Goal: Task Accomplishment & Management: Complete application form

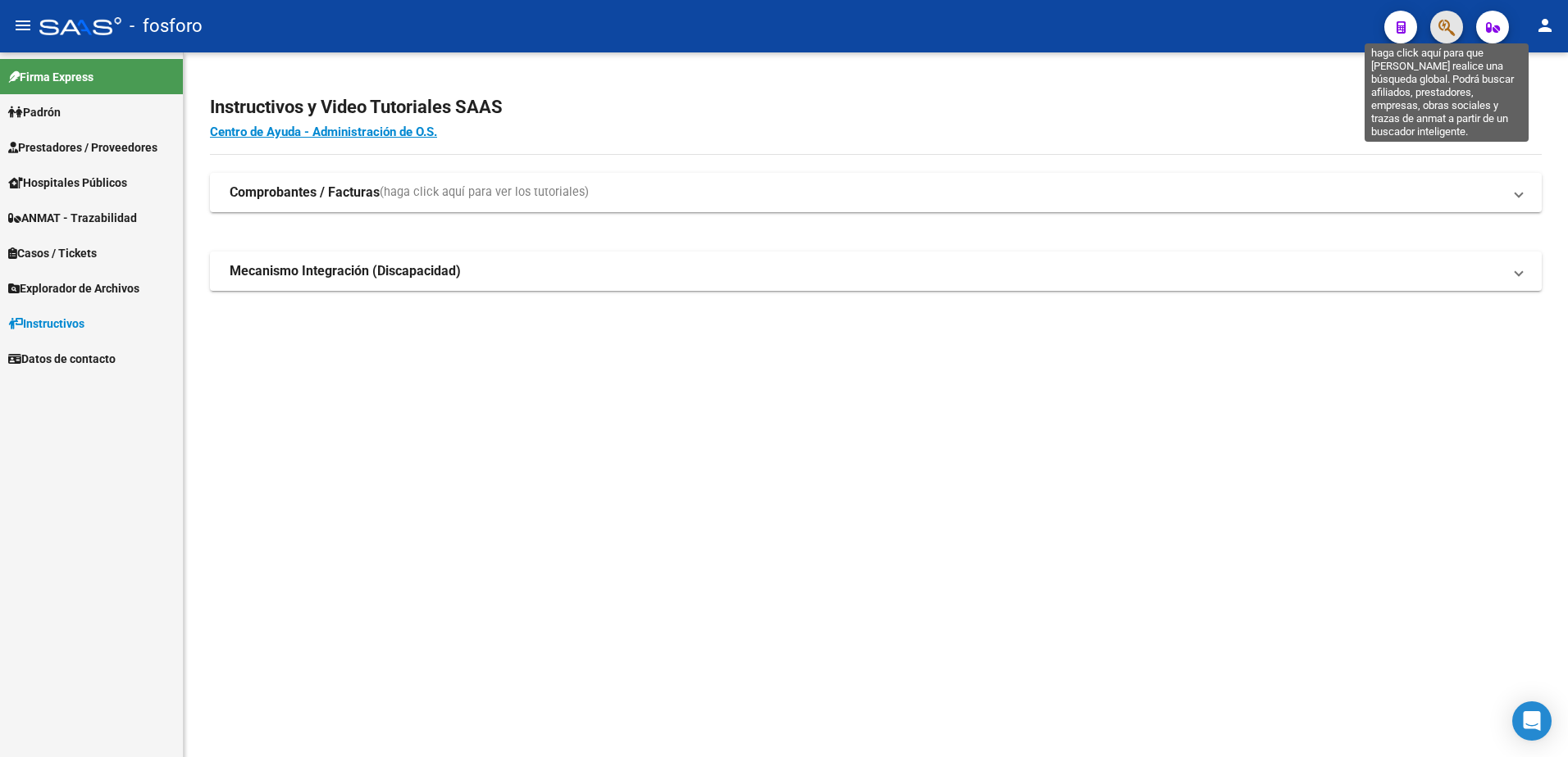
click at [1452, 22] on icon "button" at bounding box center [1446, 27] width 17 height 19
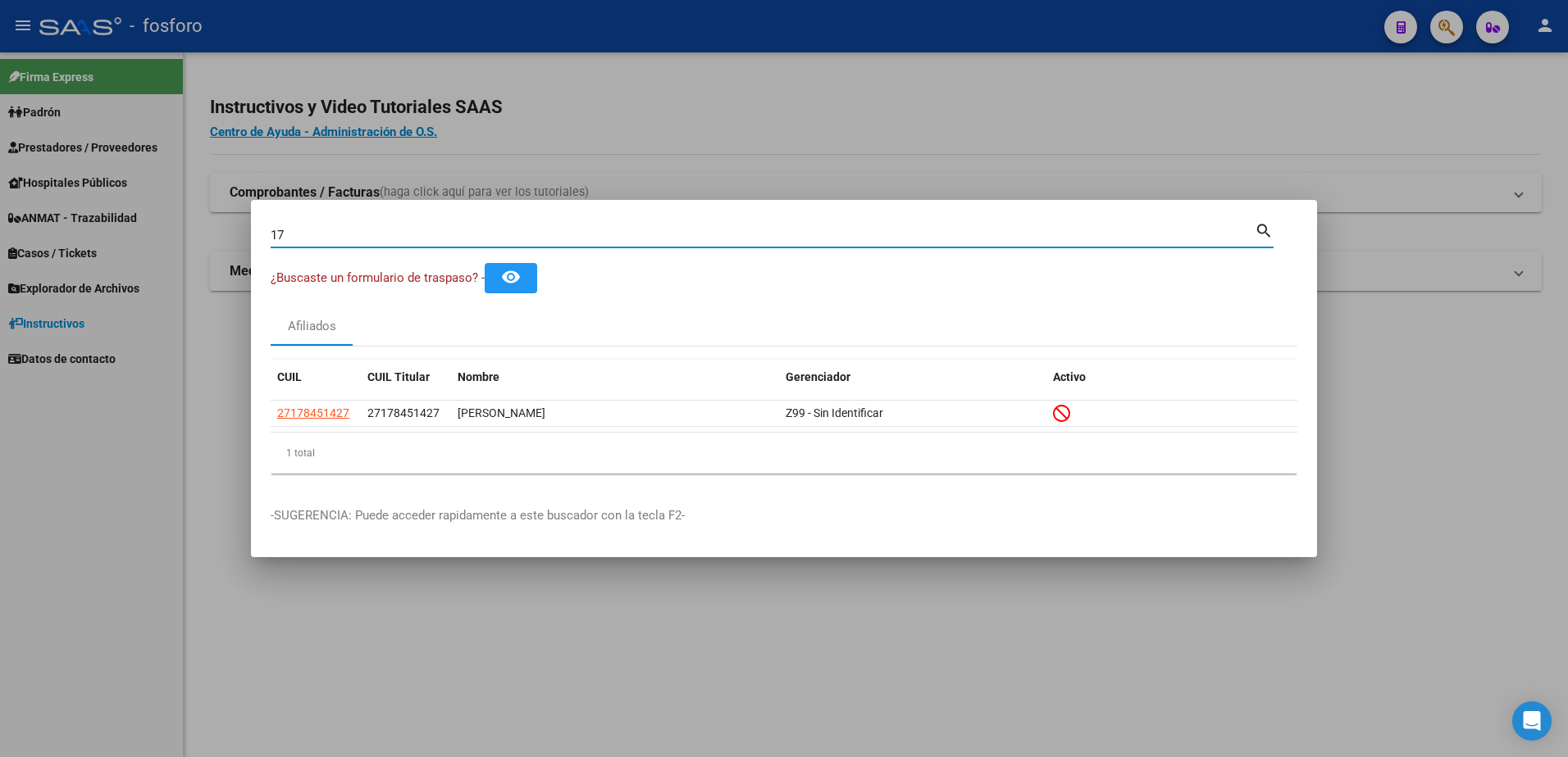
type input "1"
type input "2"
type input "5"
type input "2"
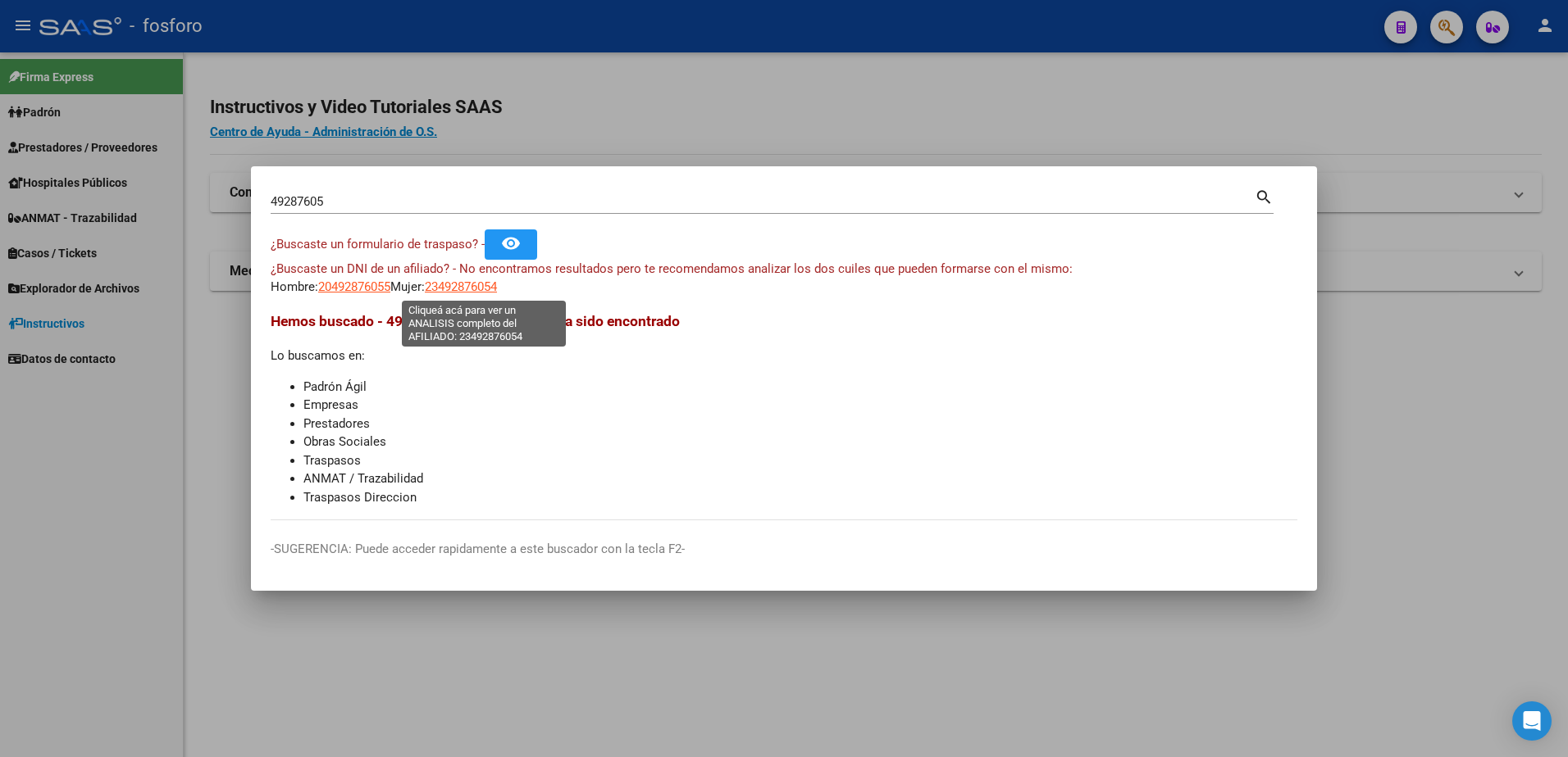
click at [468, 284] on span "23492876054" at bounding box center [461, 287] width 72 height 15
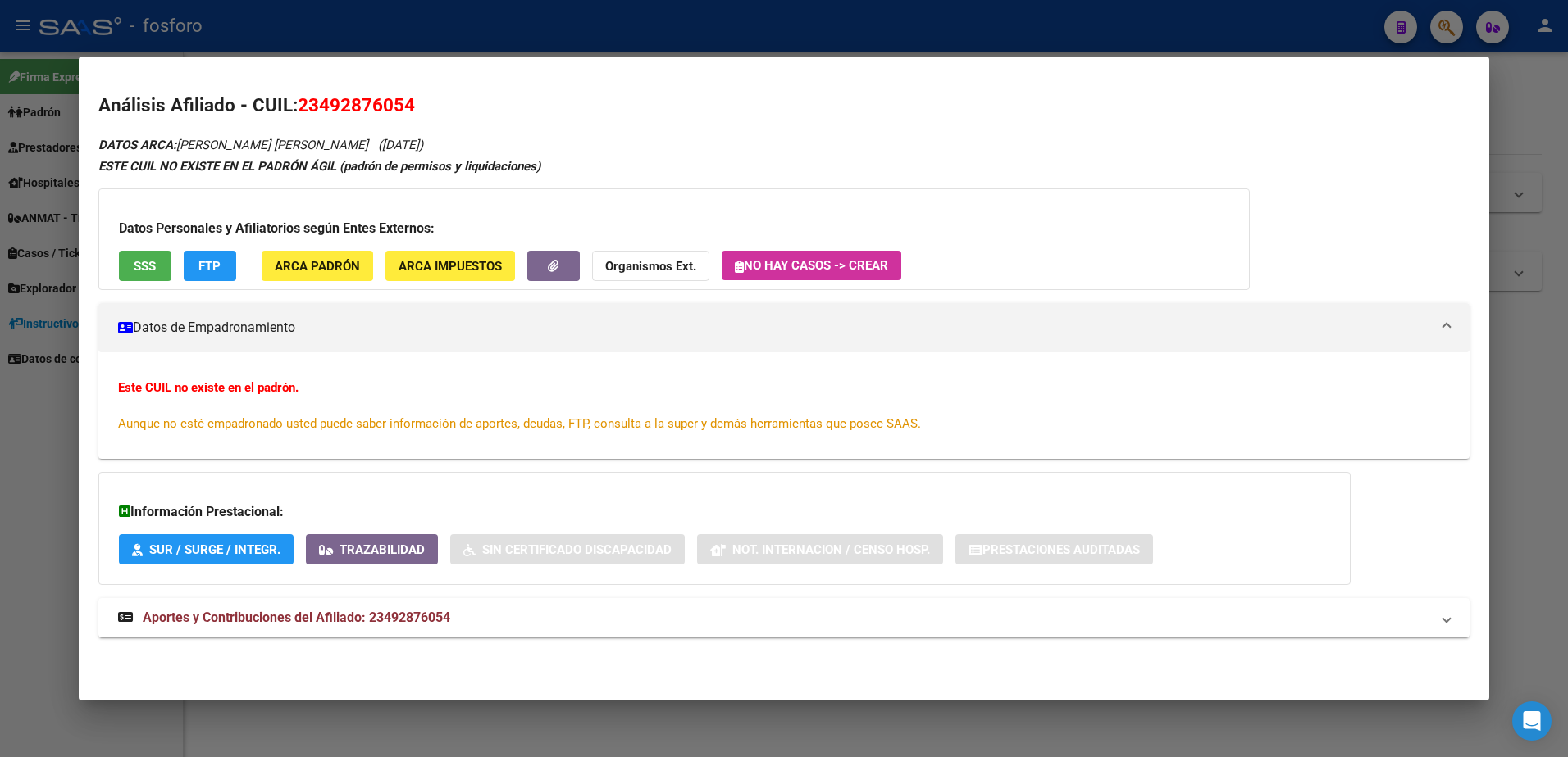
click at [67, 185] on div at bounding box center [784, 378] width 1568 height 757
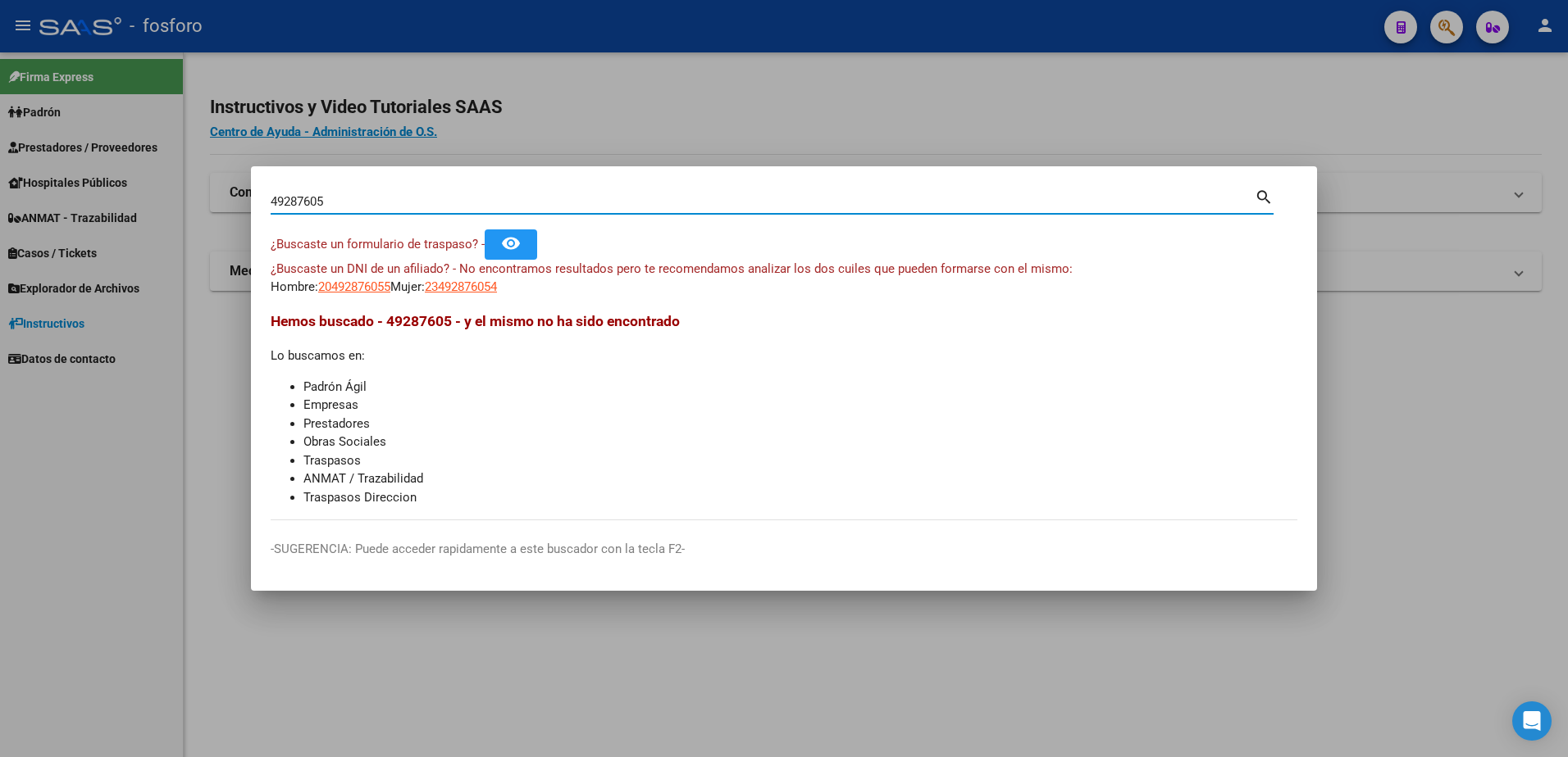
click at [415, 201] on input "49287605" at bounding box center [762, 202] width 984 height 15
type input "4"
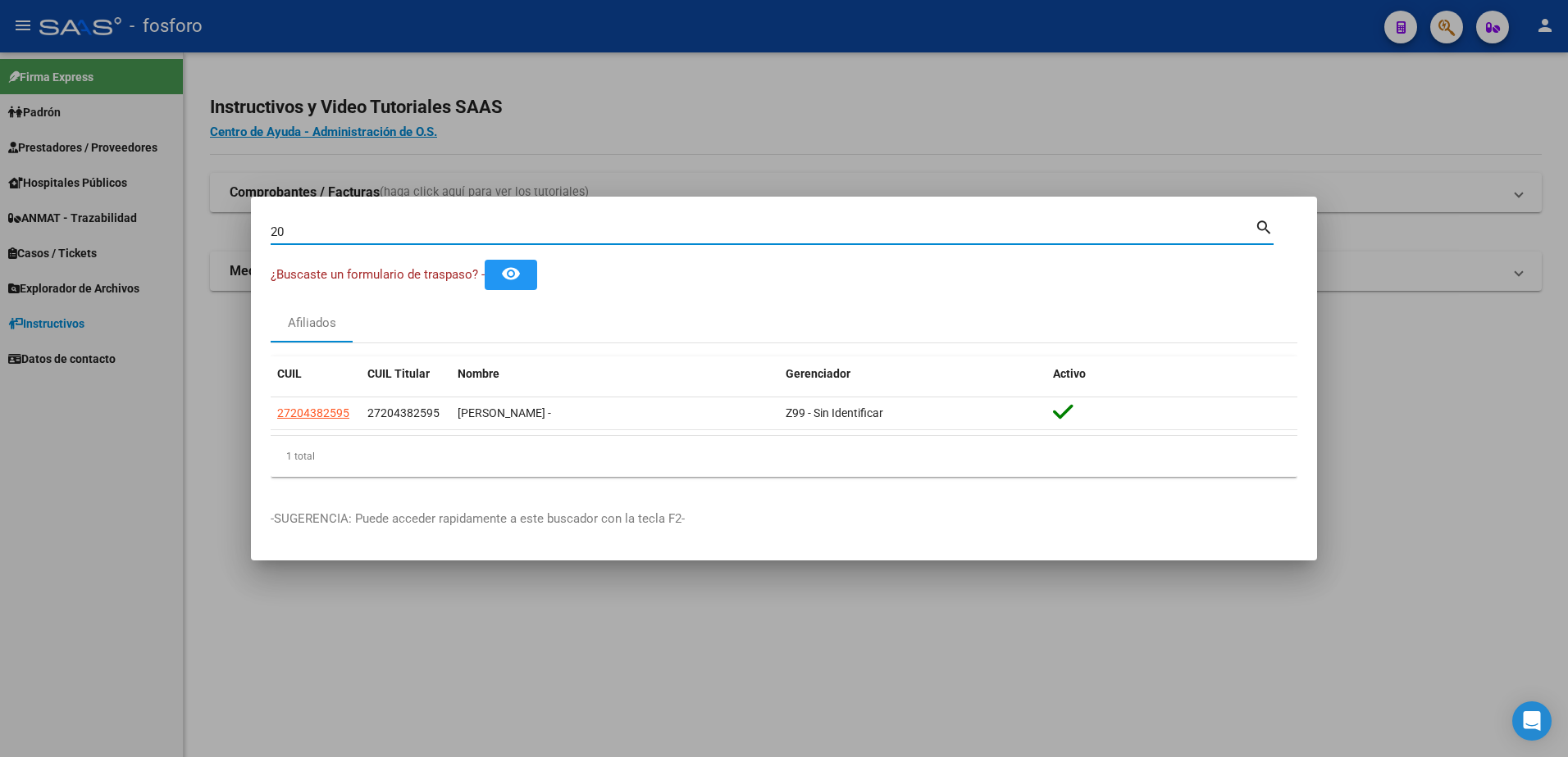
type input "2"
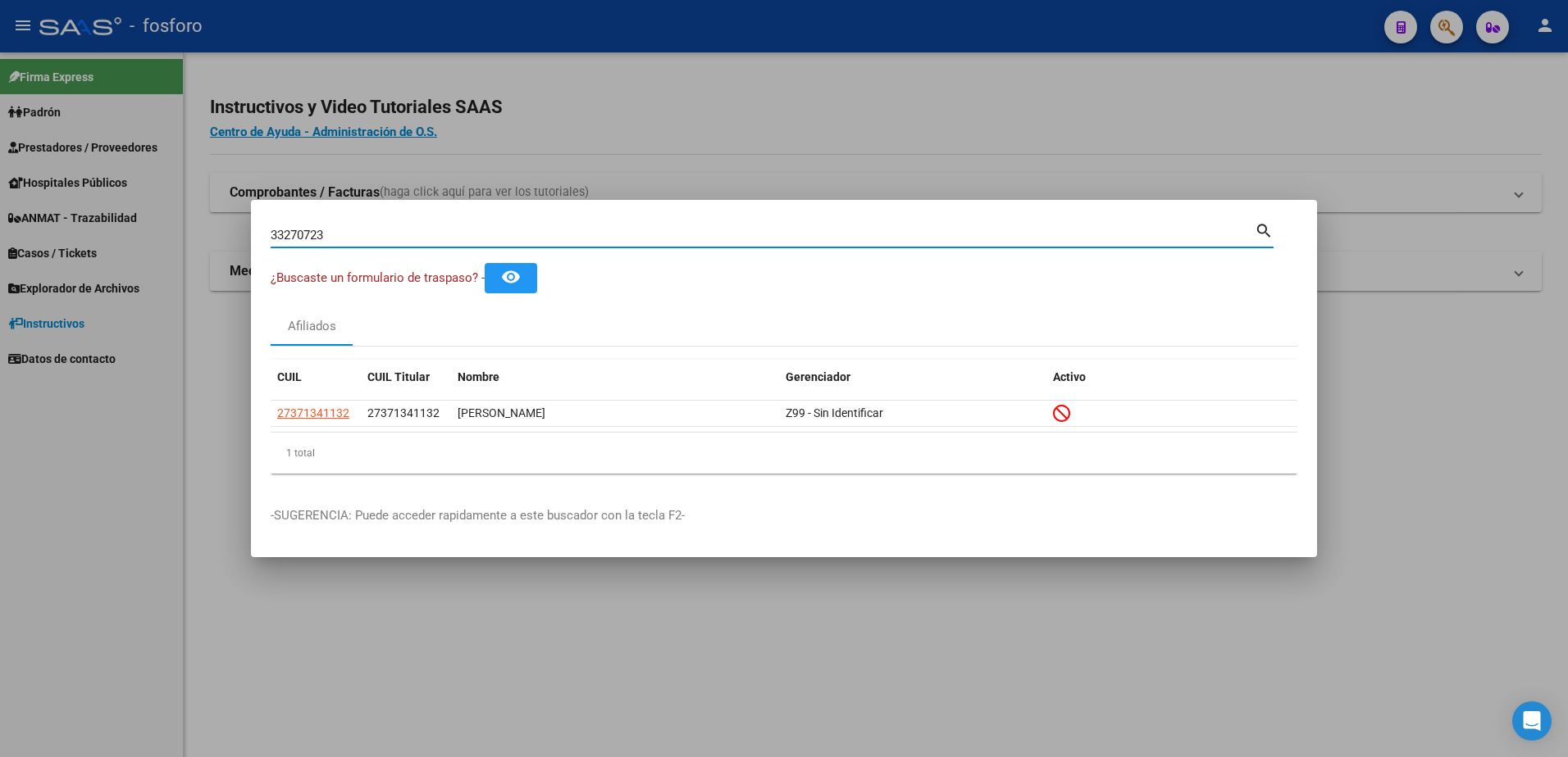
type input "33270723"
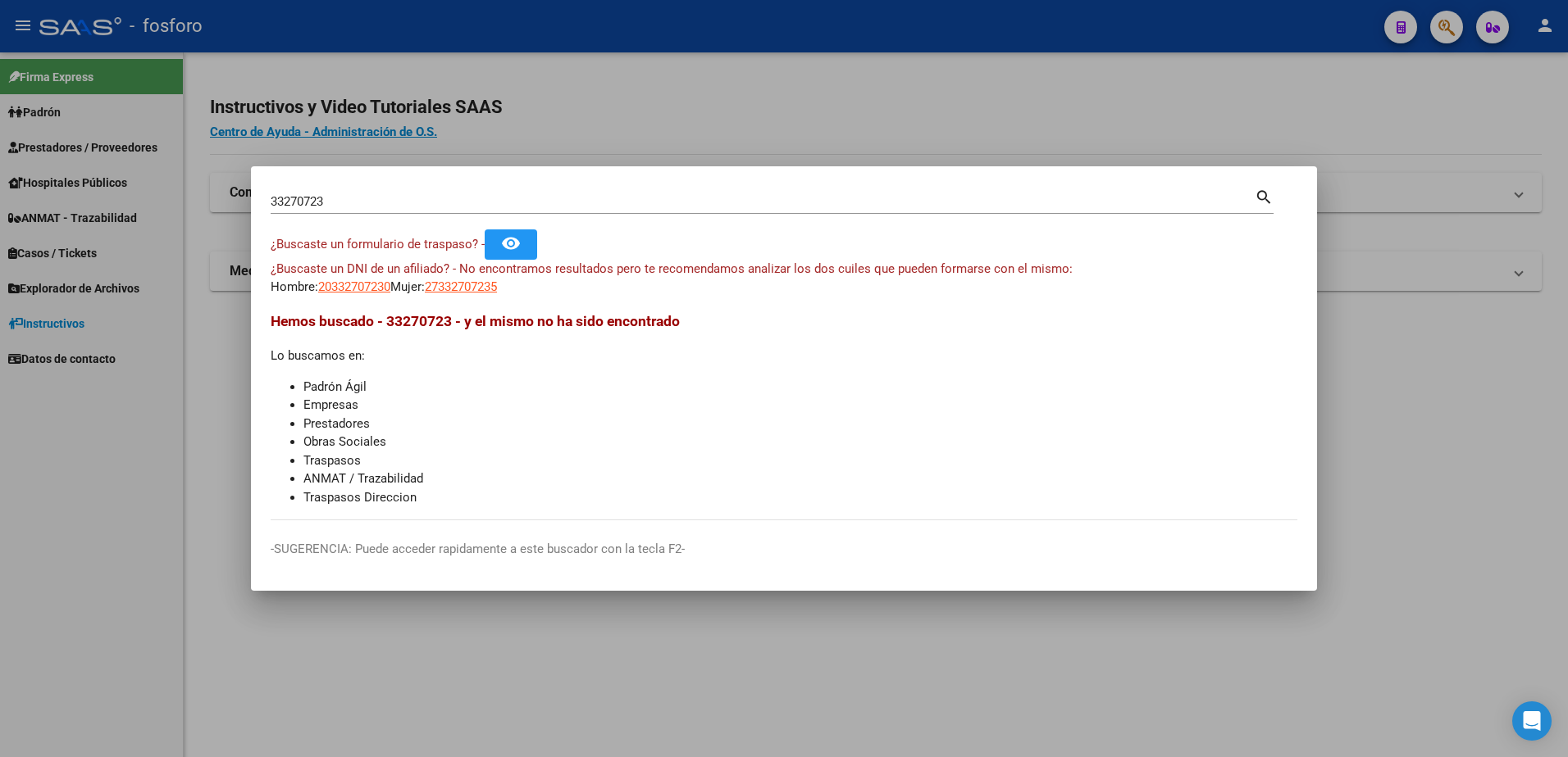
click at [0, 386] on html "menu - fosforo person Firma Express Padrón Afiliados Empadronados Padrón Ágil A…" at bounding box center [784, 378] width 1568 height 757
drag, startPoint x: 125, startPoint y: 430, endPoint x: 131, endPoint y: 300, distance: 130.1
click at [125, 420] on div at bounding box center [784, 378] width 1568 height 757
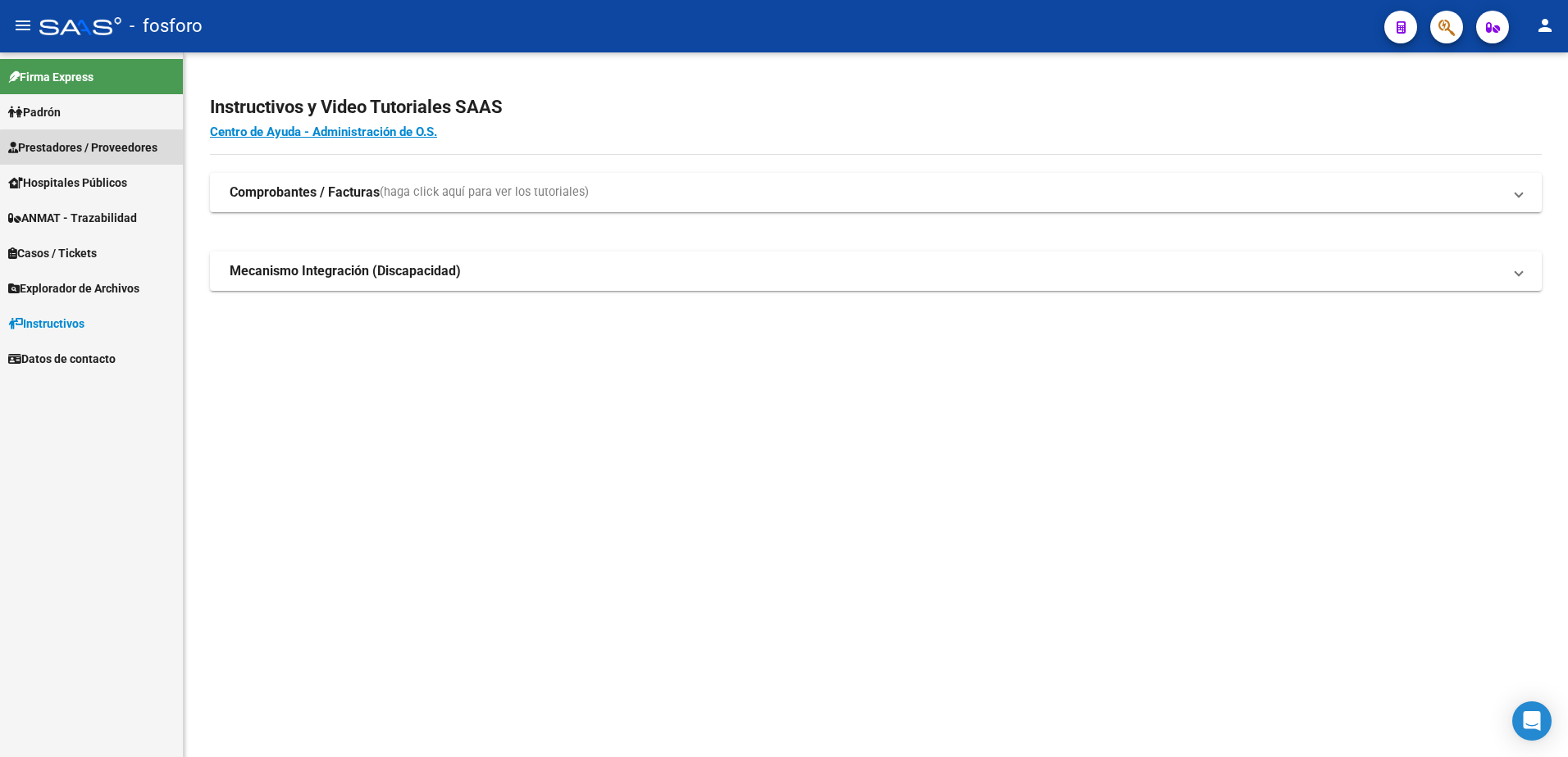
click at [141, 157] on link "Prestadores / Proveedores" at bounding box center [91, 147] width 183 height 36
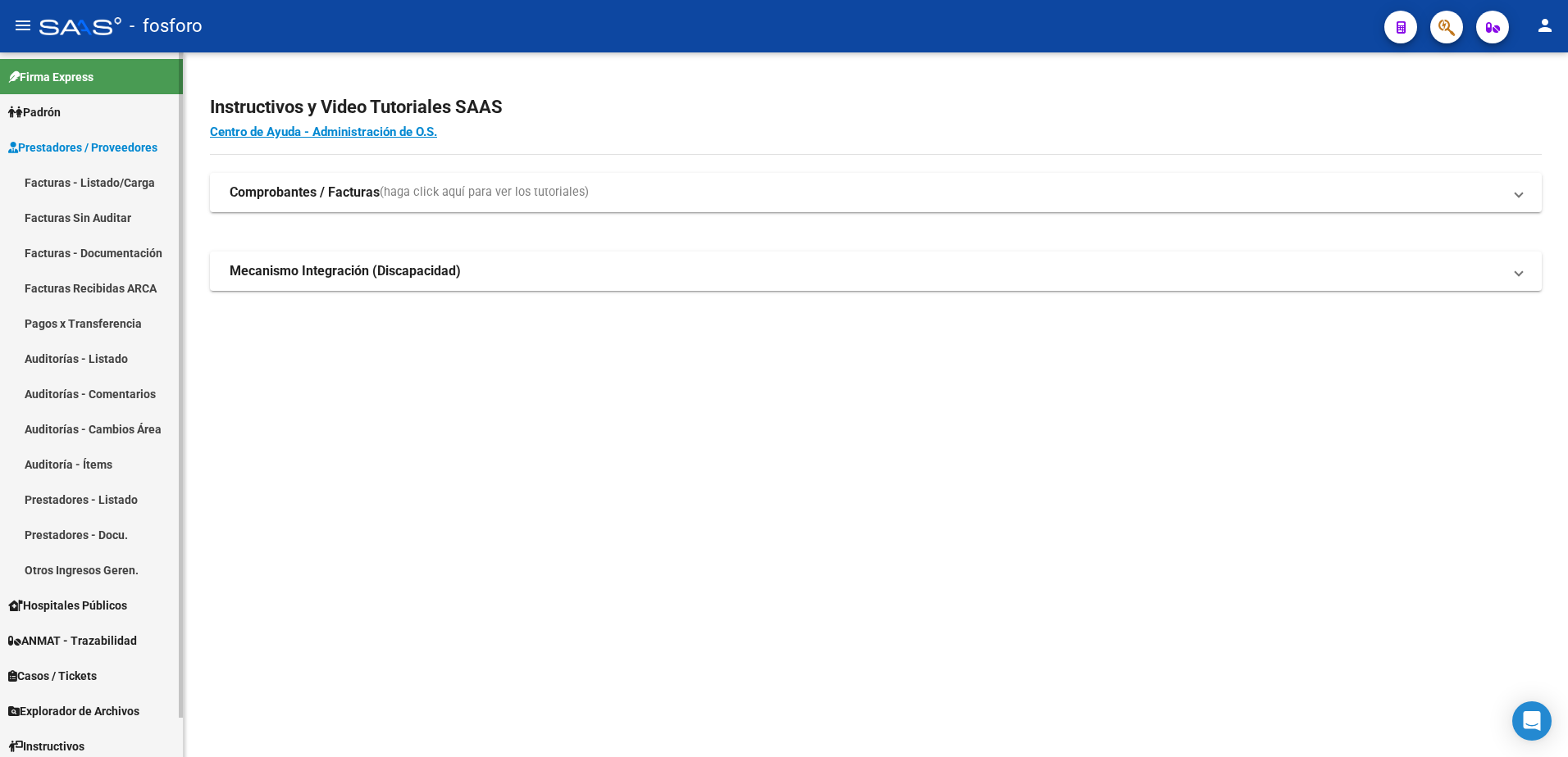
click at [106, 354] on link "Auditorías - Listado" at bounding box center [91, 358] width 183 height 36
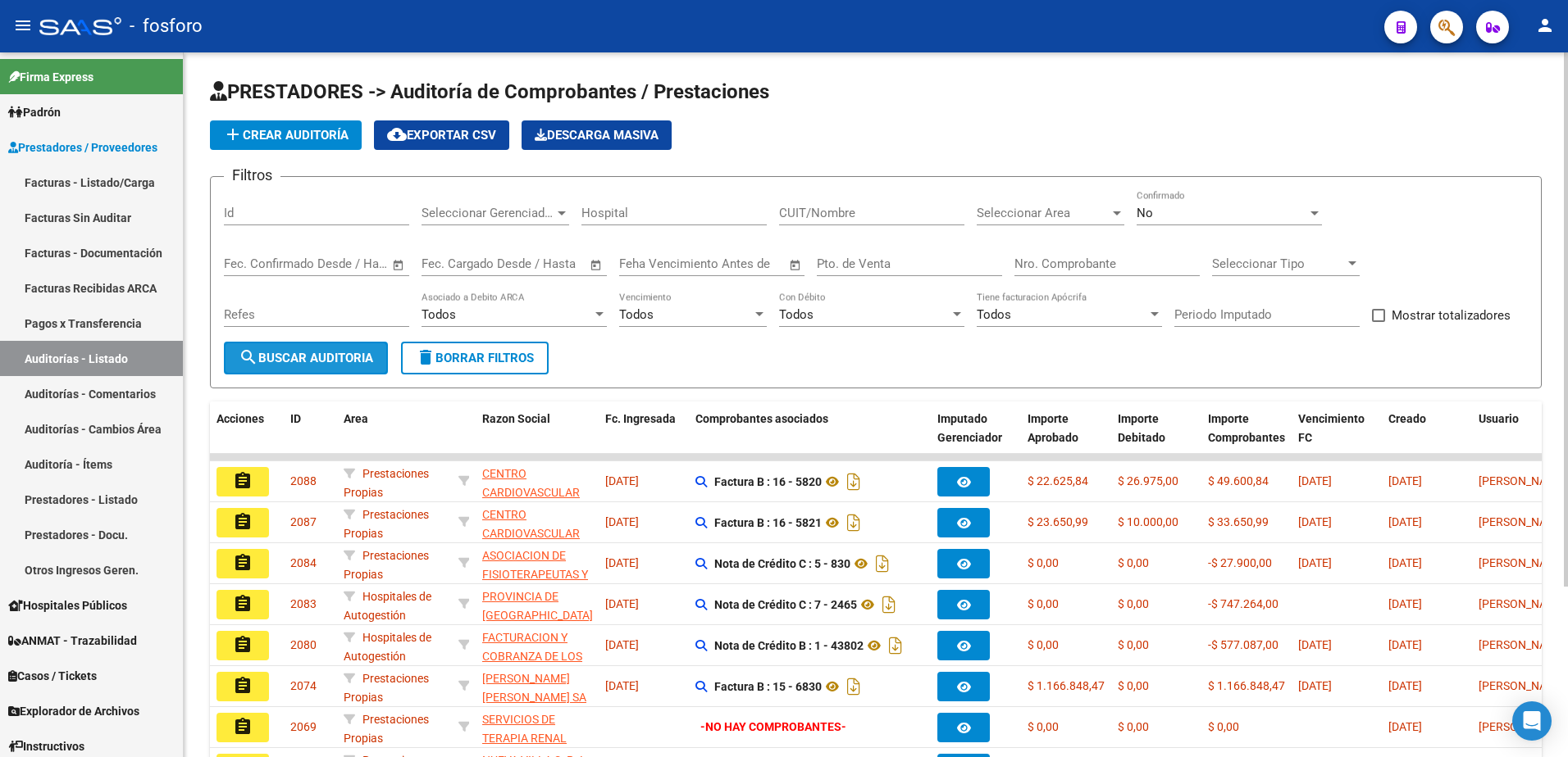
click at [341, 354] on span "search Buscar Auditoria" at bounding box center [306, 358] width 135 height 15
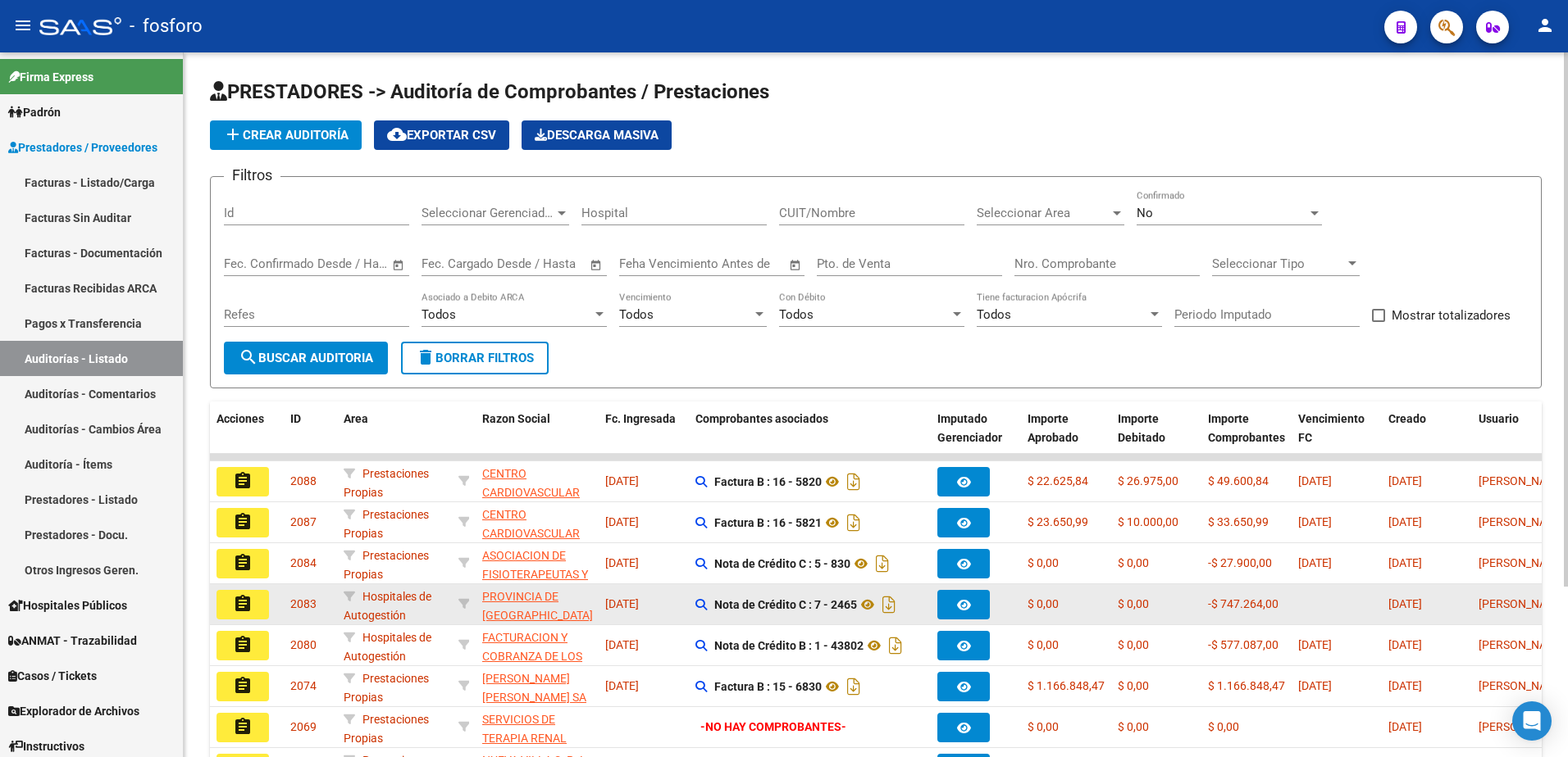
scroll to position [82, 0]
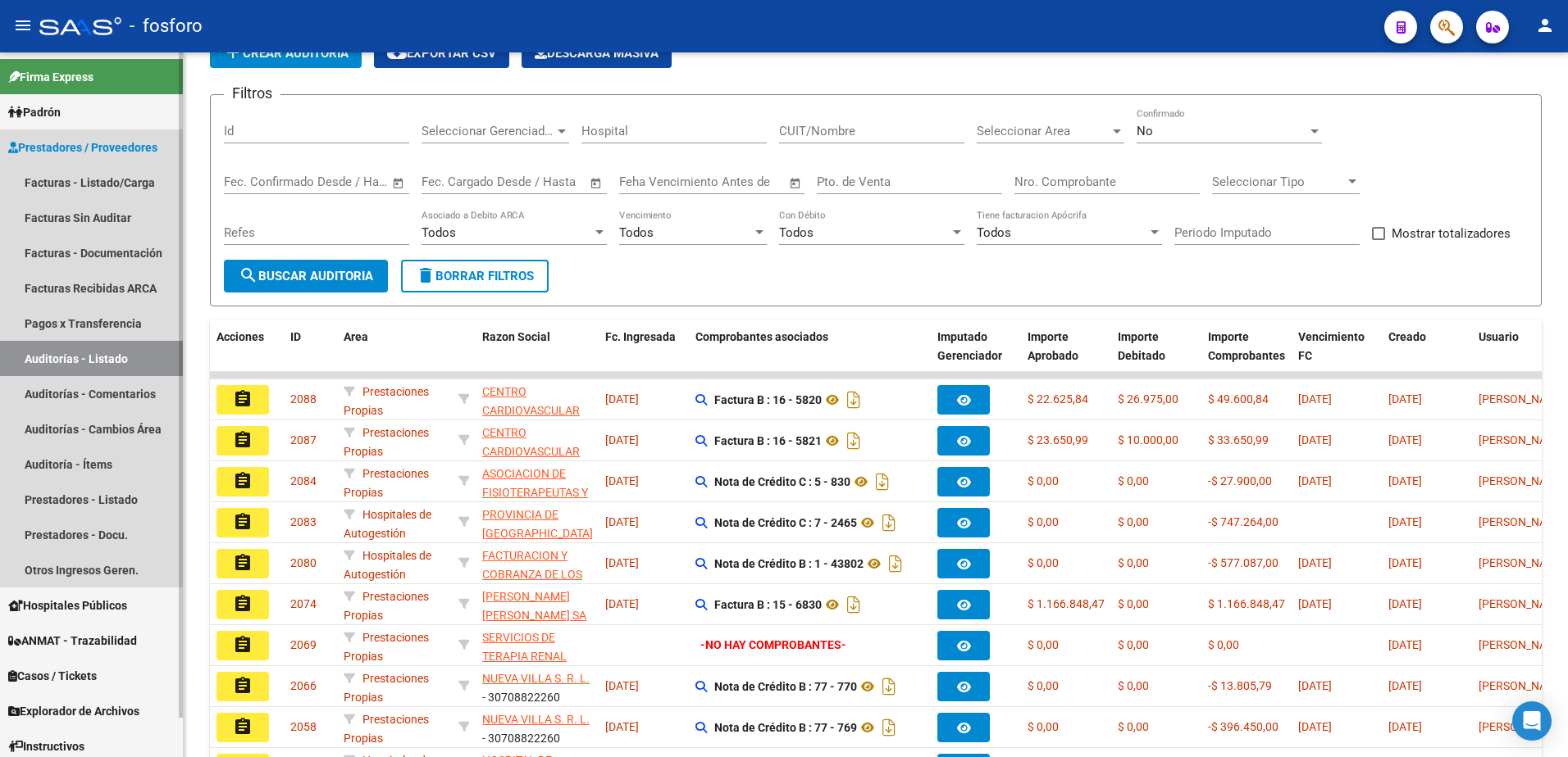
click at [89, 360] on link "Auditorías - Listado" at bounding box center [91, 358] width 183 height 36
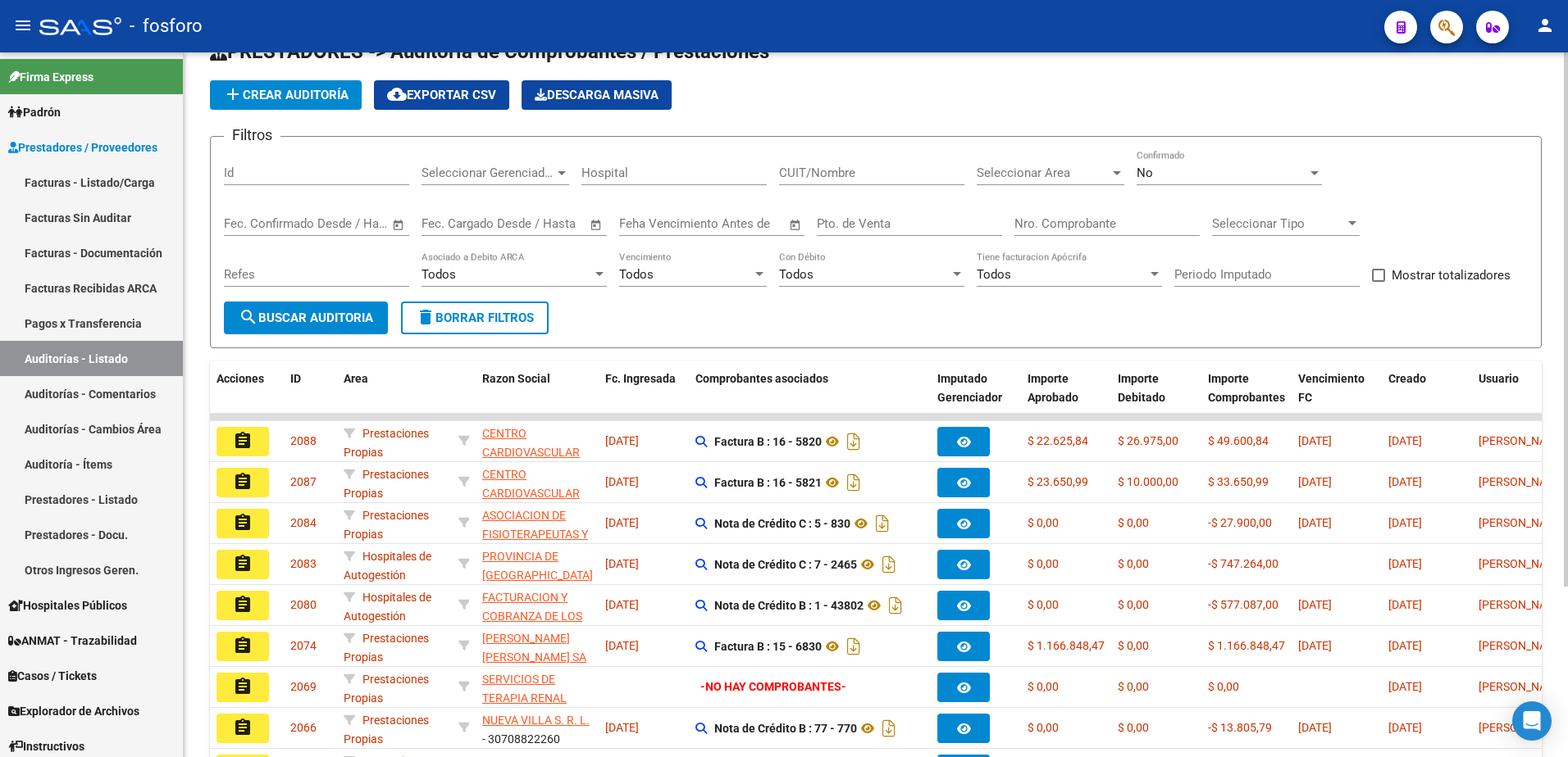
scroll to position [0, 0]
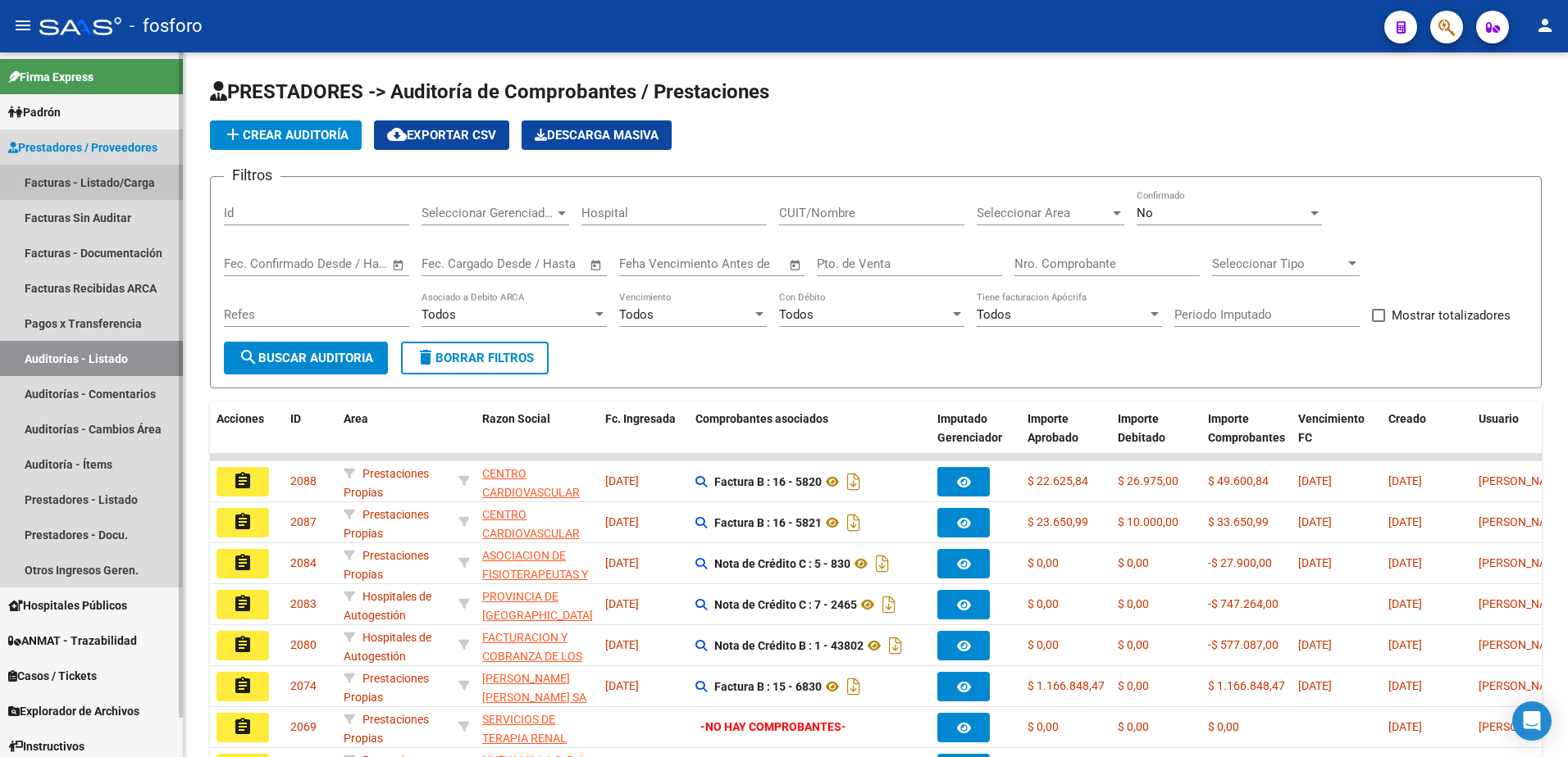
click at [138, 179] on link "Facturas - Listado/Carga" at bounding box center [91, 182] width 183 height 36
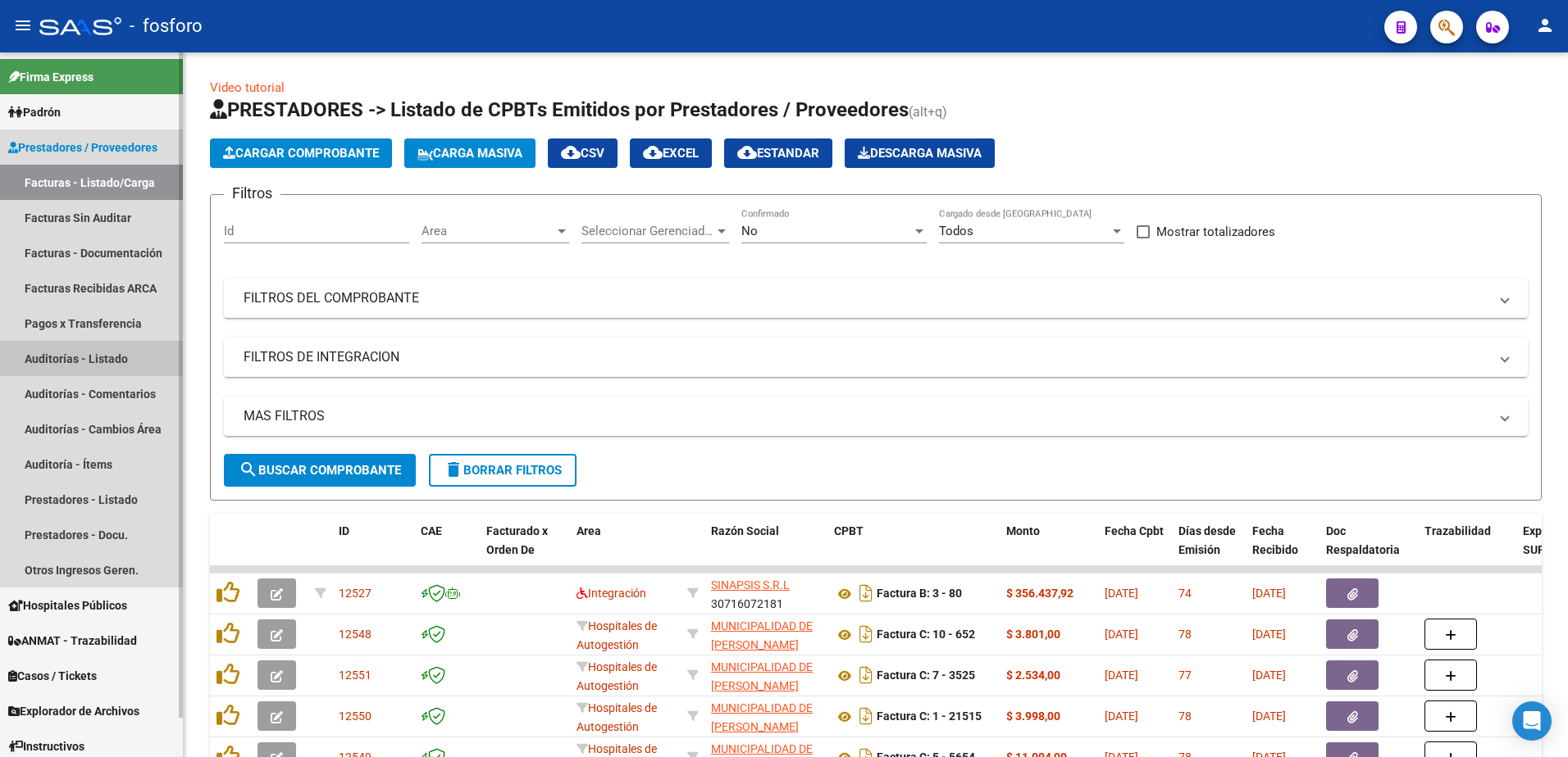
click at [66, 341] on link "Auditorías - Listado" at bounding box center [91, 358] width 183 height 36
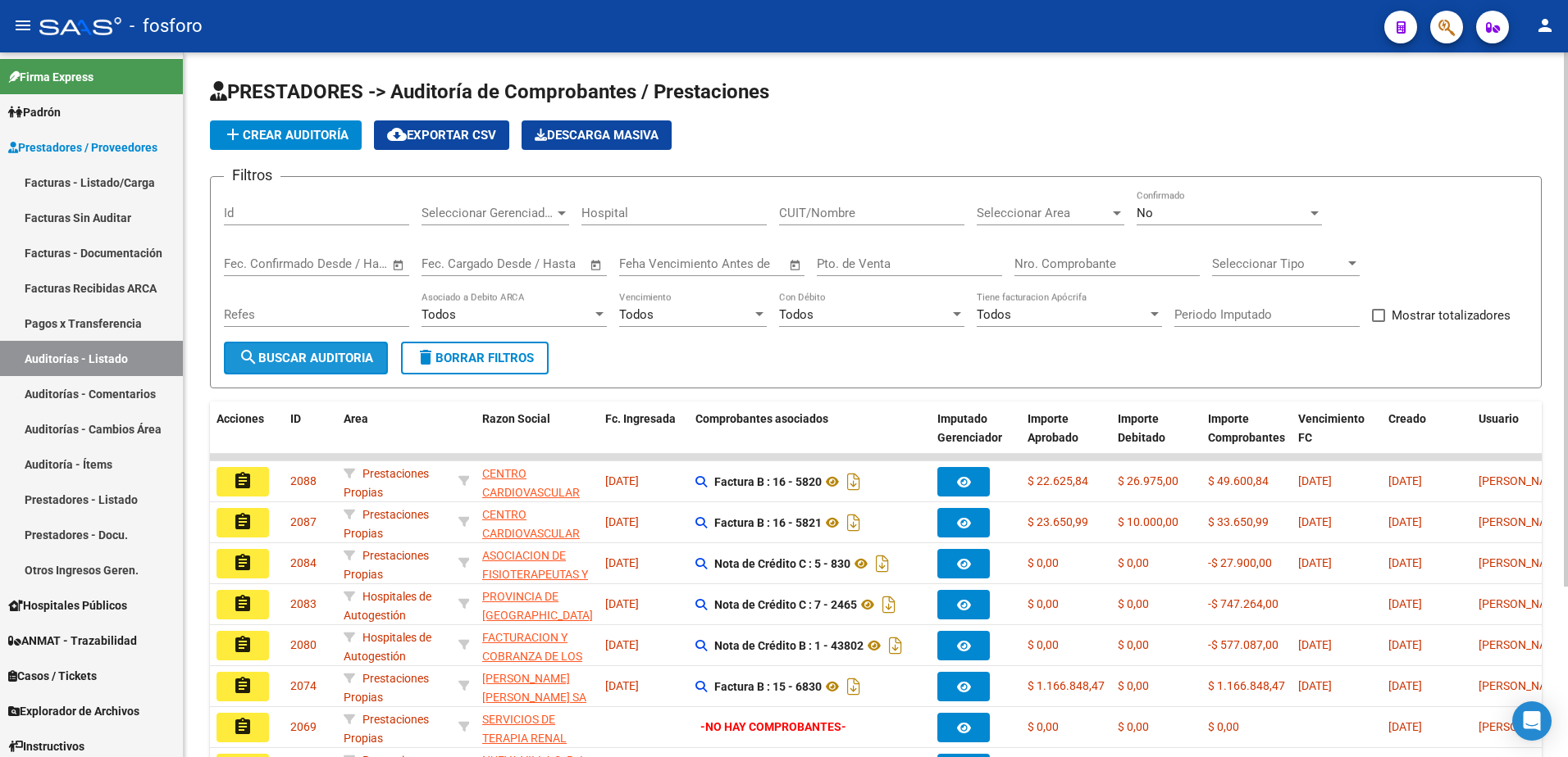
click at [280, 368] on button "search Buscar Auditoria" at bounding box center [305, 357] width 164 height 33
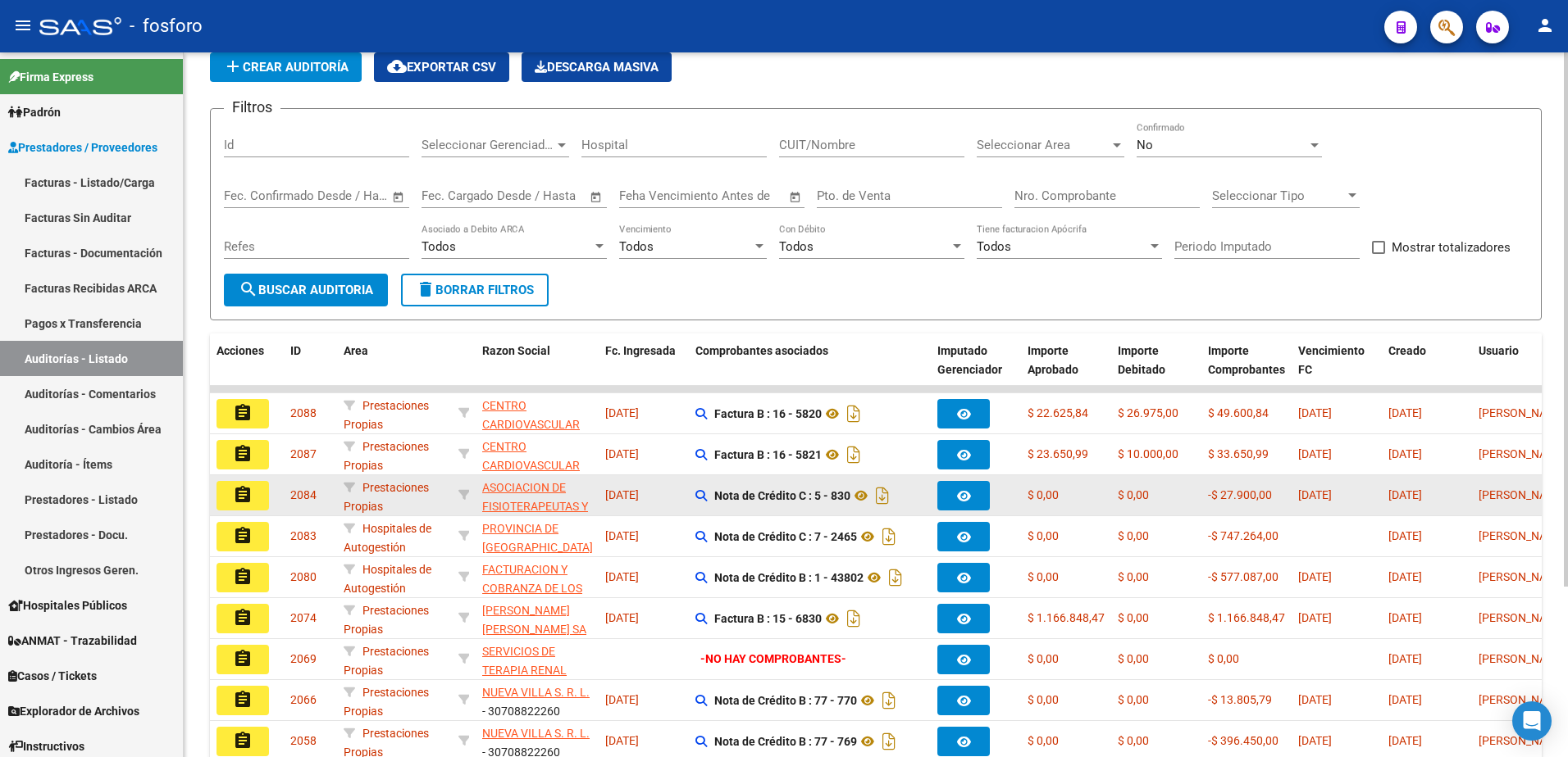
scroll to position [226, 0]
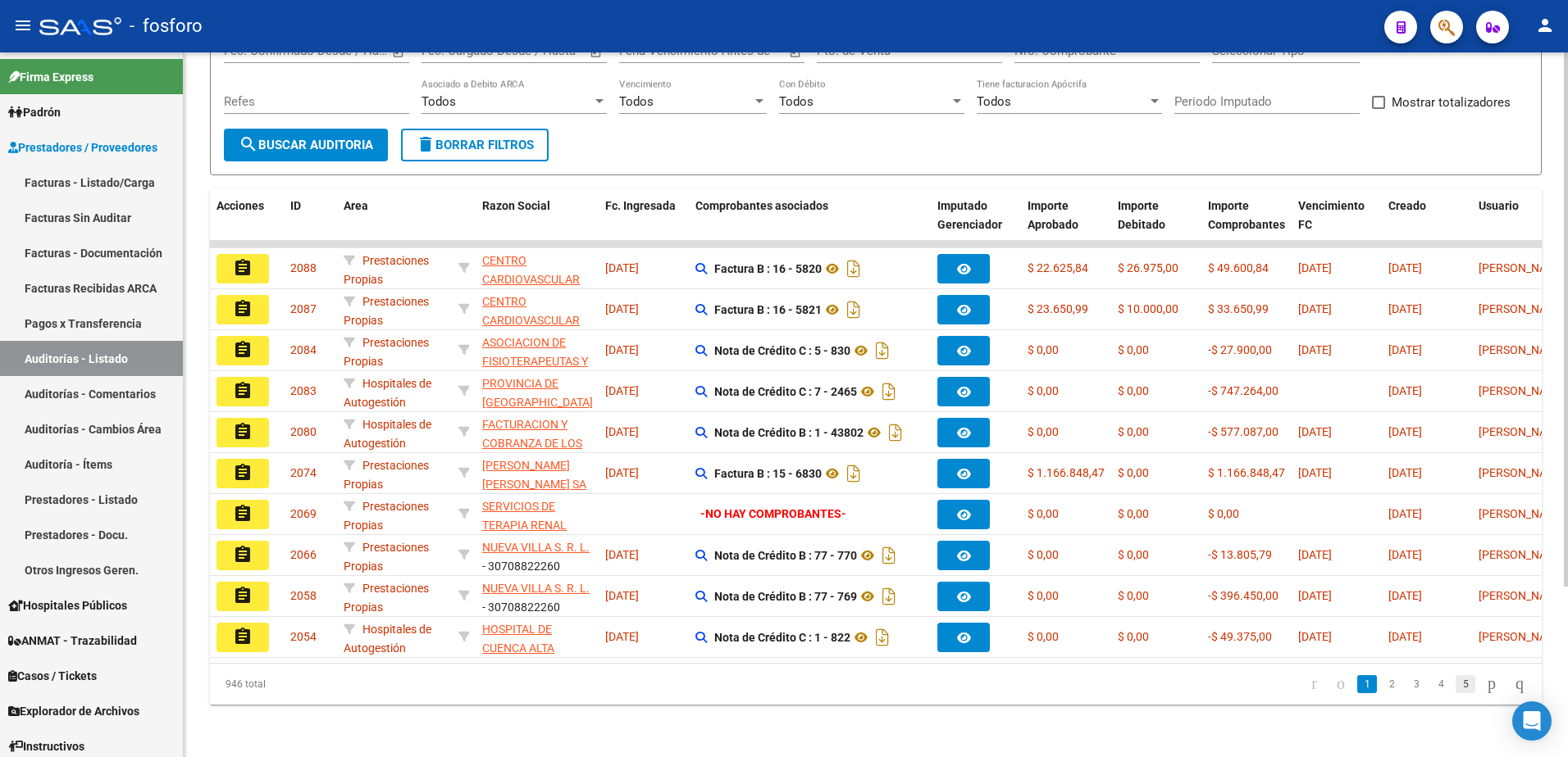
click at [1456, 690] on link "5" at bounding box center [1465, 684] width 20 height 18
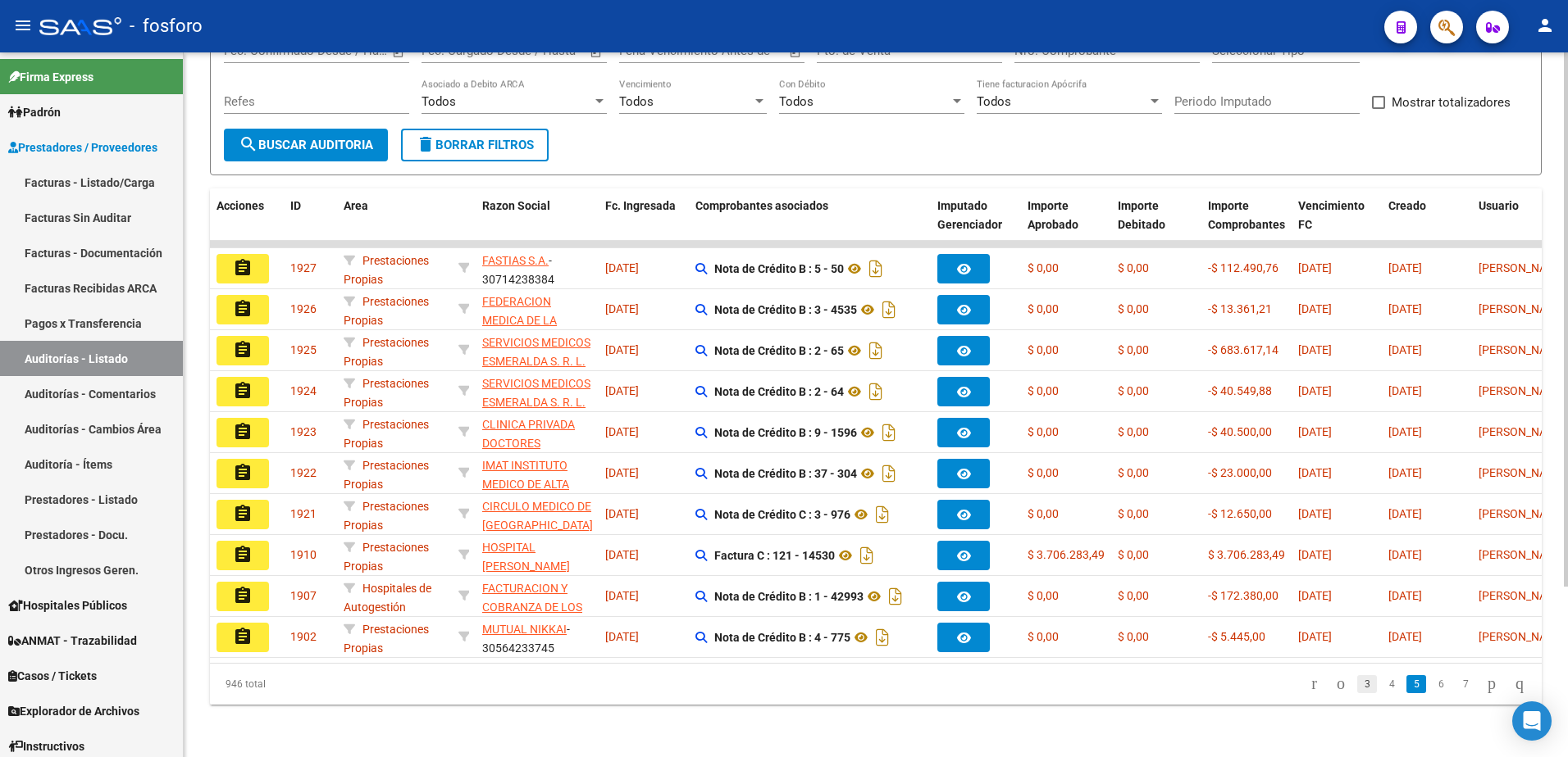
click at [1357, 685] on link "3" at bounding box center [1367, 684] width 20 height 18
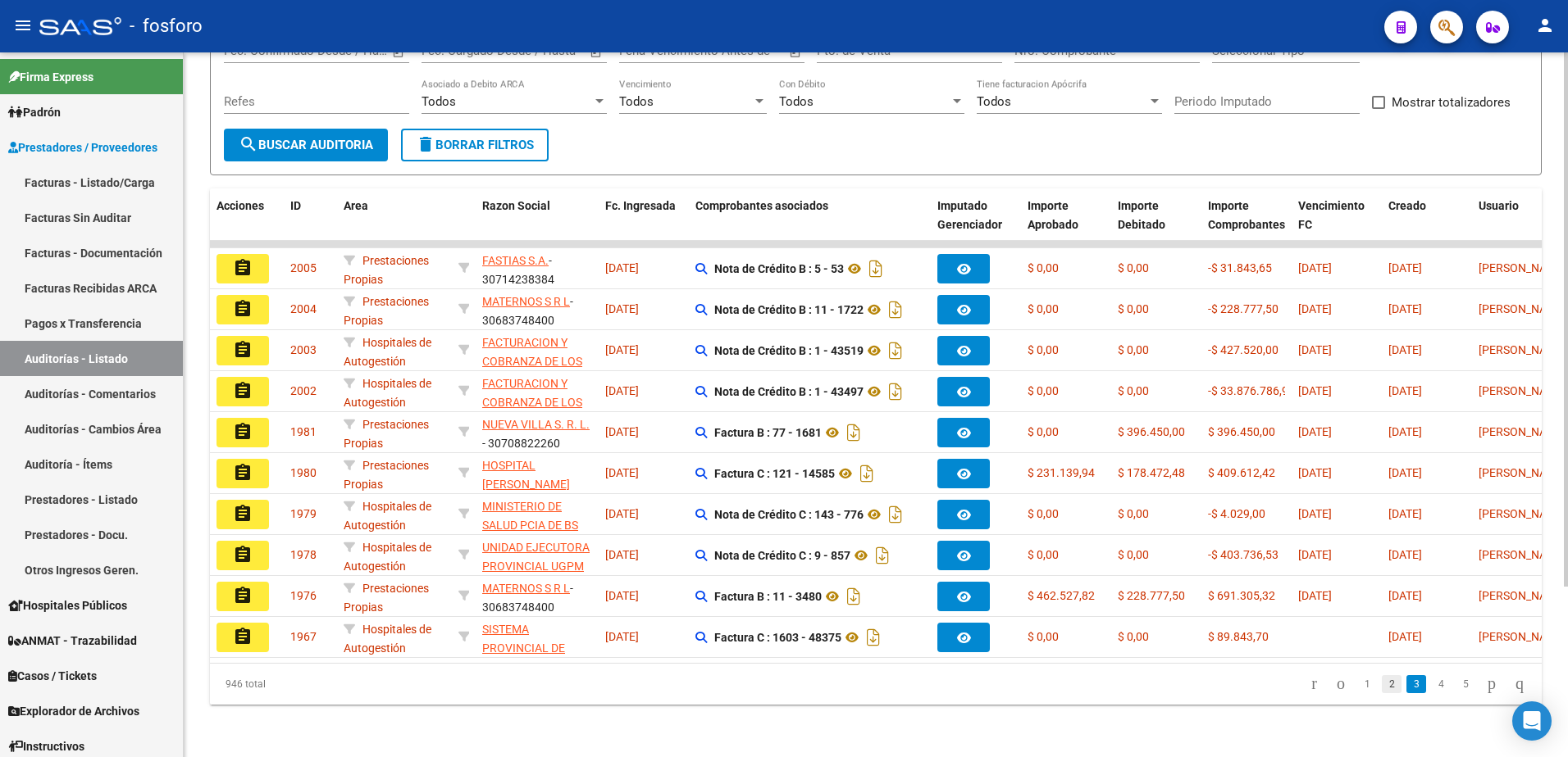
click at [1382, 690] on link "2" at bounding box center [1391, 684] width 20 height 18
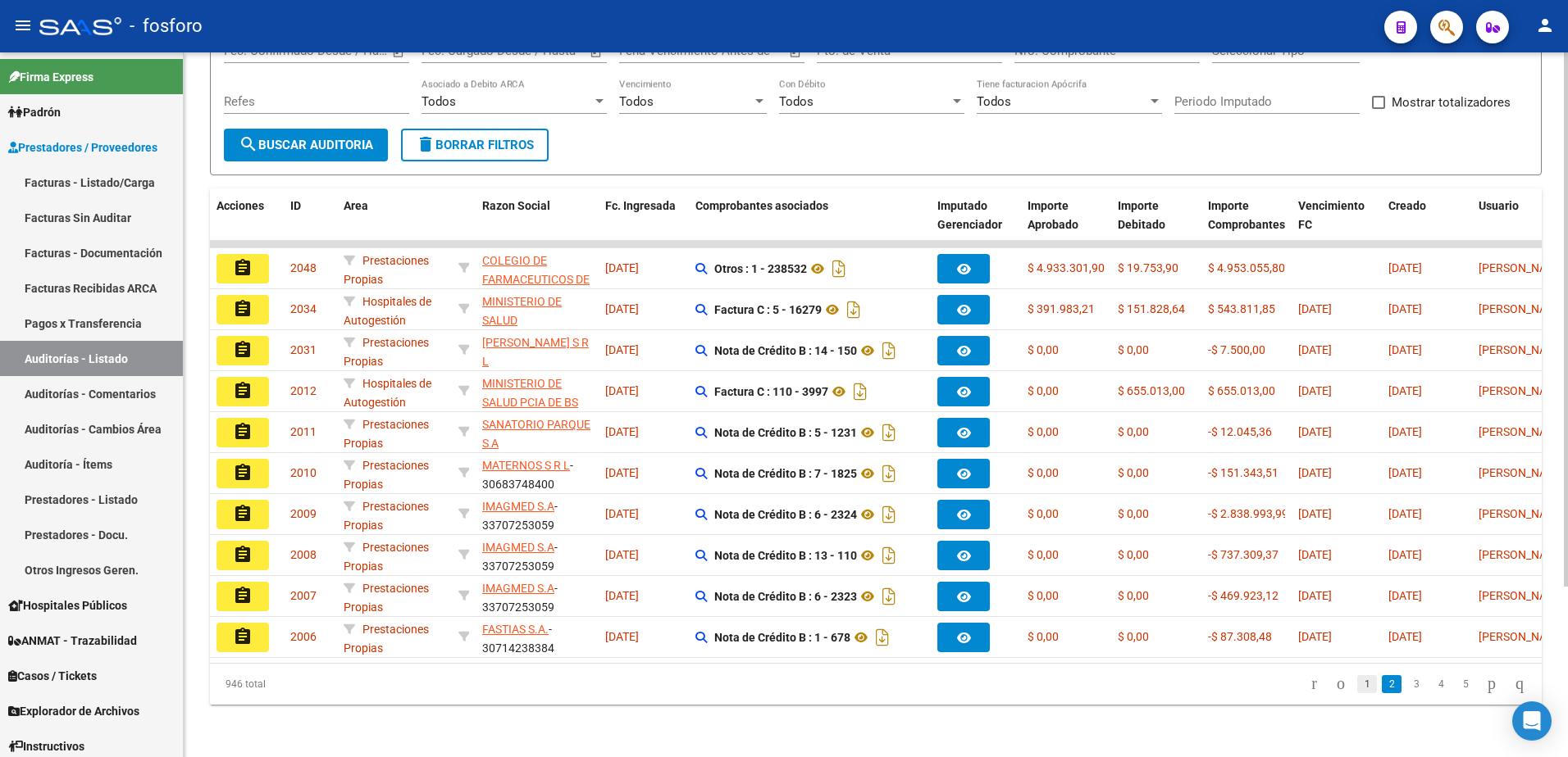
click at [1357, 689] on link "1" at bounding box center [1367, 684] width 20 height 18
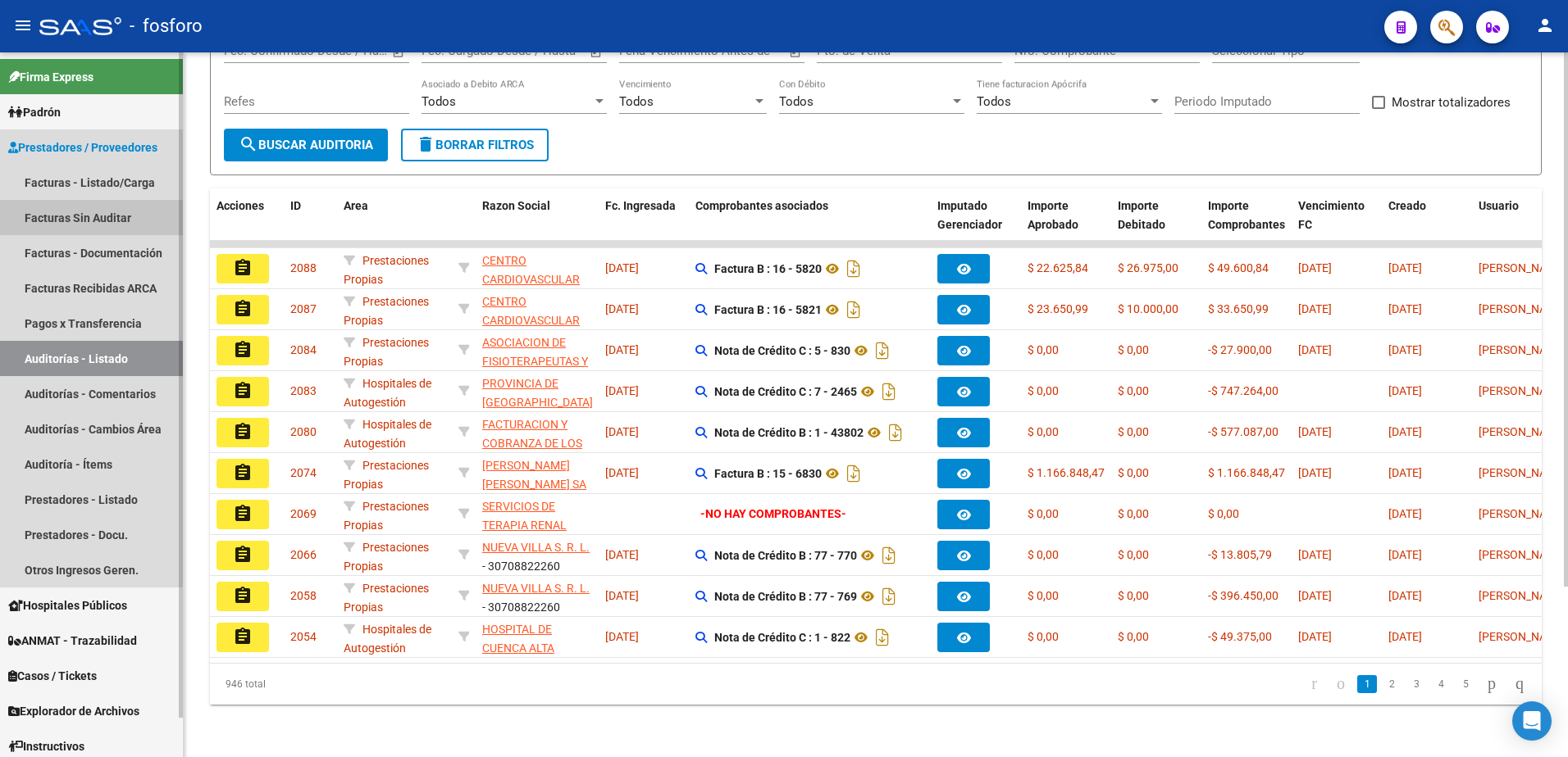
click at [90, 227] on link "Facturas Sin Auditar" at bounding box center [91, 218] width 183 height 36
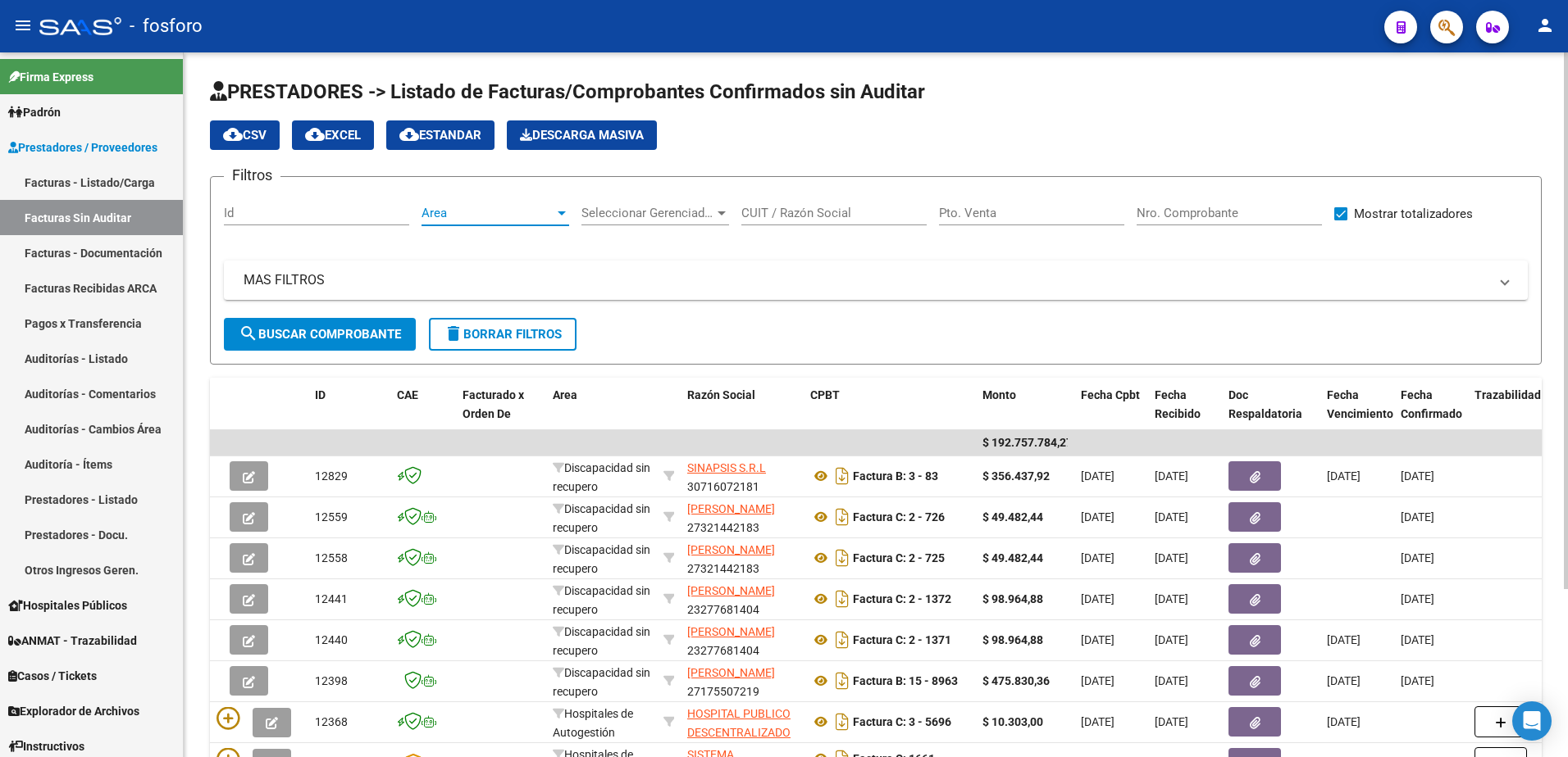
click at [557, 212] on div at bounding box center [562, 213] width 15 height 13
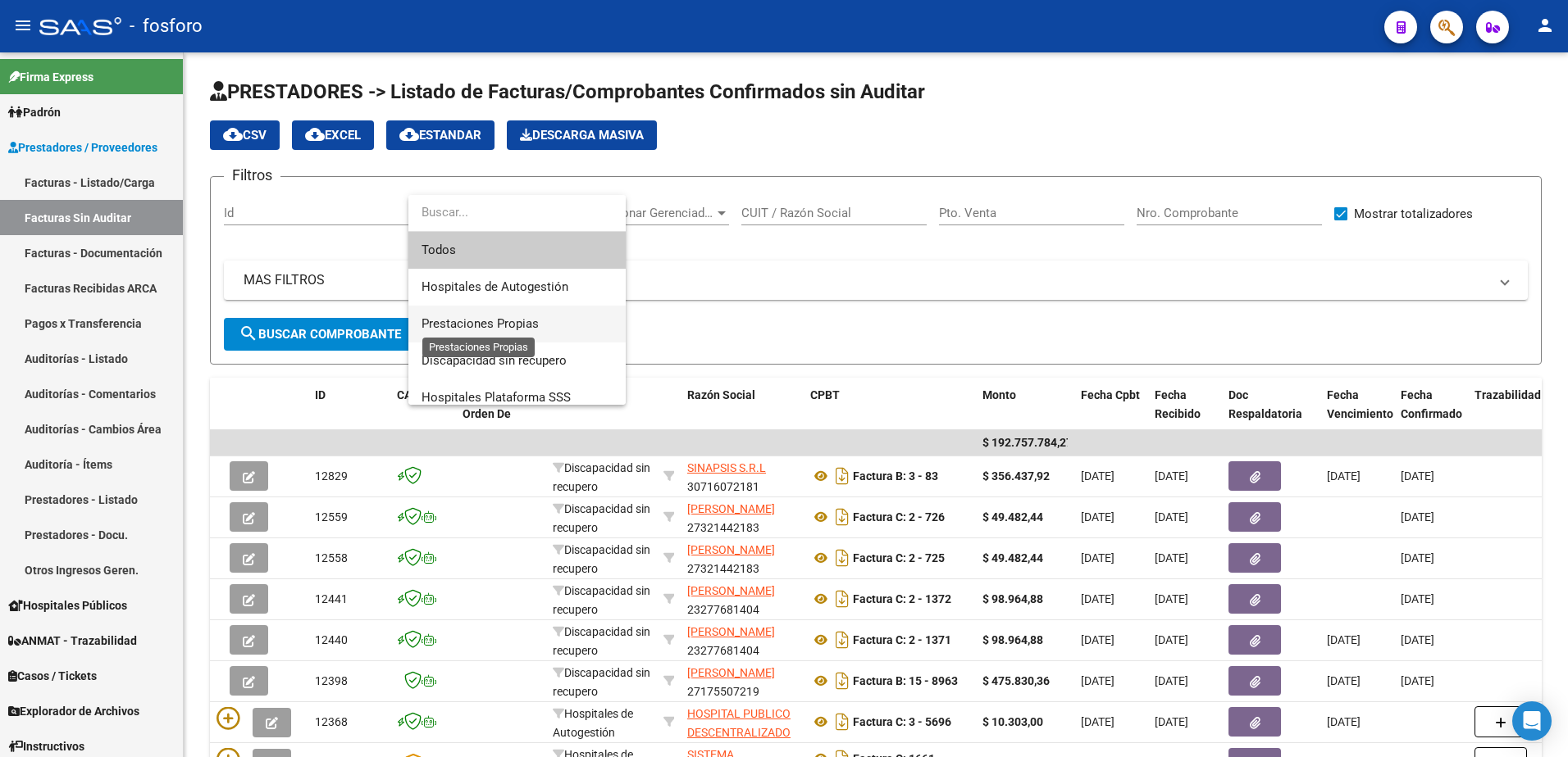
click at [466, 320] on span "Prestaciones Propias" at bounding box center [479, 324] width 117 height 15
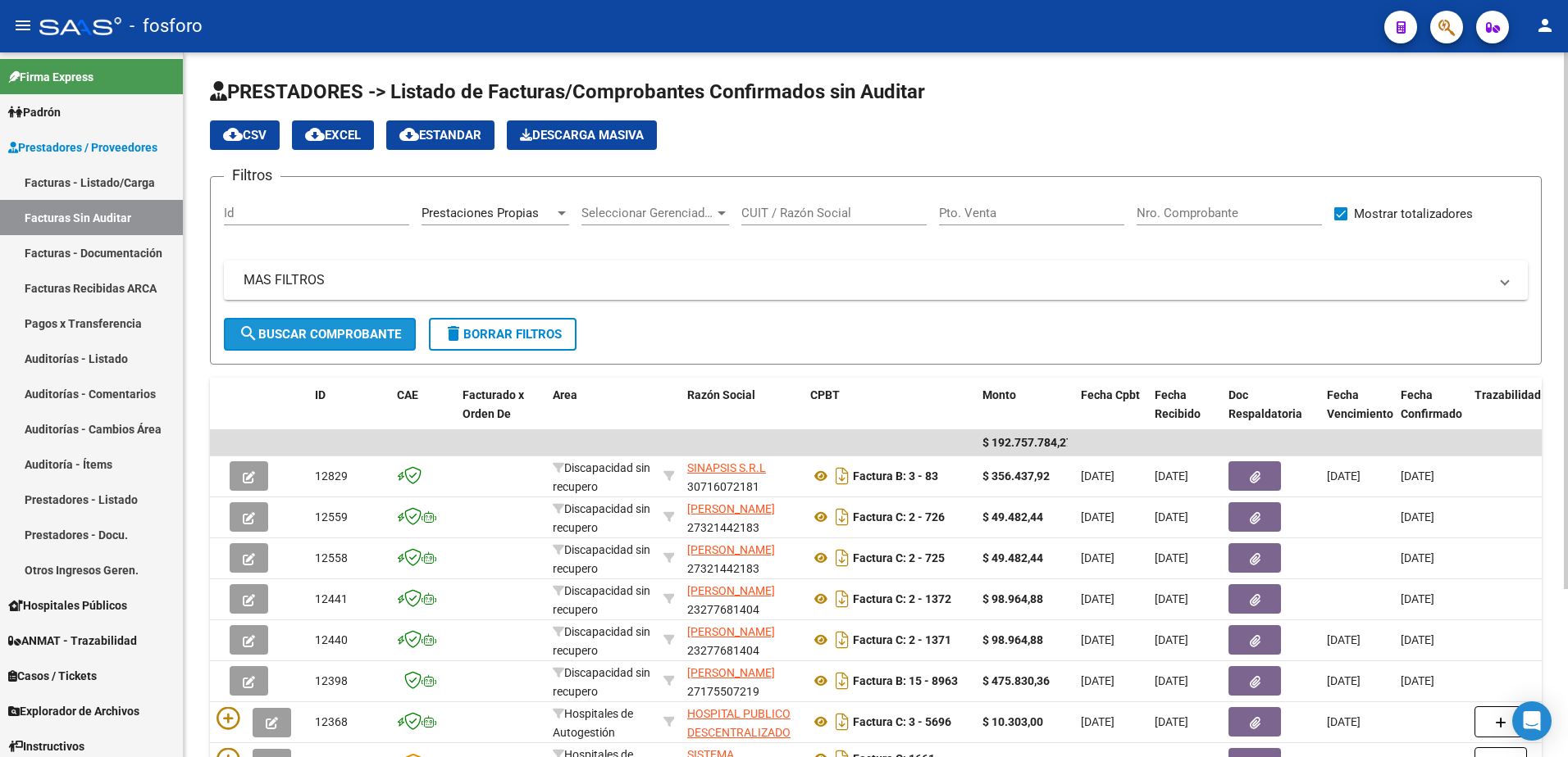
click at [365, 328] on span "search Buscar Comprobante" at bounding box center [319, 334] width 162 height 15
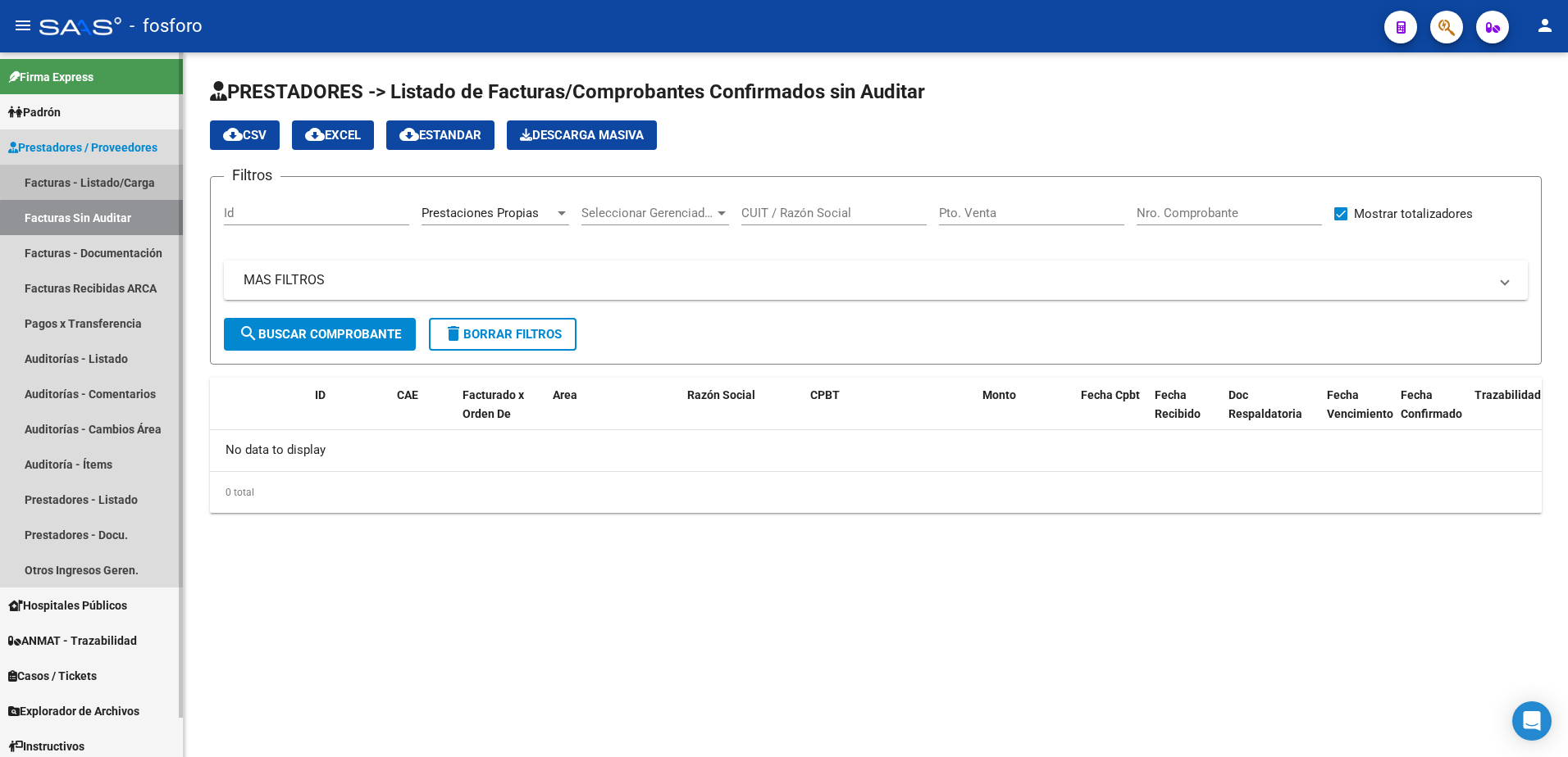
click at [123, 178] on link "Facturas - Listado/Carga" at bounding box center [91, 182] width 183 height 36
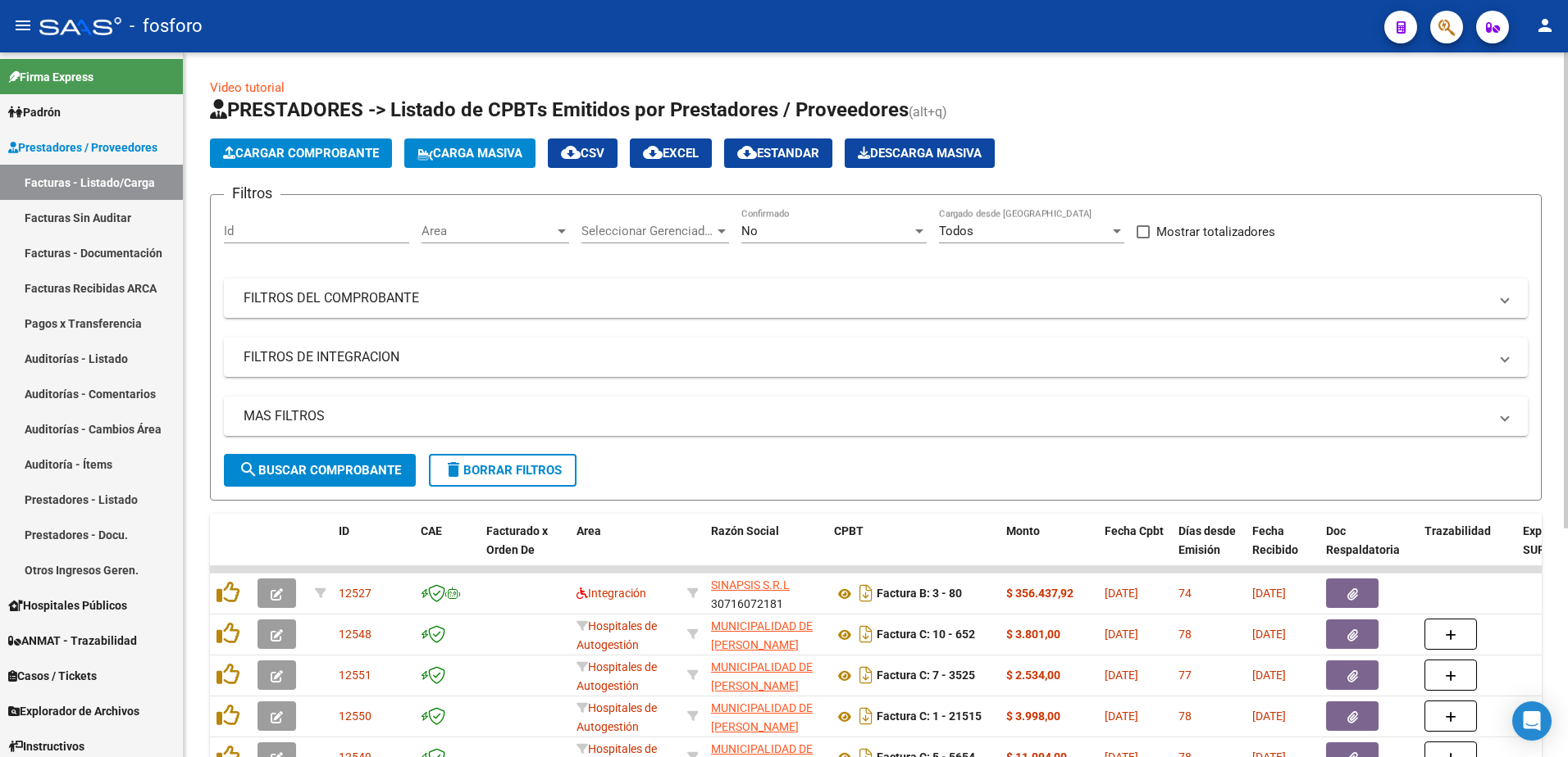
click at [559, 231] on div at bounding box center [562, 231] width 8 height 4
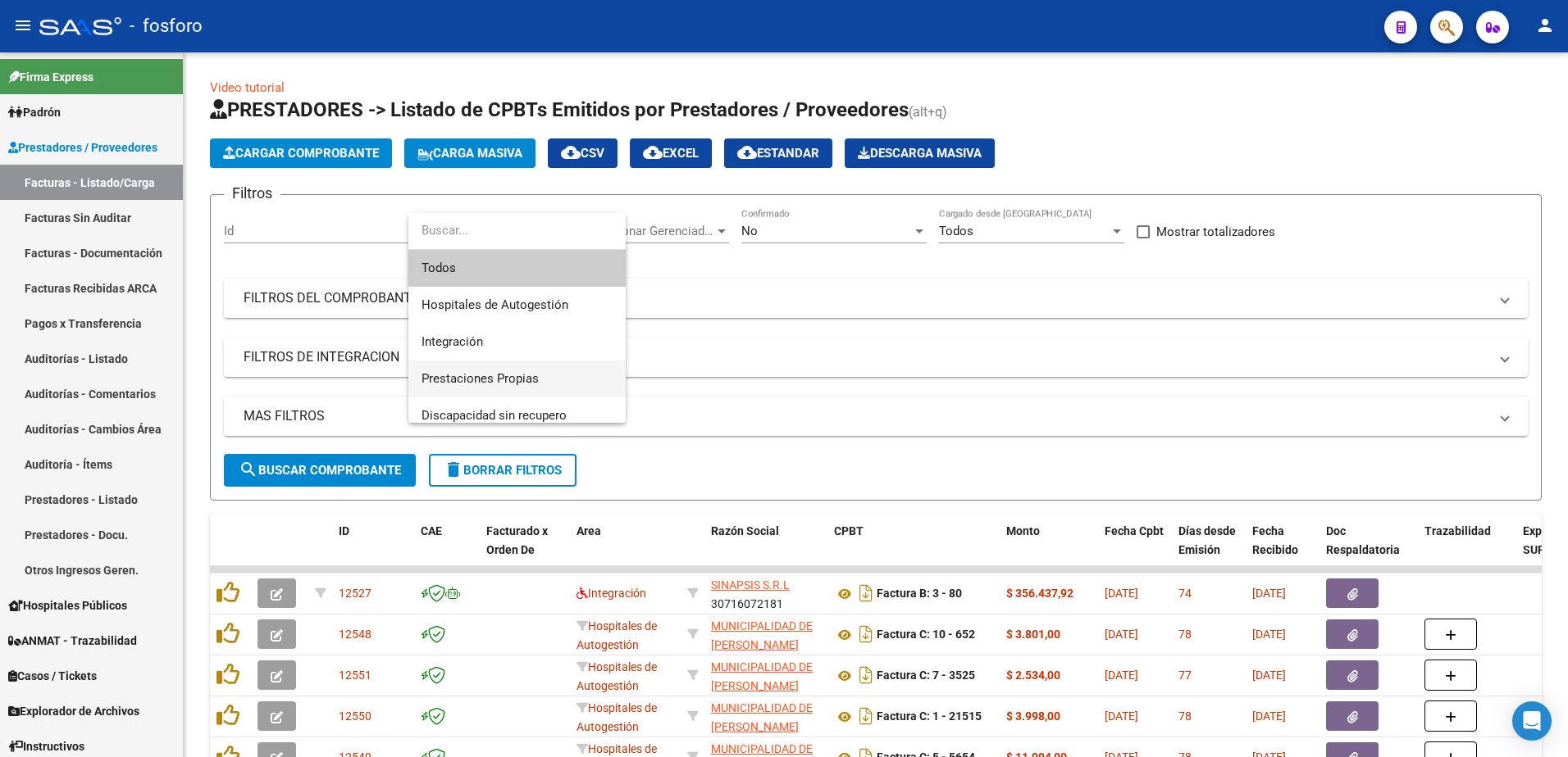
click at [476, 360] on span "Prestaciones Propias" at bounding box center [517, 378] width 191 height 36
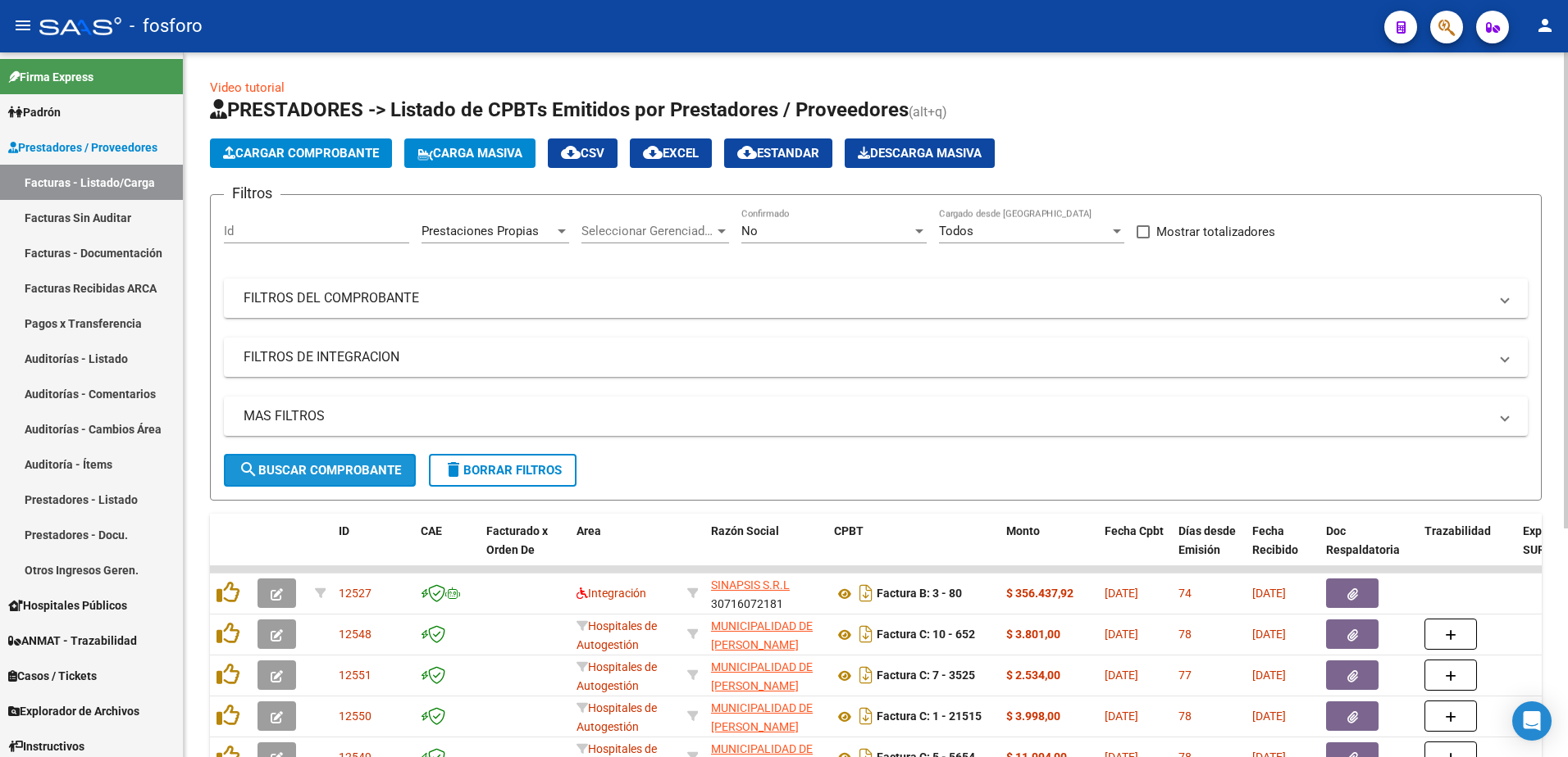
click at [303, 473] on span "search Buscar Comprobante" at bounding box center [319, 471] width 162 height 15
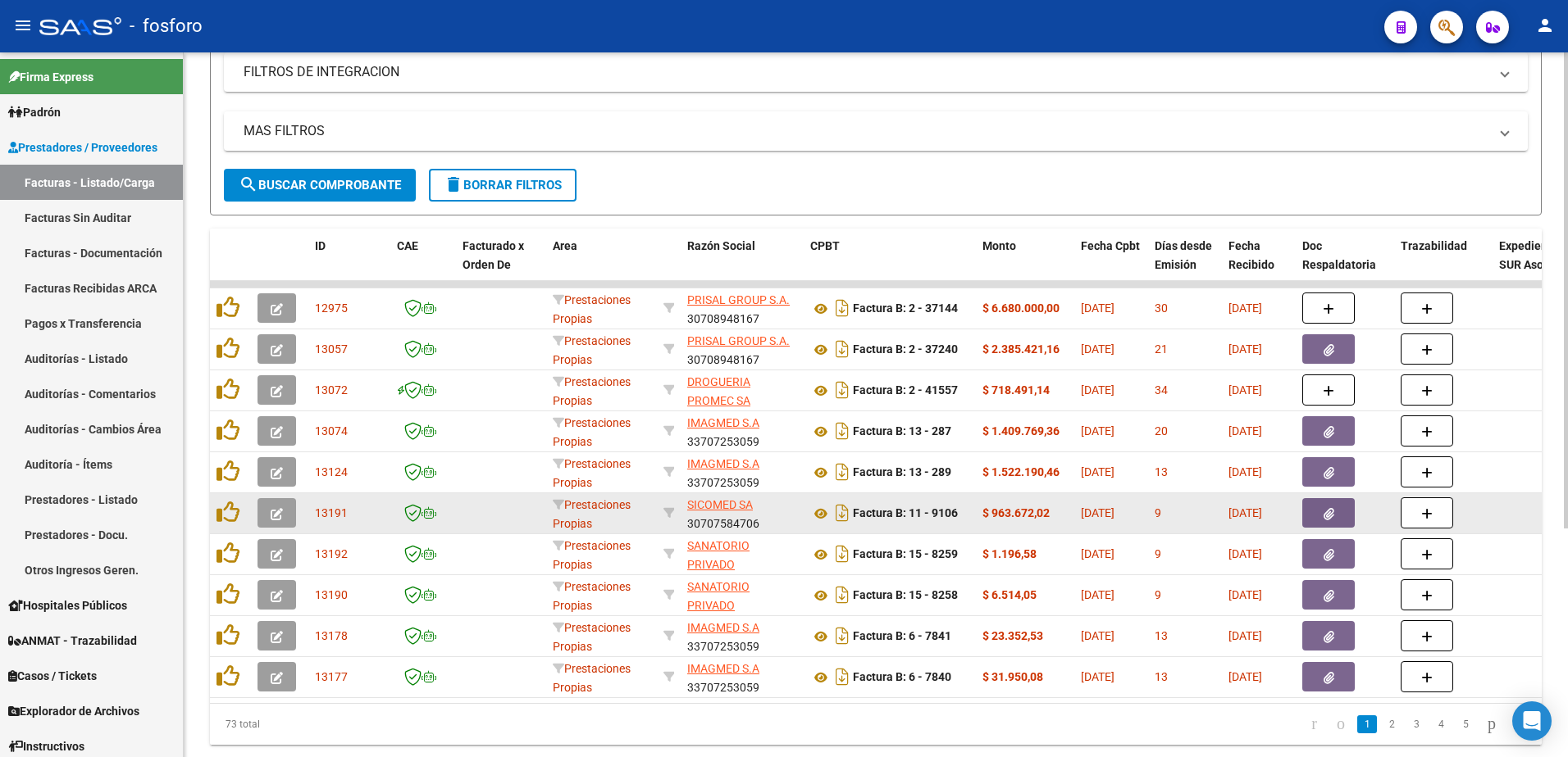
scroll to position [338, 0]
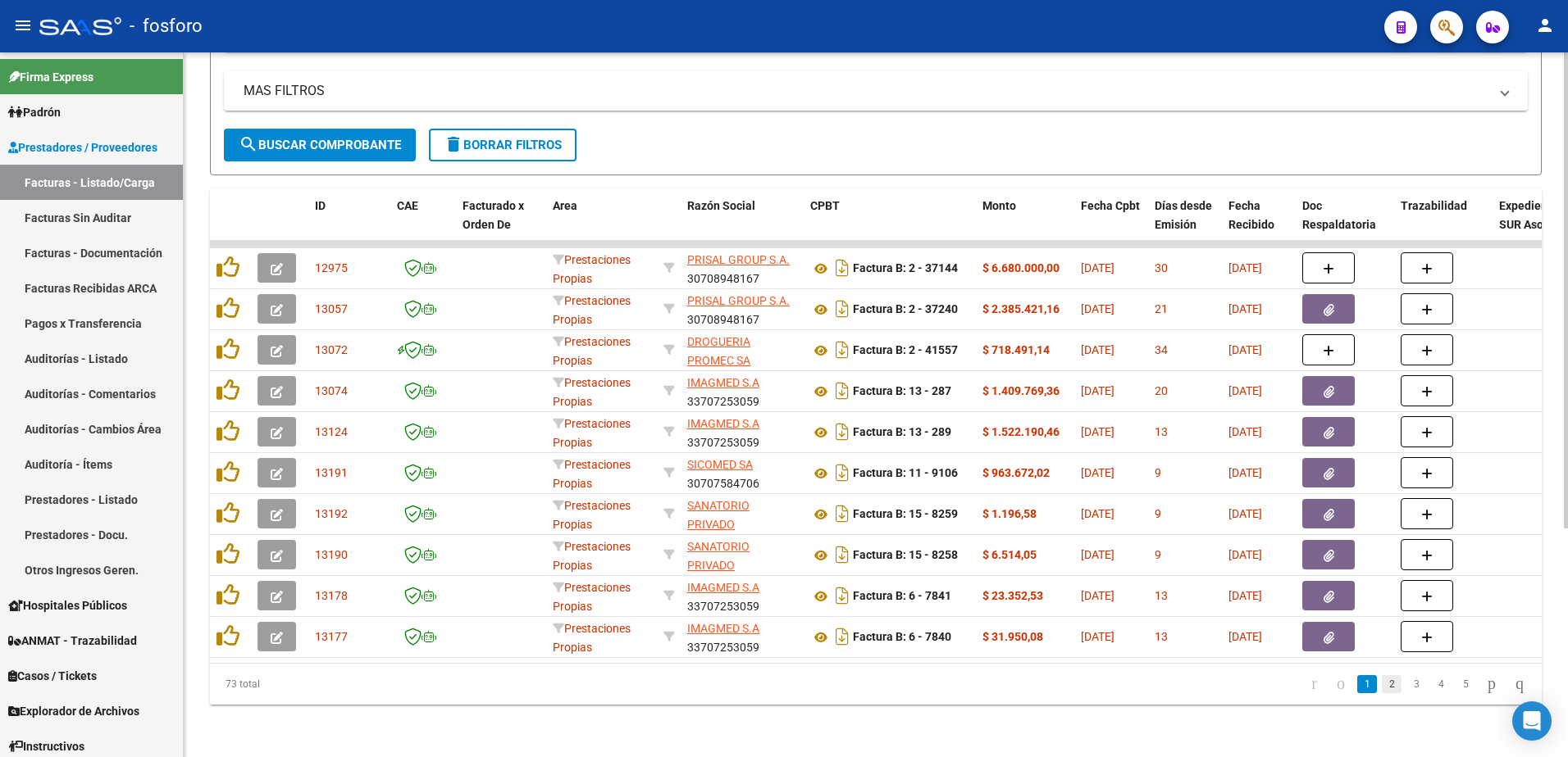
click at [1382, 683] on link "2" at bounding box center [1391, 684] width 20 height 18
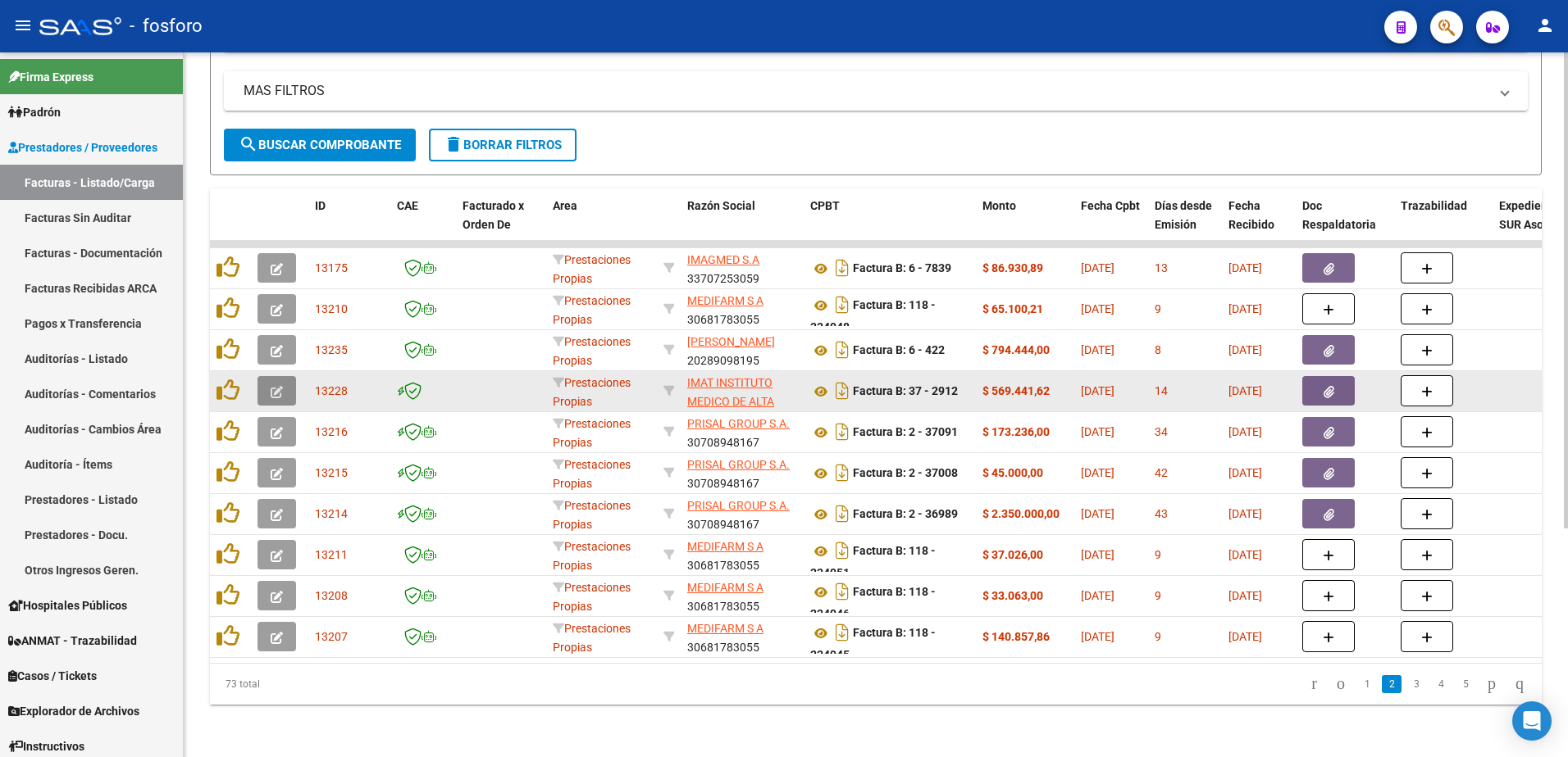
click at [272, 386] on icon "button" at bounding box center [276, 392] width 12 height 12
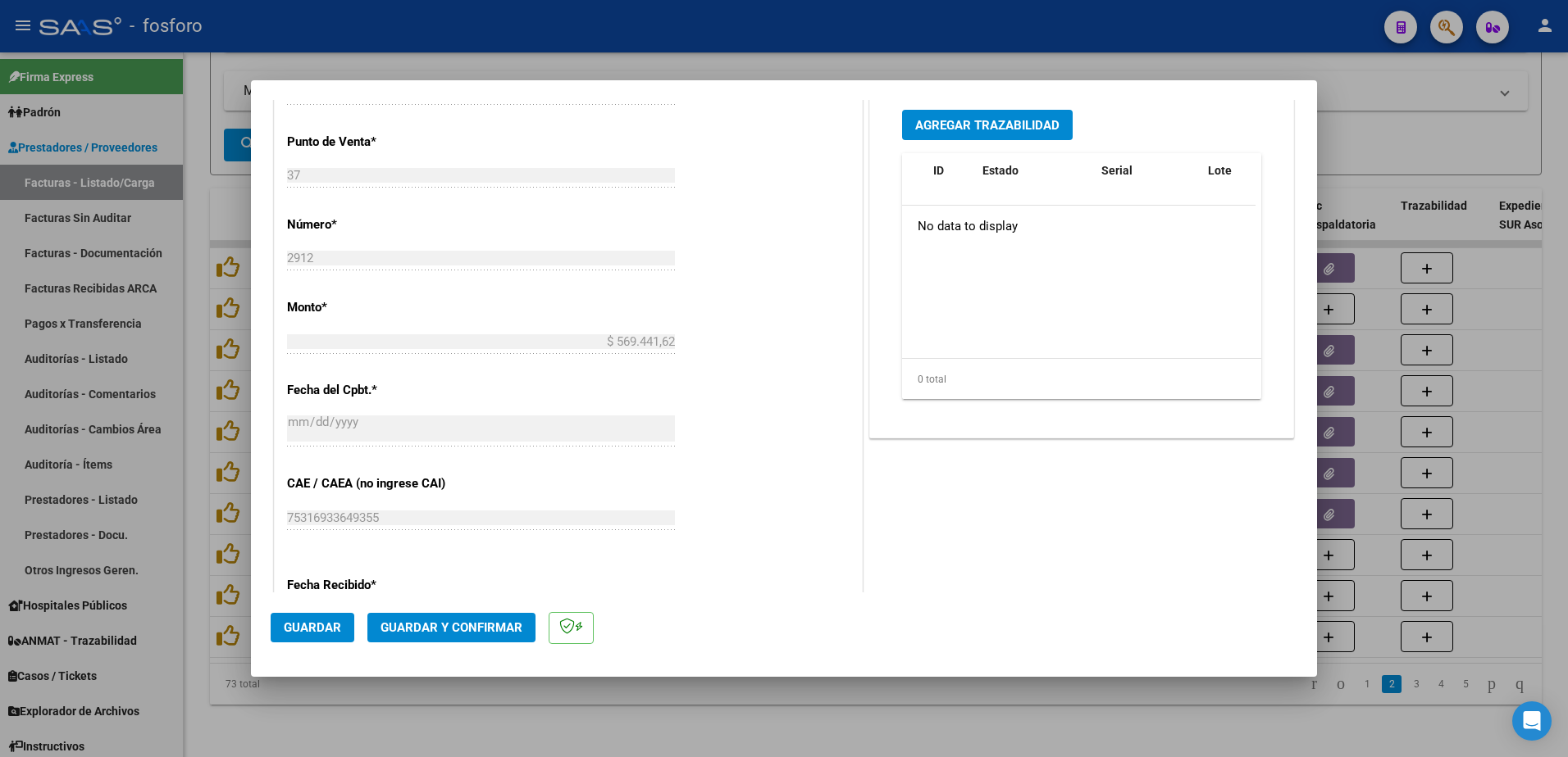
scroll to position [850, 0]
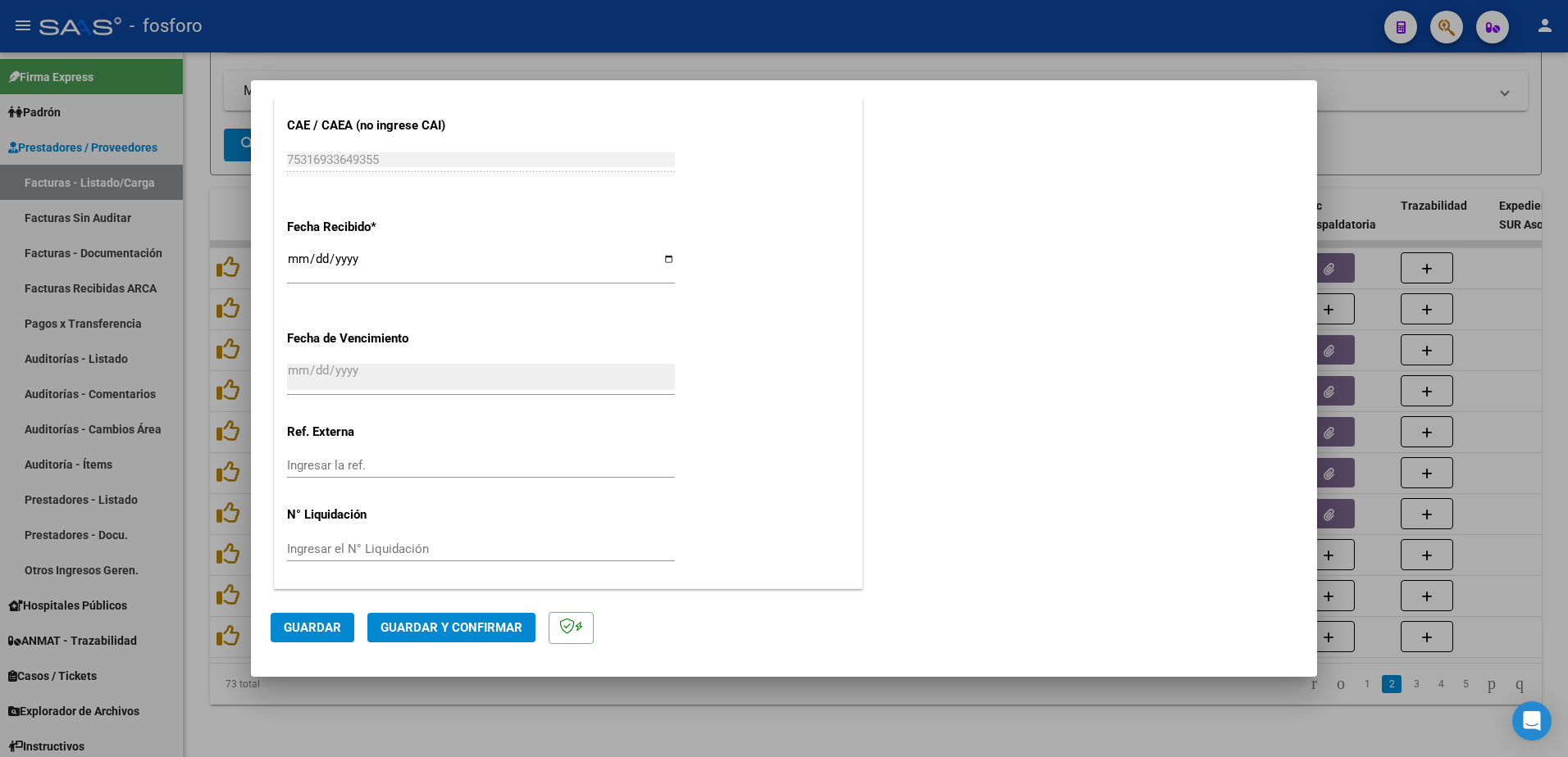
click at [459, 631] on span "Guardar y Confirmar" at bounding box center [451, 628] width 142 height 15
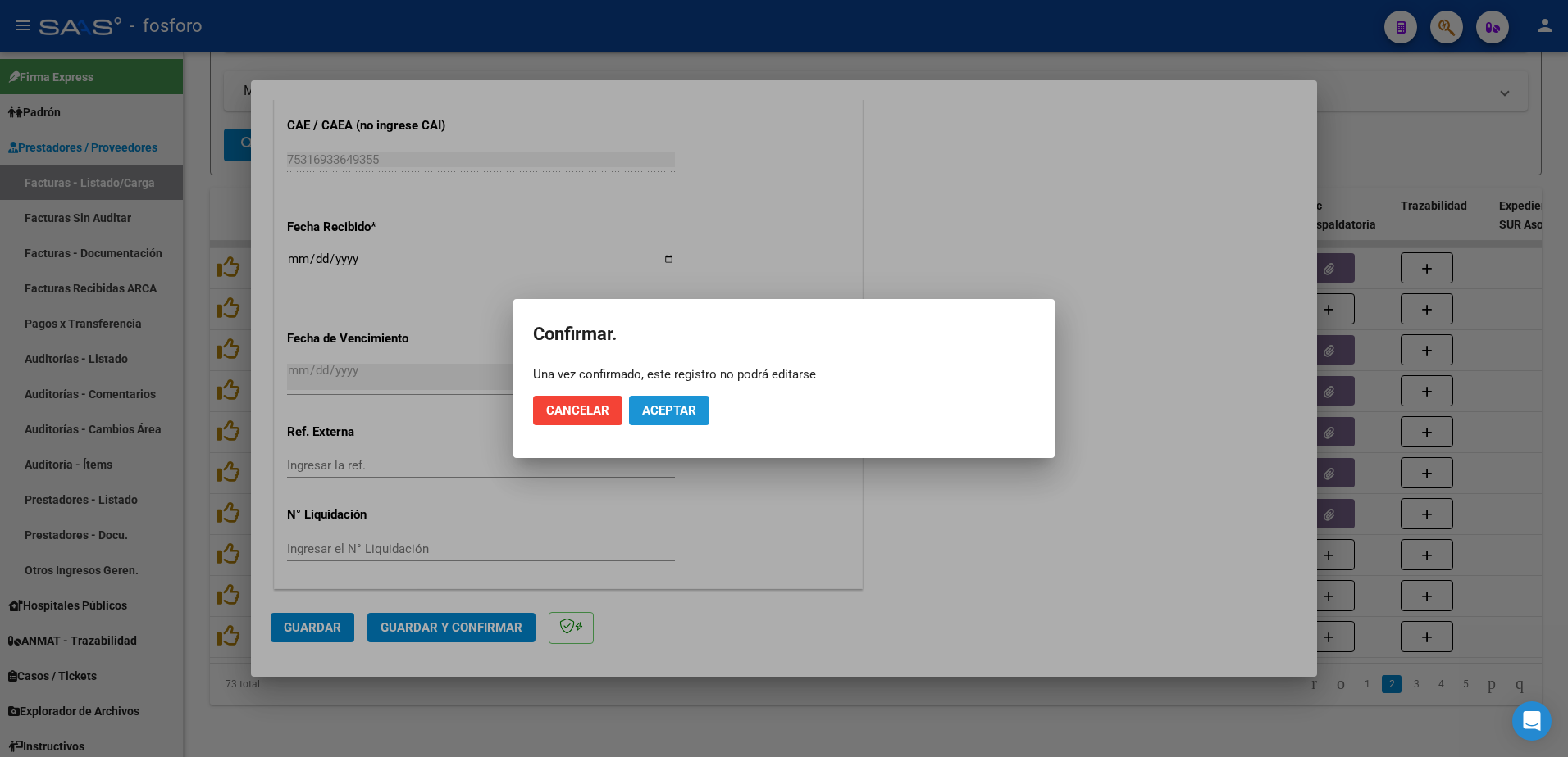
click at [664, 409] on span "Aceptar" at bounding box center [669, 411] width 54 height 15
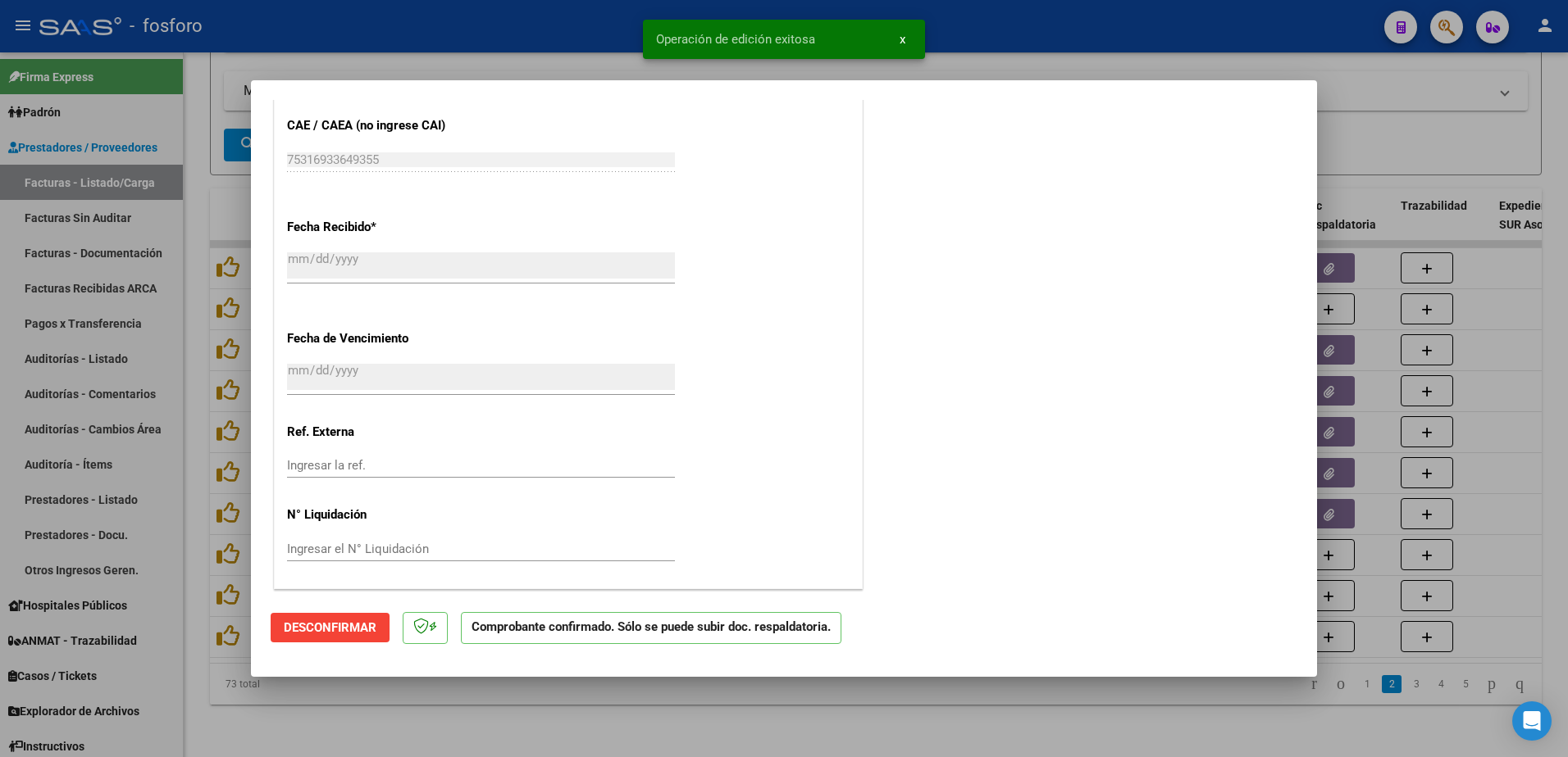
click at [67, 211] on div at bounding box center [784, 378] width 1568 height 757
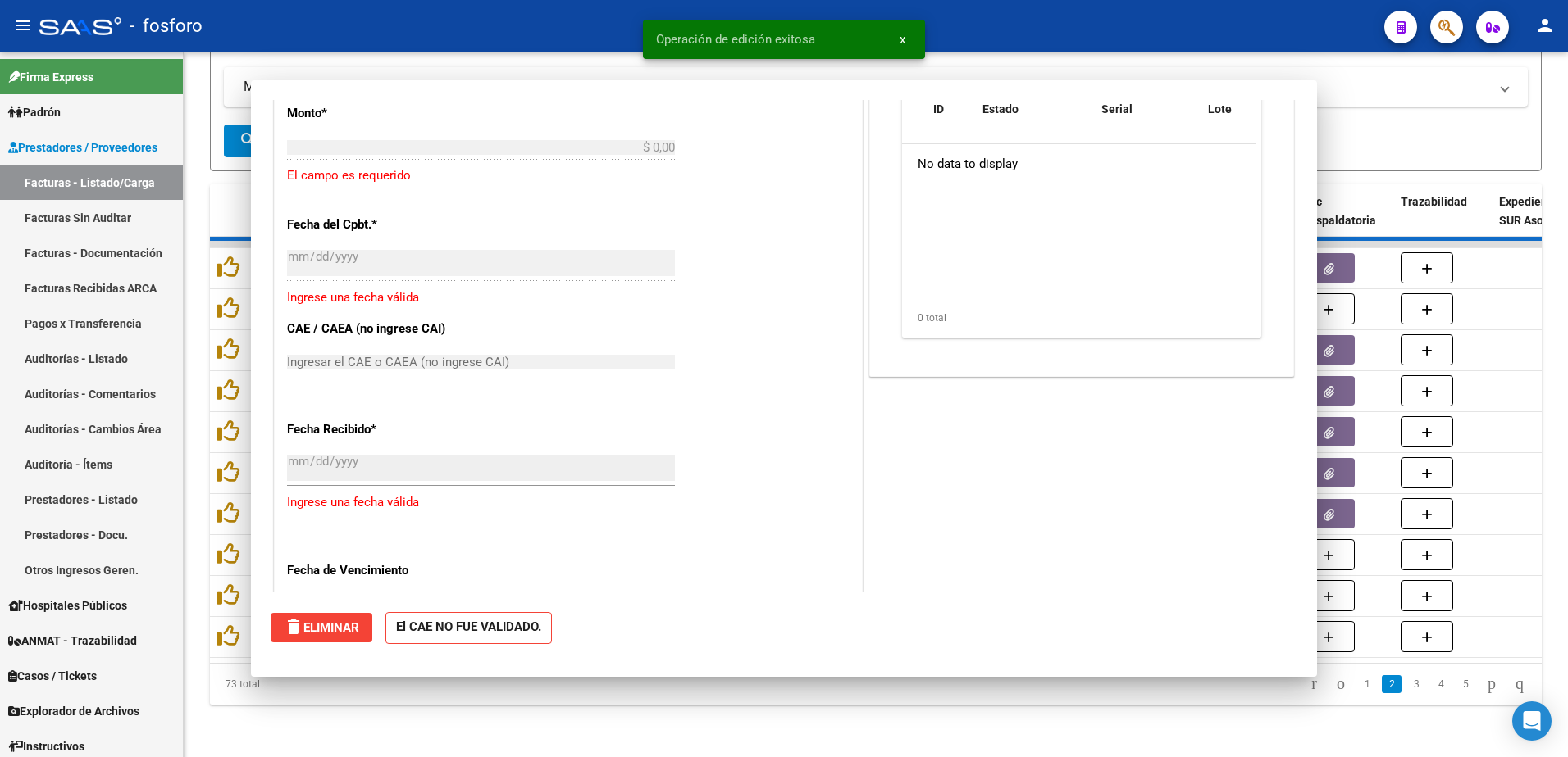
scroll to position [0, 0]
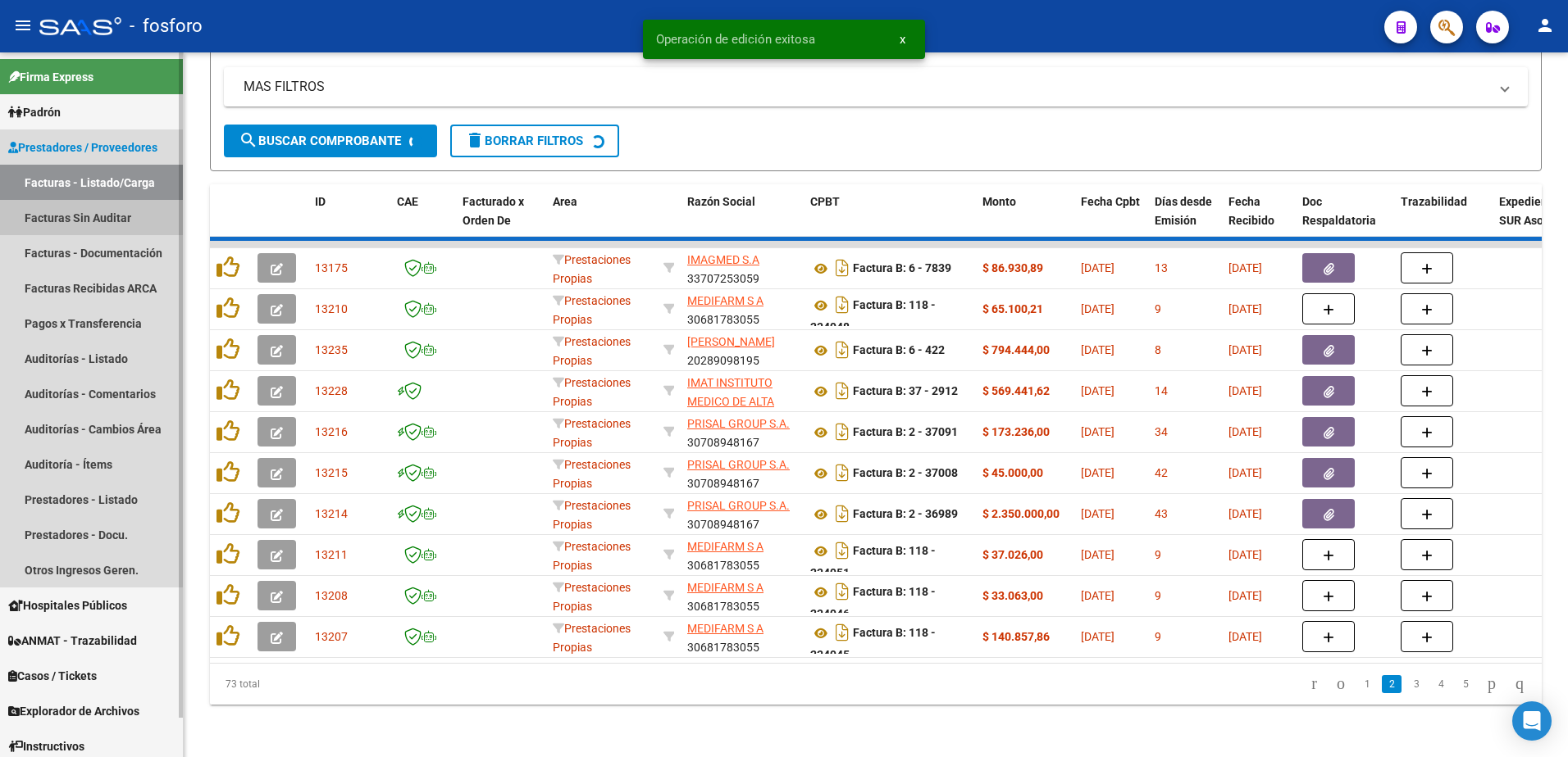
click at [67, 211] on link "Facturas Sin Auditar" at bounding box center [91, 218] width 183 height 36
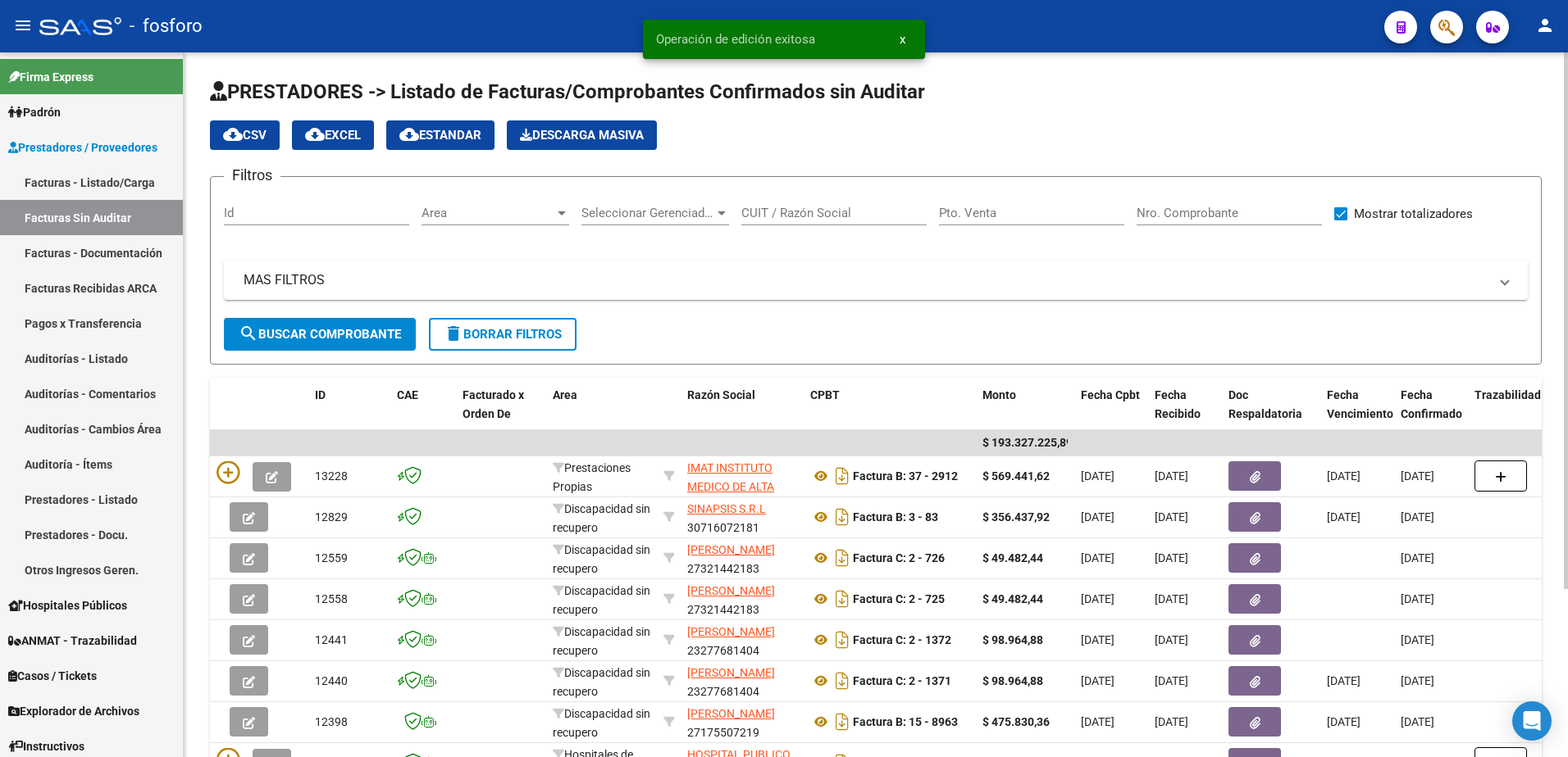
click at [563, 215] on div at bounding box center [562, 213] width 15 height 13
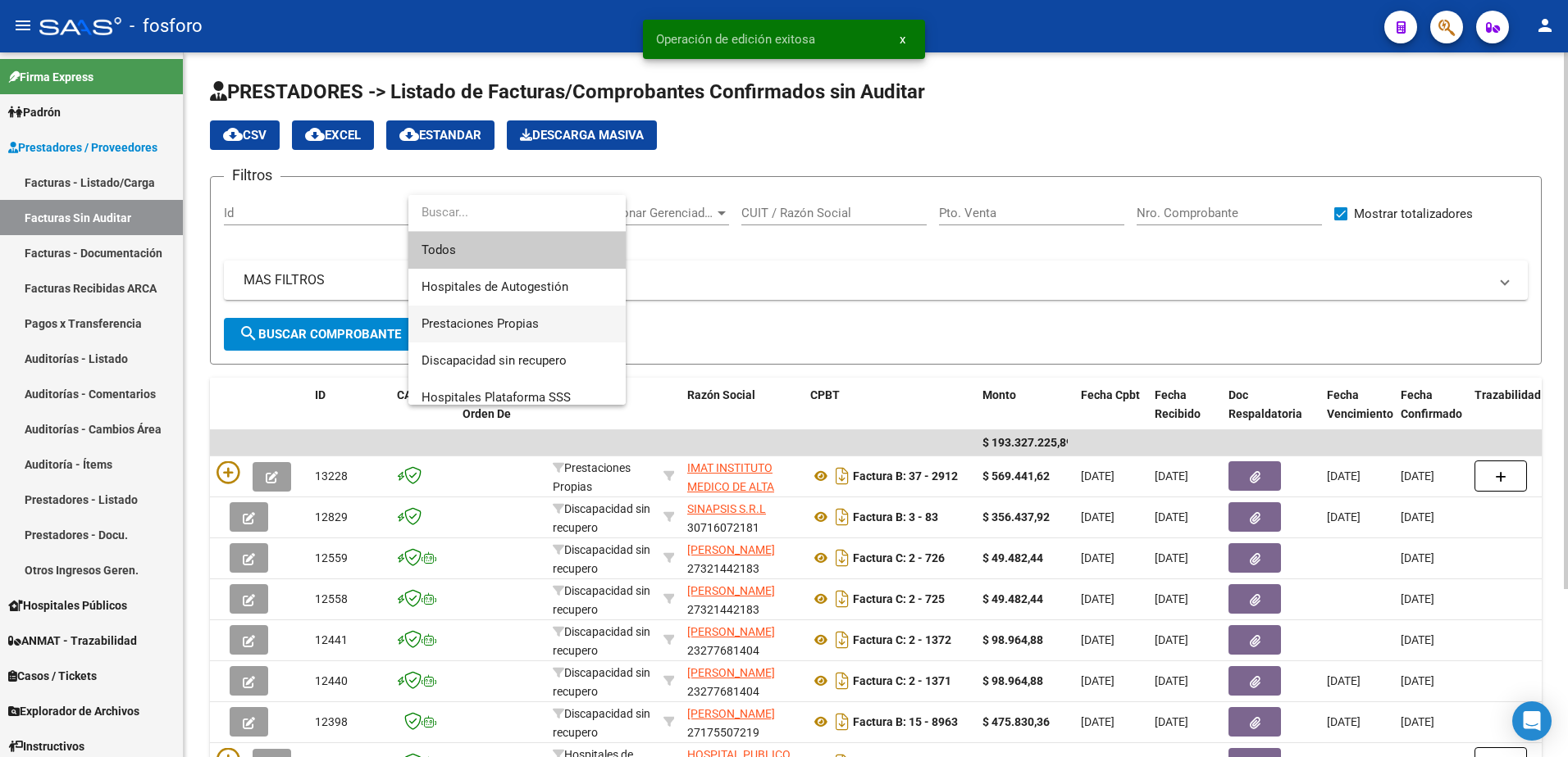
drag, startPoint x: 517, startPoint y: 313, endPoint x: 464, endPoint y: 326, distance: 54.6
click at [508, 318] on span "Prestaciones Propias" at bounding box center [517, 324] width 191 height 36
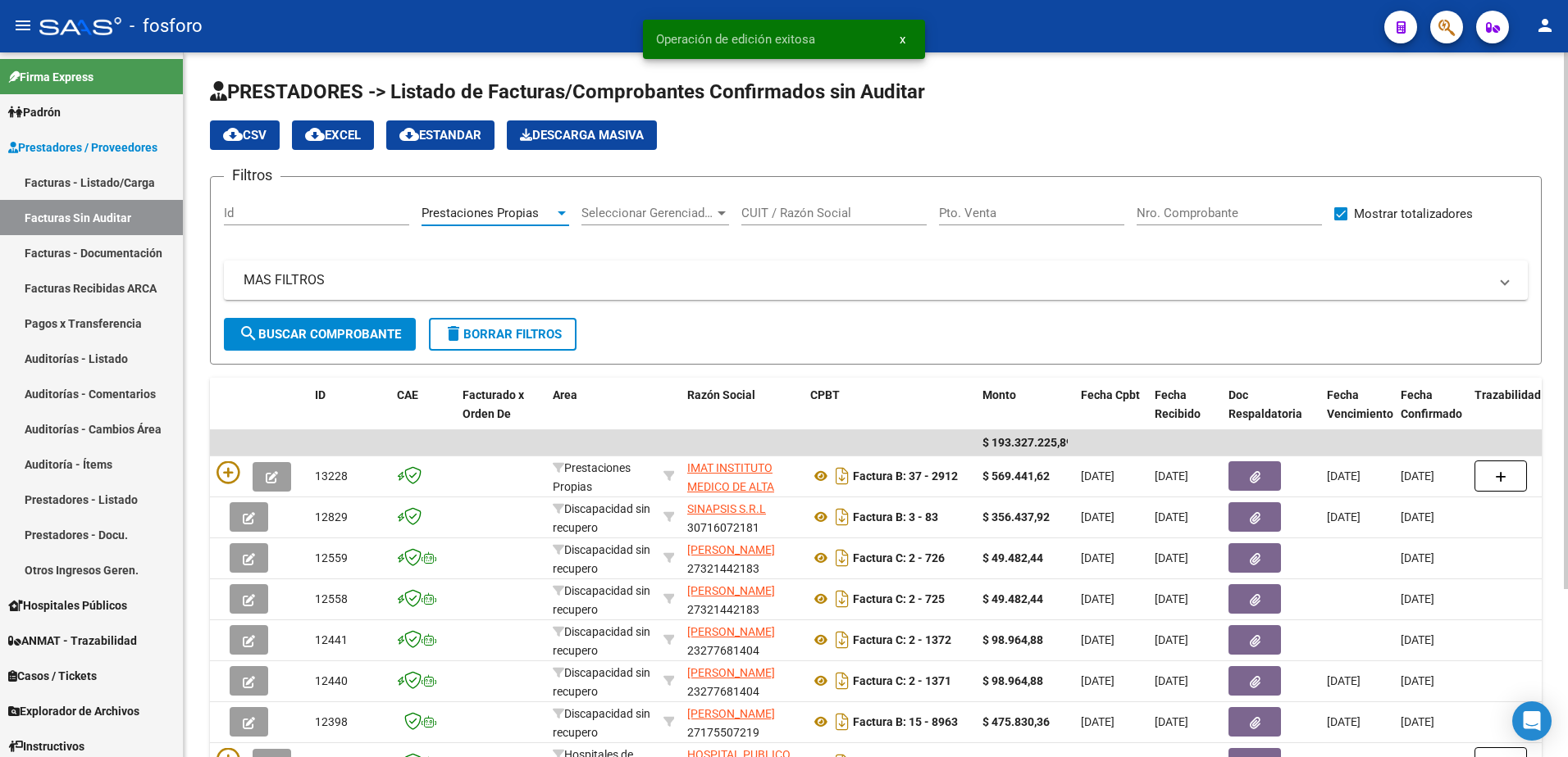
click at [329, 327] on span "search Buscar Comprobante" at bounding box center [319, 334] width 162 height 15
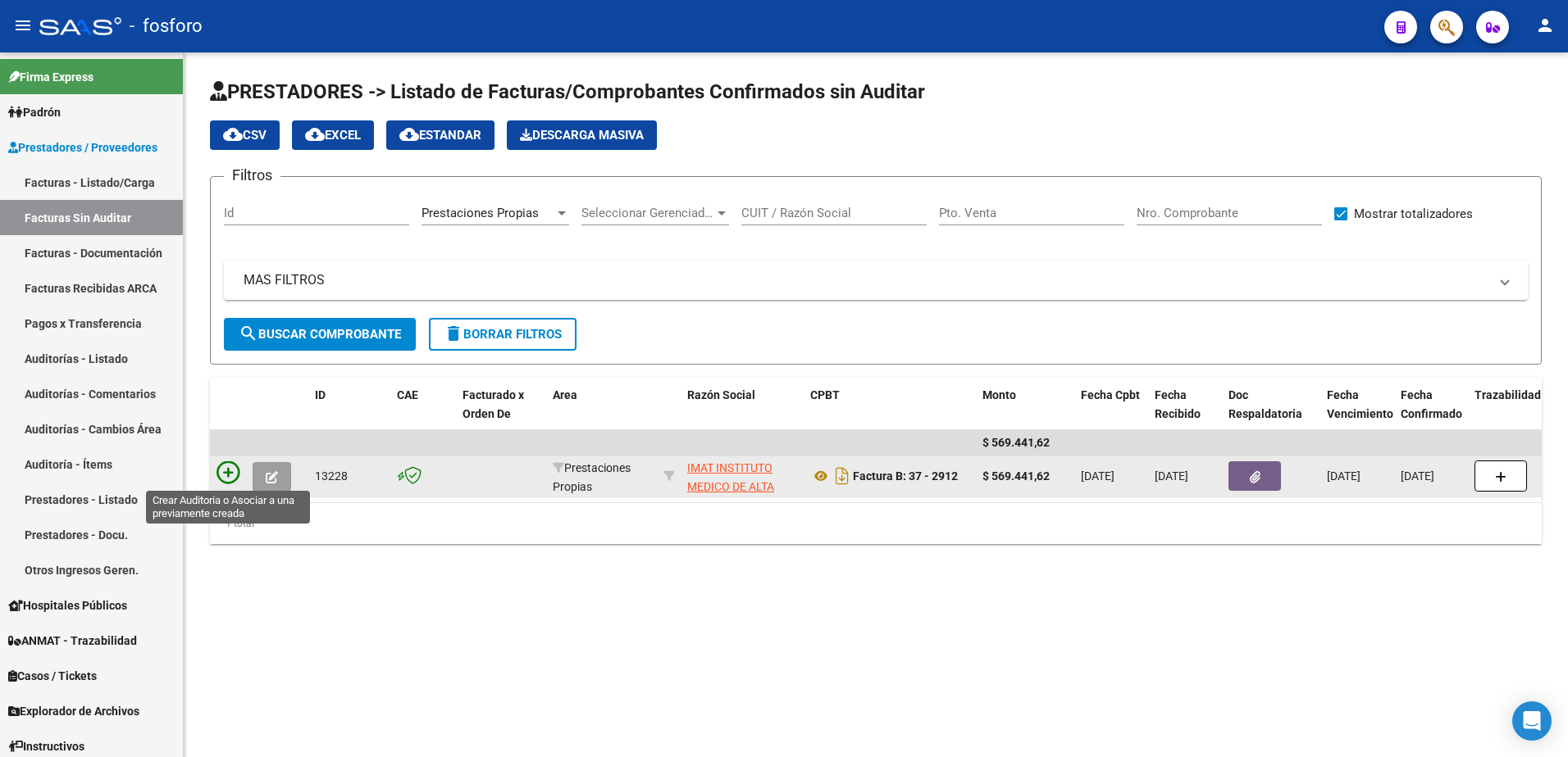
click at [216, 466] on icon at bounding box center [227, 473] width 23 height 23
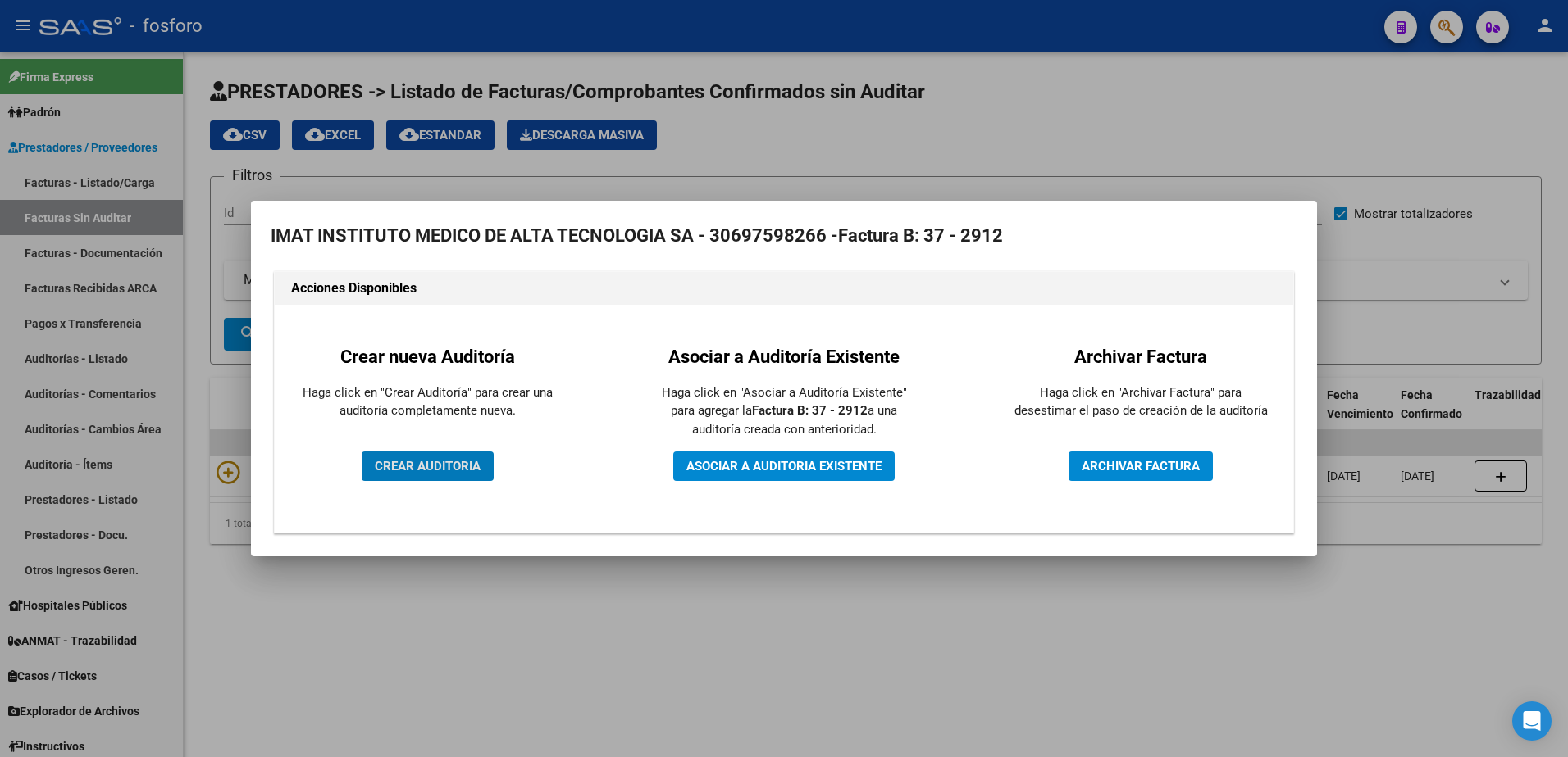
click at [379, 468] on span "CREAR AUDITORIA" at bounding box center [427, 467] width 106 height 15
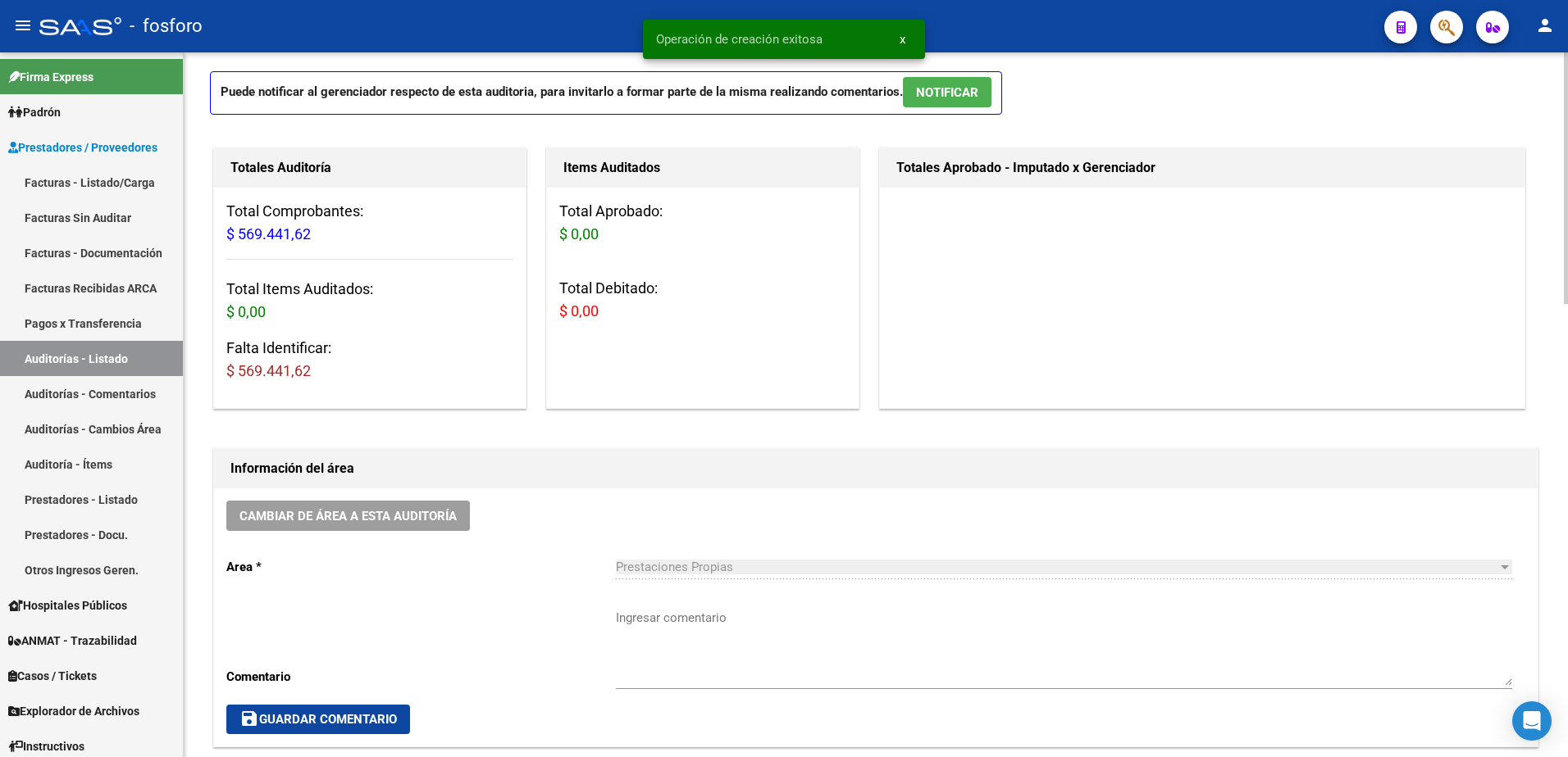
scroll to position [164, 0]
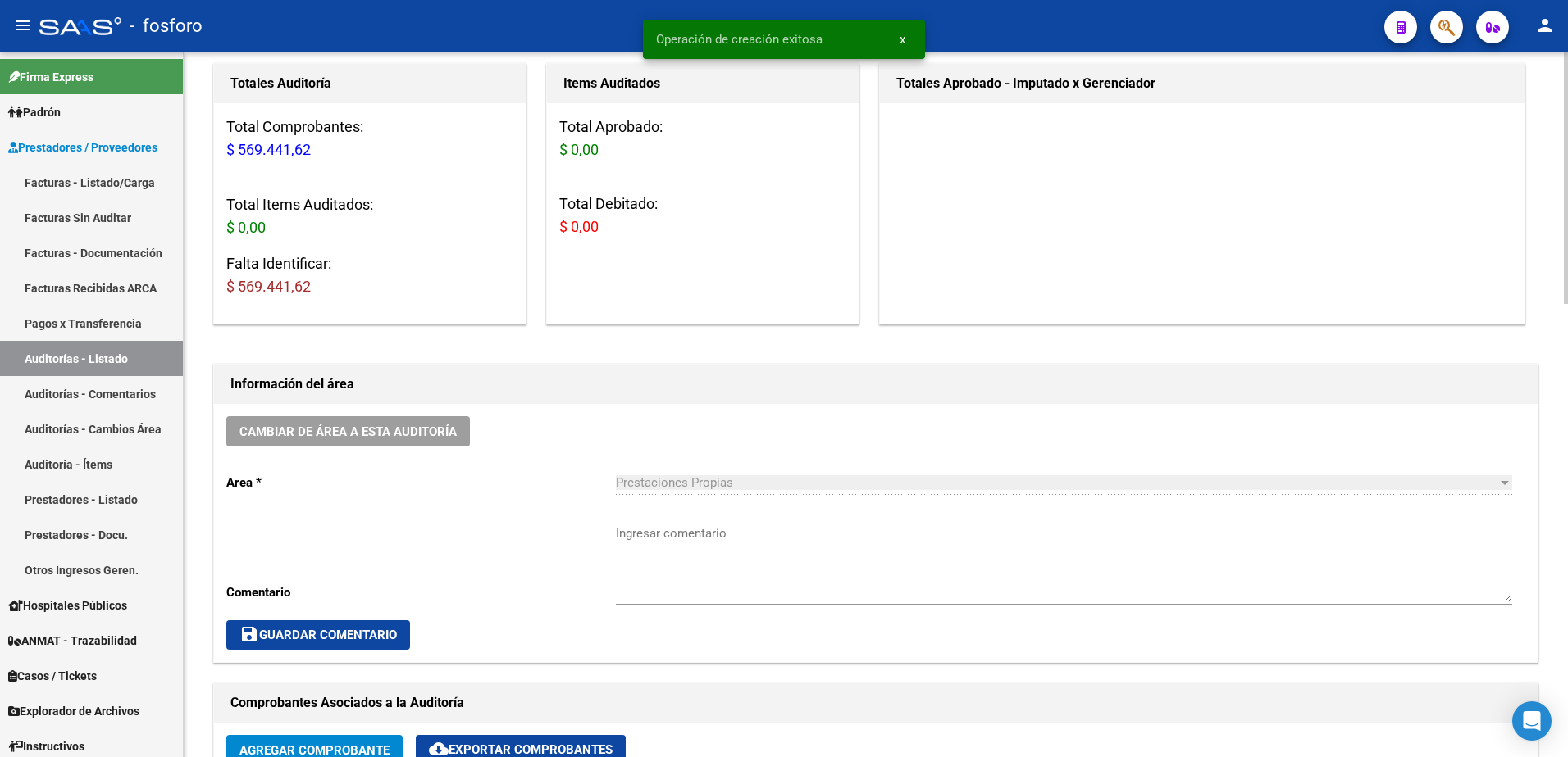
click at [643, 532] on textarea "Ingresar comentario" at bounding box center [1063, 563] width 896 height 77
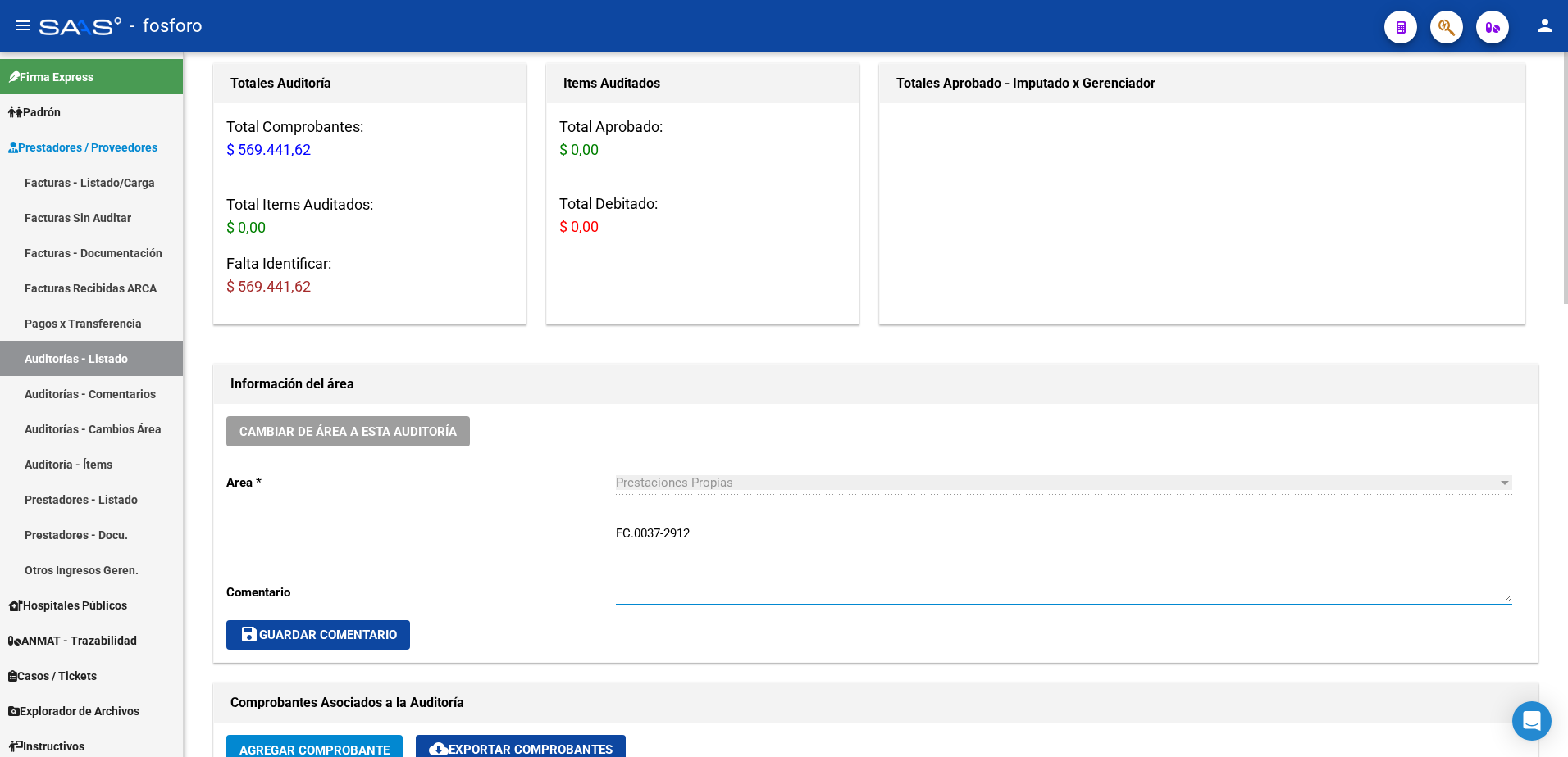
type textarea "FC.0037-2912"
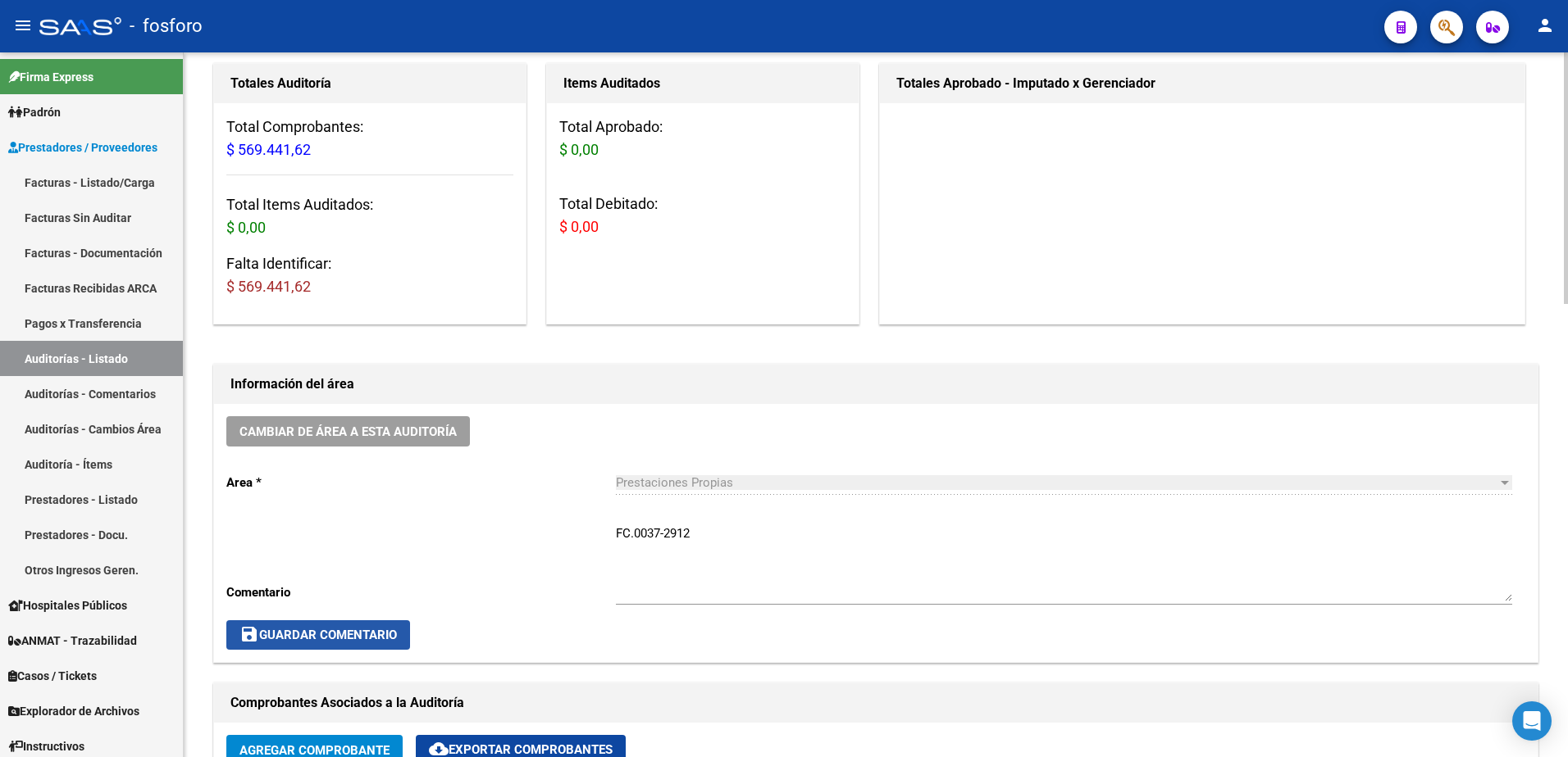
click at [316, 628] on span "save Guardar Comentario" at bounding box center [318, 635] width 157 height 15
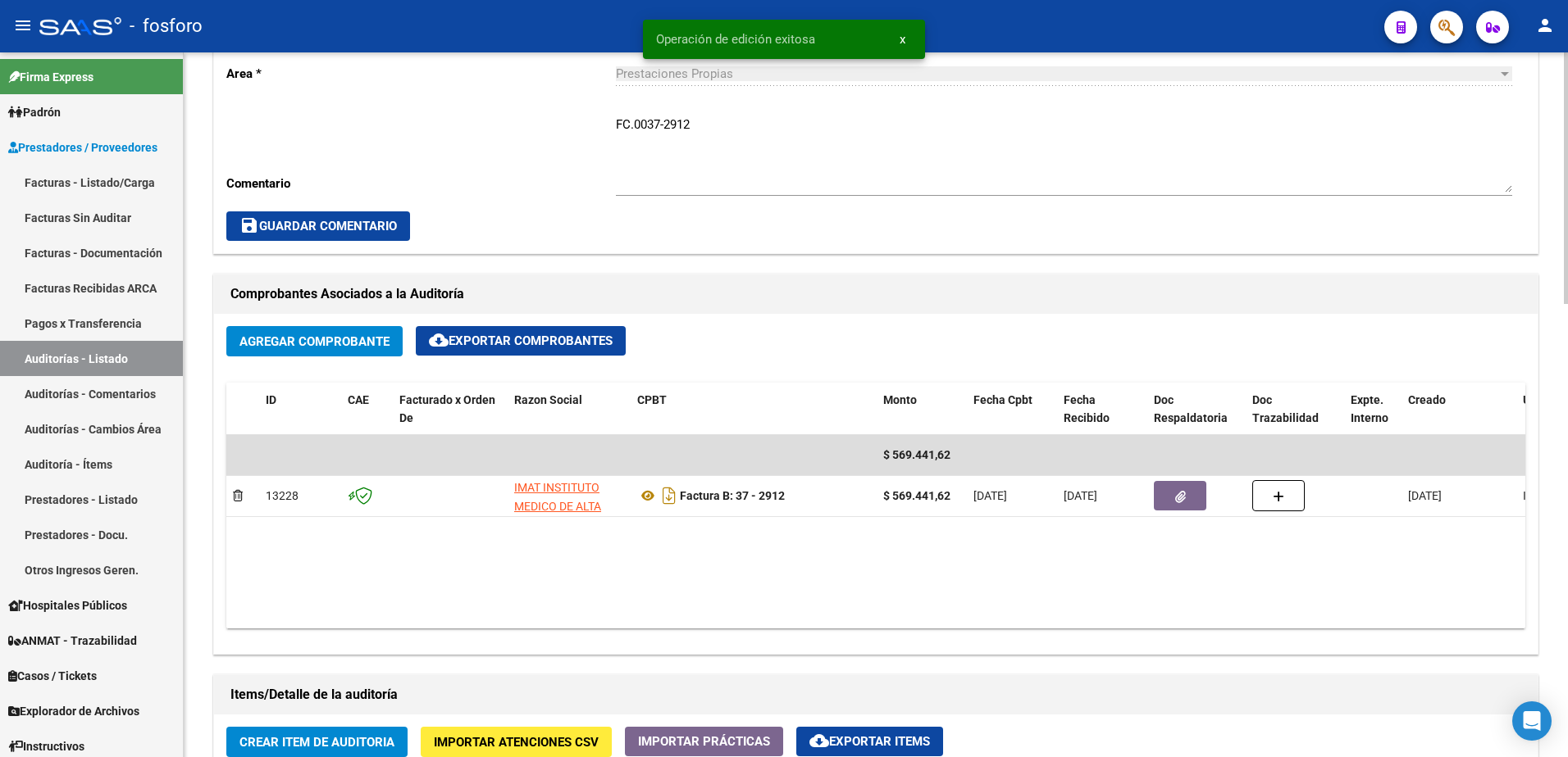
scroll to position [574, 0]
click at [294, 745] on span "Crear Item de Auditoria" at bounding box center [317, 742] width 155 height 15
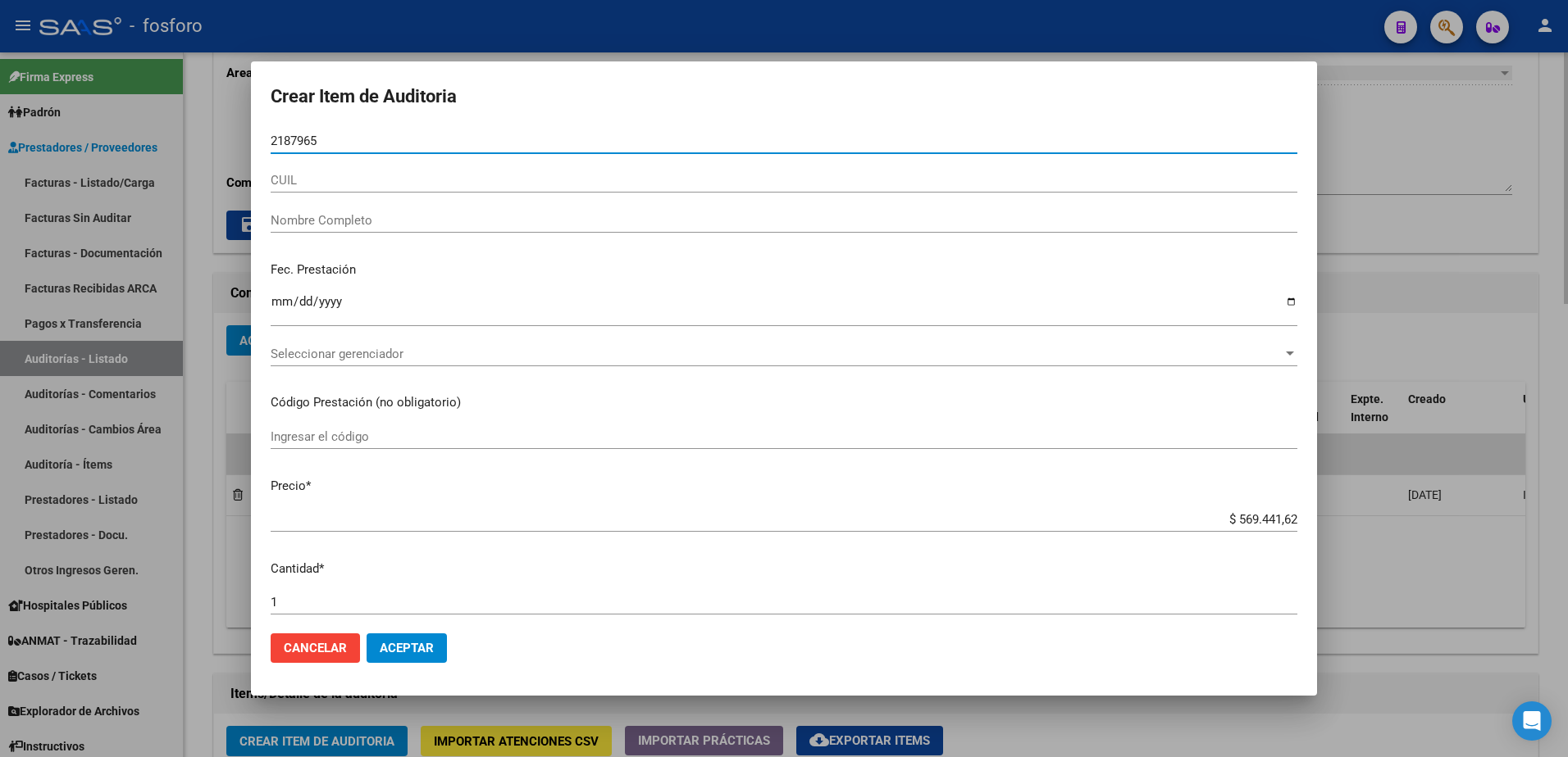
type input "21879656"
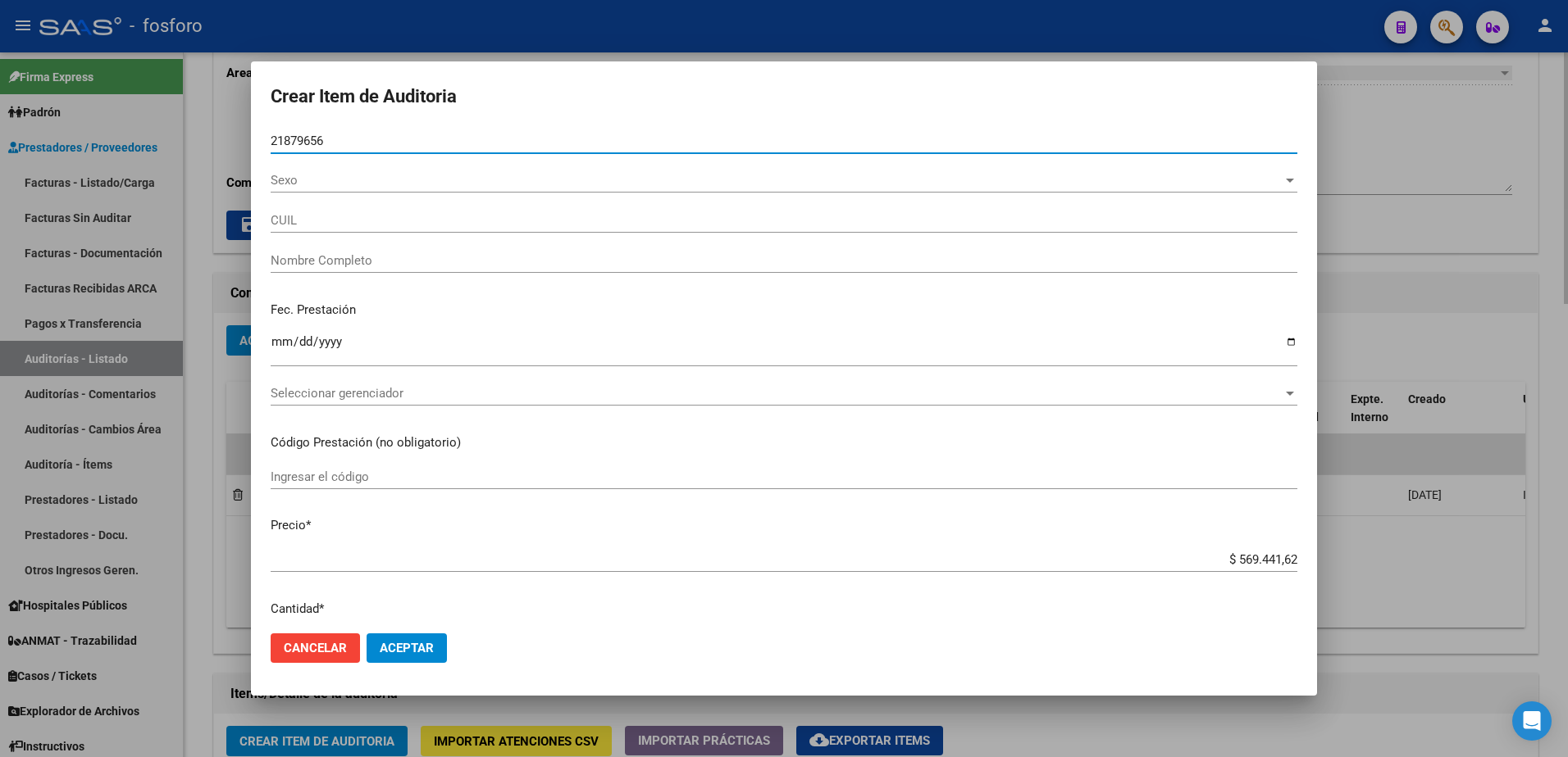
type input "27218796562"
type input "[PERSON_NAME] [PERSON_NAME]"
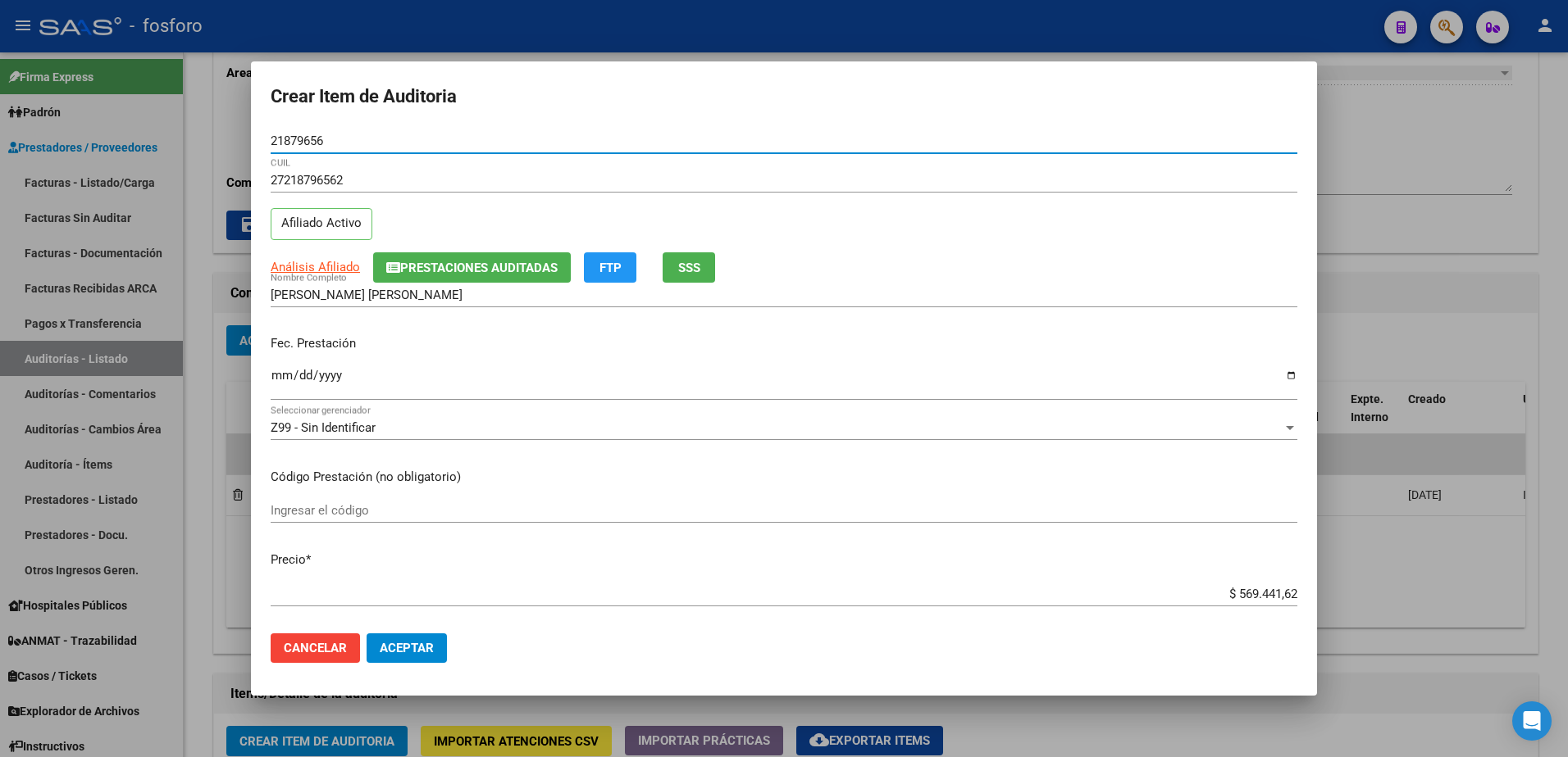
type input "21879656"
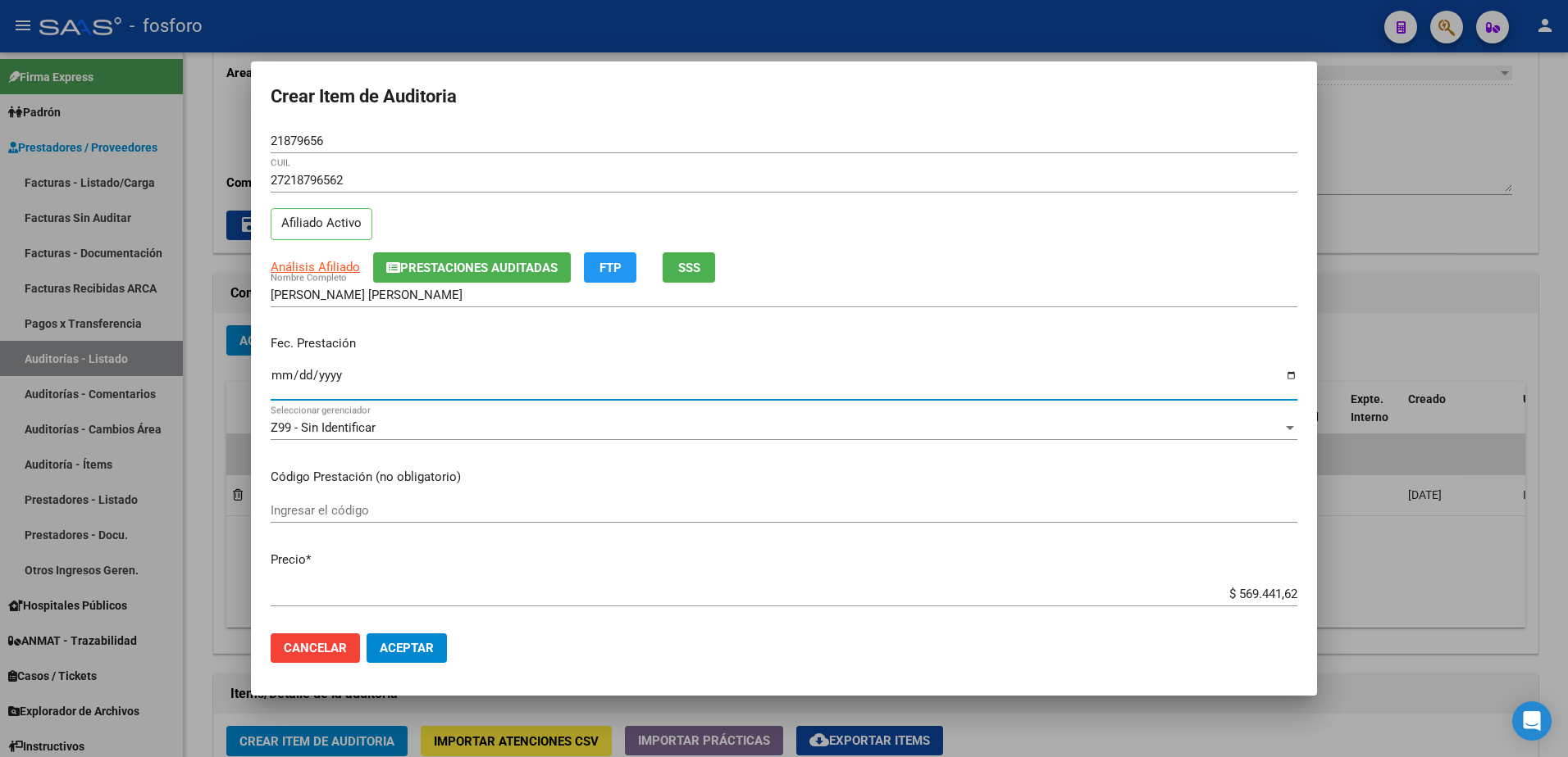
click at [274, 369] on input "Ingresar la fecha" at bounding box center [784, 382] width 1027 height 26
type input "[DATE]"
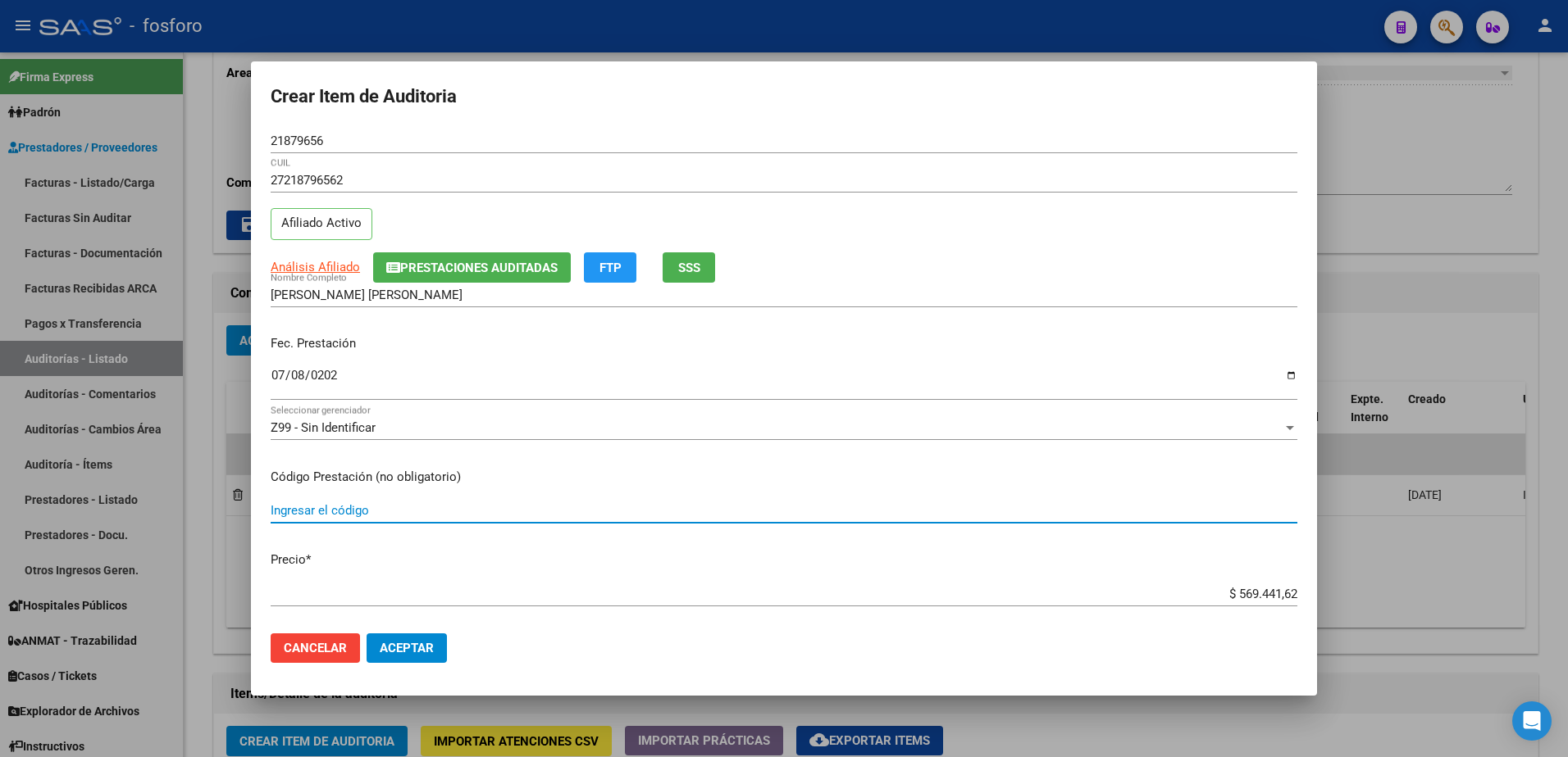
click at [309, 511] on input "Ingresar el código" at bounding box center [784, 511] width 1027 height 15
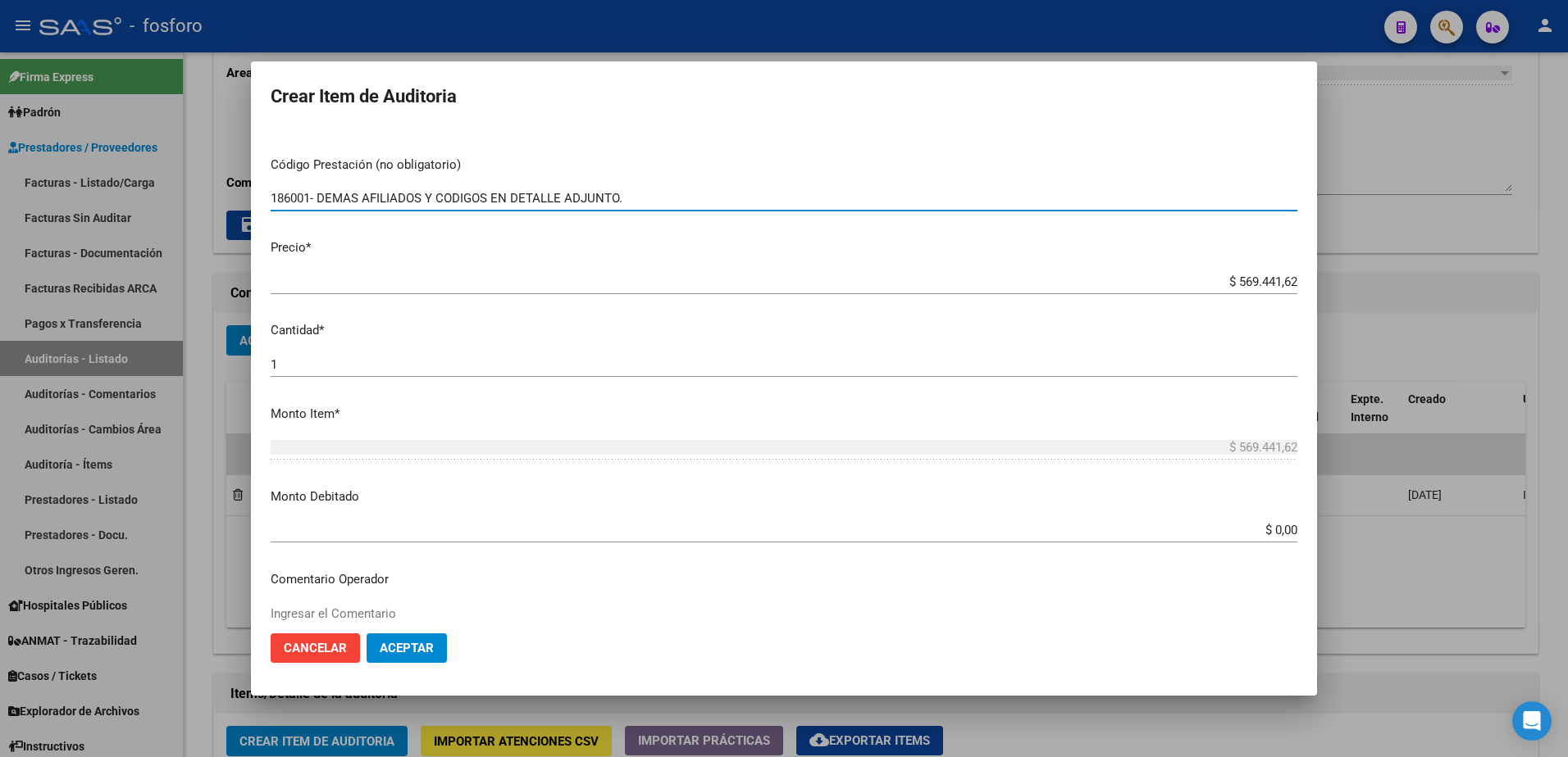
scroll to position [410, 0]
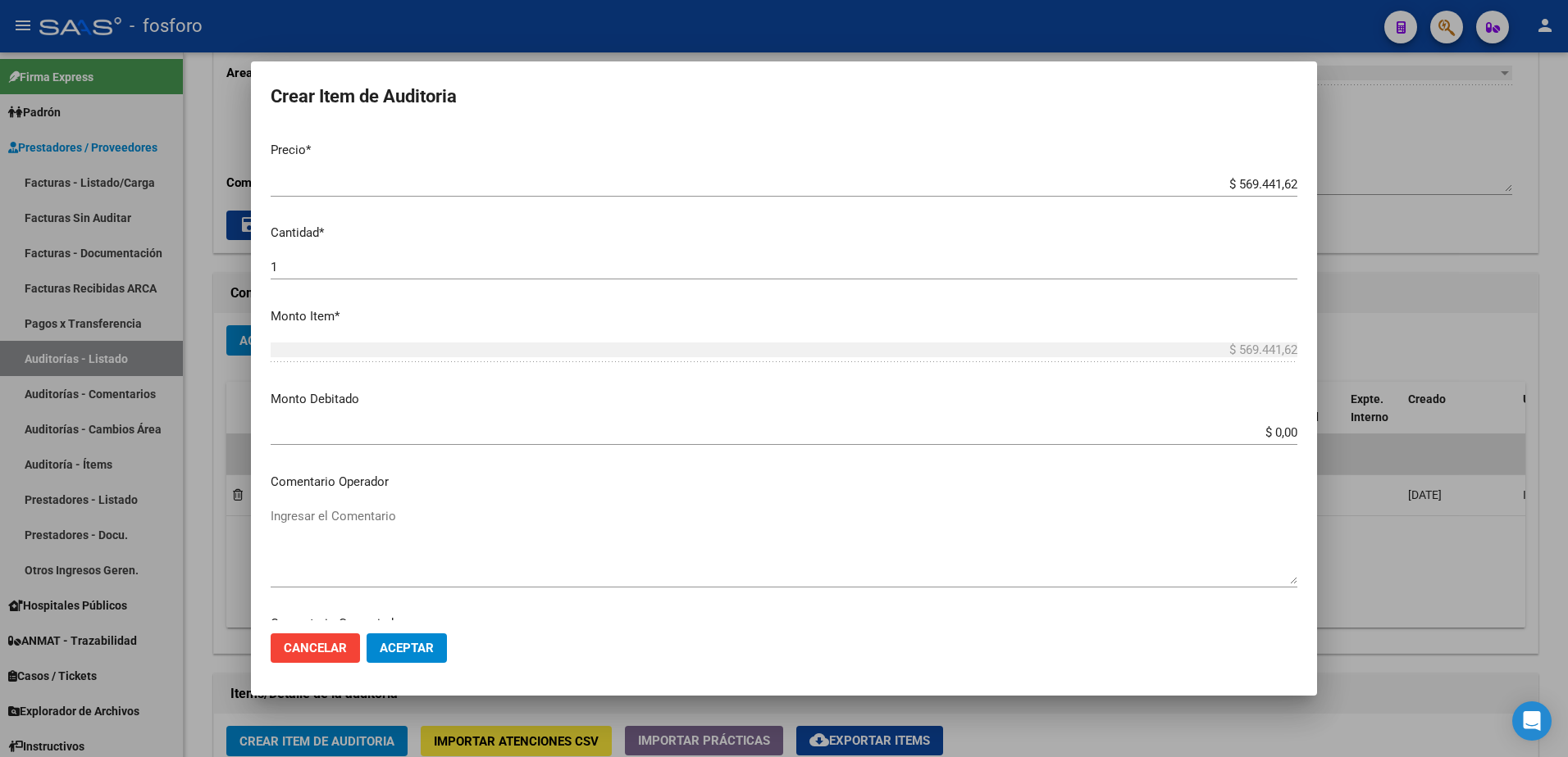
type input "186001- DEMAS AFILIADOS Y CODIGOS EN DETALLE ADJUNTO."
click at [1283, 431] on input "$ 0,00" at bounding box center [784, 433] width 1027 height 15
type input "$ 164.935,50"
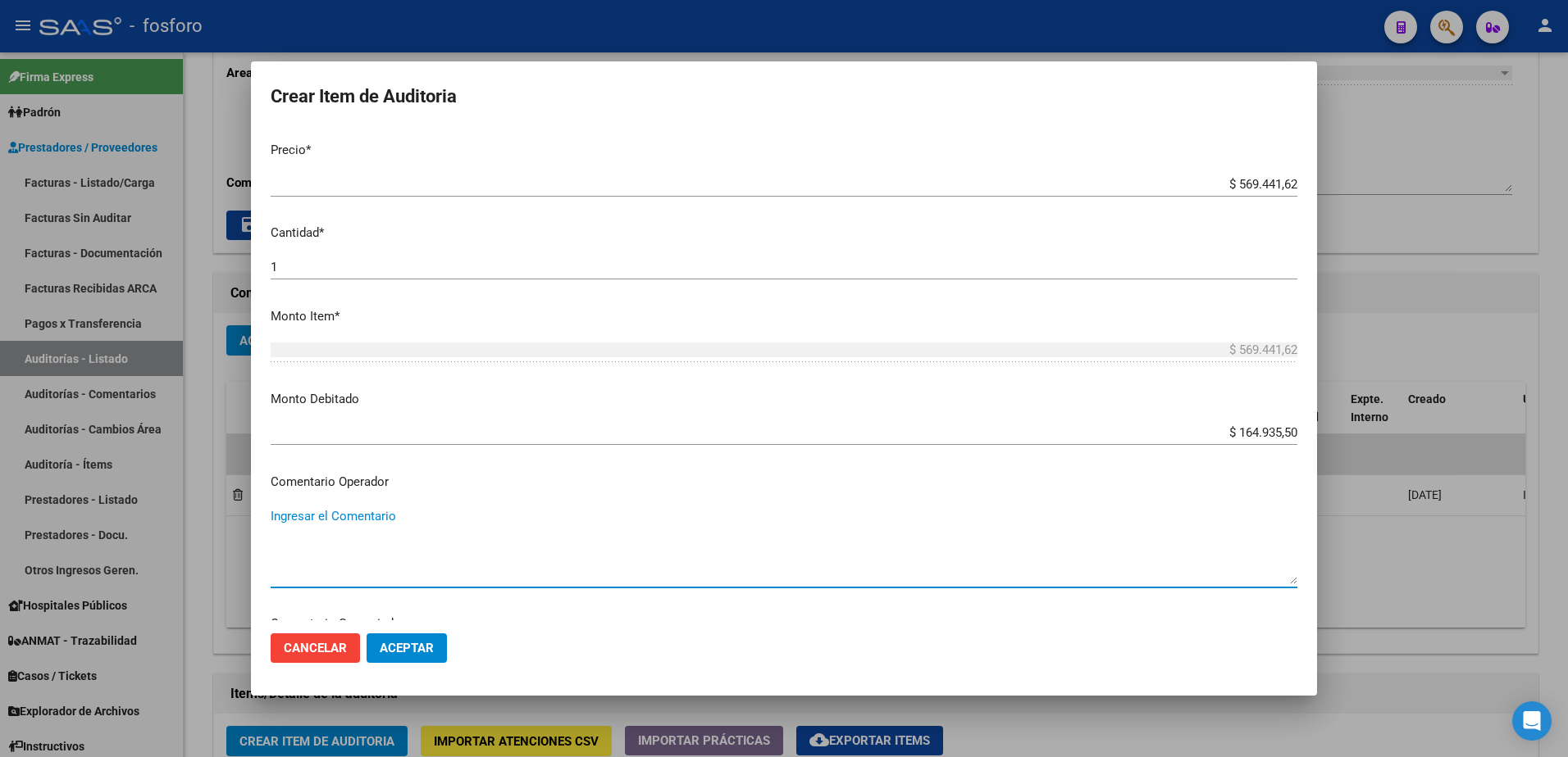
click at [380, 519] on textarea "Ingresar el Comentario" at bounding box center [784, 546] width 1027 height 77
click at [385, 517] on textarea "SE DEBITA 5R0 % DE MATERIAL DE CONTRASTE A CARGO DEL ASOCIADO: [PERSON_NAME]" at bounding box center [784, 546] width 1027 height 77
click at [539, 517] on textarea "SE DEBITA 5R0 % DEL MATERIAL DE CONTRASTE A CARGO DEL ASOCIADO: [PERSON_NAME]" at bounding box center [784, 546] width 1027 height 77
click at [607, 571] on textarea "SE DEBITA 5R0 % DEL MATERIAL DE CONTRASTE (VIEWGAM BACON f.a. x15) A CARGO DEL …" at bounding box center [784, 546] width 1027 height 77
click at [346, 518] on textarea "SE DEBITA 5R0 % DEL MATERIAL DE CONTRASTE (VIEWGAM BACON f.a. x15) A CARGO DEL …" at bounding box center [784, 546] width 1027 height 77
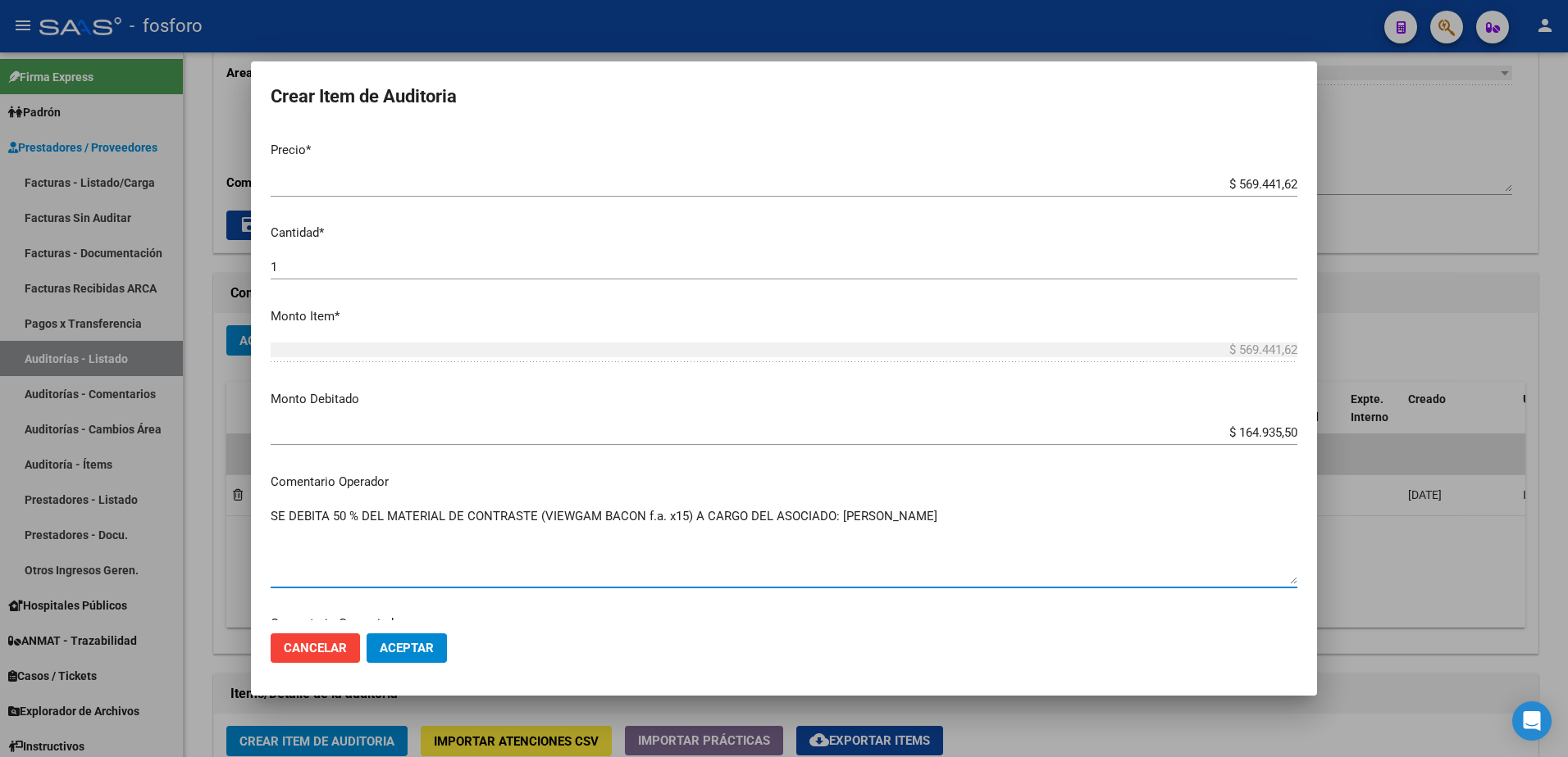
click at [536, 515] on textarea "SE DEBITA 50 % DEL MATERIAL DE CONTRASTE (VIEWGAM BACON f.a. x15) A CARGO DEL A…" at bounding box center [784, 546] width 1027 height 77
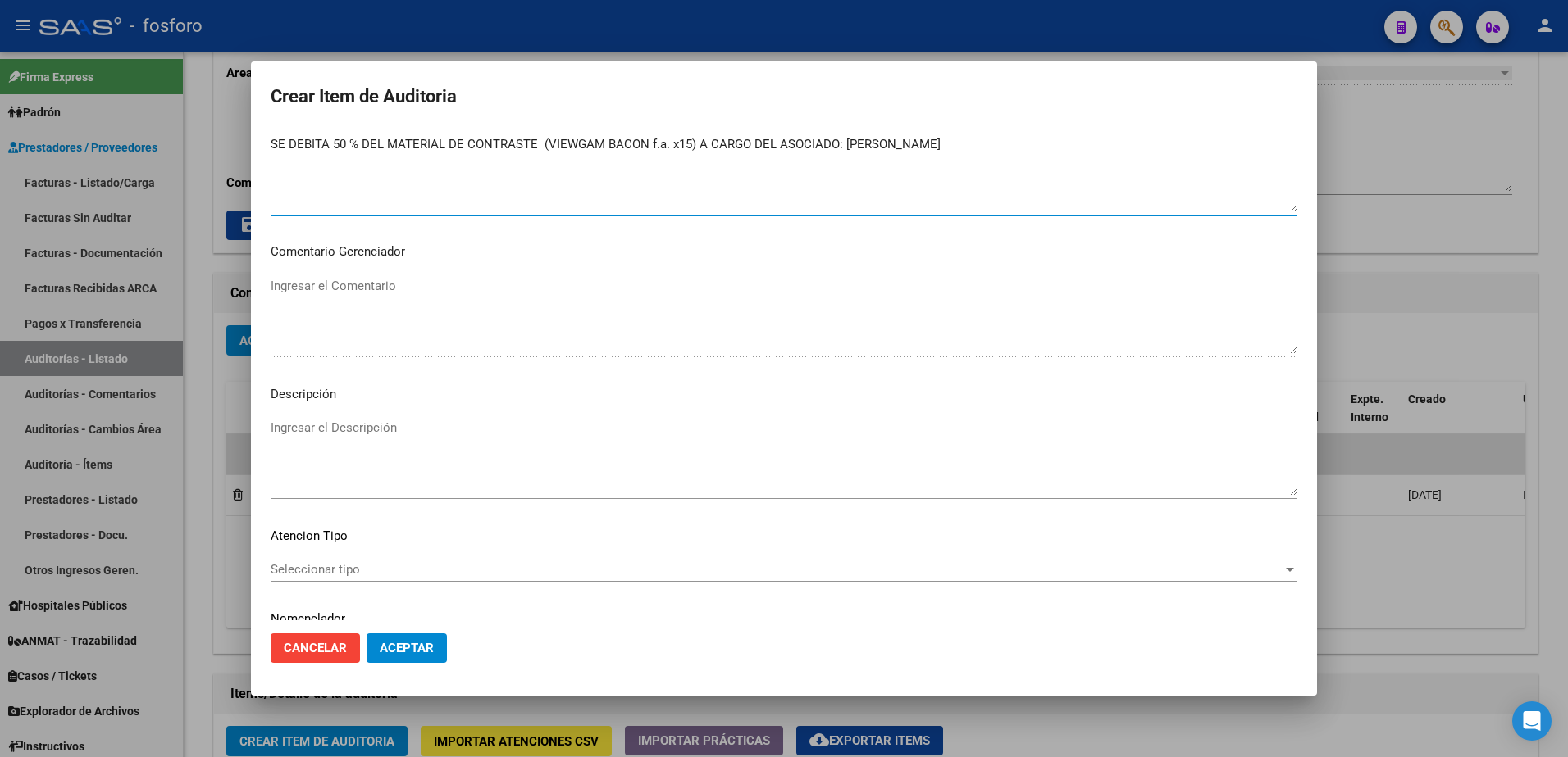
scroll to position [820, 0]
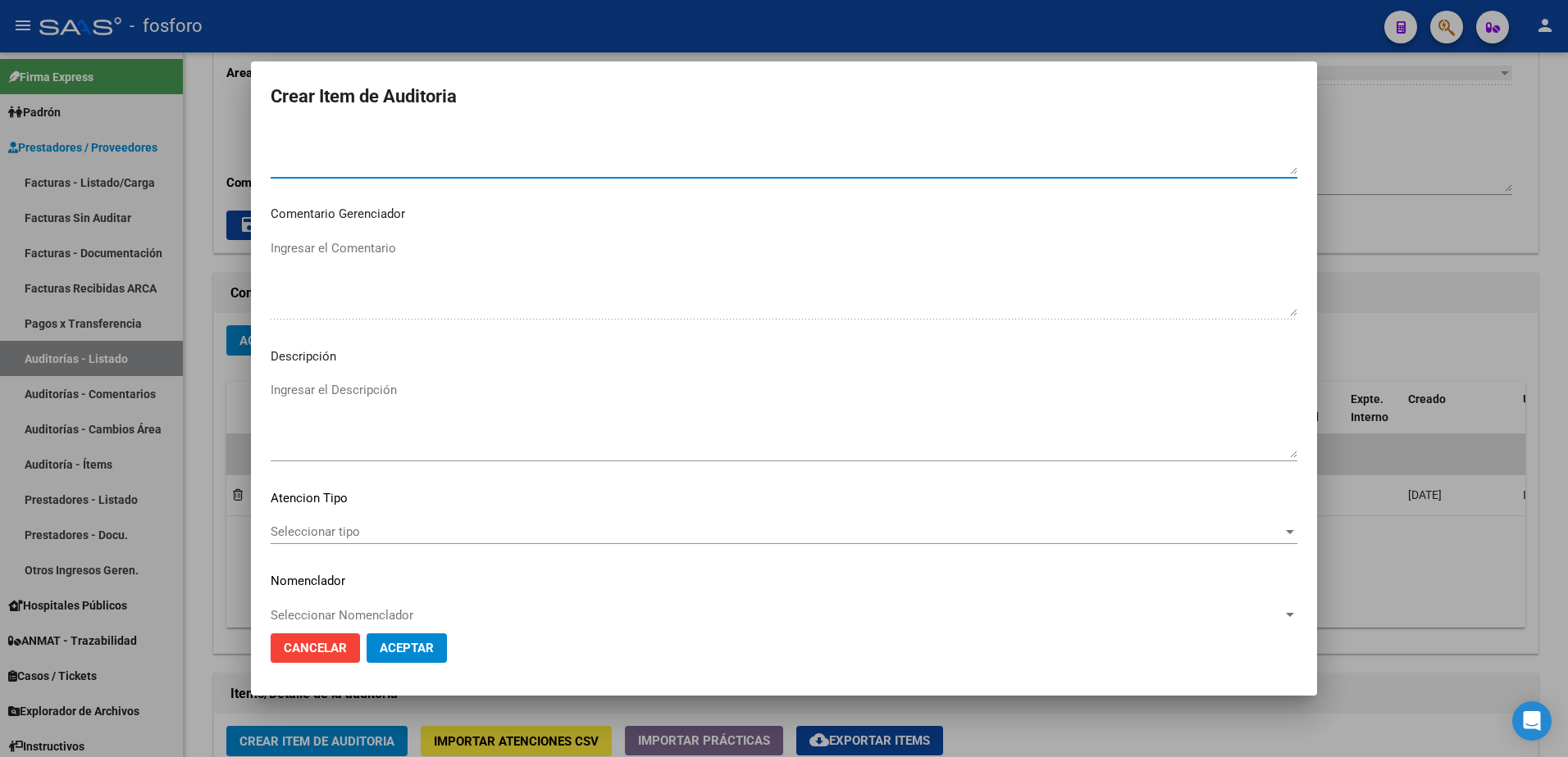
type textarea "SE DEBITA 50 % DEL MATERIAL DE CONTRASTE (VIEWGAM BACON f.a. x15) A CARGO DEL A…"
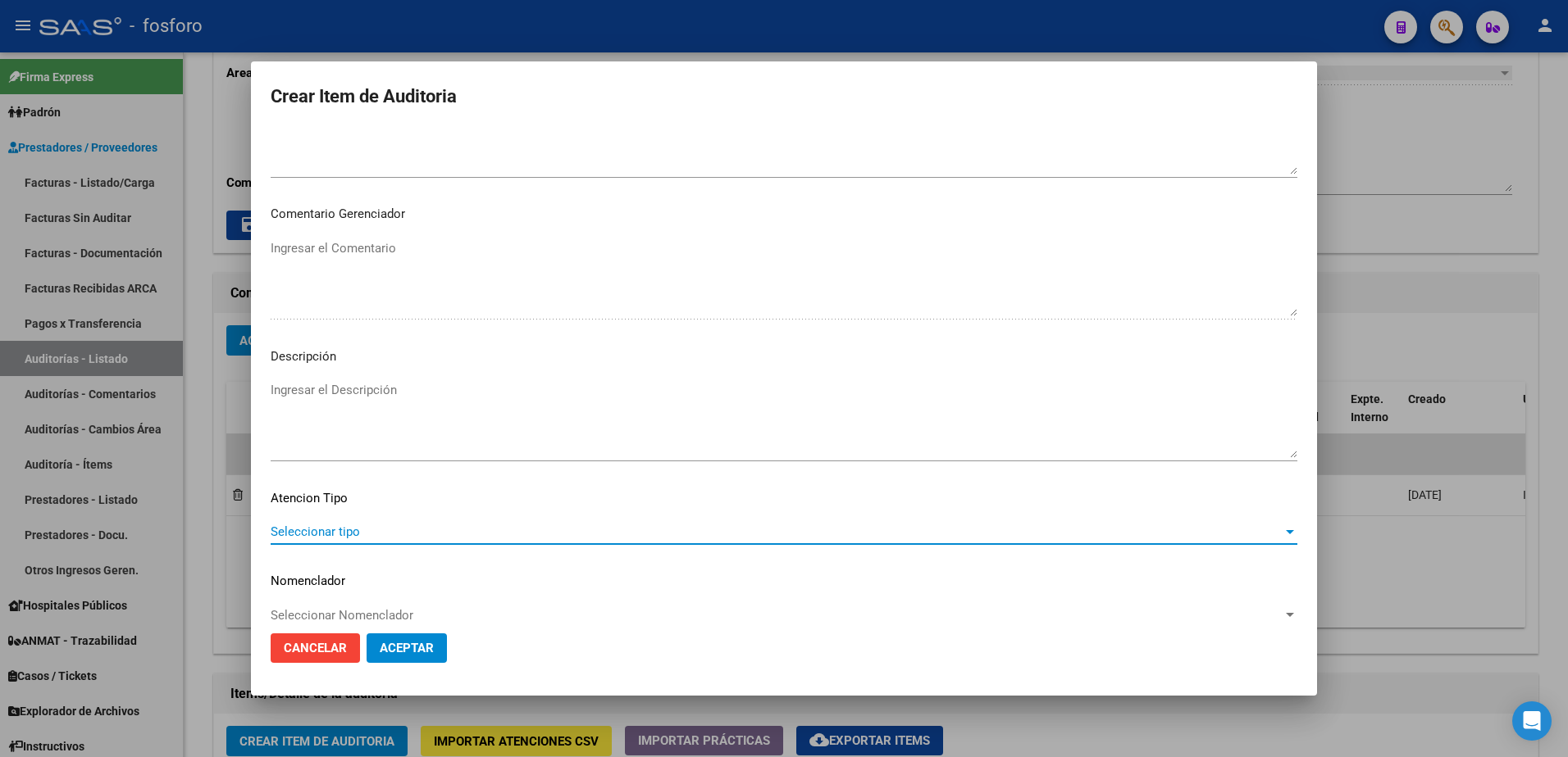
click at [334, 533] on span "Seleccionar tipo" at bounding box center [776, 532] width 1012 height 15
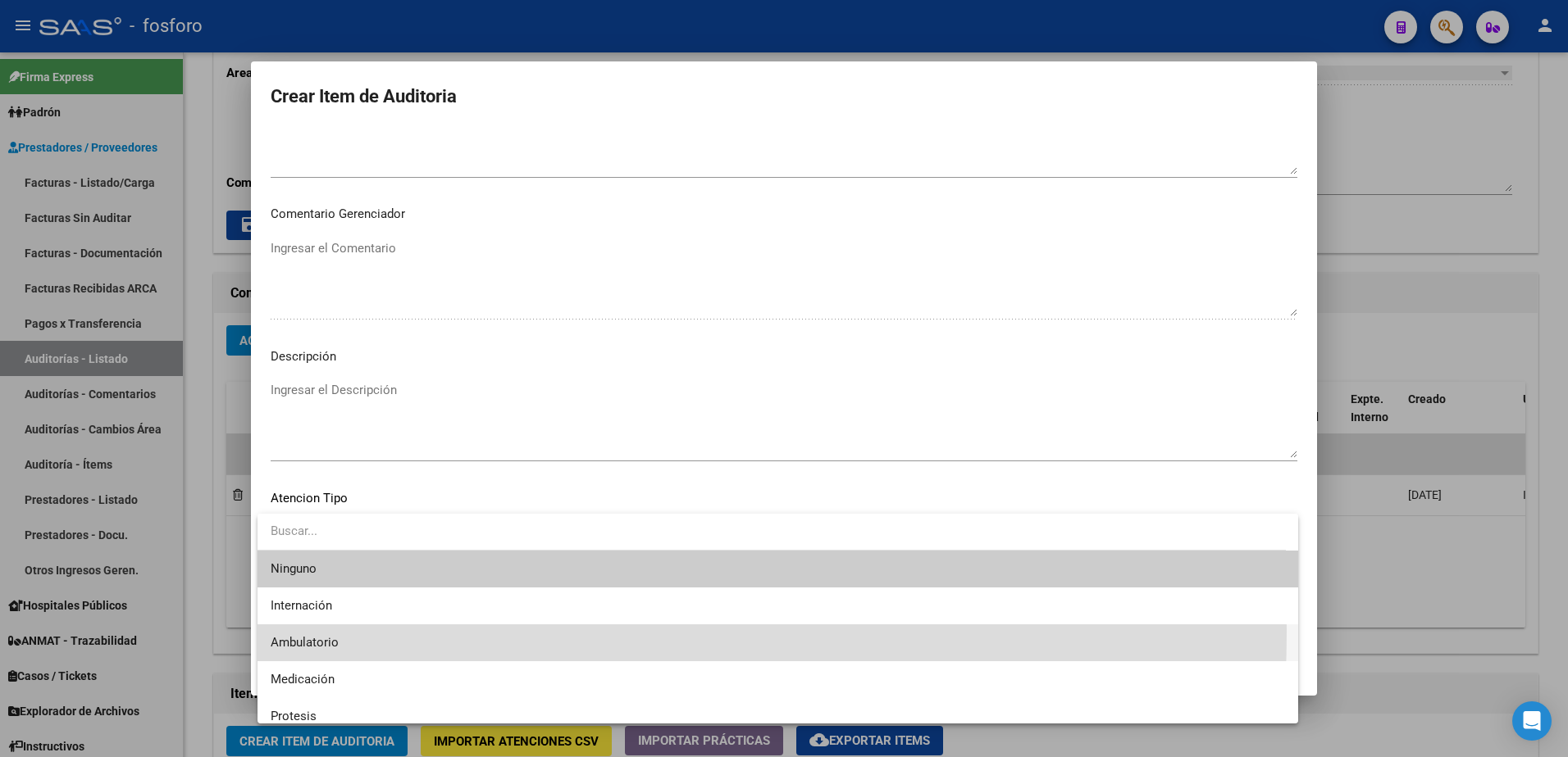
click at [327, 631] on span "Ambulatorio" at bounding box center [777, 642] width 1014 height 36
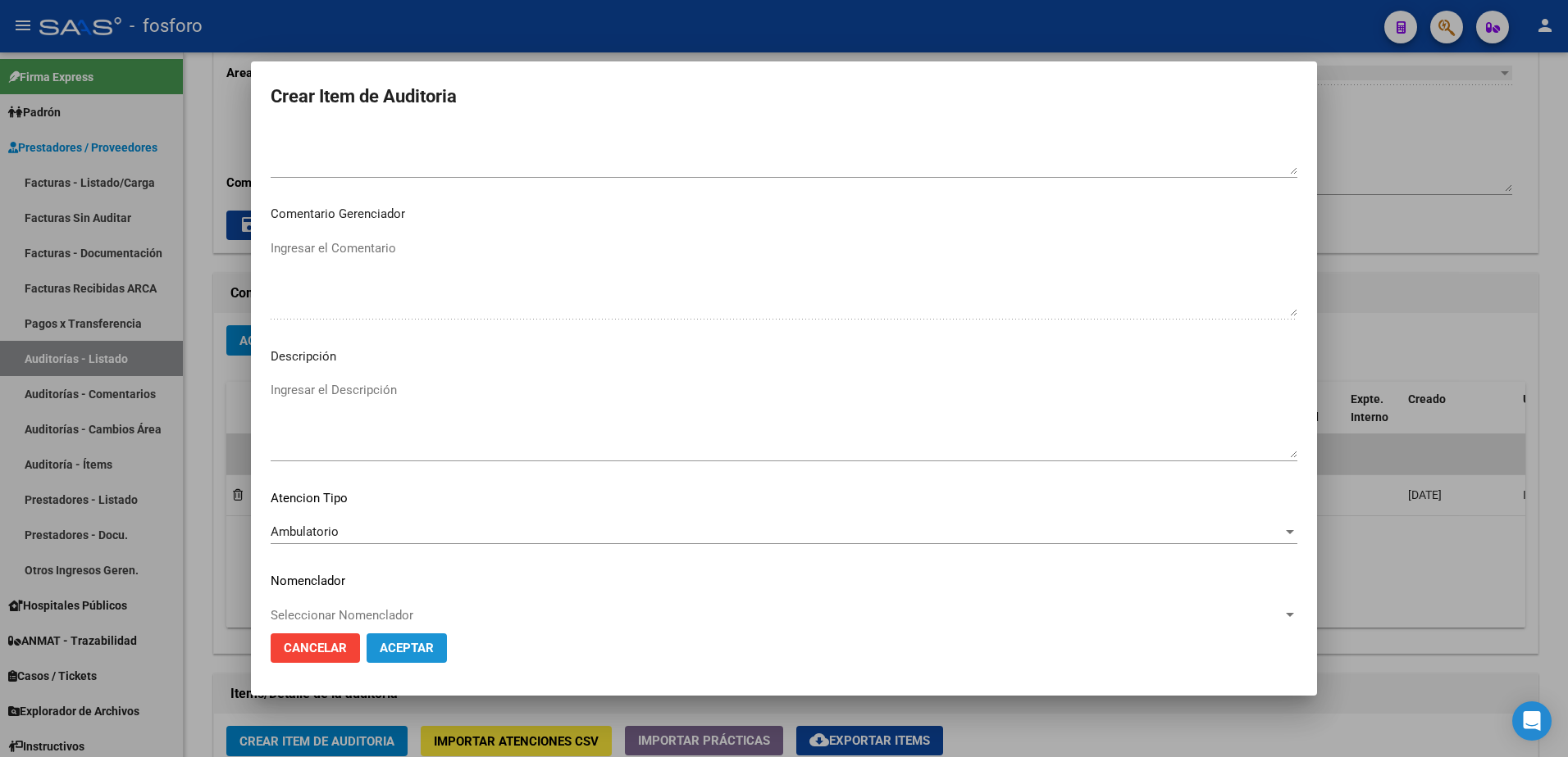
click at [418, 647] on span "Aceptar" at bounding box center [407, 648] width 54 height 15
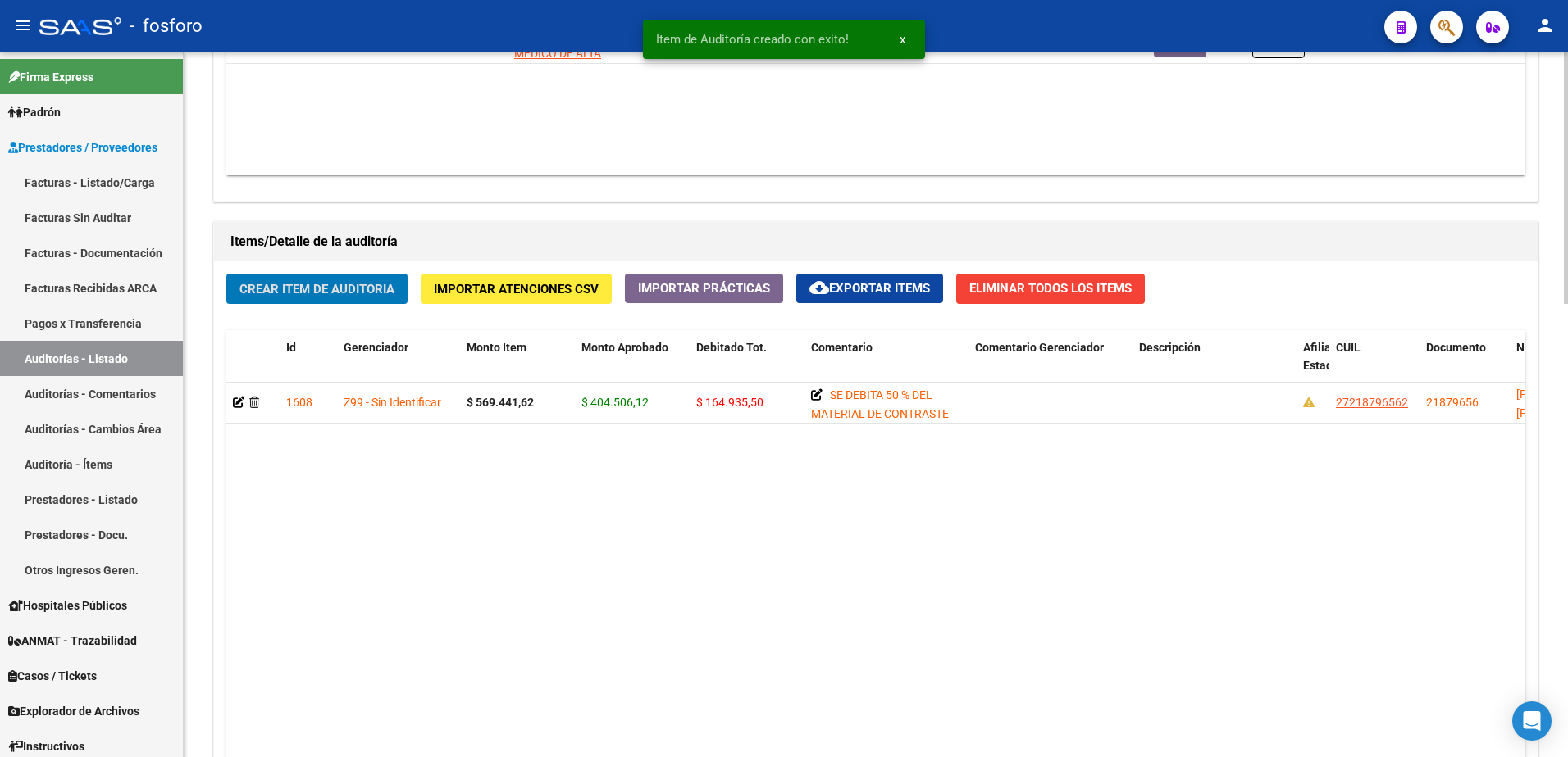
scroll to position [1272, 0]
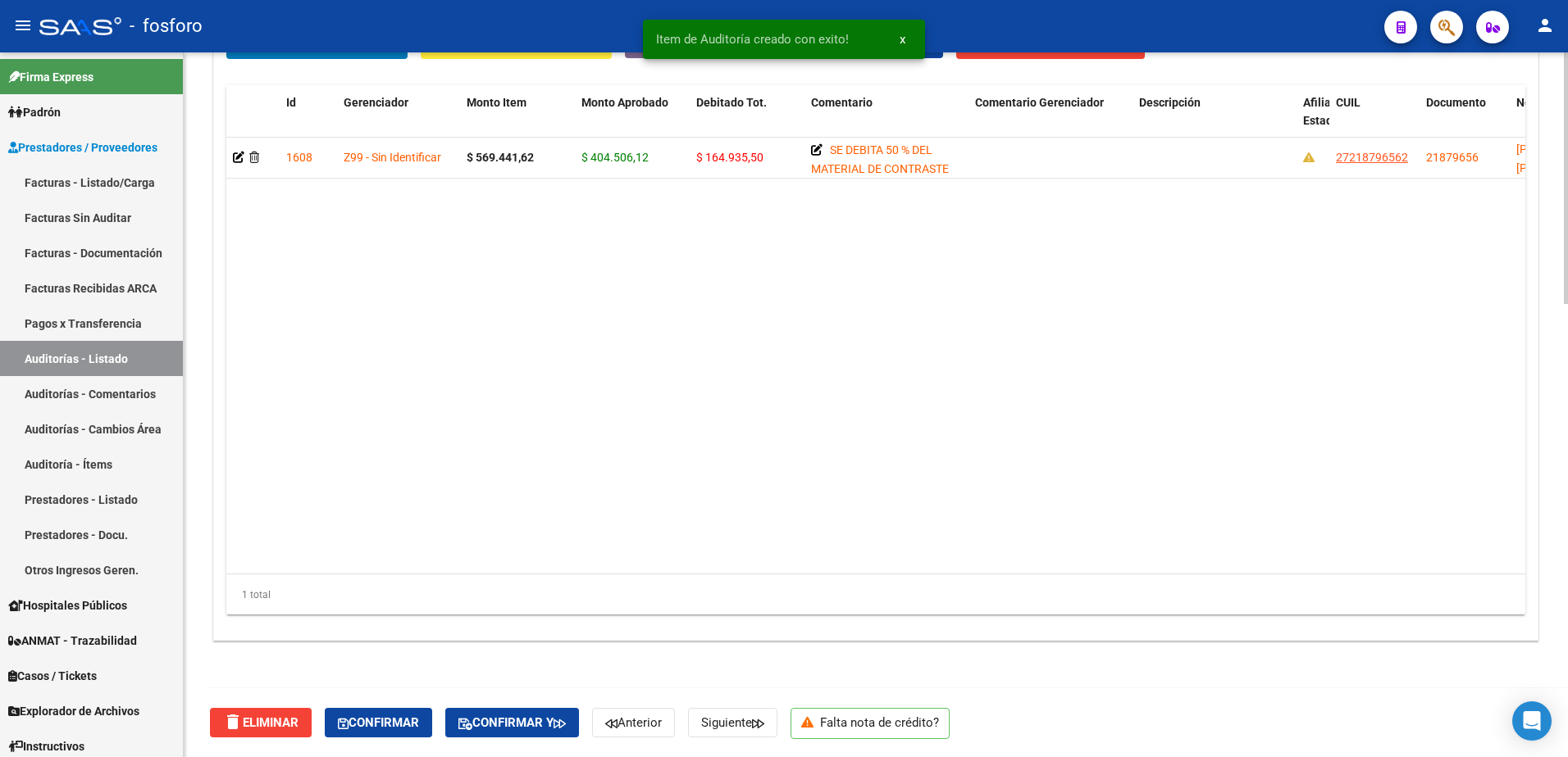
click at [544, 705] on div "delete Eliminar Confirmar Confirmar y Anterior Siguiente Falta nota de crédito?" at bounding box center [882, 723] width 1345 height 69
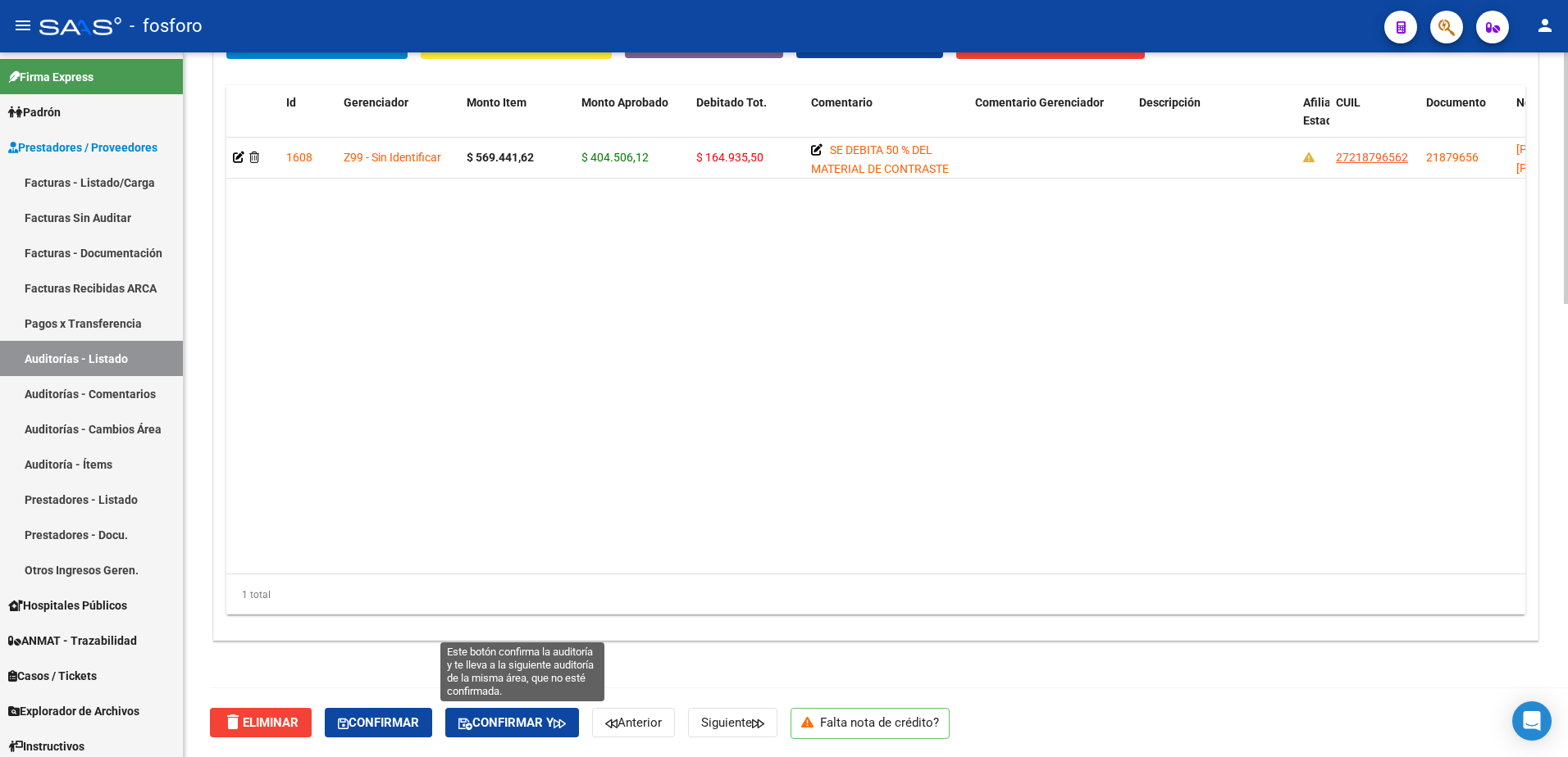
drag, startPoint x: 554, startPoint y: 720, endPoint x: 558, endPoint y: 707, distance: 13.6
click at [556, 720] on span "Confirmar y" at bounding box center [512, 723] width 108 height 15
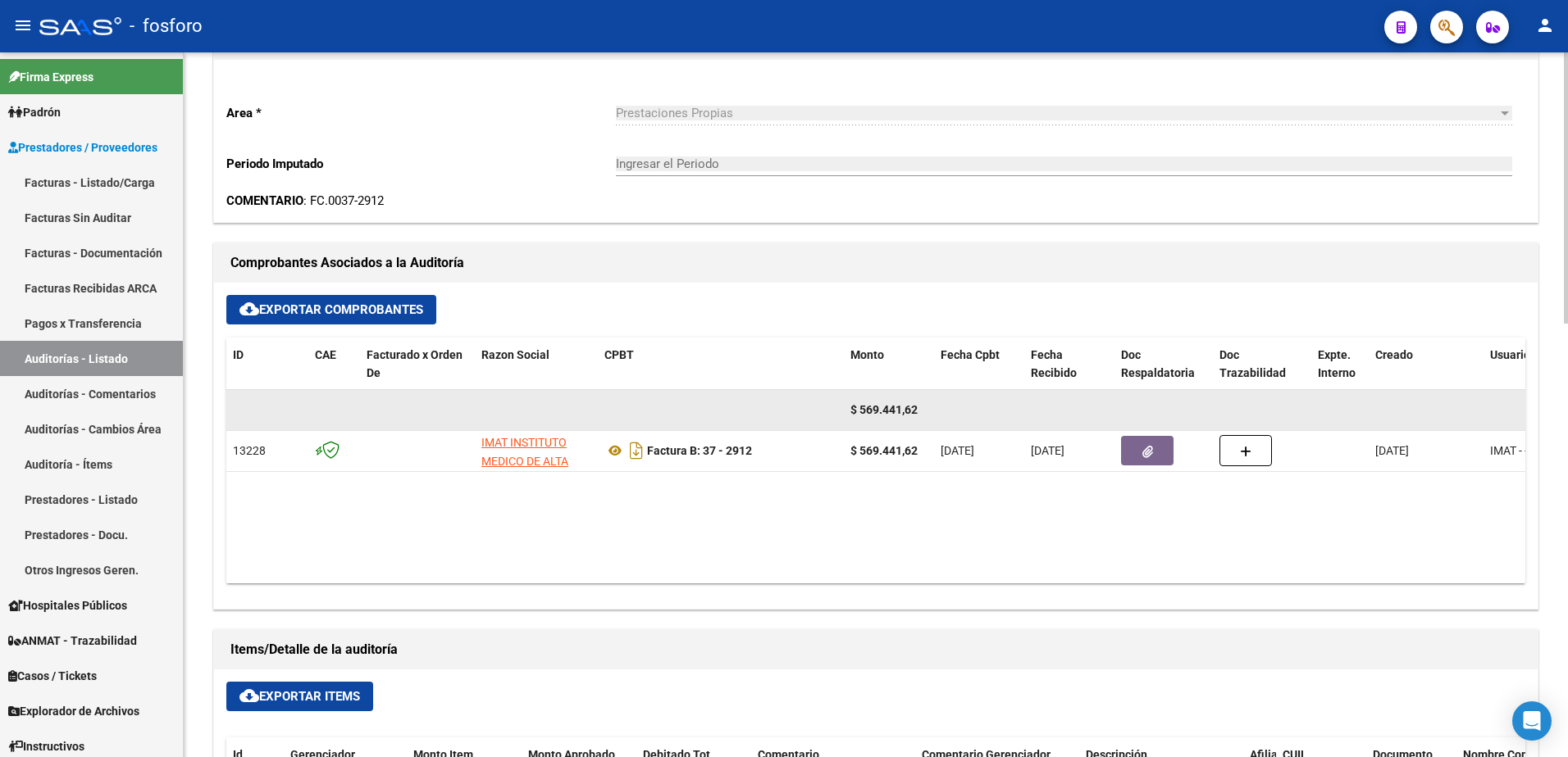
type input "202508"
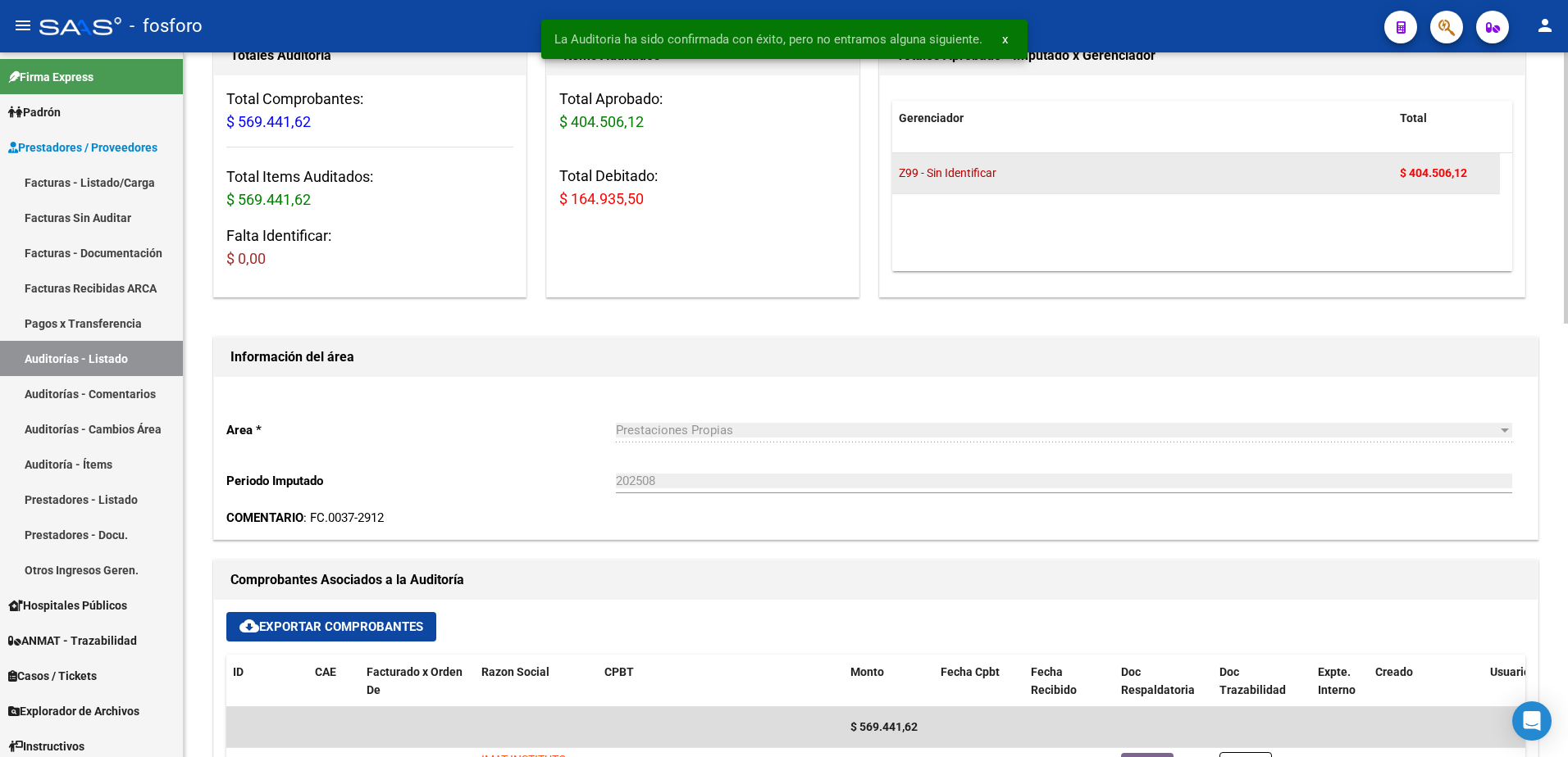
scroll to position [0, 0]
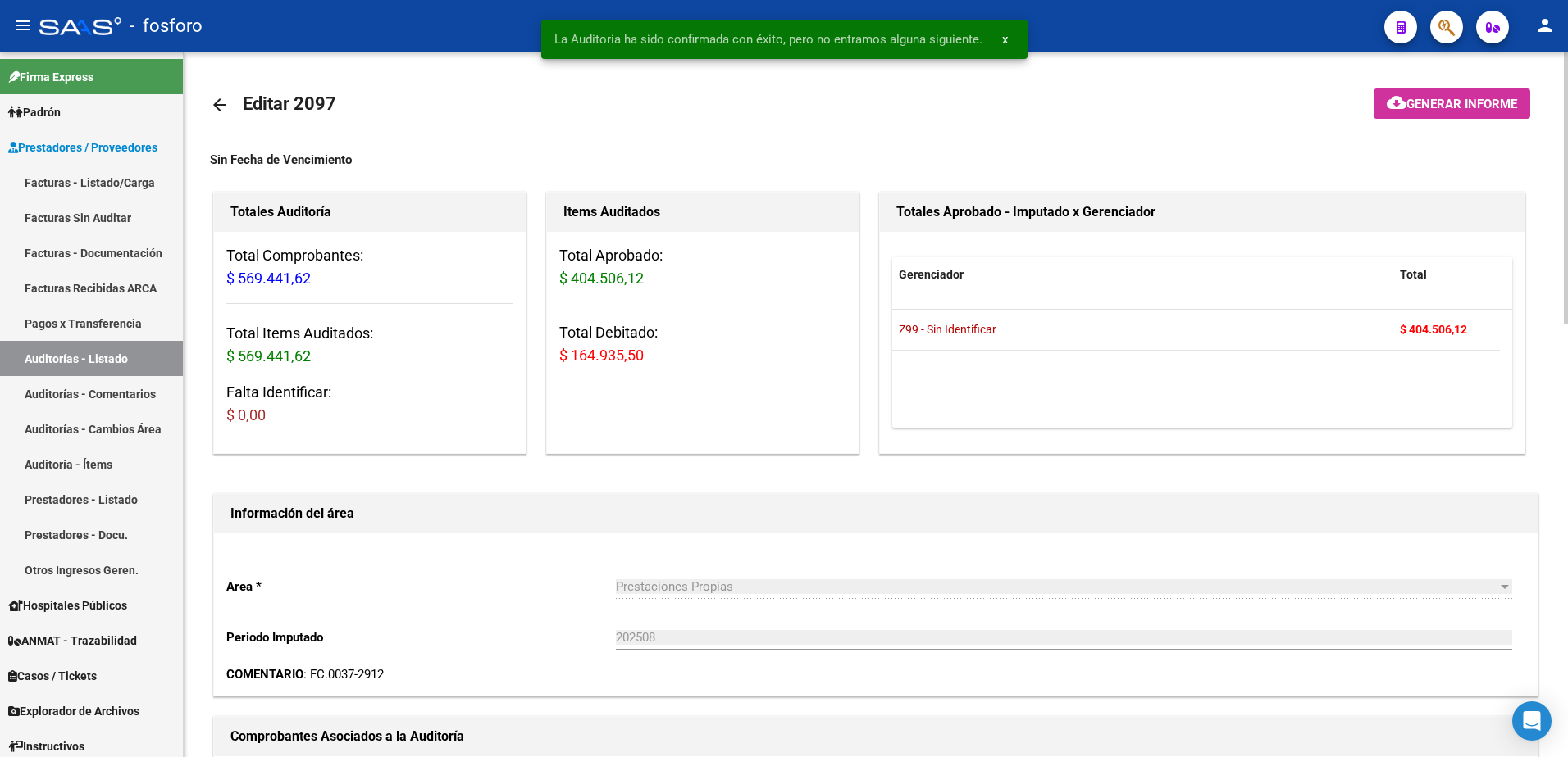
click at [1440, 109] on span "Generar informe" at bounding box center [1461, 104] width 110 height 15
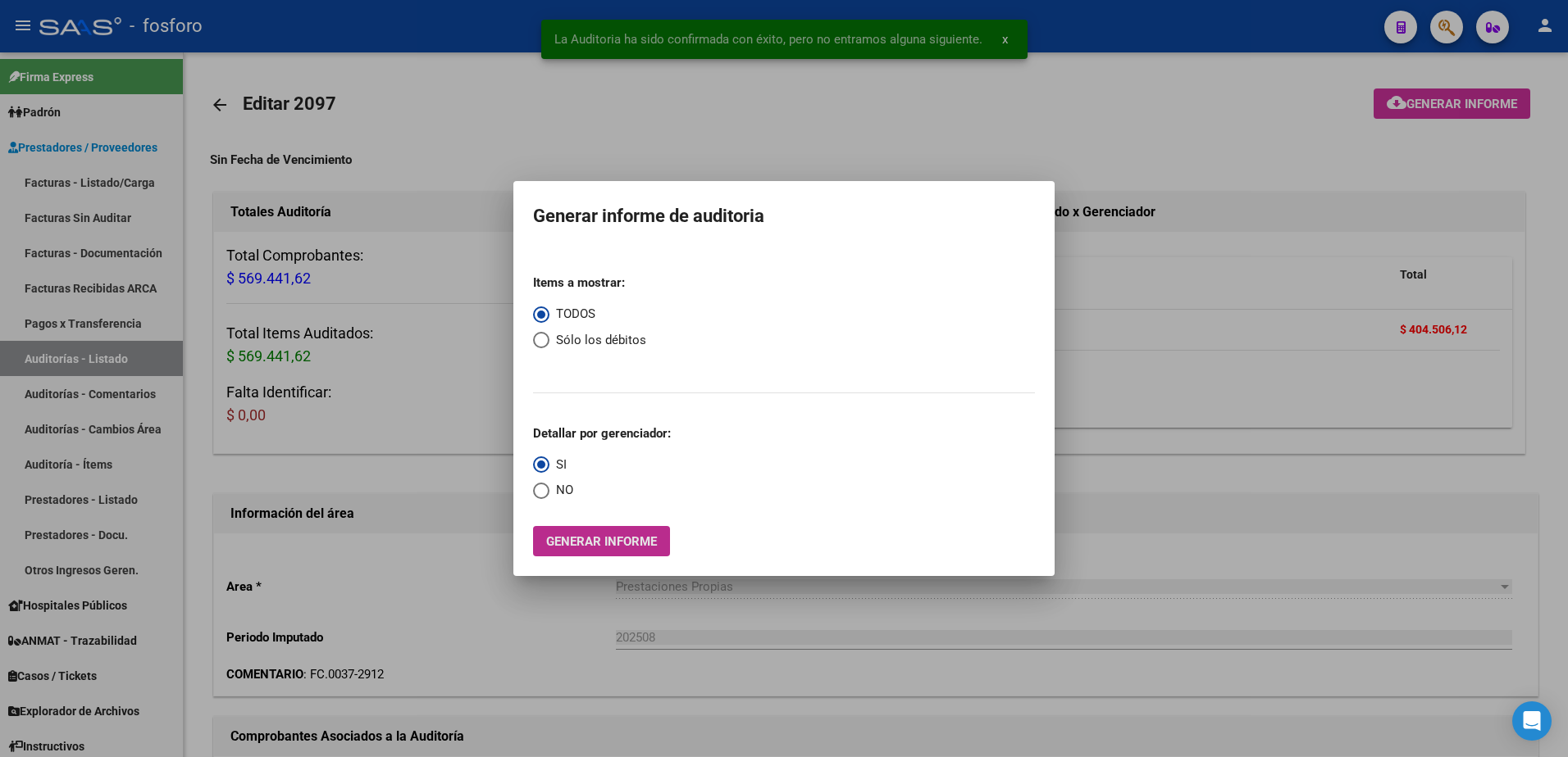
click at [563, 528] on button "Generar informe" at bounding box center [601, 541] width 137 height 30
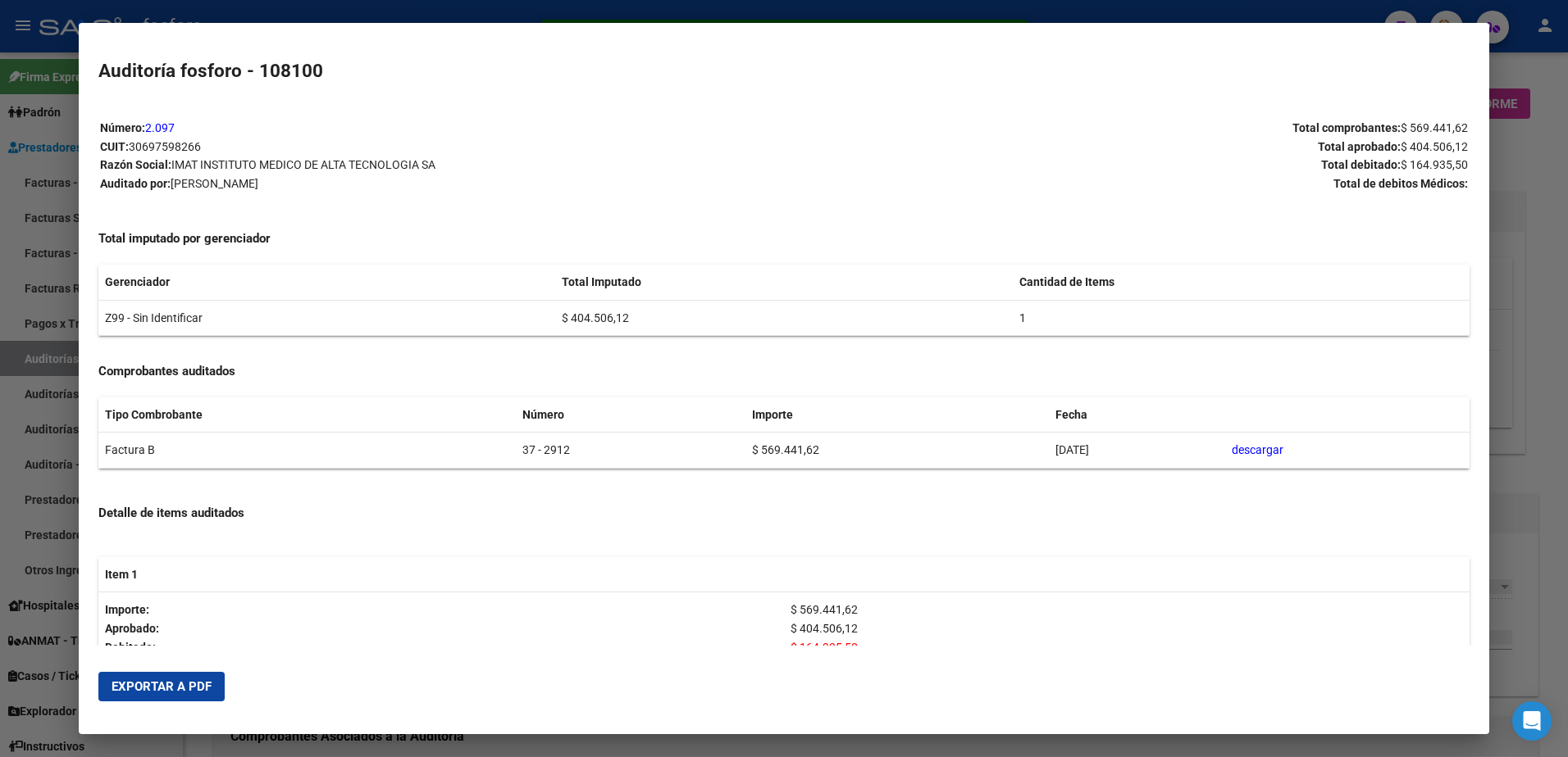
drag, startPoint x: 175, startPoint y: 678, endPoint x: 1533, endPoint y: 30, distance: 1504.7
click at [179, 674] on button "Exportar a PDF" at bounding box center [161, 687] width 126 height 30
click at [41, 206] on div at bounding box center [784, 378] width 1568 height 757
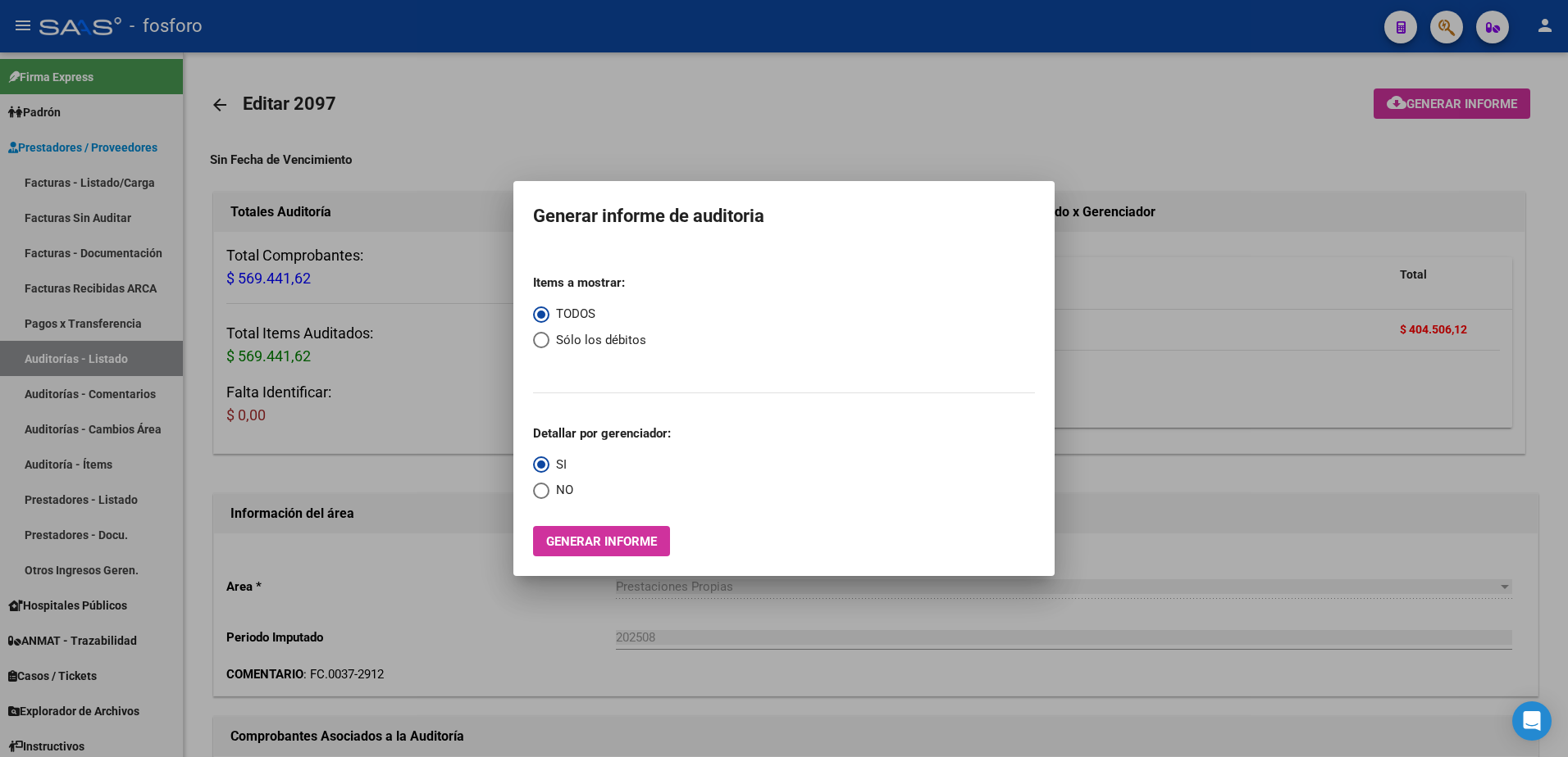
click at [94, 413] on div at bounding box center [784, 378] width 1568 height 757
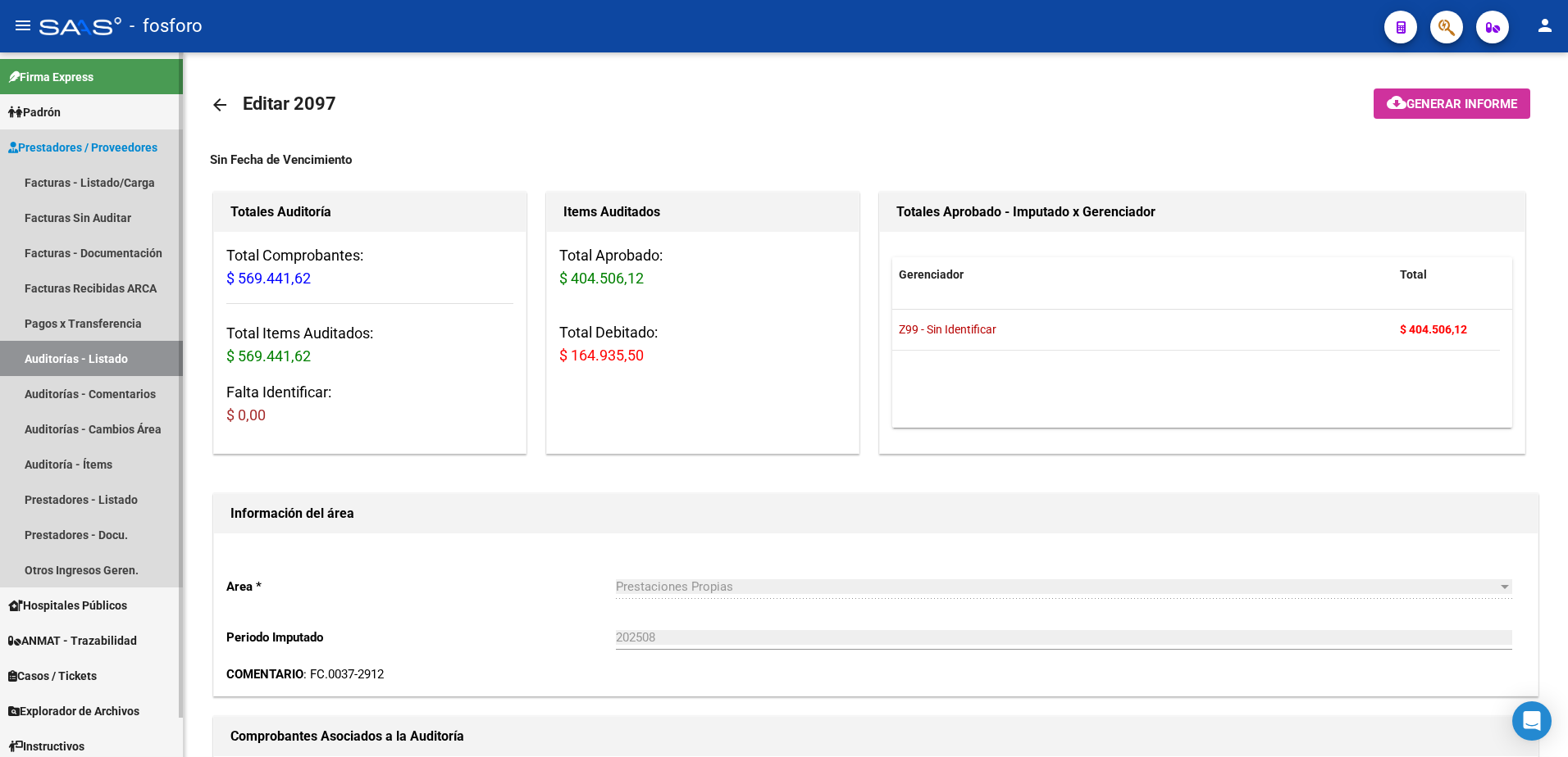
click at [108, 361] on link "Auditorías - Listado" at bounding box center [91, 358] width 183 height 36
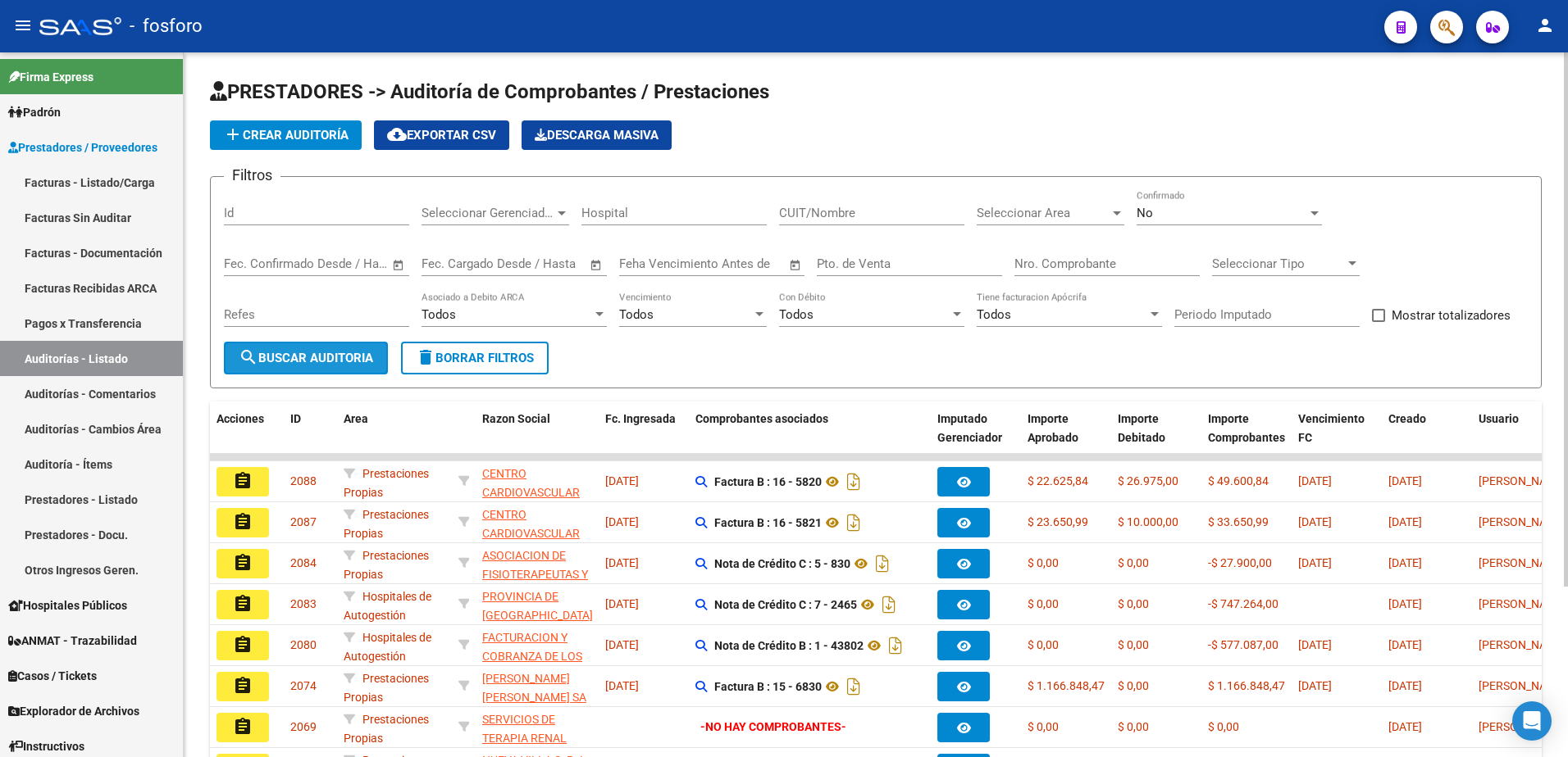
click at [321, 359] on span "search Buscar Auditoria" at bounding box center [306, 358] width 135 height 15
click at [1422, 419] on span "Creado" at bounding box center [1407, 419] width 37 height 13
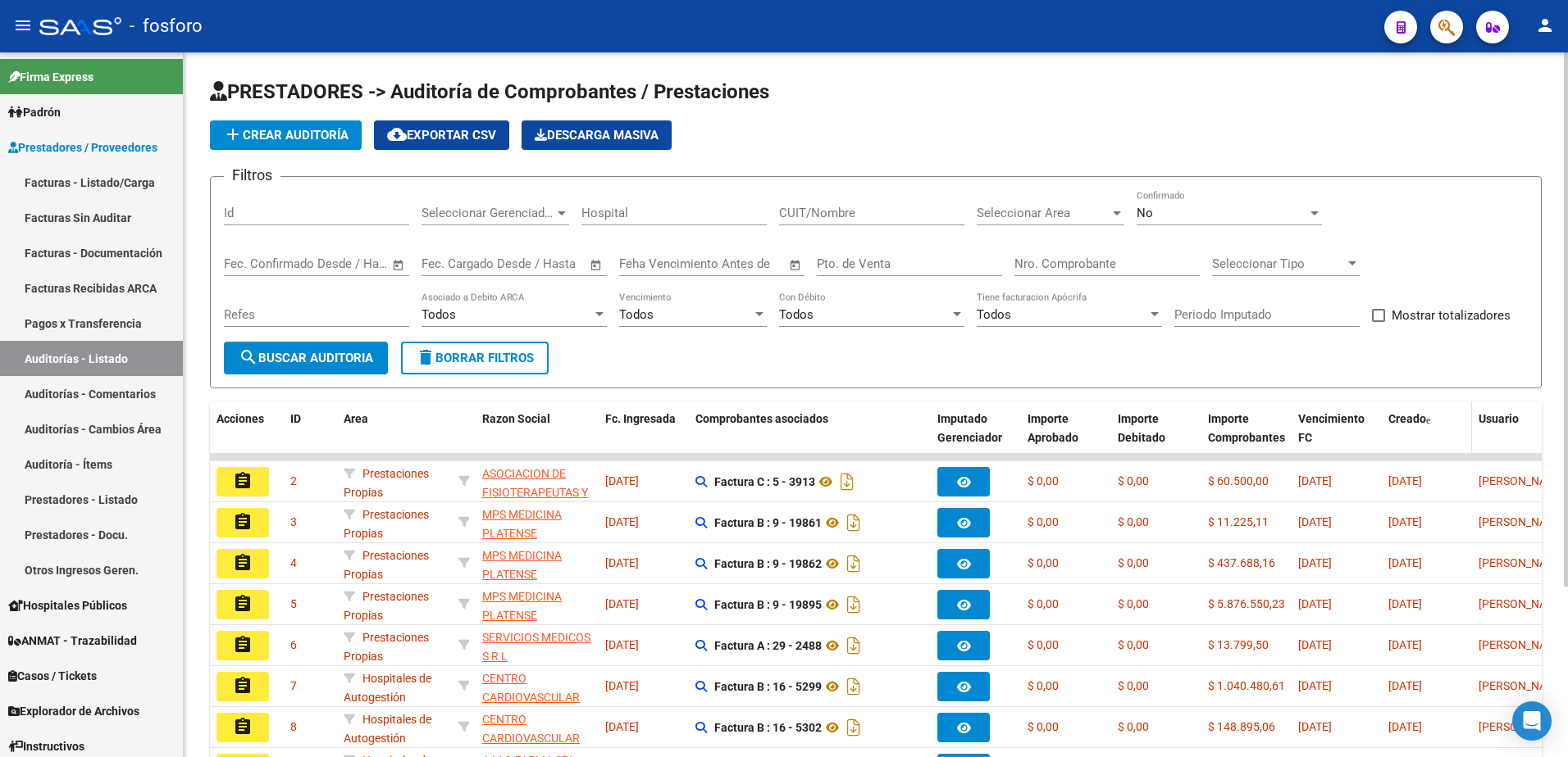
click at [1428, 416] on span at bounding box center [1428, 420] width 4 height 10
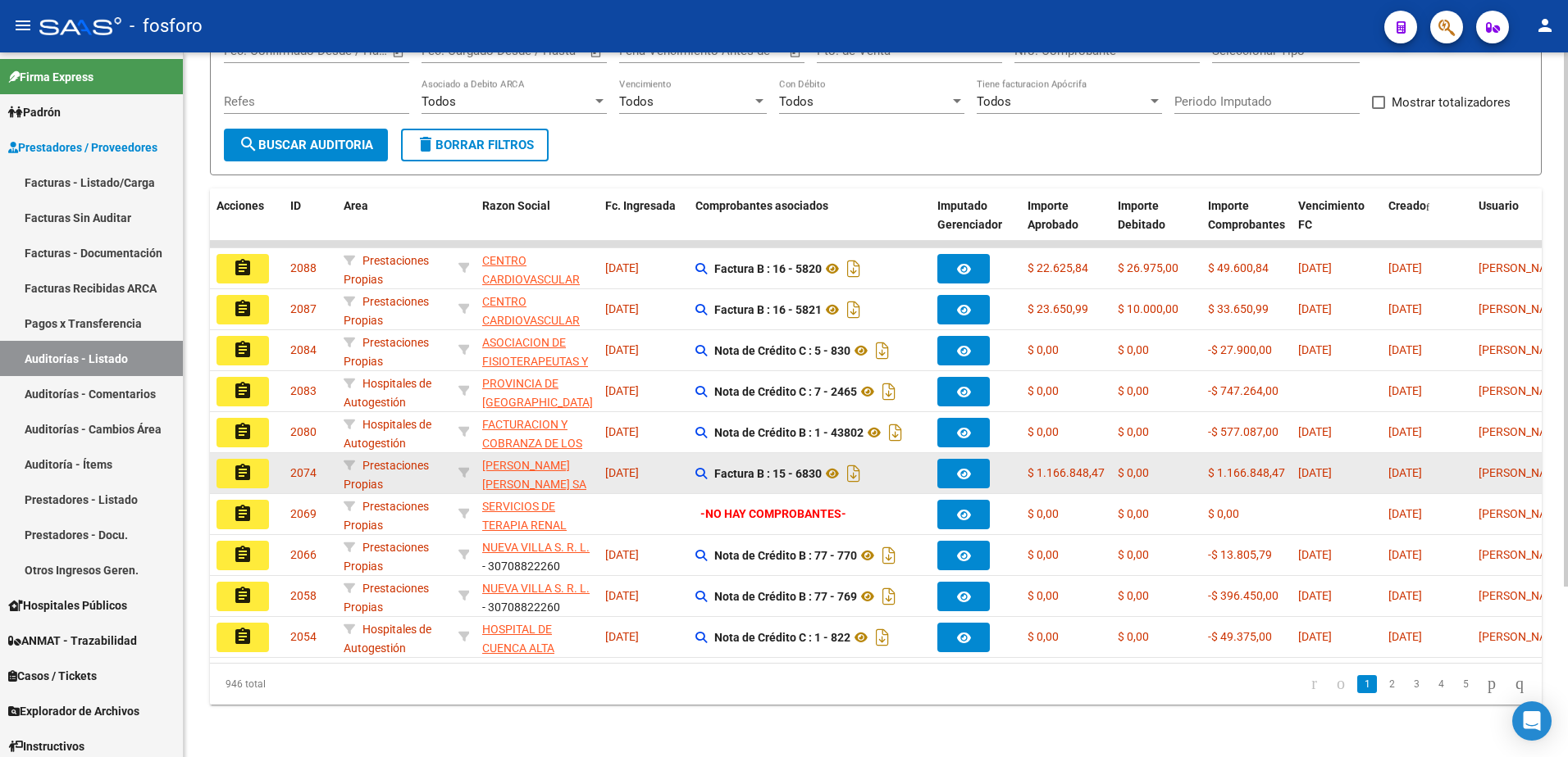
scroll to position [226, 0]
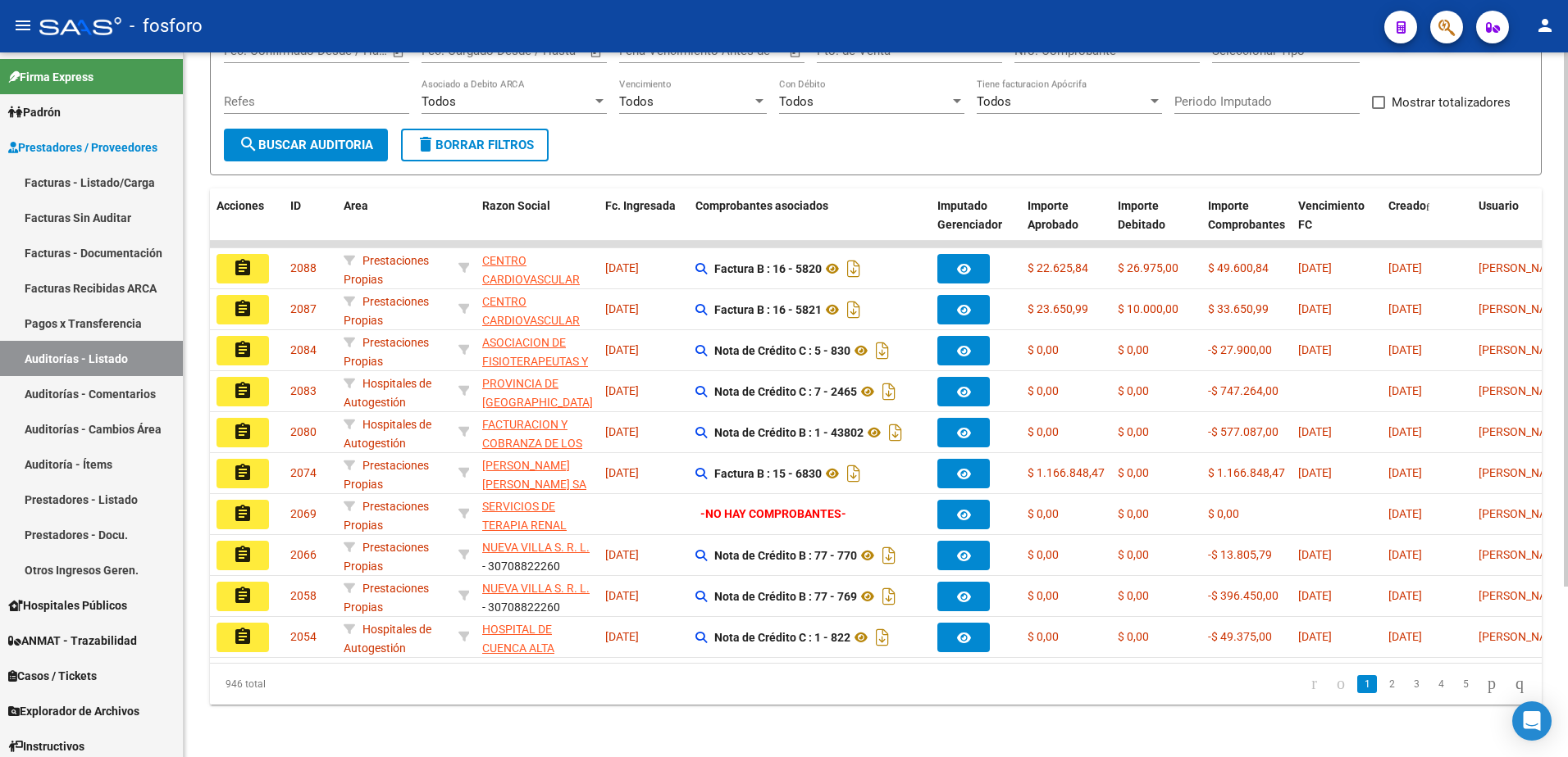
click at [1382, 692] on link "2" at bounding box center [1391, 684] width 20 height 18
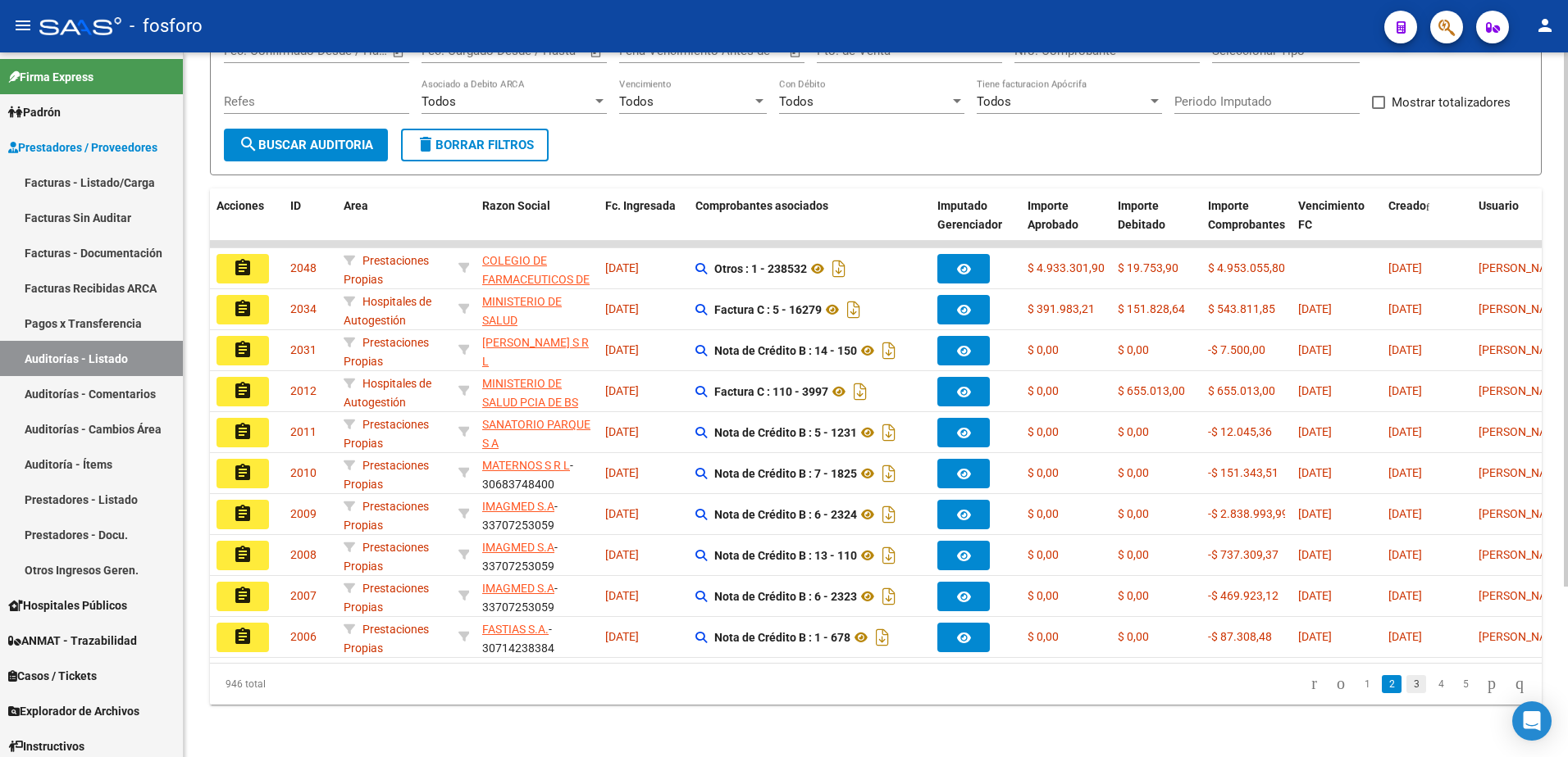
click at [1406, 685] on link "3" at bounding box center [1415, 684] width 20 height 18
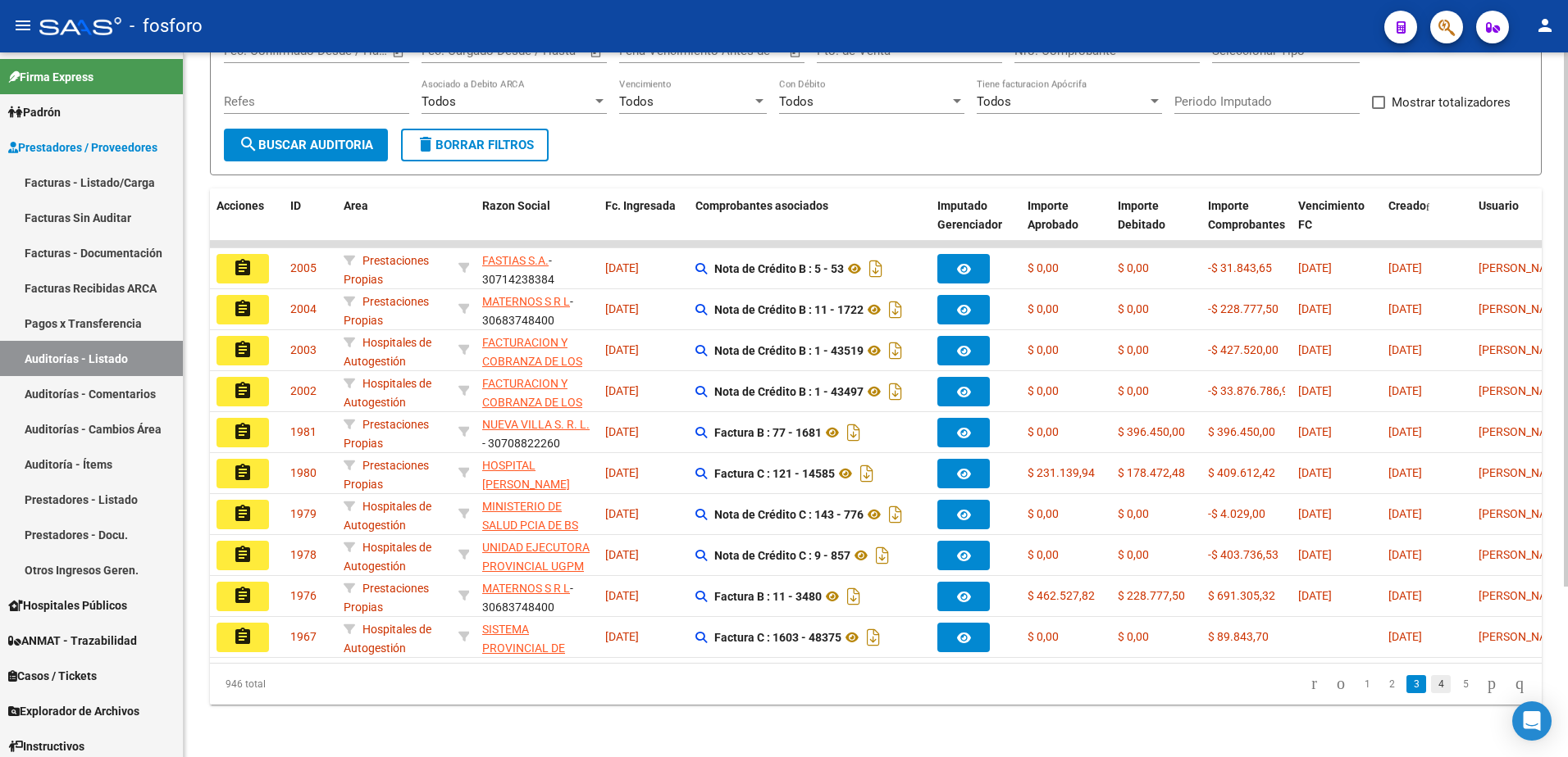
click at [1430, 683] on link "4" at bounding box center [1440, 684] width 20 height 18
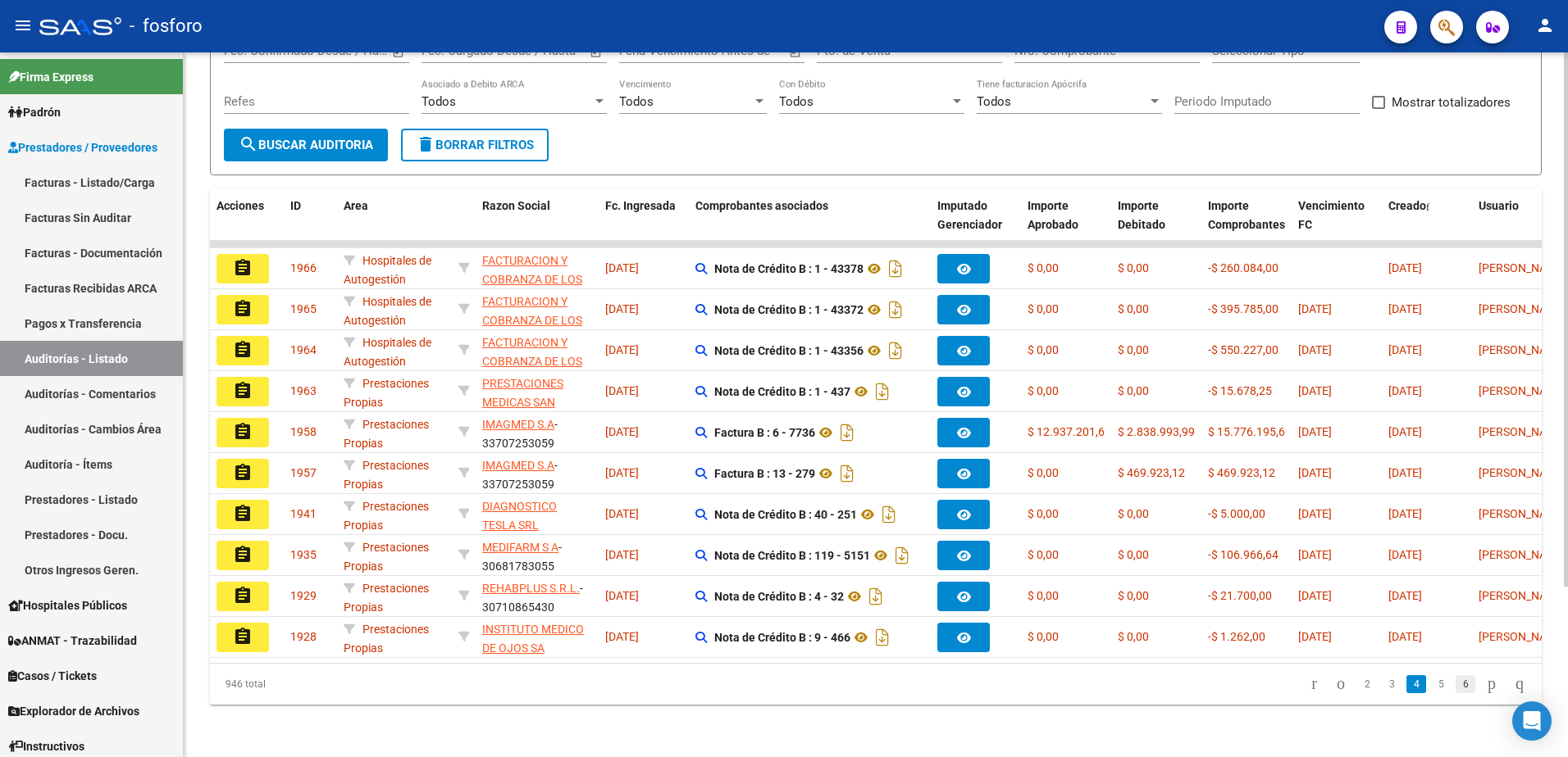
click at [1456, 680] on link "6" at bounding box center [1465, 684] width 20 height 18
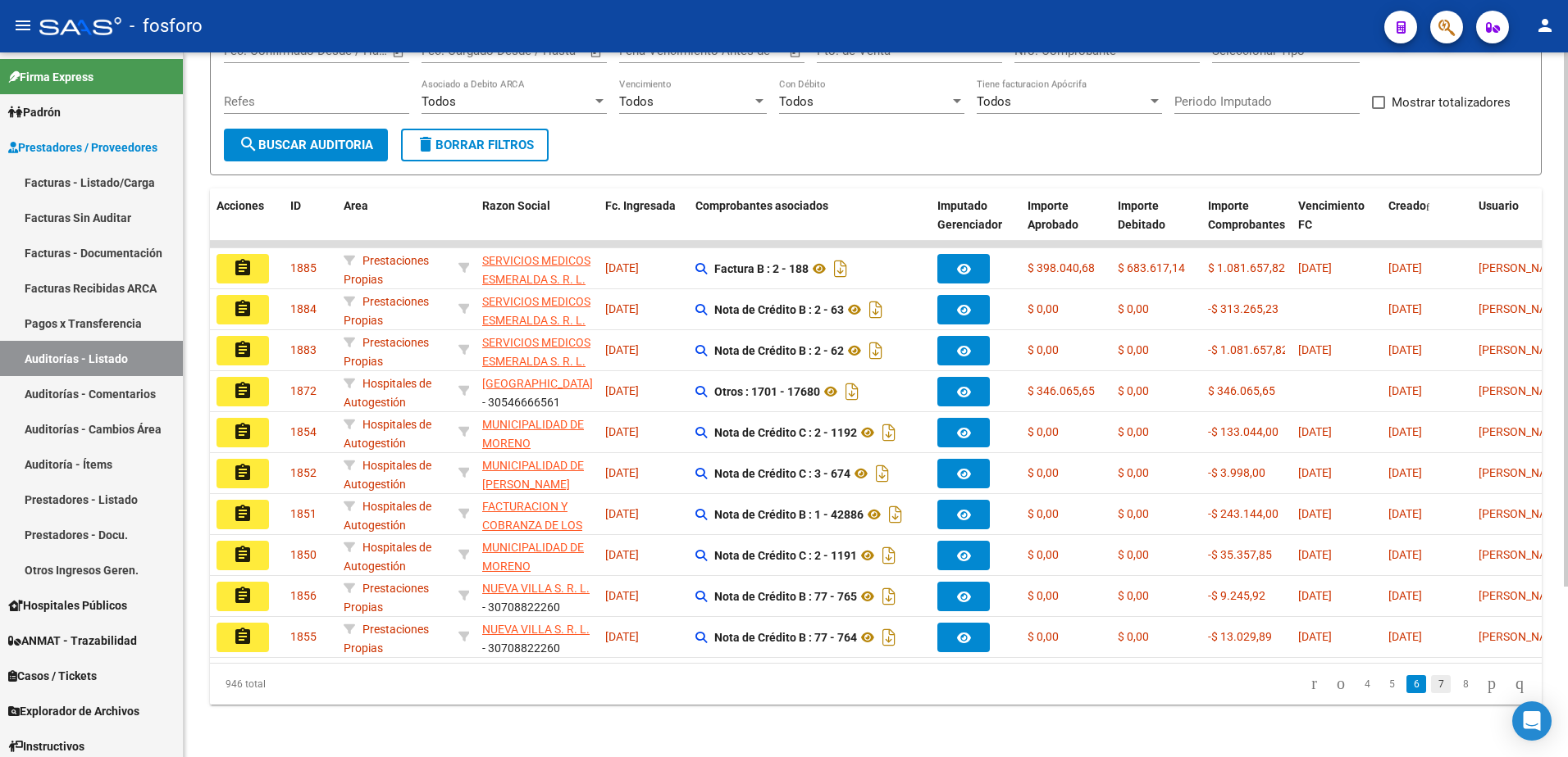
click at [1430, 684] on link "7" at bounding box center [1440, 684] width 20 height 18
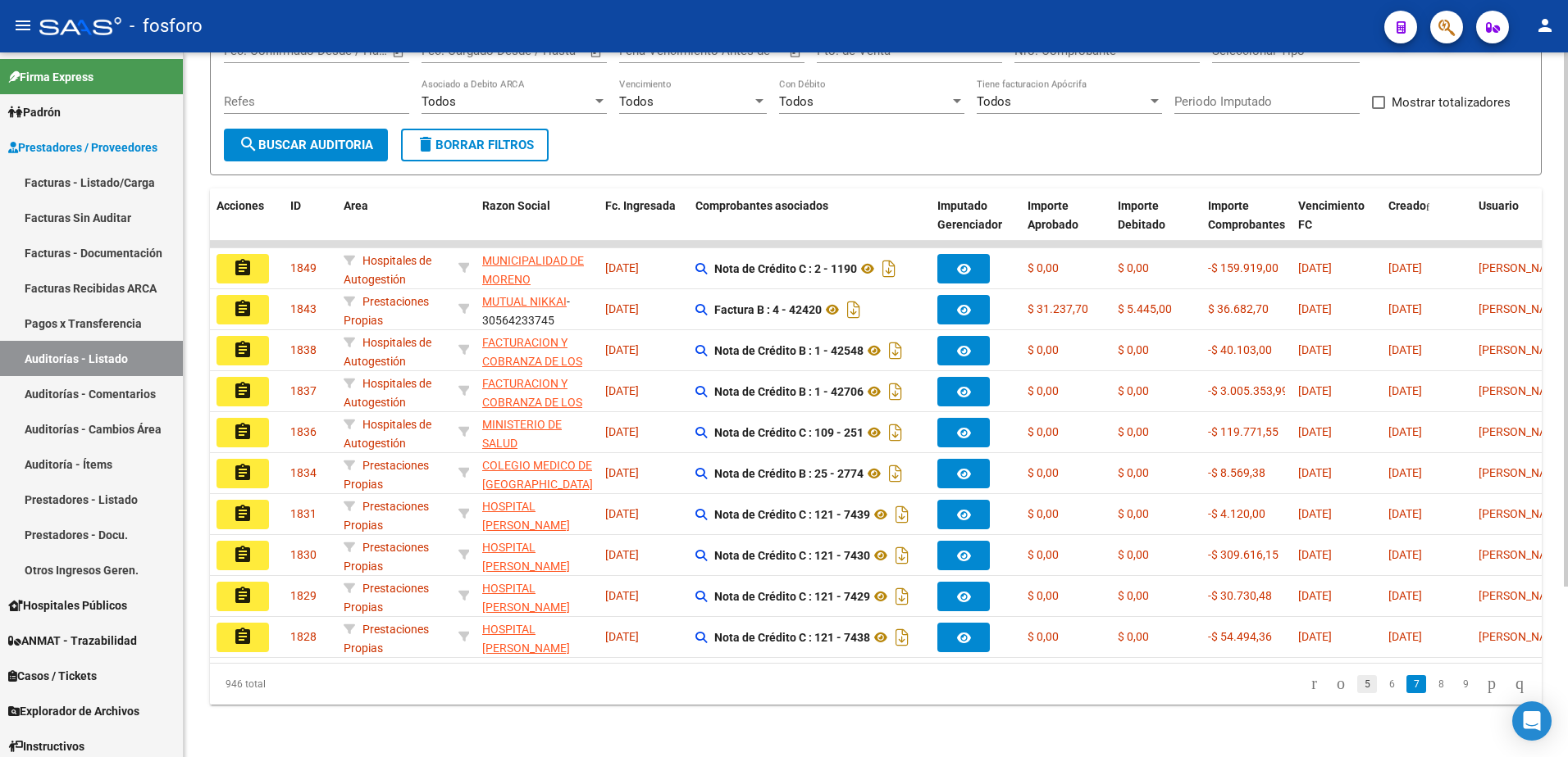
click at [1357, 689] on link "5" at bounding box center [1367, 684] width 20 height 18
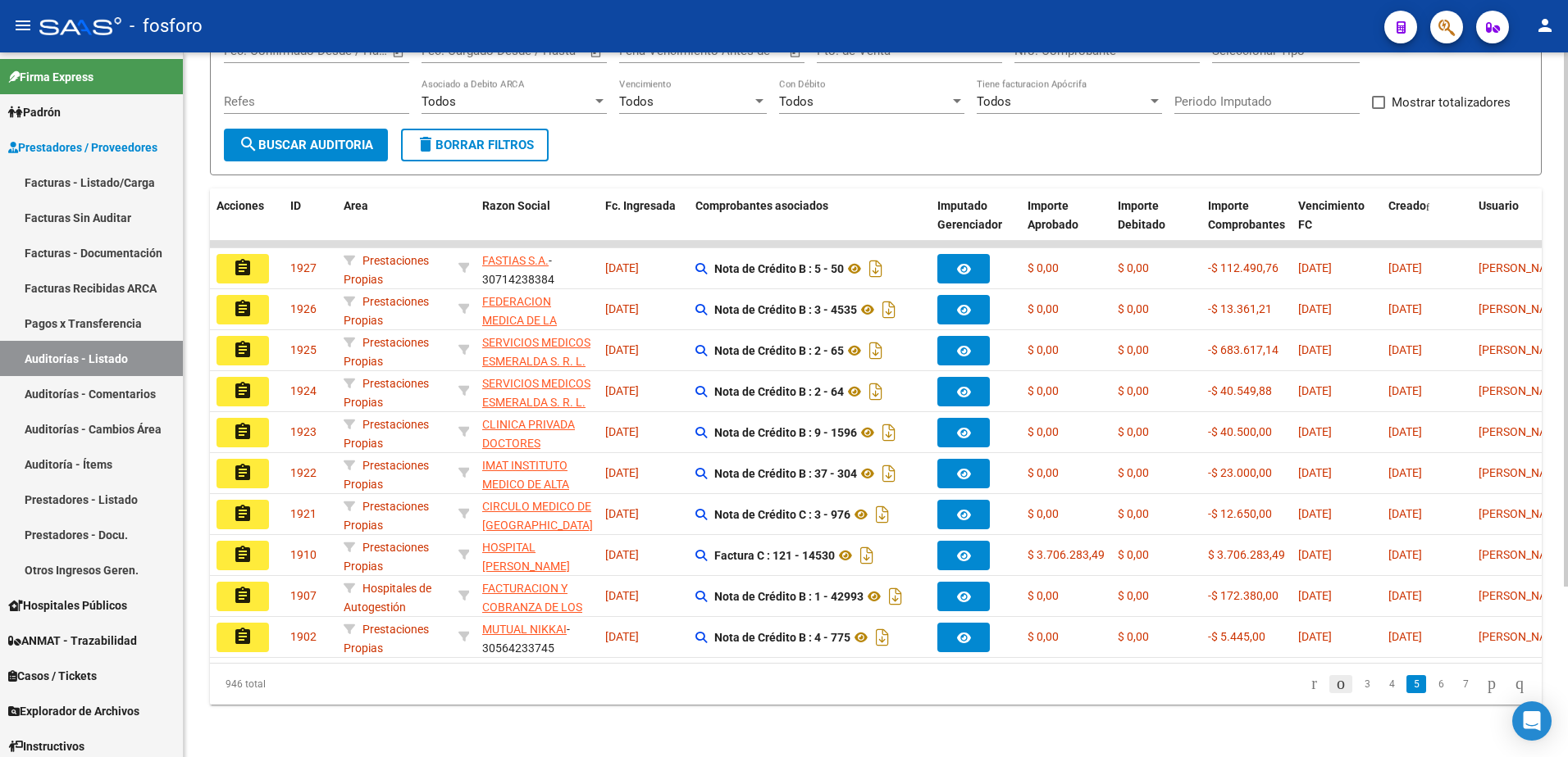
click at [1334, 690] on icon "go to previous page" at bounding box center [1341, 683] width 13 height 20
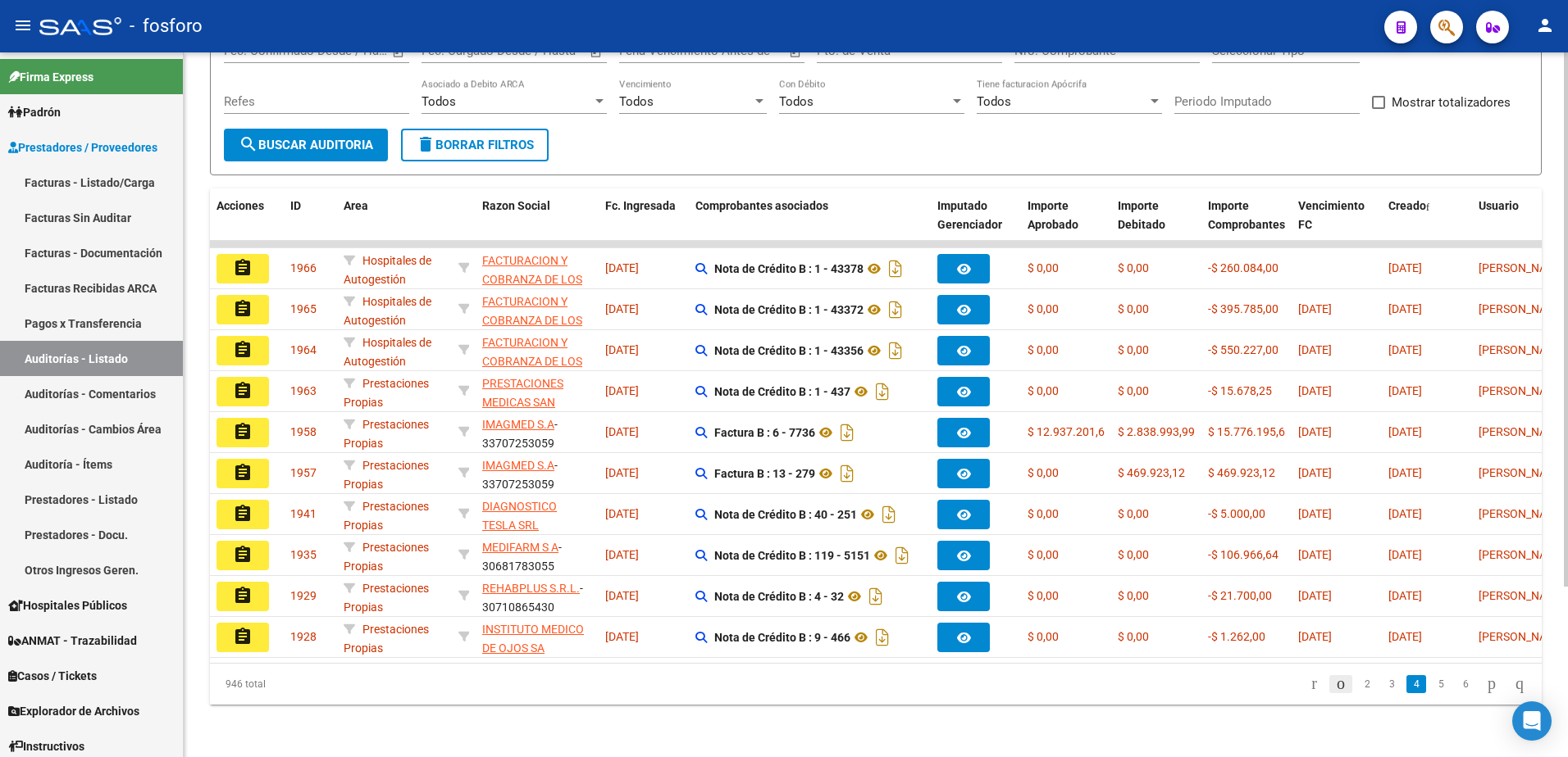
click at [1334, 688] on icon "go to previous page" at bounding box center [1341, 683] width 13 height 20
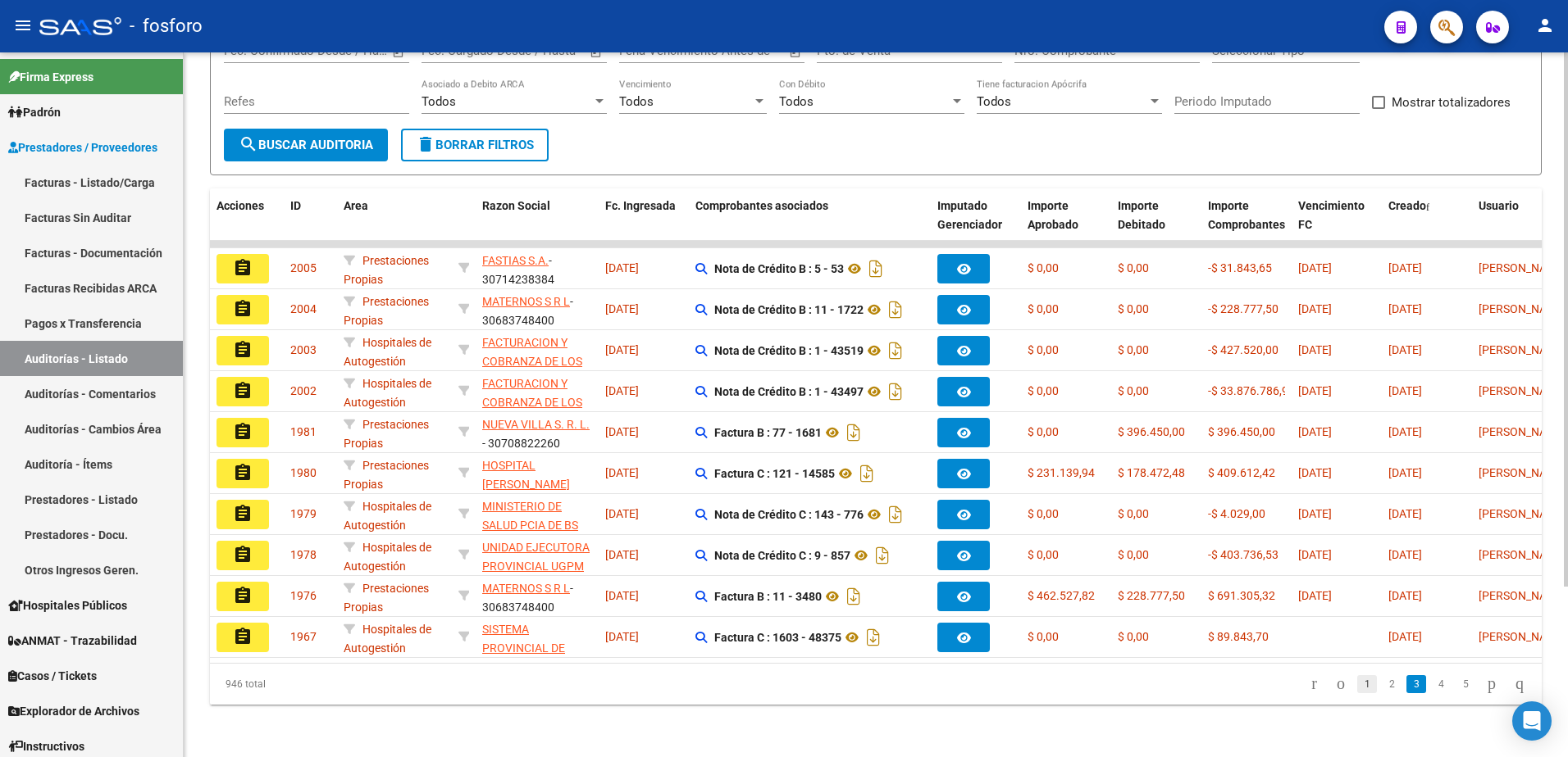
click at [1357, 682] on link "1" at bounding box center [1367, 684] width 20 height 18
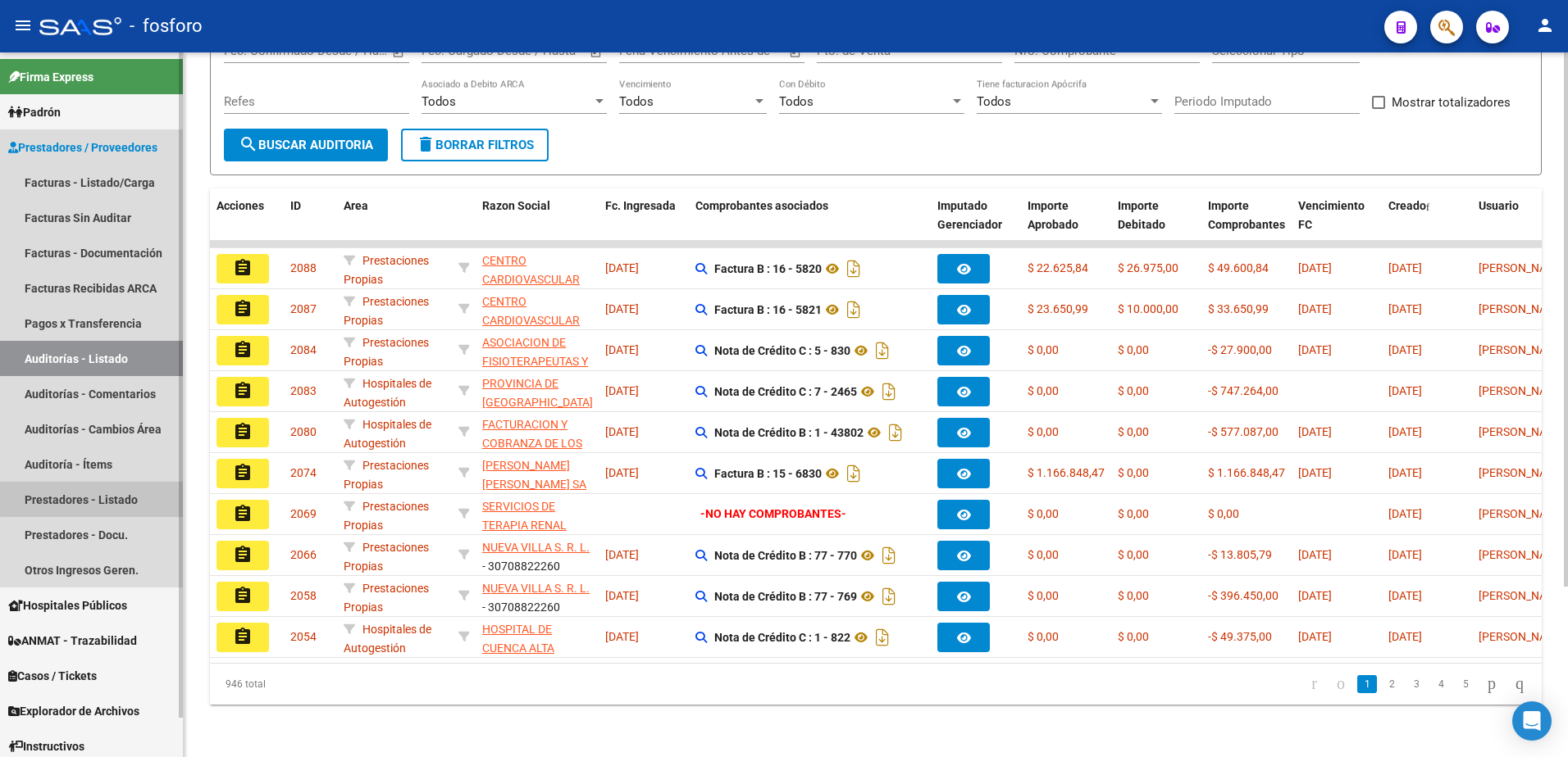
click at [102, 499] on link "Prestadores - Listado" at bounding box center [91, 500] width 183 height 36
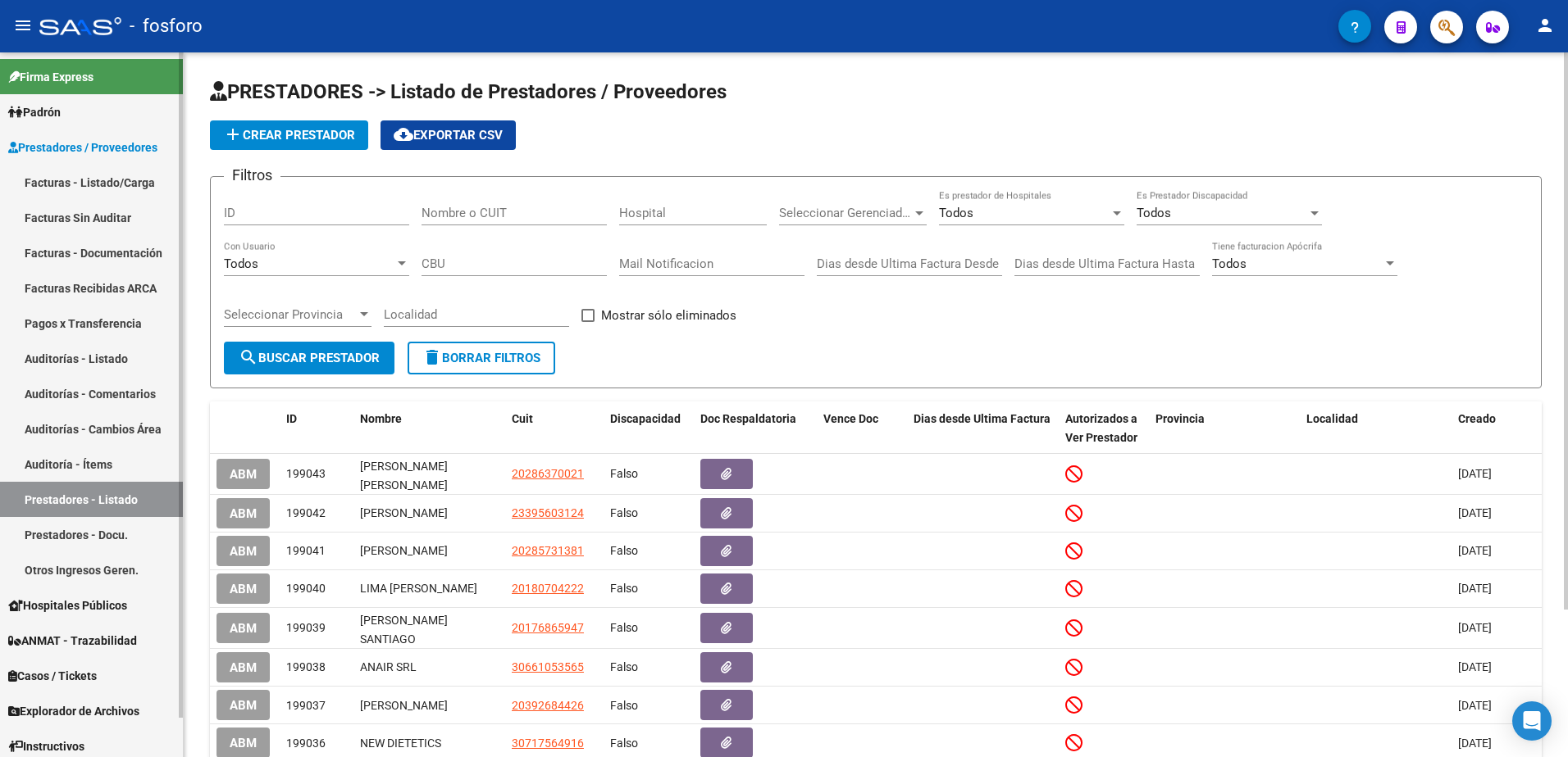
click at [86, 184] on link "Facturas - Listado/Carga" at bounding box center [91, 182] width 183 height 36
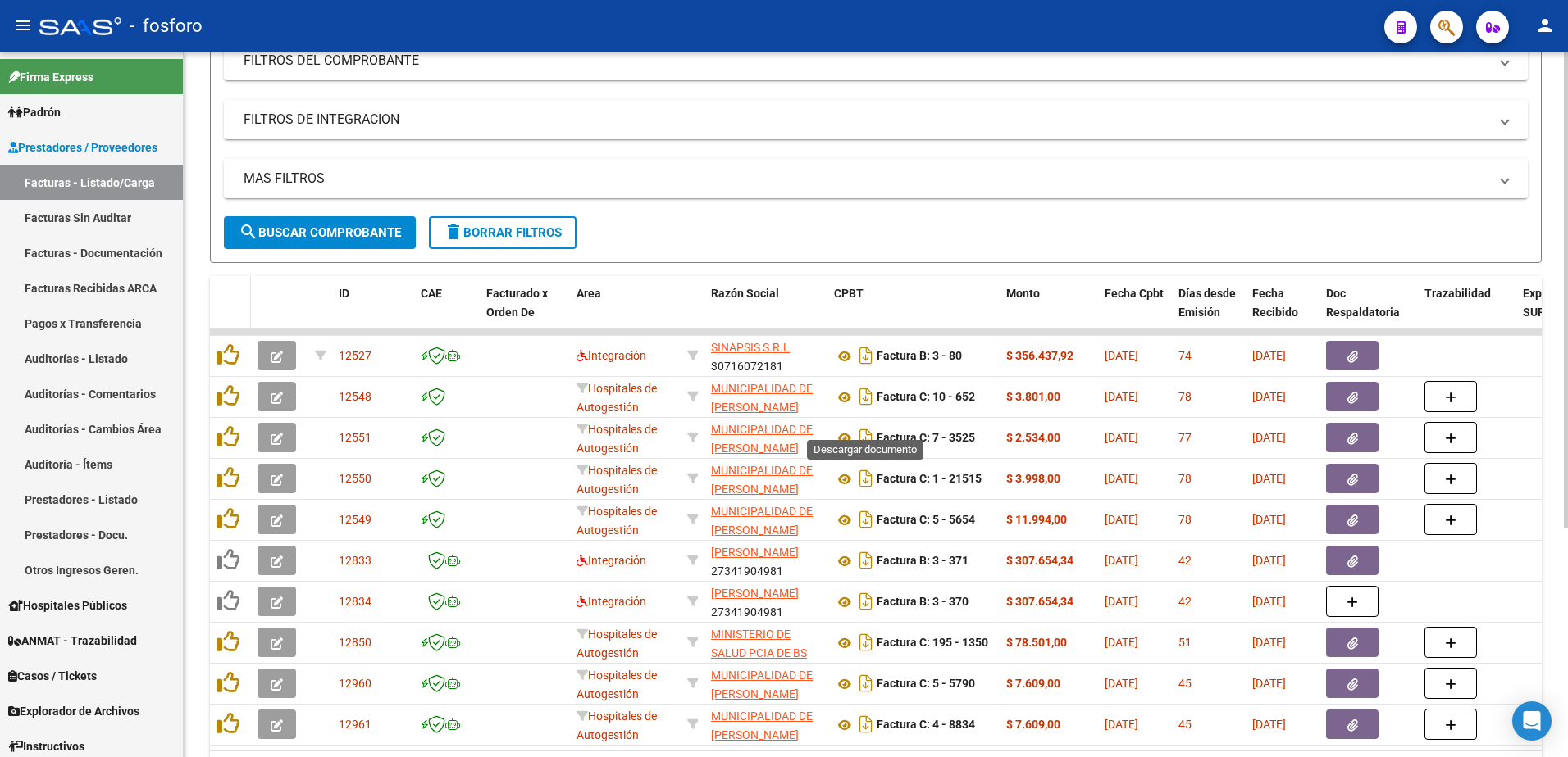
scroll to position [246, 0]
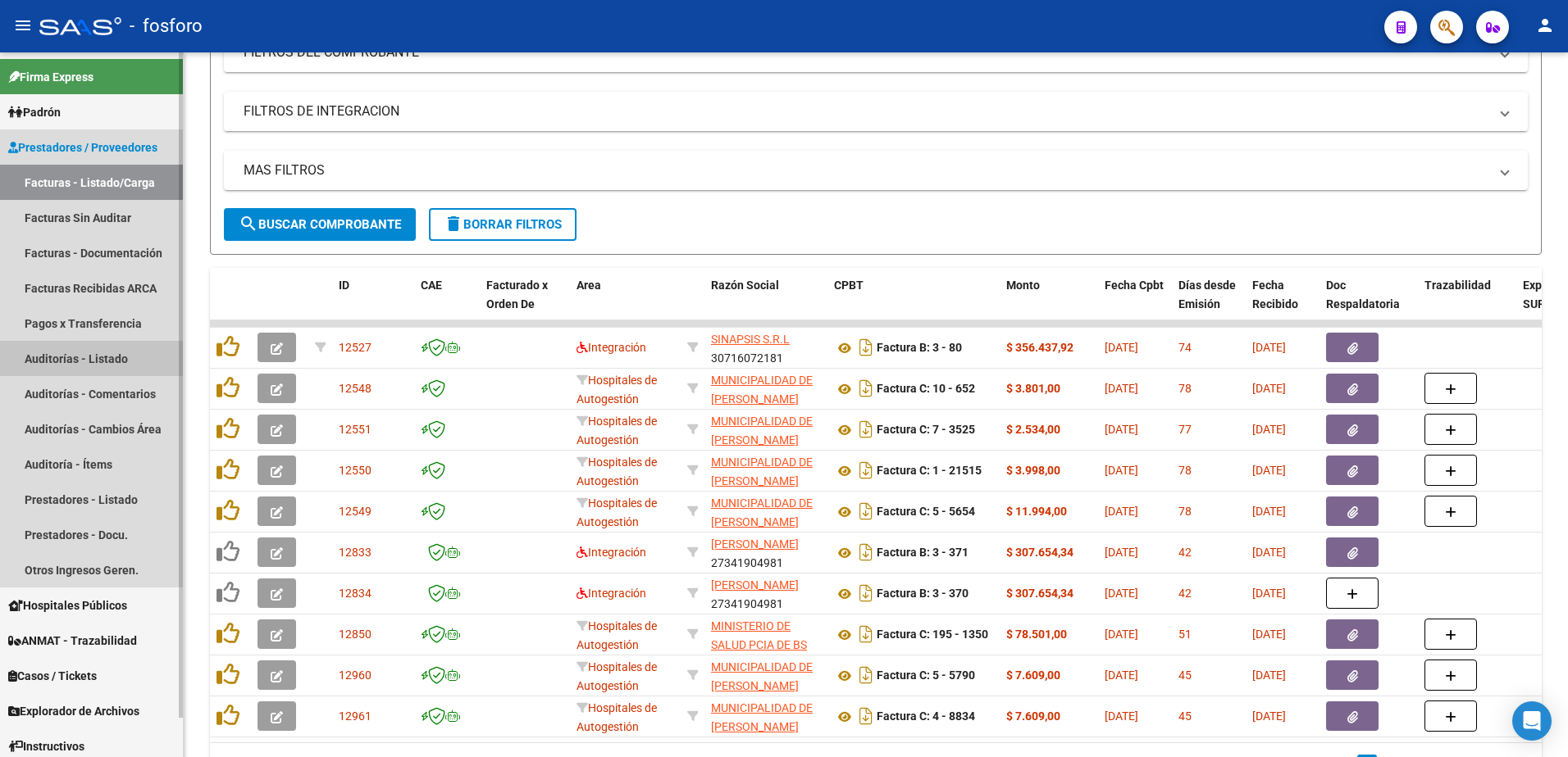
click at [100, 354] on link "Auditorías - Listado" at bounding box center [91, 358] width 183 height 36
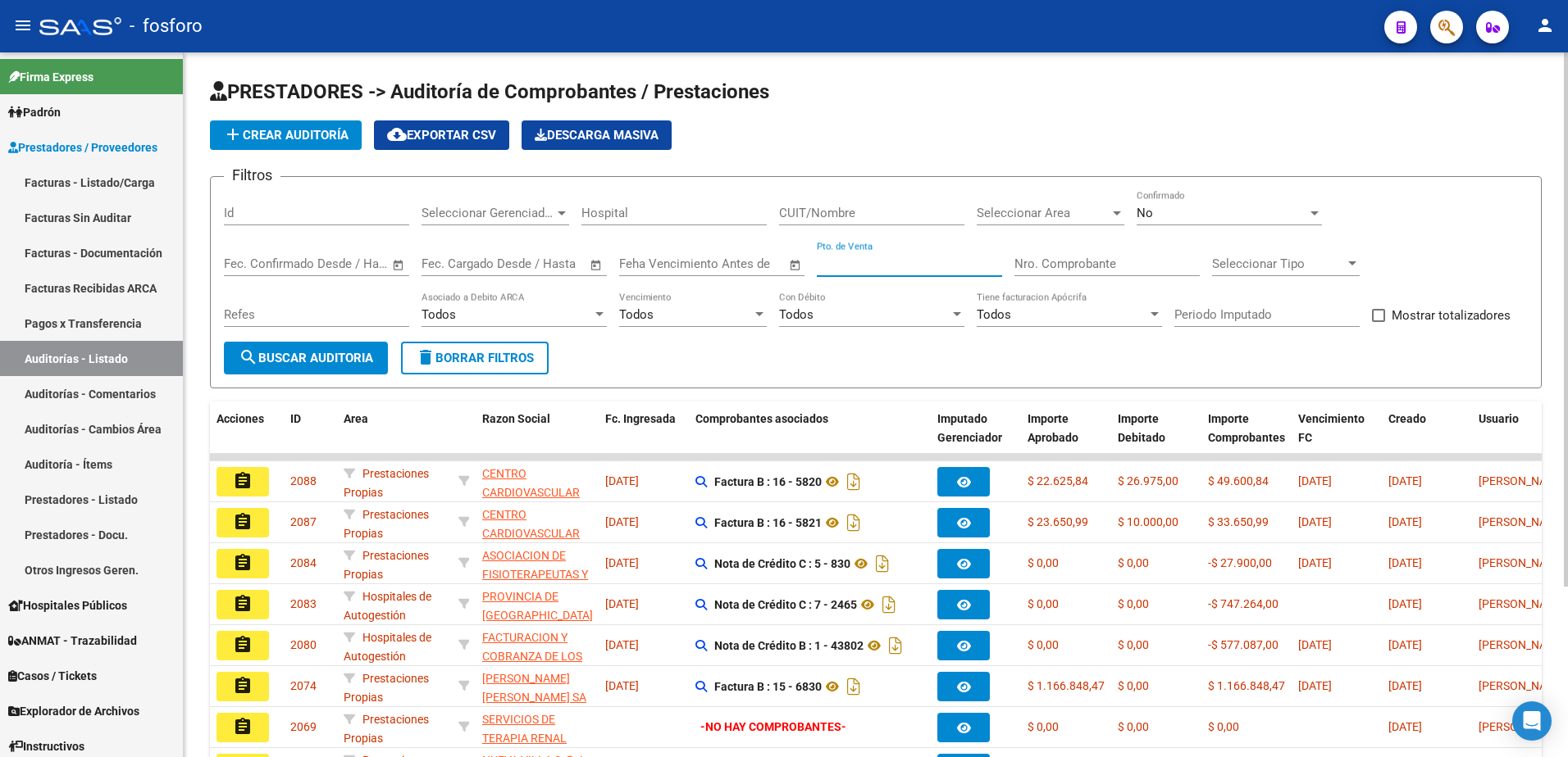
click at [869, 267] on input "Pto. de Venta" at bounding box center [909, 264] width 185 height 15
type input "9"
click at [333, 358] on span "search Buscar Auditoria" at bounding box center [306, 358] width 135 height 15
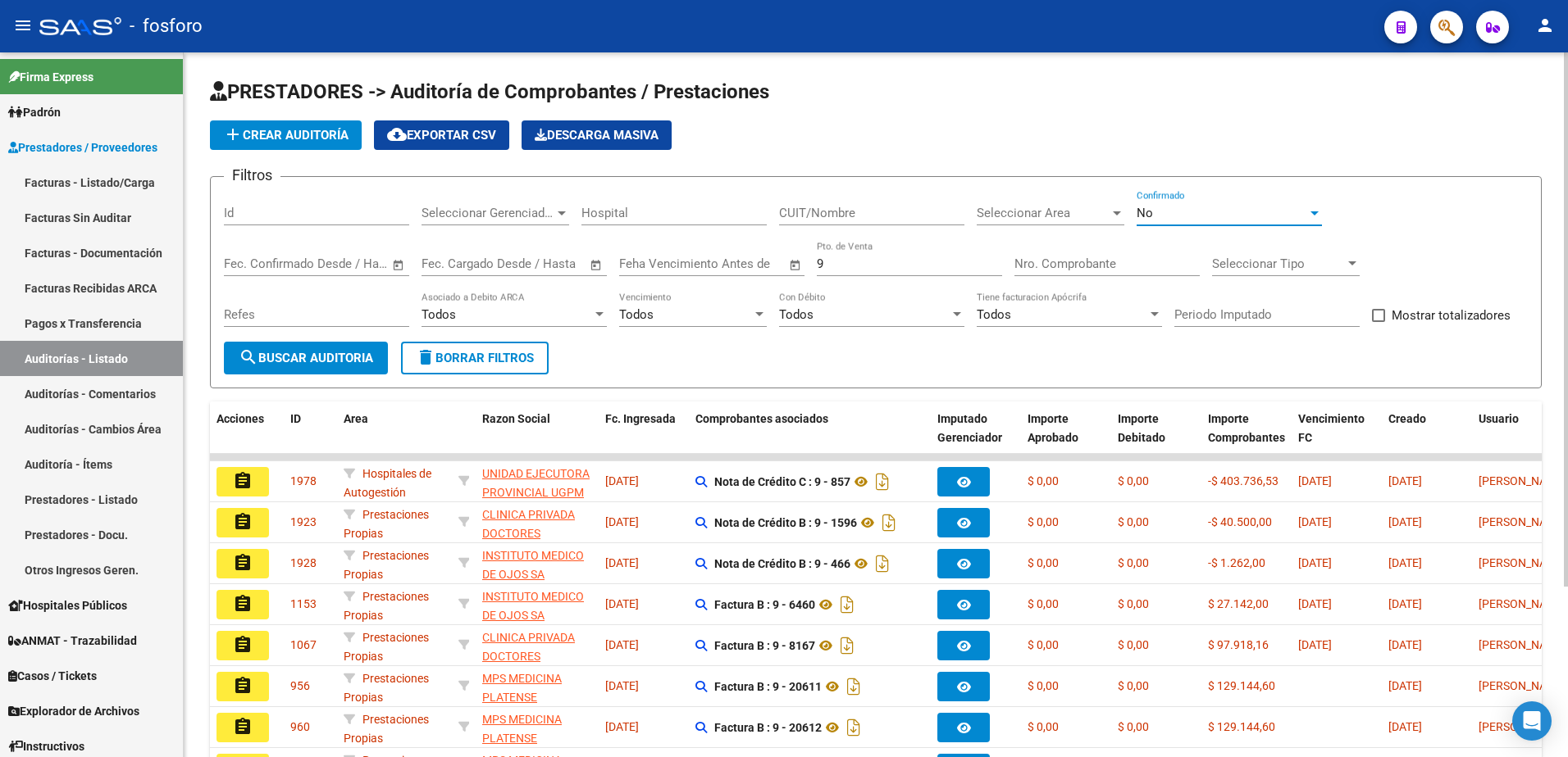
click at [1317, 211] on div at bounding box center [1314, 213] width 8 height 4
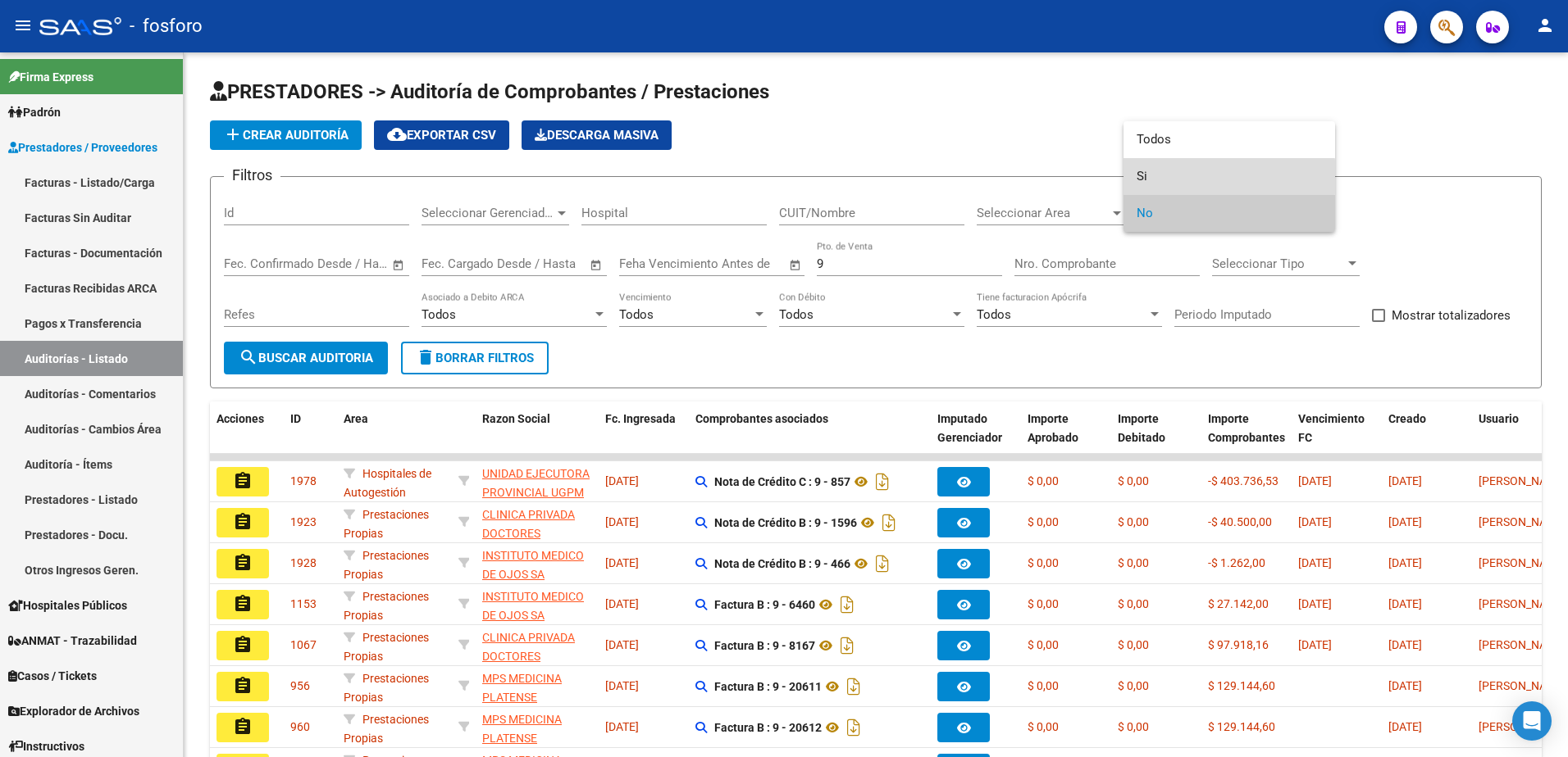
click at [1171, 177] on span "Si" at bounding box center [1229, 176] width 185 height 36
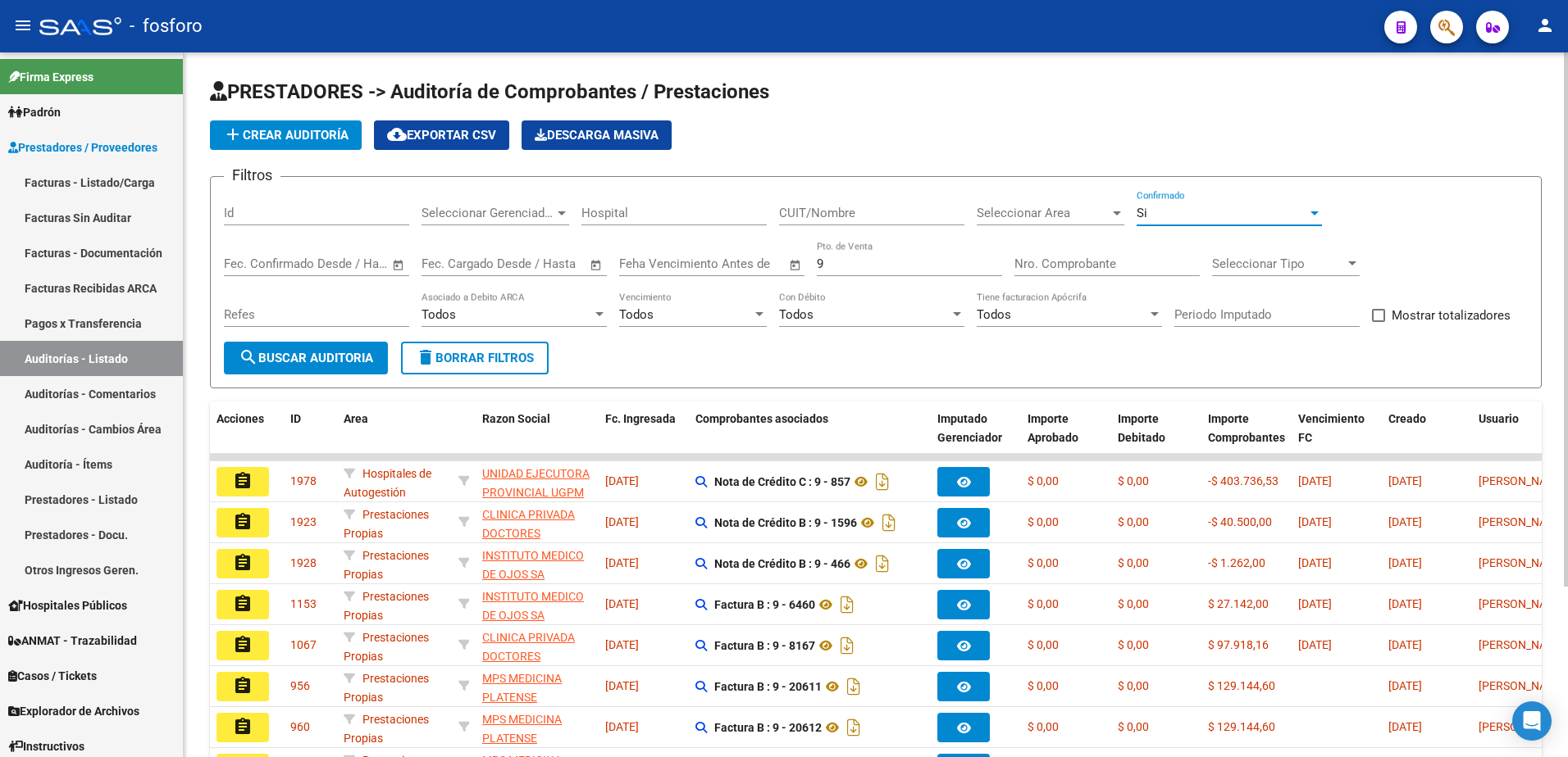
click at [297, 366] on span "search Buscar Auditoria" at bounding box center [306, 358] width 135 height 15
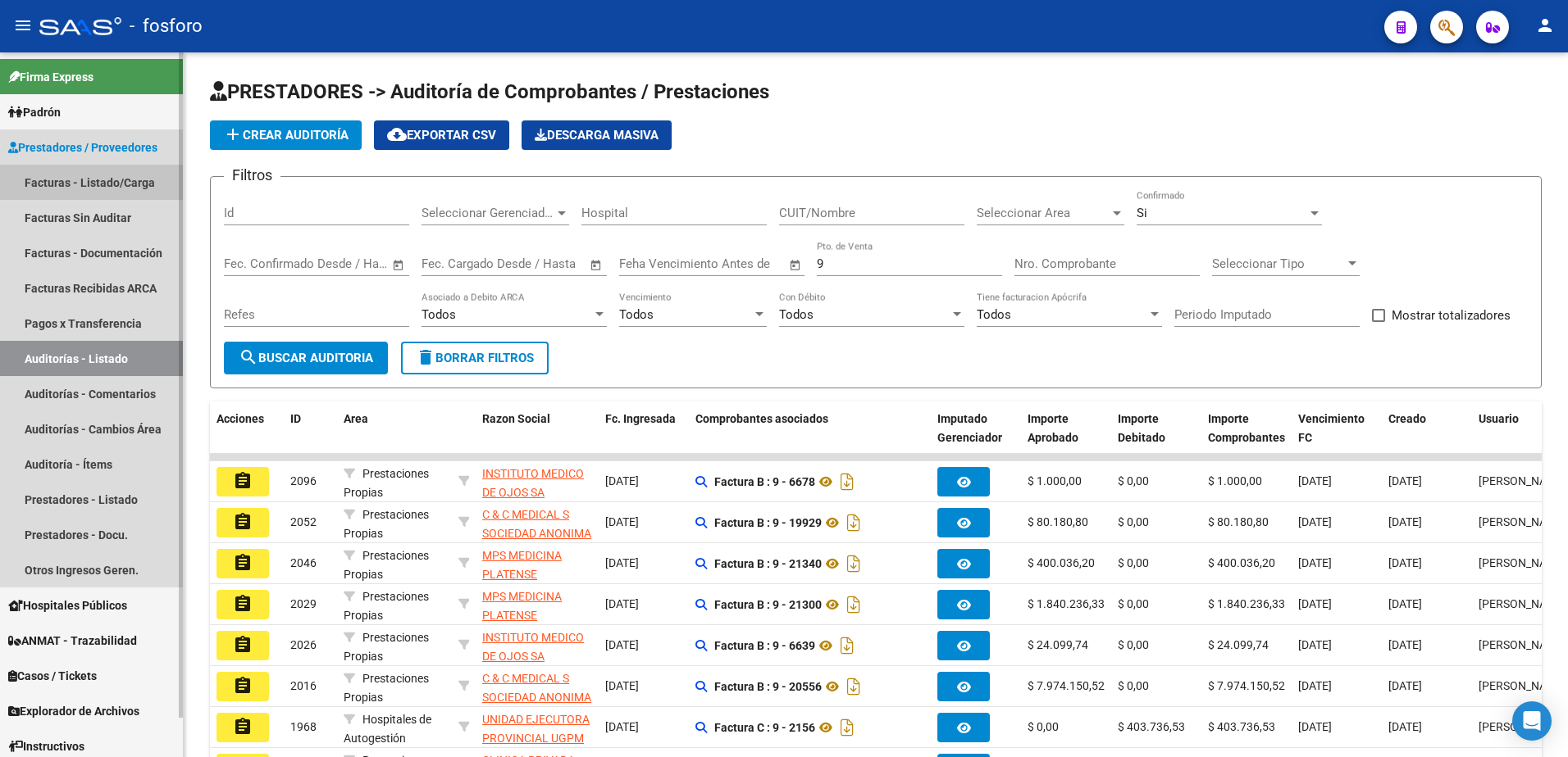
click at [122, 184] on link "Facturas - Listado/Carga" at bounding box center [91, 182] width 183 height 36
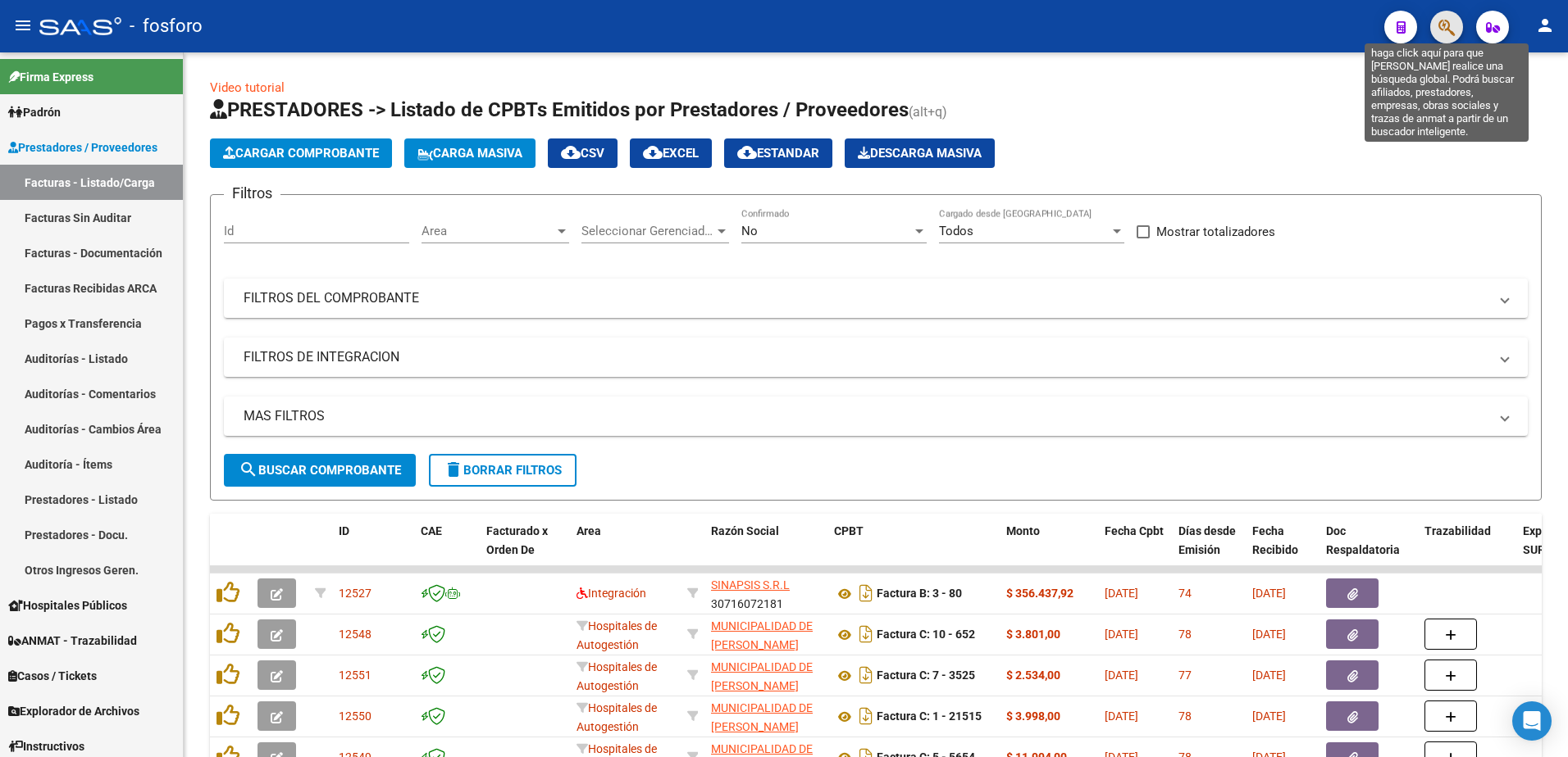
click at [1452, 23] on icon "button" at bounding box center [1446, 27] width 17 height 19
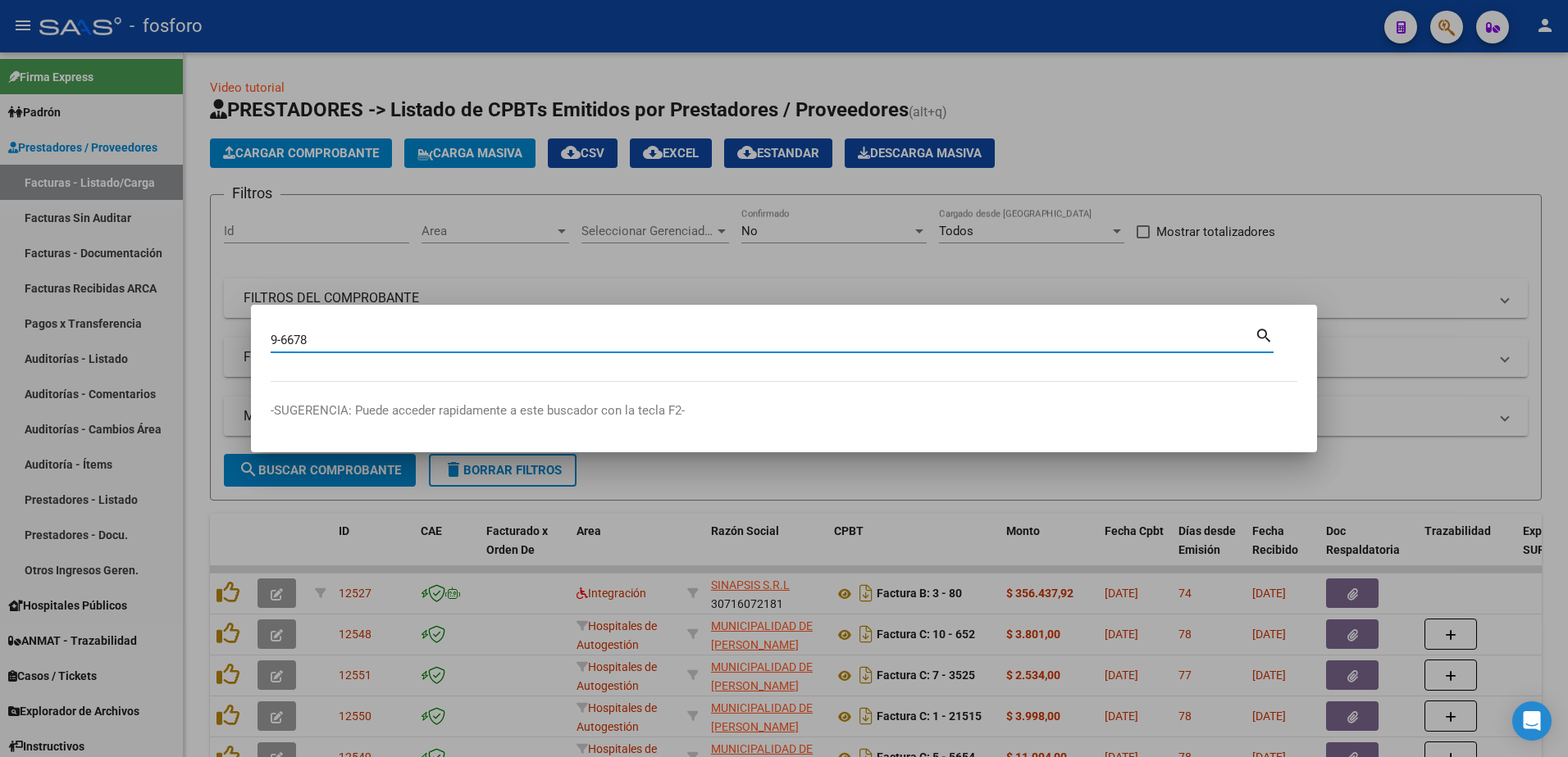
type input "9-6678"
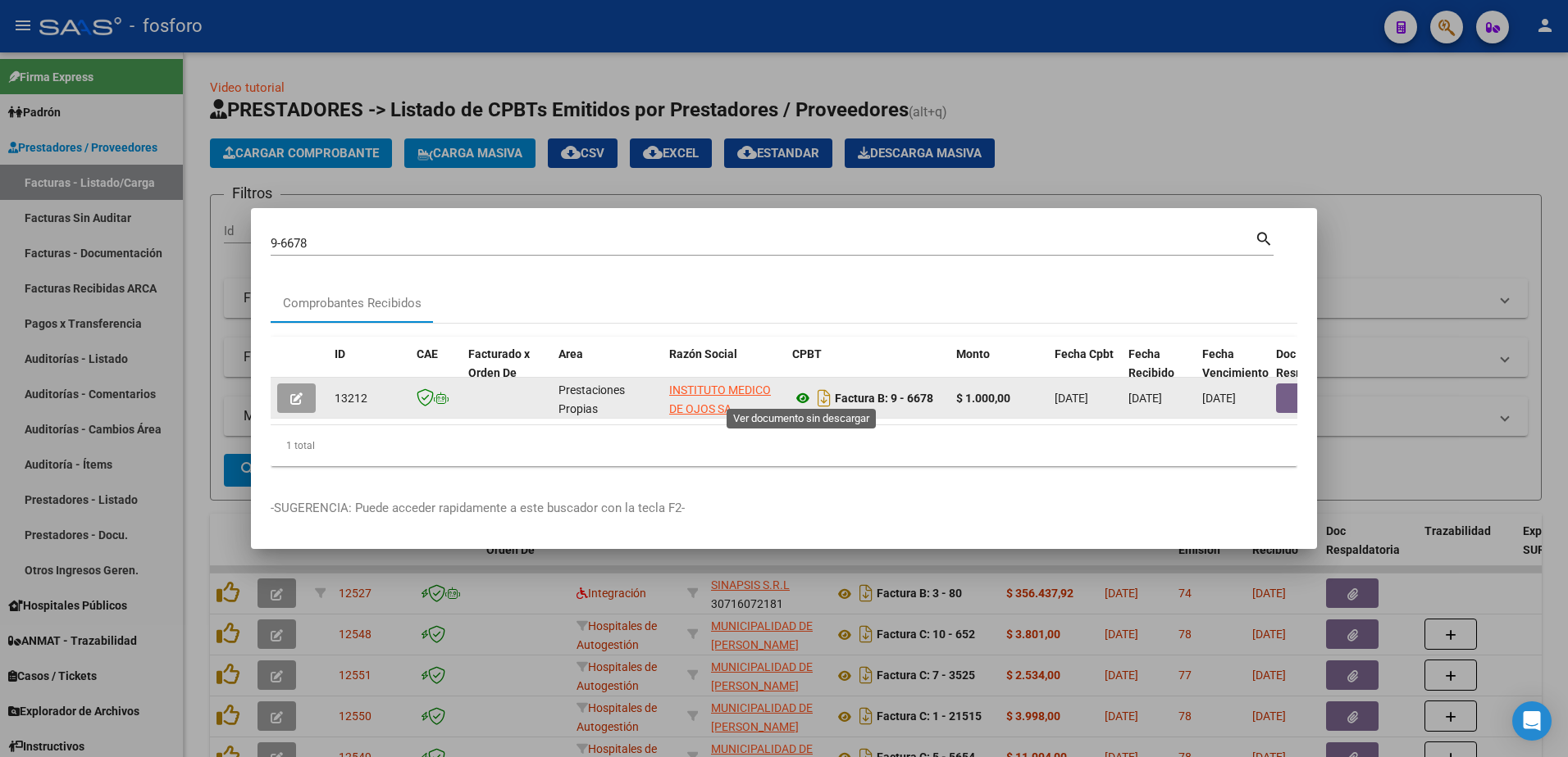
click at [803, 394] on icon at bounding box center [802, 398] width 22 height 20
click at [1276, 390] on button "button" at bounding box center [1302, 399] width 52 height 30
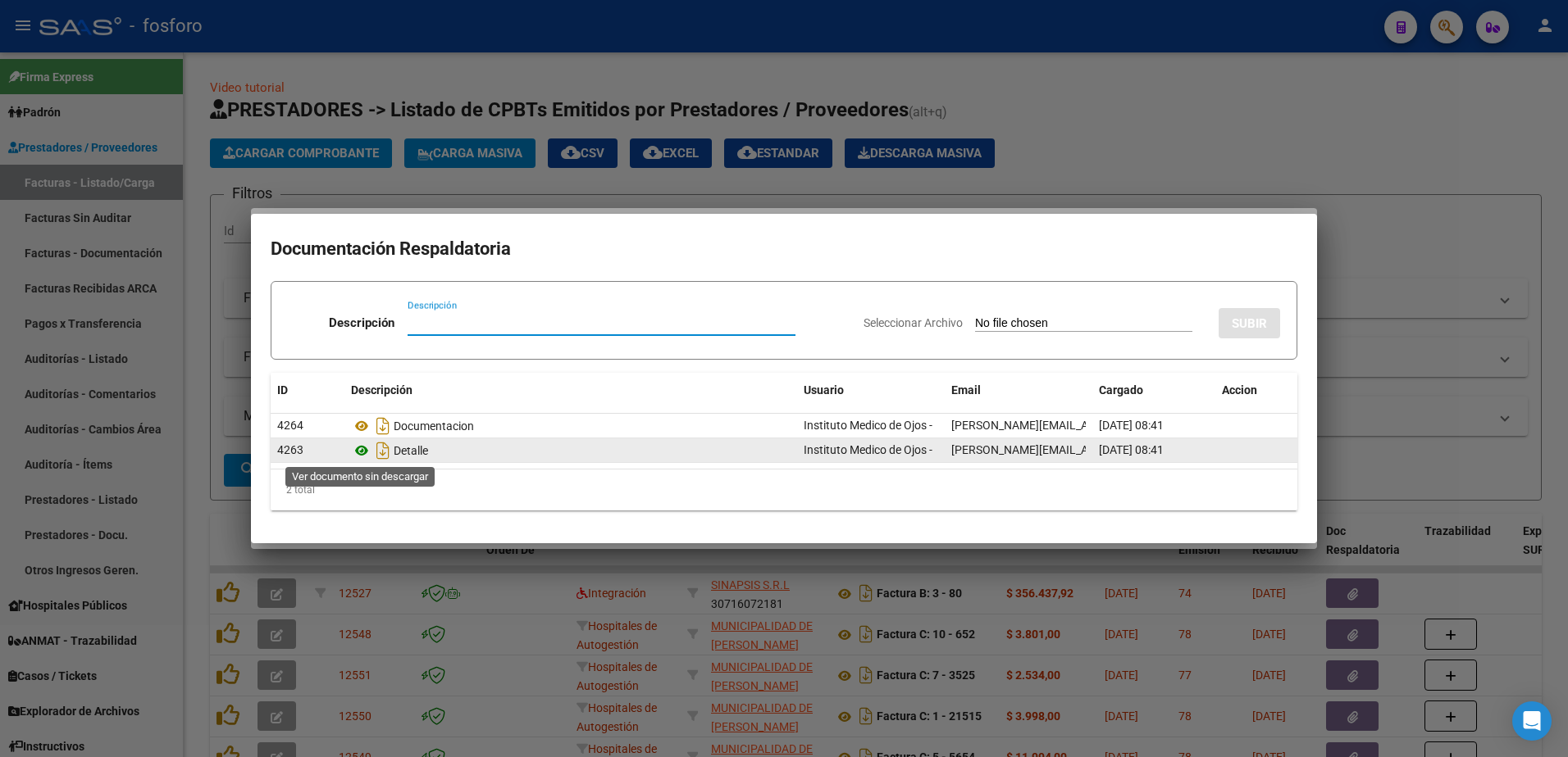
click at [359, 457] on icon at bounding box center [361, 450] width 22 height 20
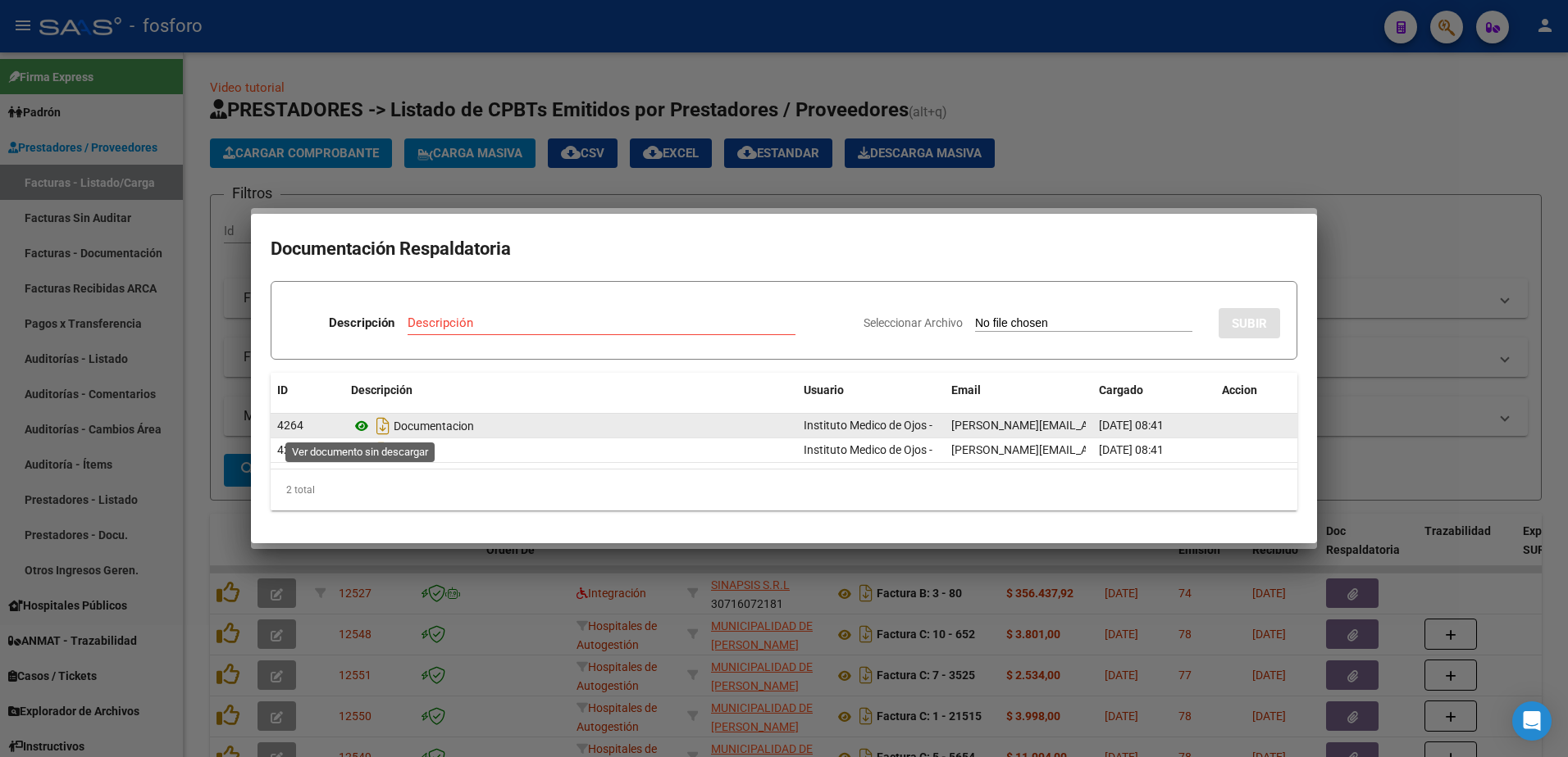
click at [364, 427] on icon at bounding box center [361, 426] width 22 height 20
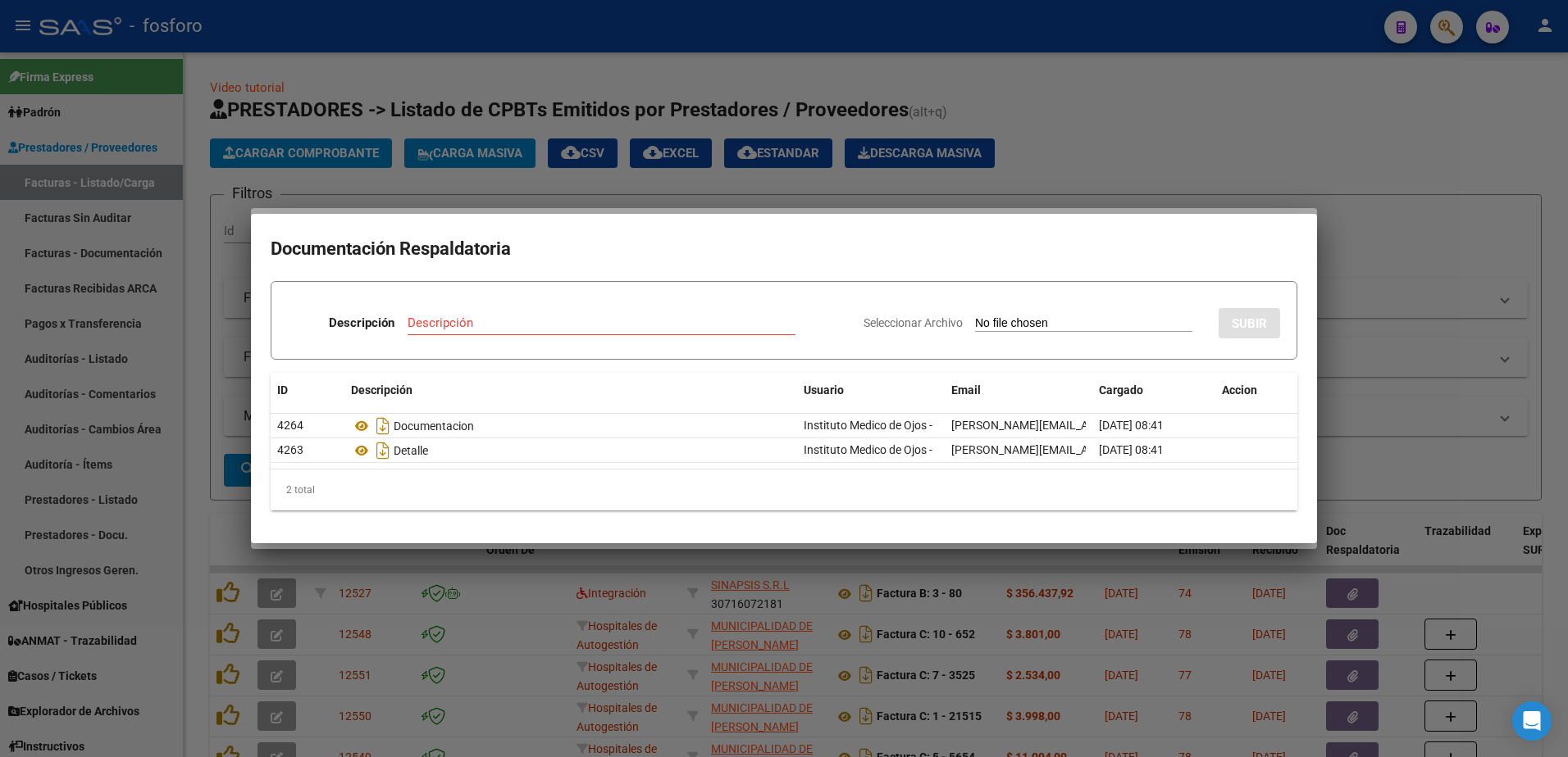
click at [244, 436] on div at bounding box center [784, 378] width 1568 height 757
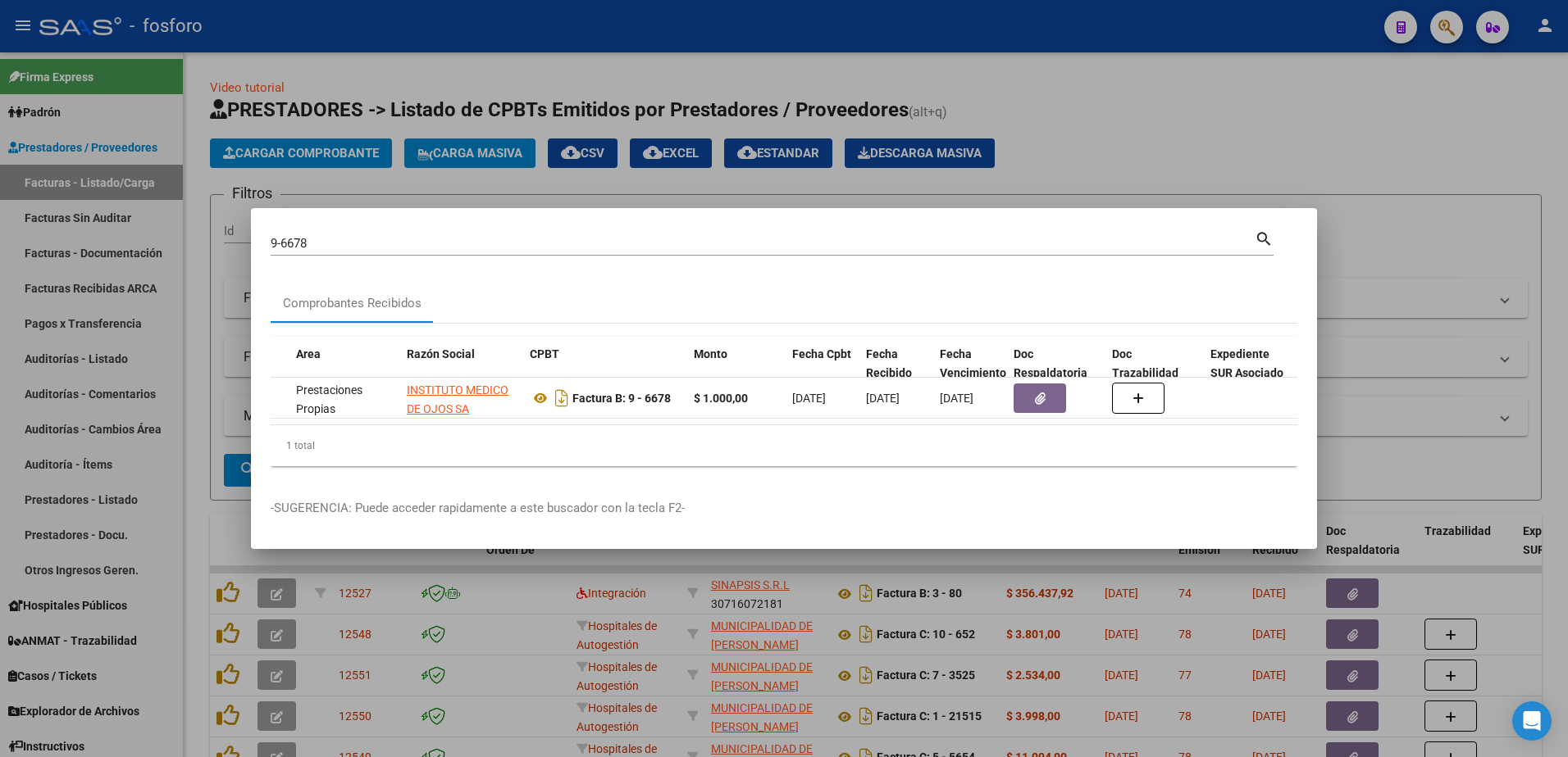
scroll to position [0, 328]
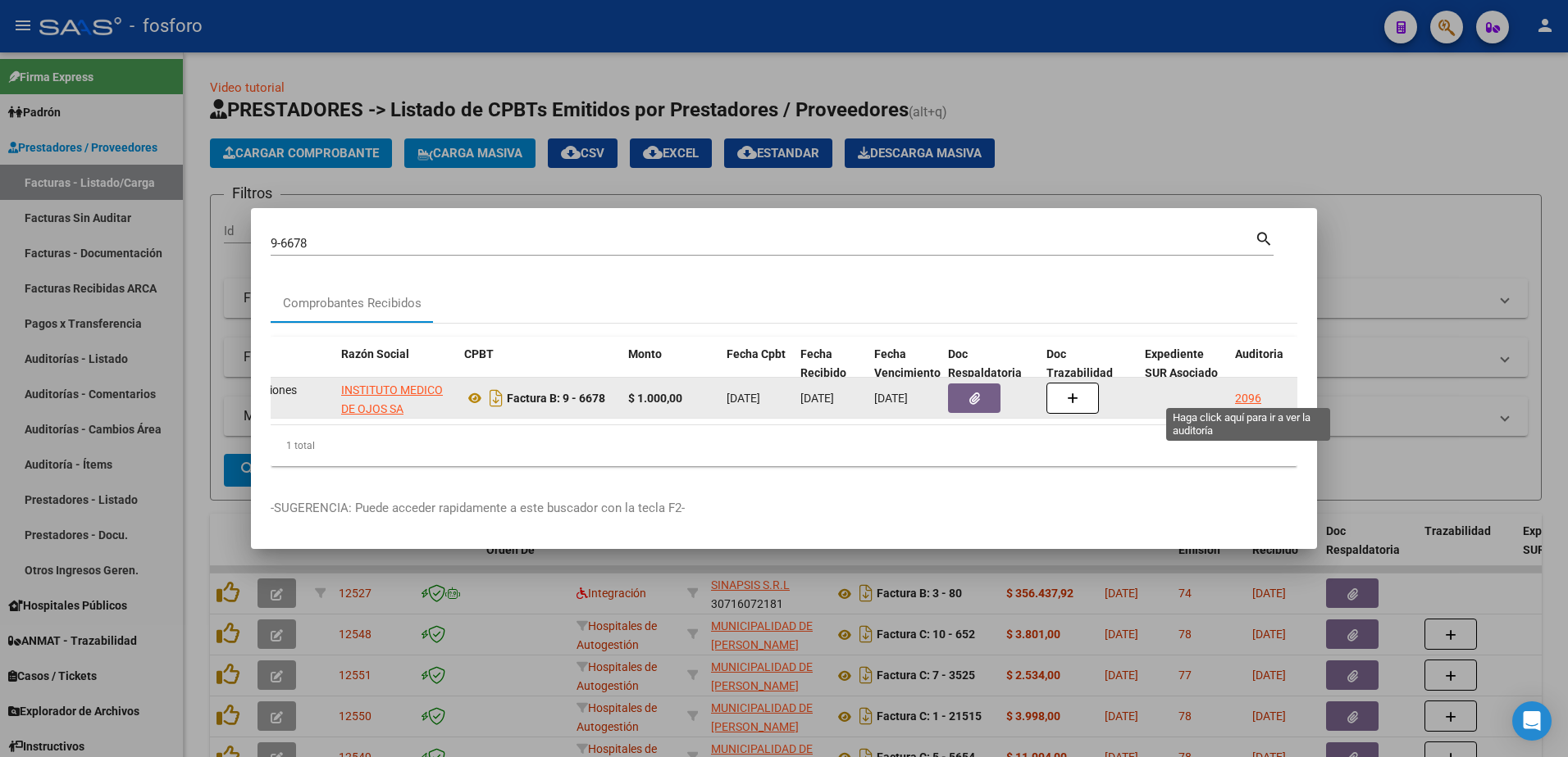
click at [1251, 393] on div "2096" at bounding box center [1248, 399] width 26 height 19
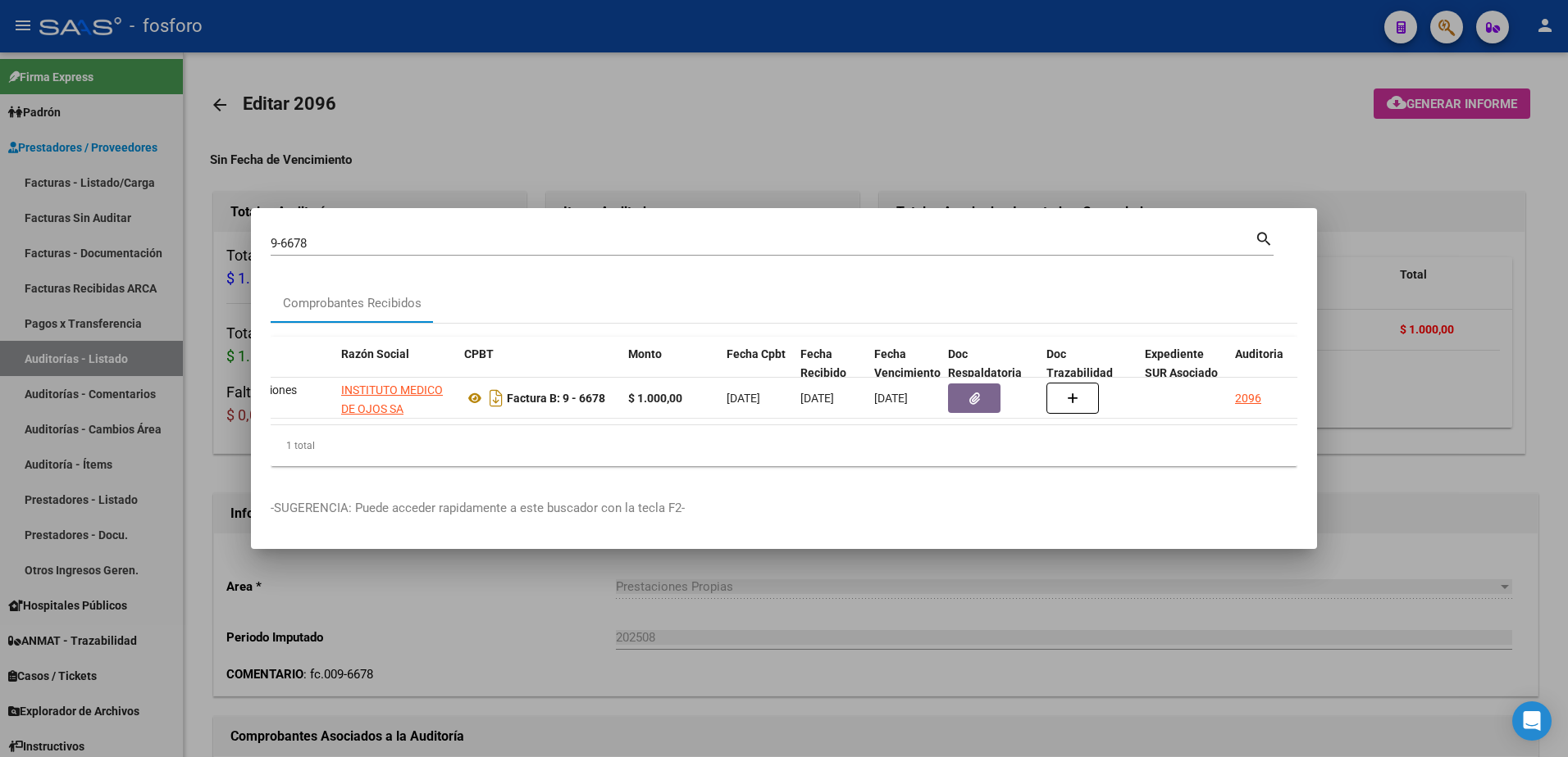
click at [1405, 102] on div at bounding box center [784, 378] width 1568 height 757
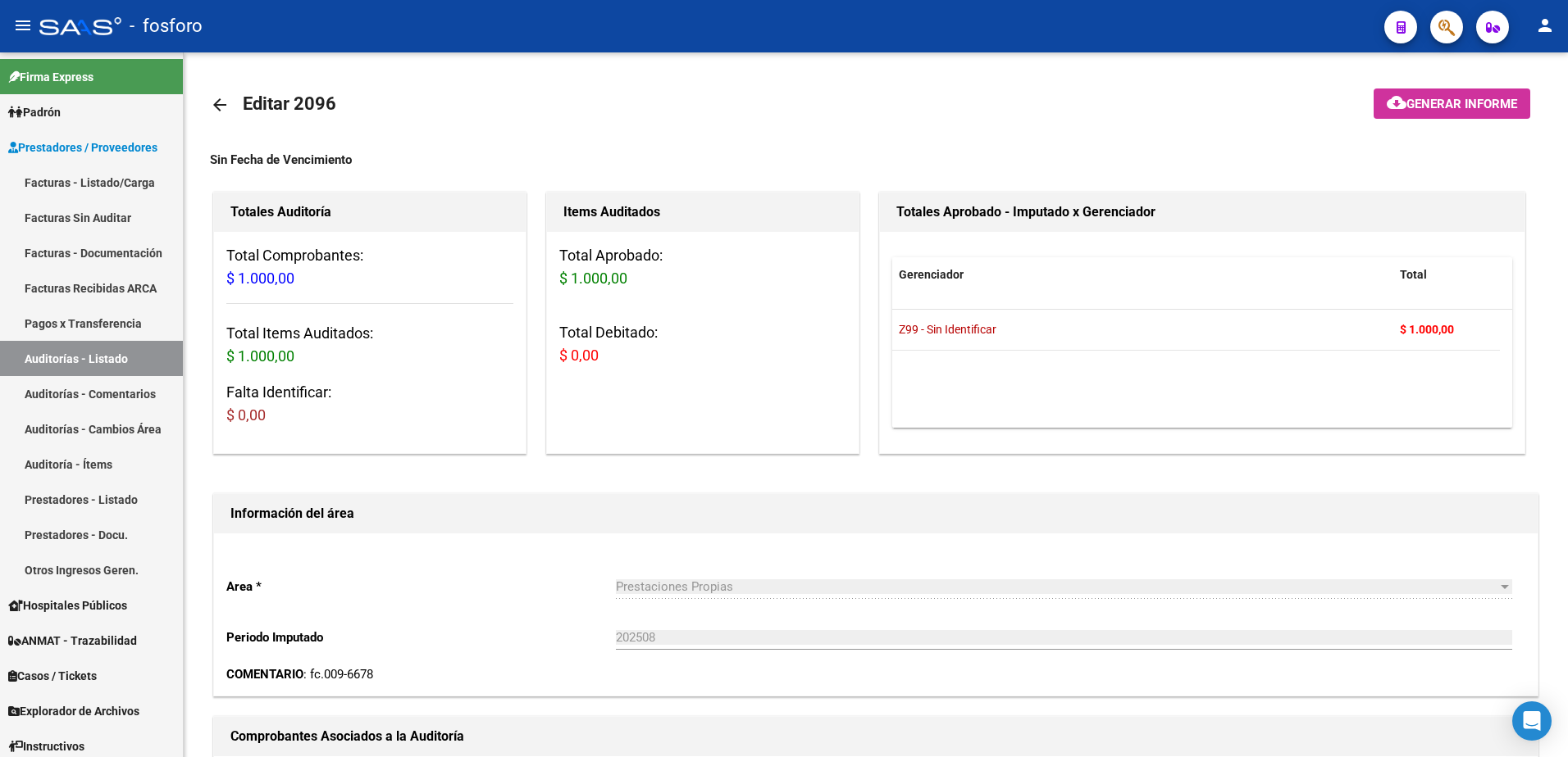
click at [1406, 102] on span "Generar informe" at bounding box center [1461, 104] width 110 height 15
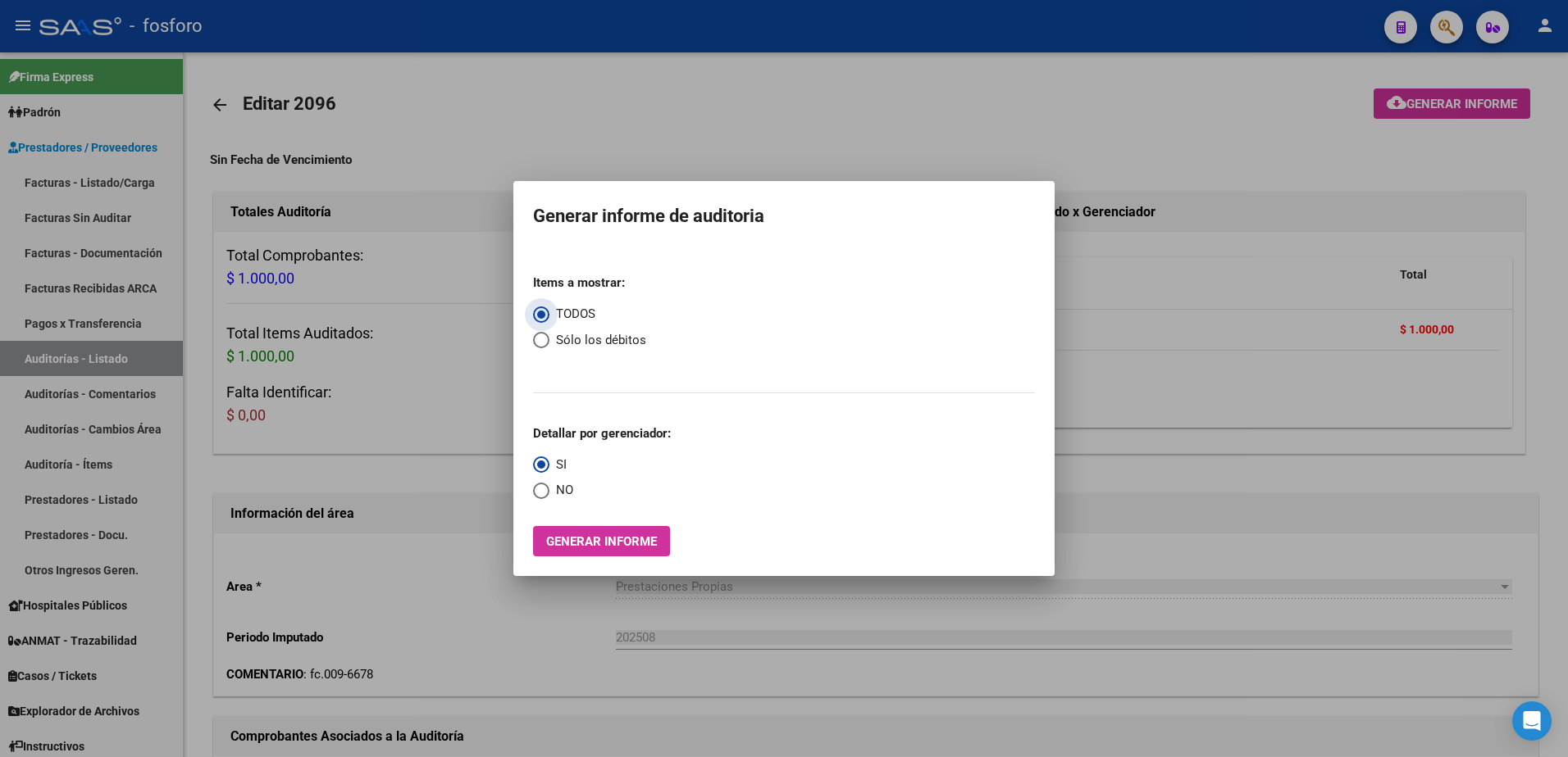
click at [589, 541] on span "Generar informe" at bounding box center [601, 542] width 110 height 15
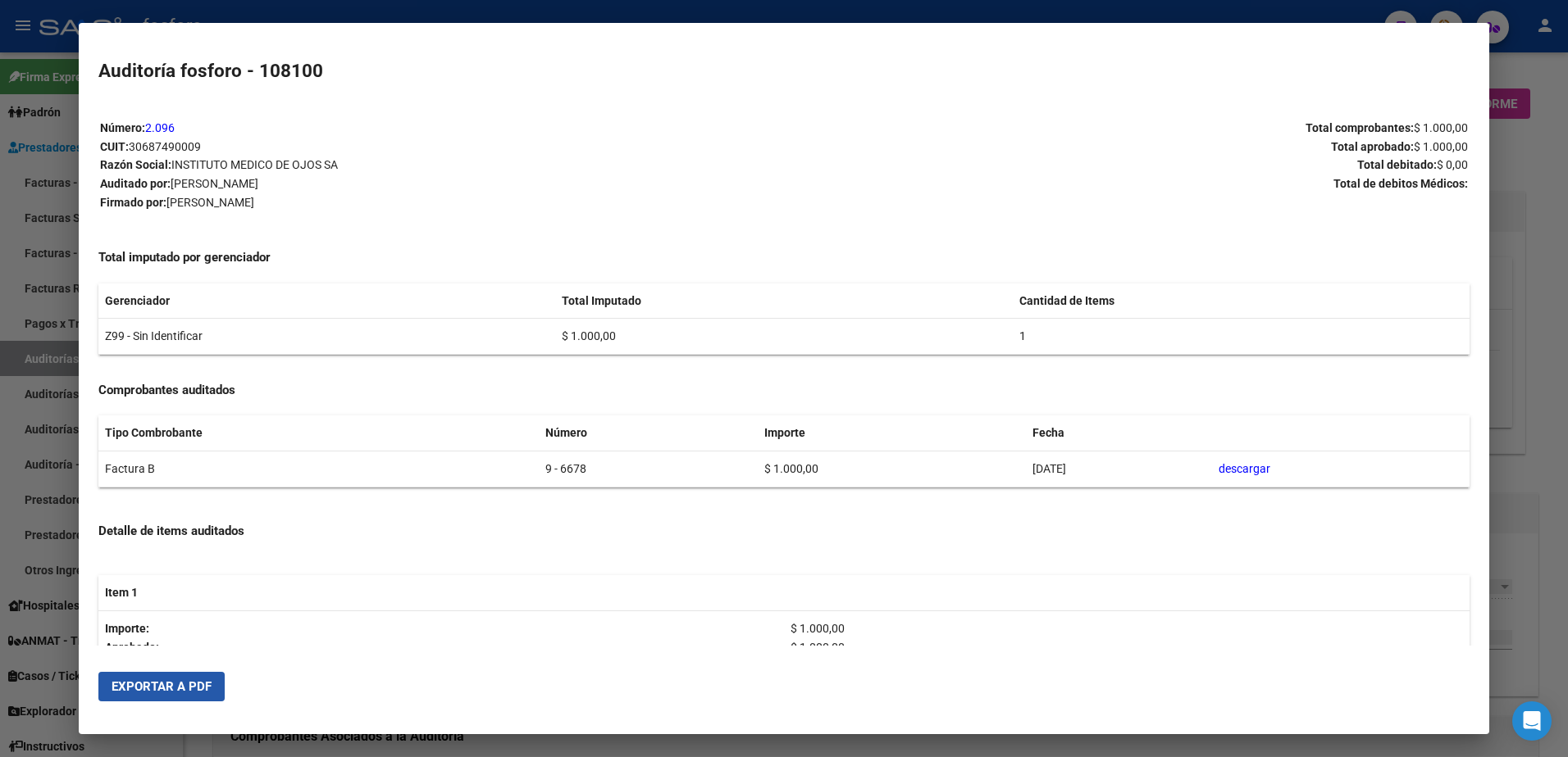
click at [168, 696] on button "Exportar a PDF" at bounding box center [161, 687] width 126 height 30
click at [52, 165] on div at bounding box center [784, 378] width 1568 height 757
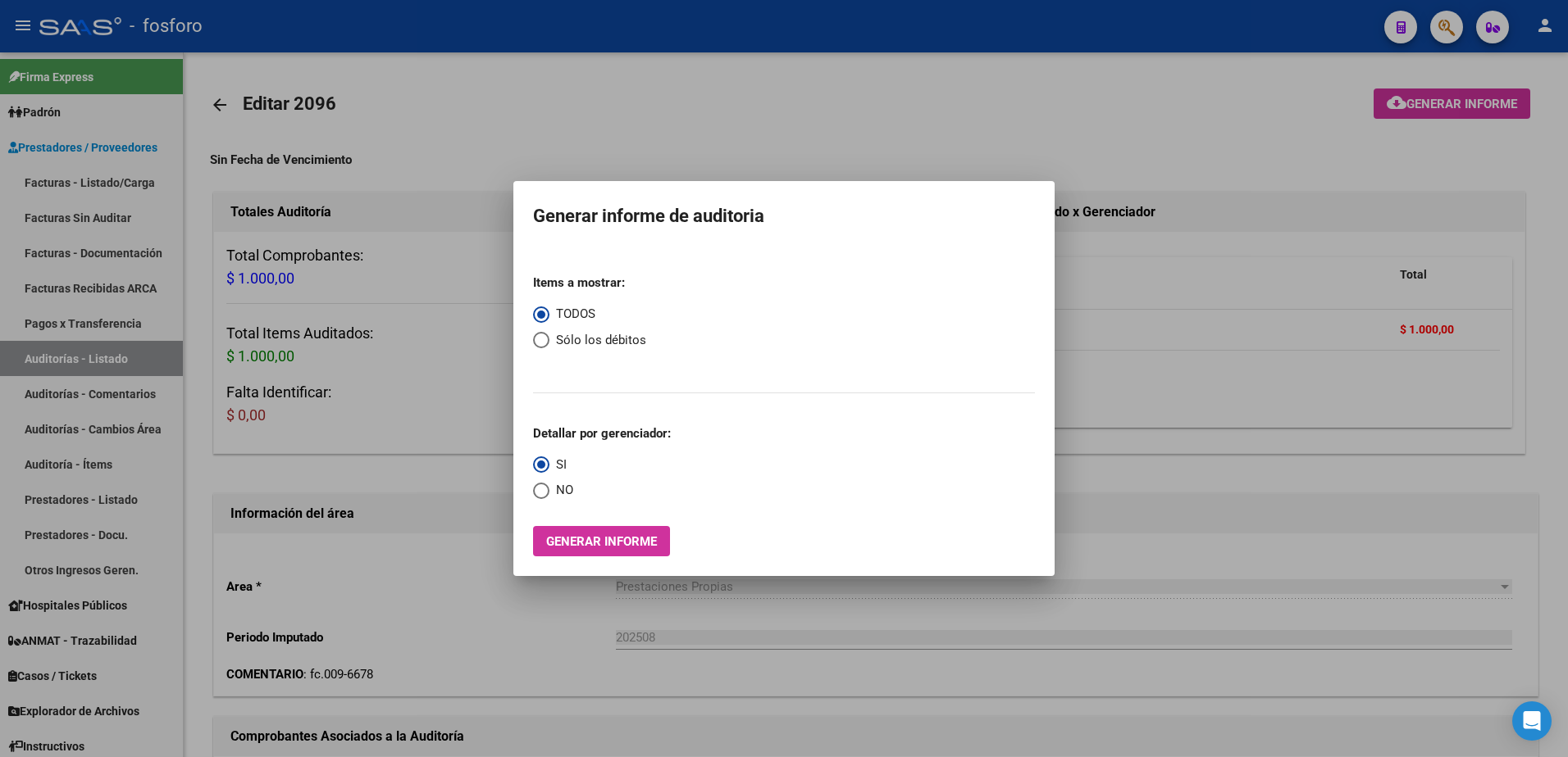
drag, startPoint x: 1184, startPoint y: 72, endPoint x: 1213, endPoint y: 72, distance: 29.0
click at [1194, 72] on div at bounding box center [784, 378] width 1568 height 757
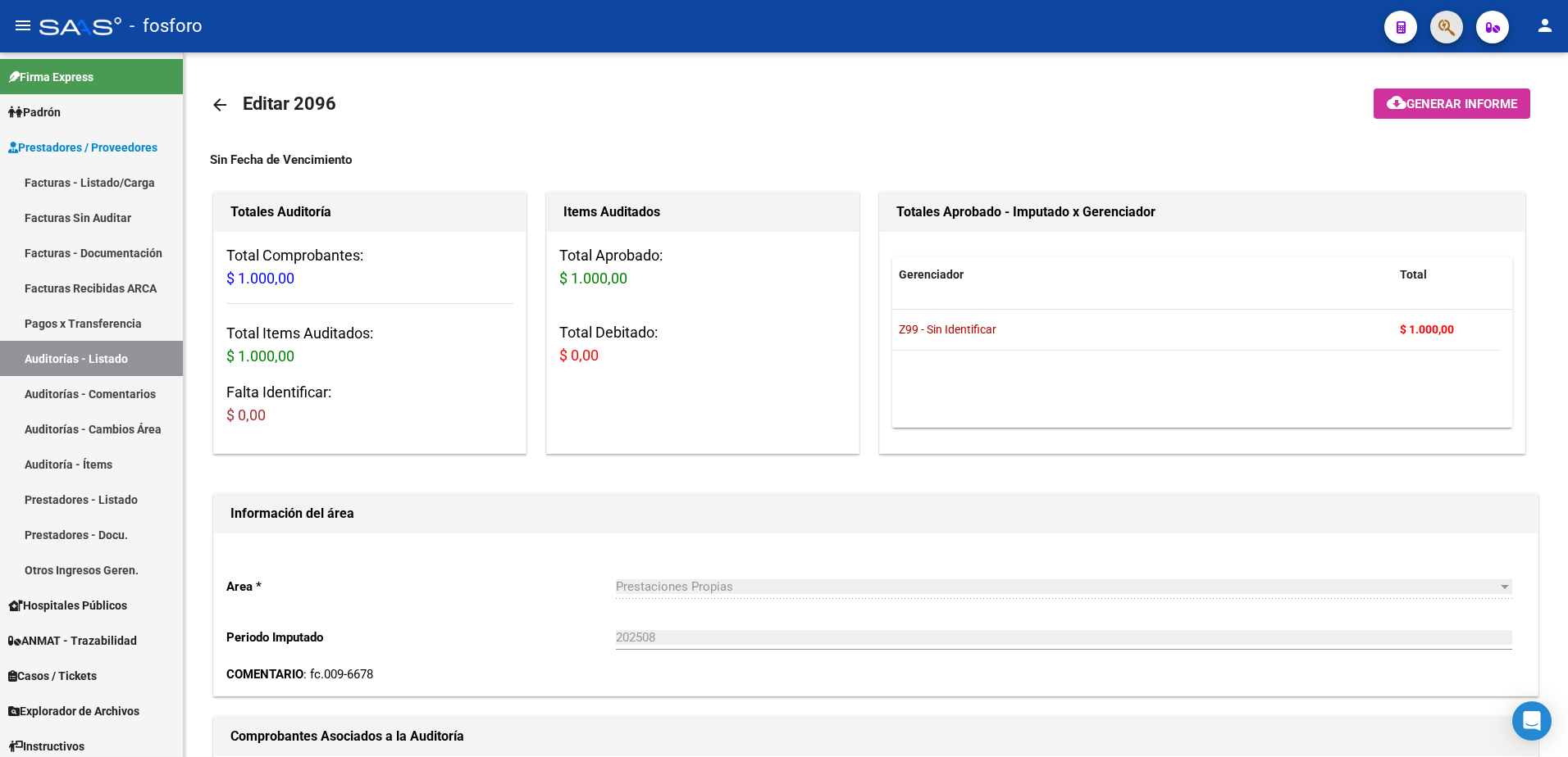
click at [1457, 16] on button "button" at bounding box center [1446, 26] width 33 height 33
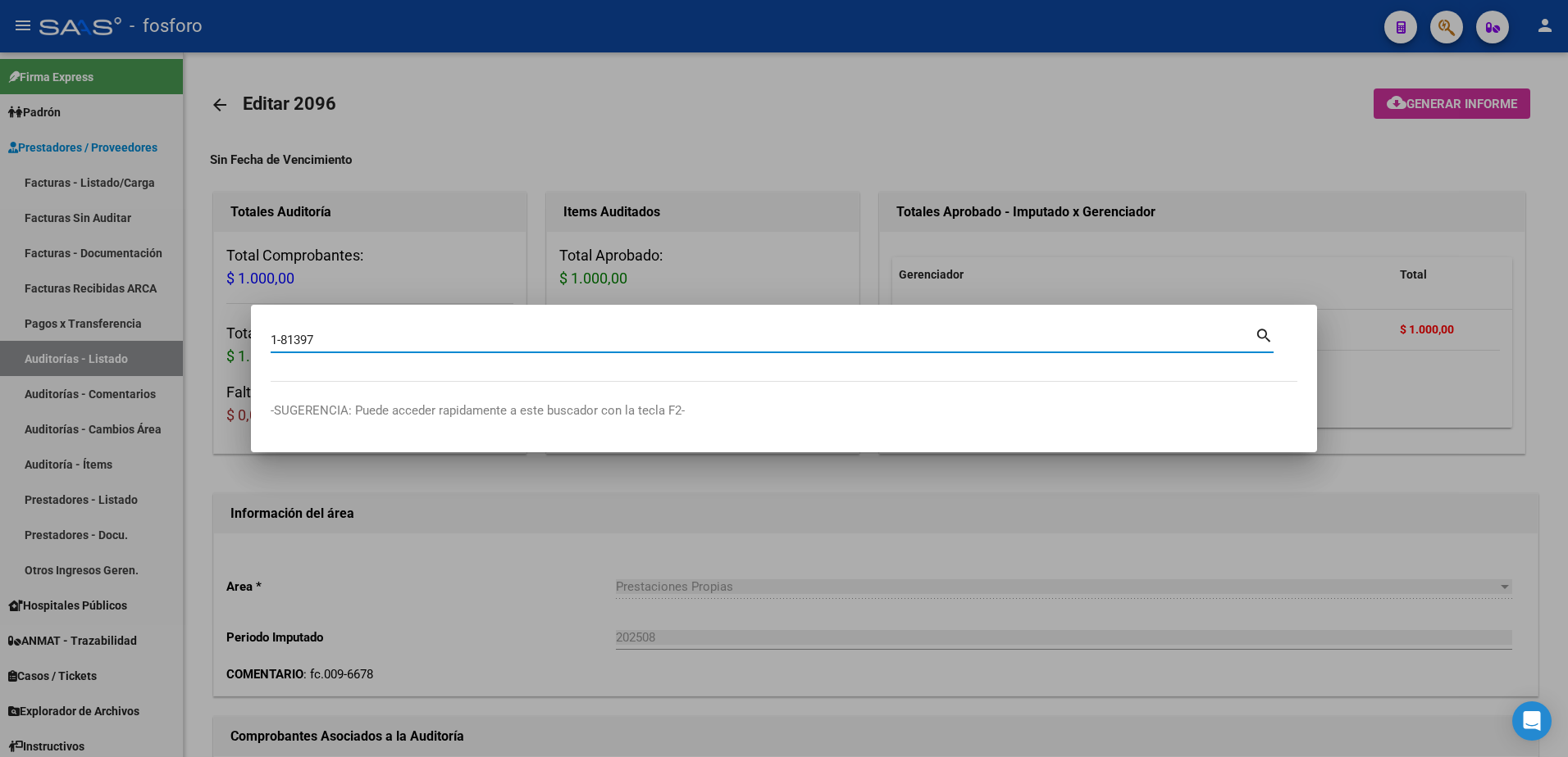
type input "1-81397"
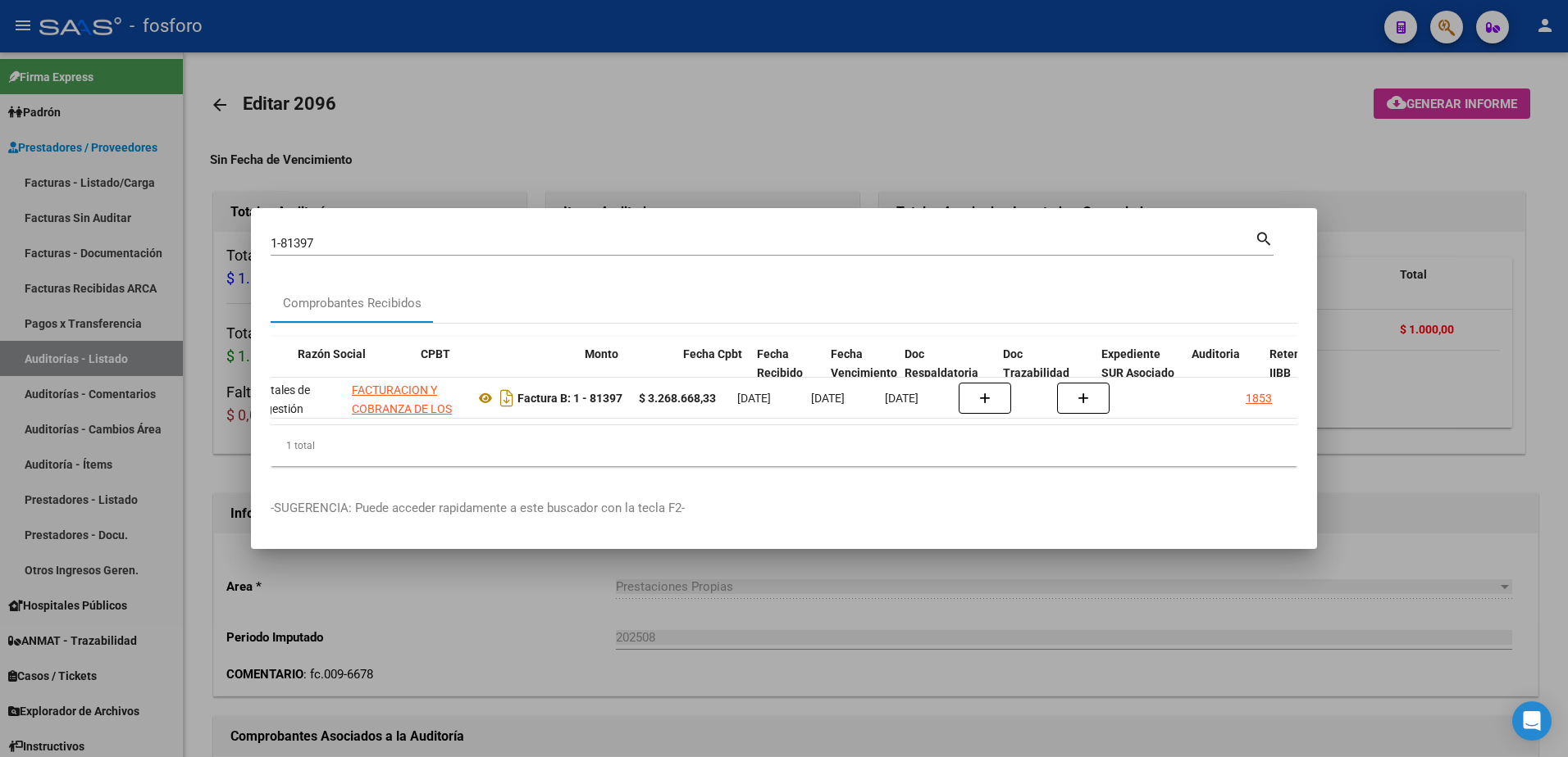
scroll to position [0, 426]
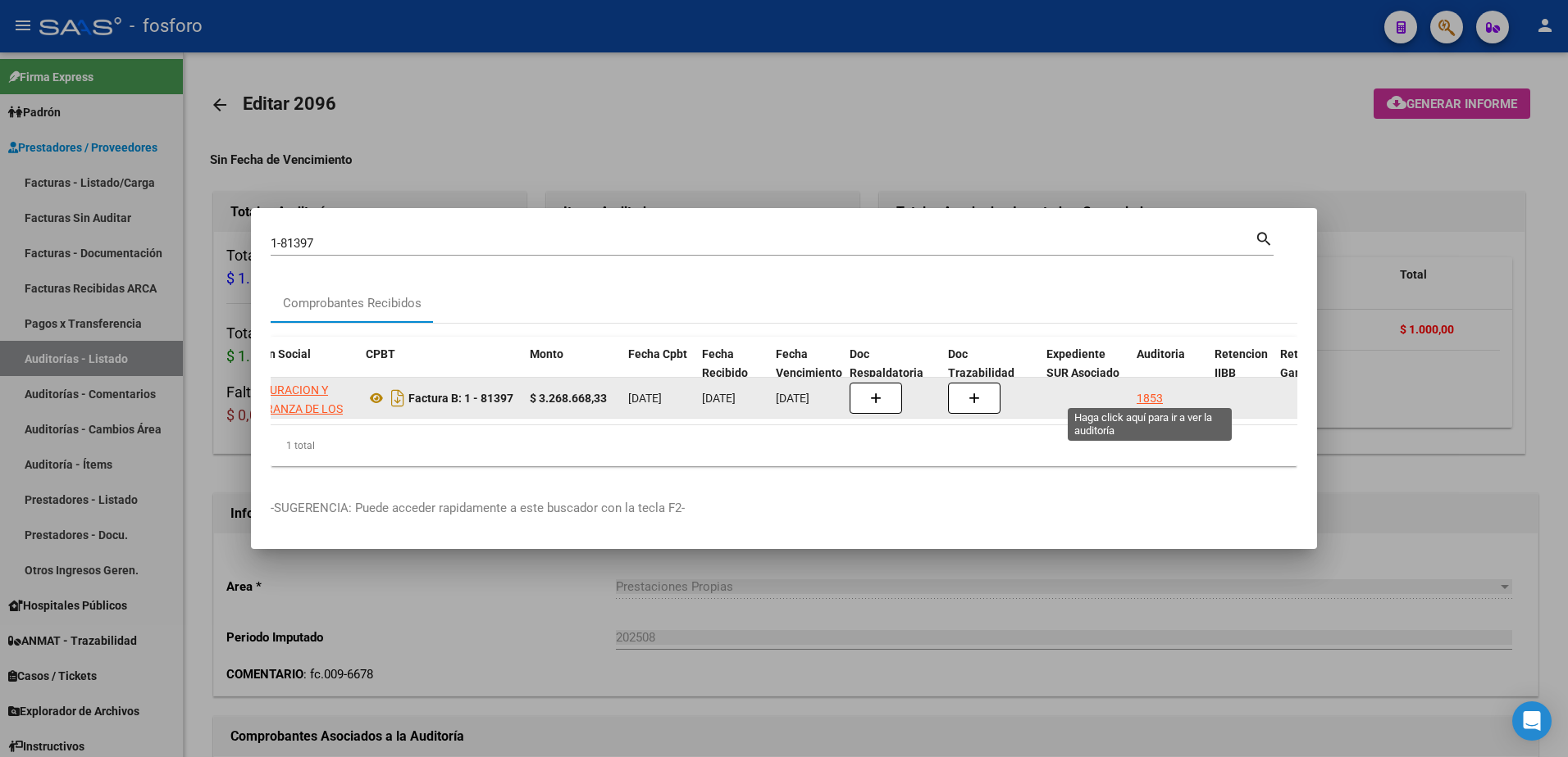
click at [1151, 393] on div "1853" at bounding box center [1150, 399] width 26 height 19
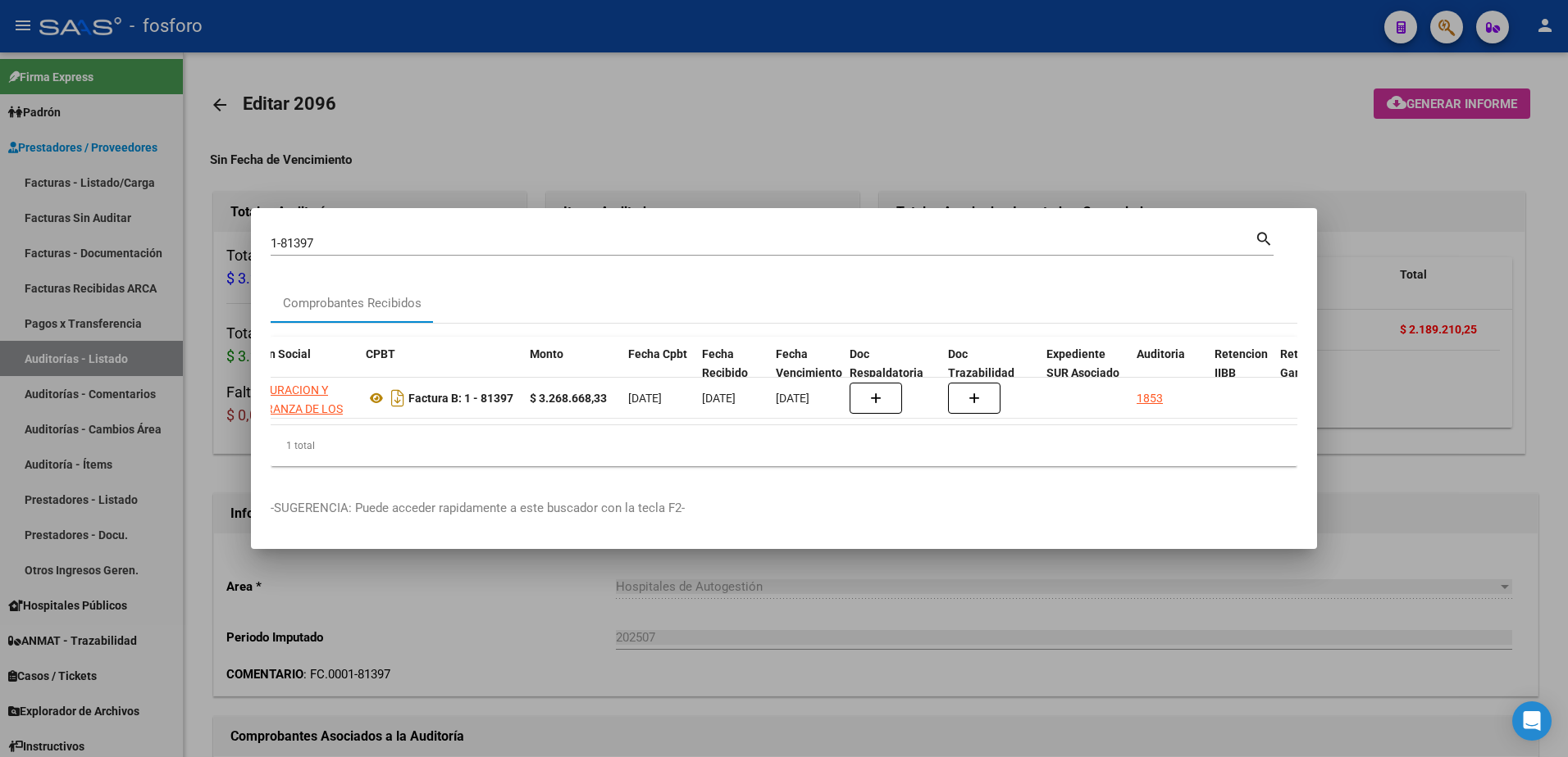
click at [1036, 611] on div at bounding box center [784, 378] width 1568 height 757
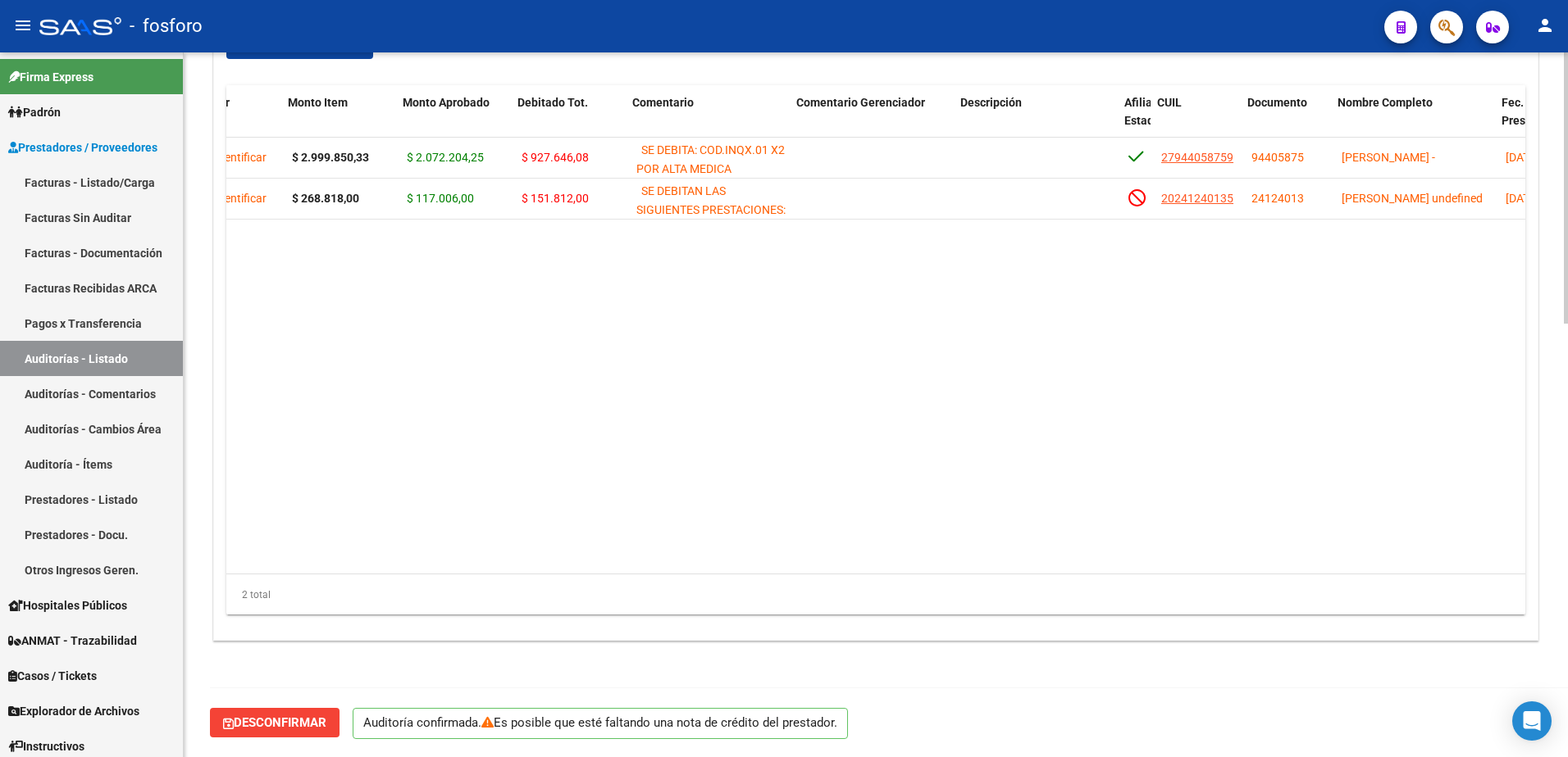
scroll to position [0, 131]
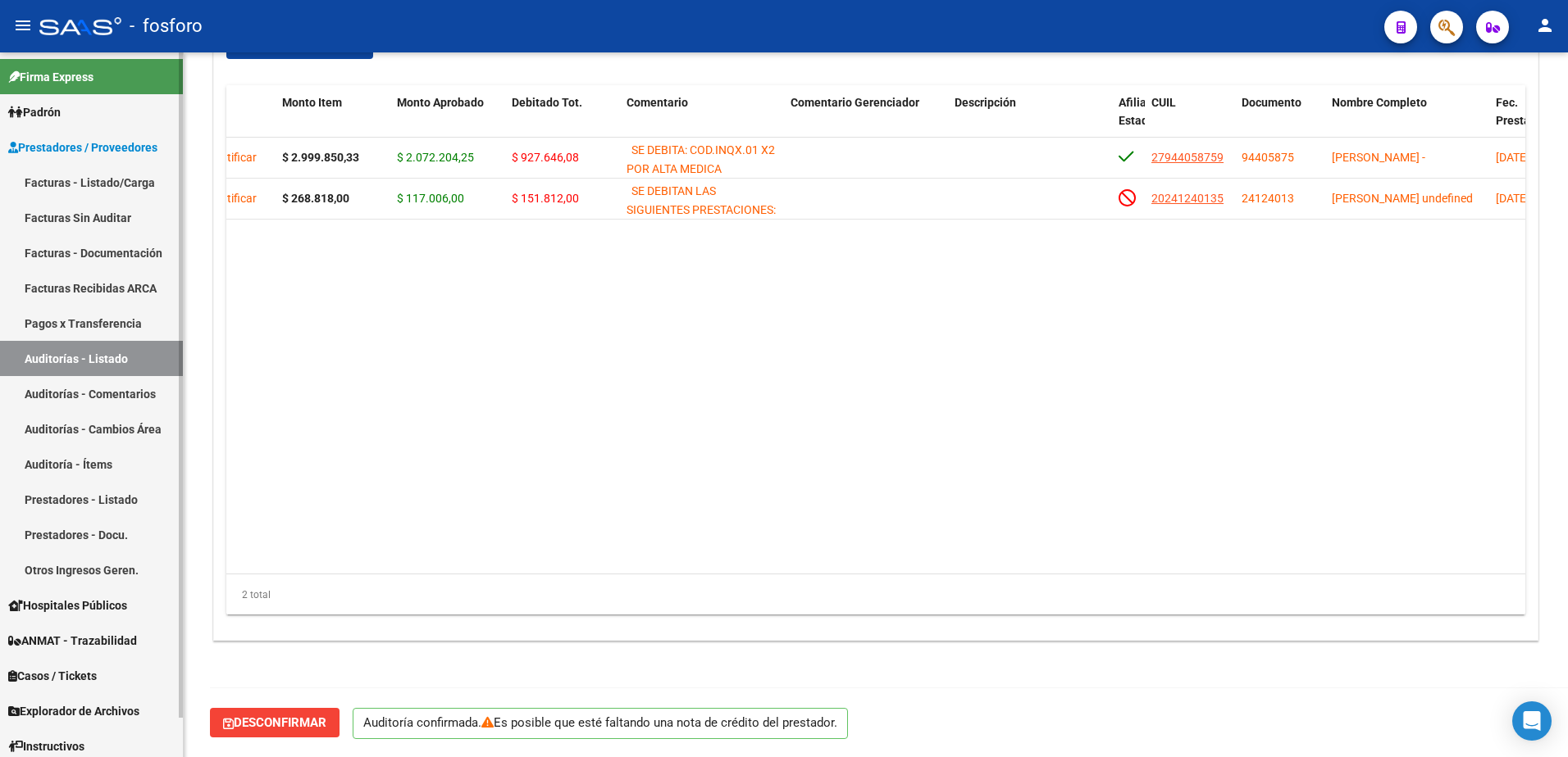
click at [89, 176] on link "Facturas - Listado/Carga" at bounding box center [91, 182] width 183 height 36
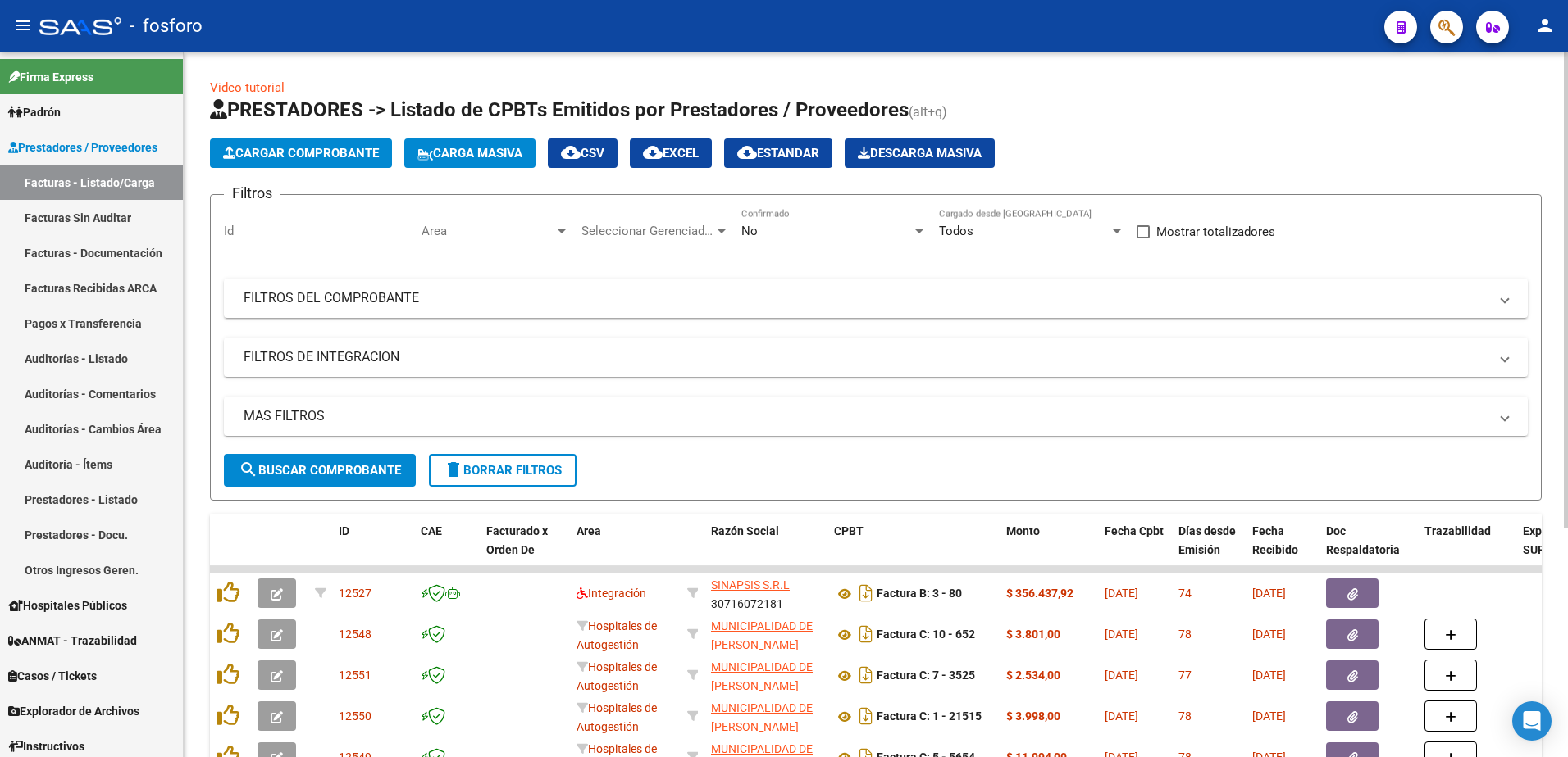
click at [555, 226] on div at bounding box center [562, 231] width 15 height 13
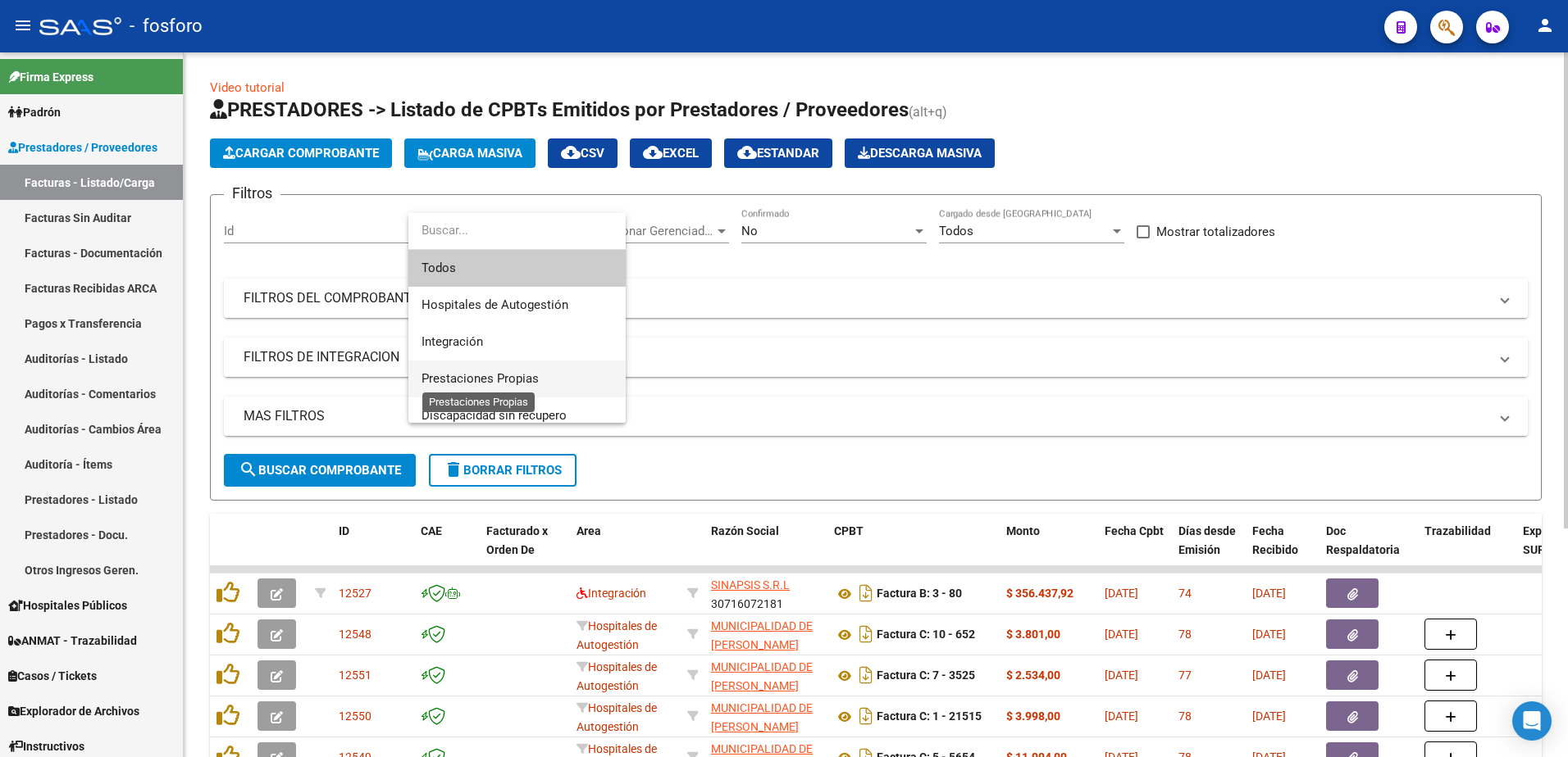
click at [463, 373] on span "Prestaciones Propias" at bounding box center [479, 379] width 117 height 15
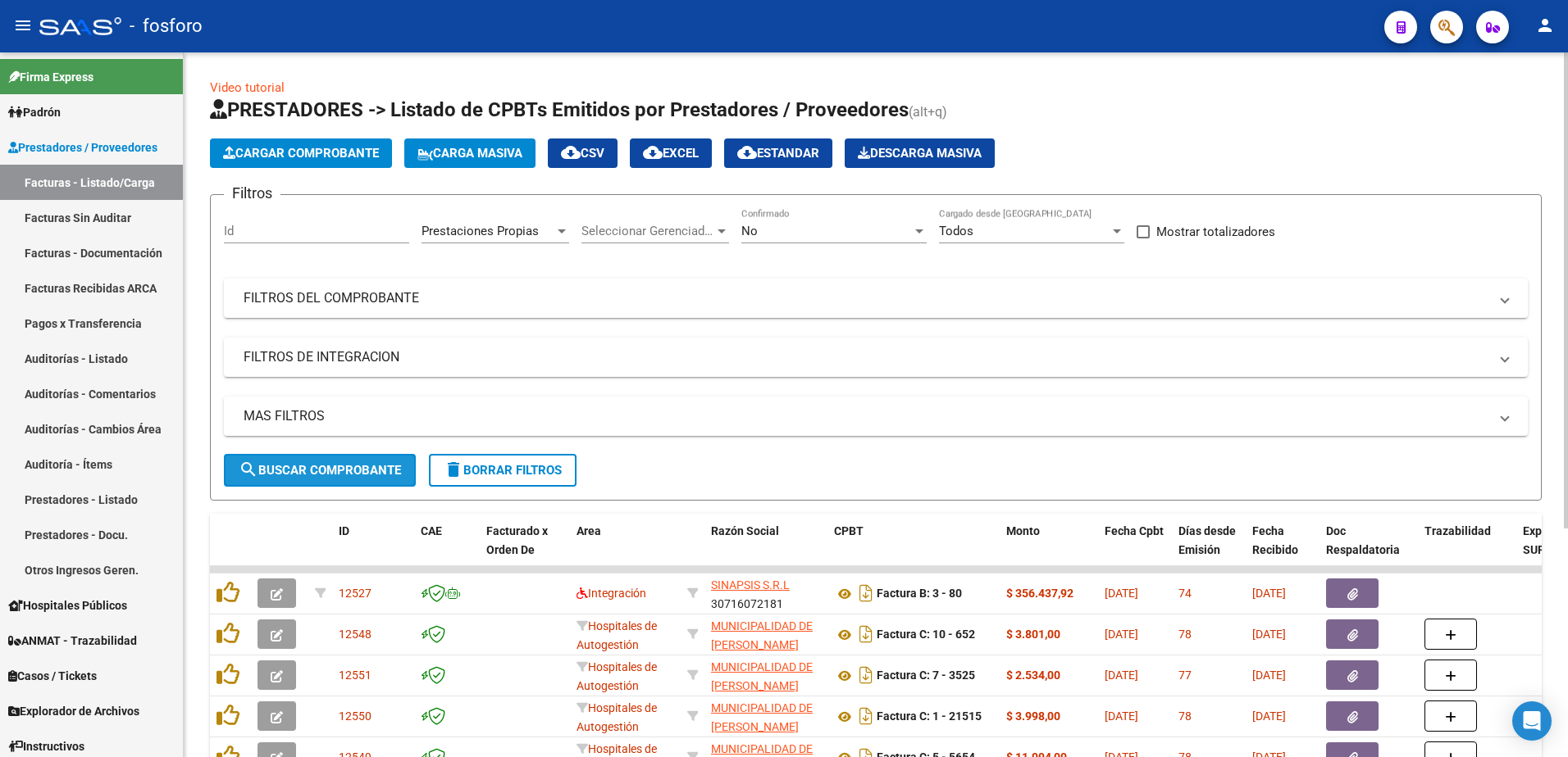
click at [314, 478] on button "search Buscar Comprobante" at bounding box center [319, 470] width 192 height 33
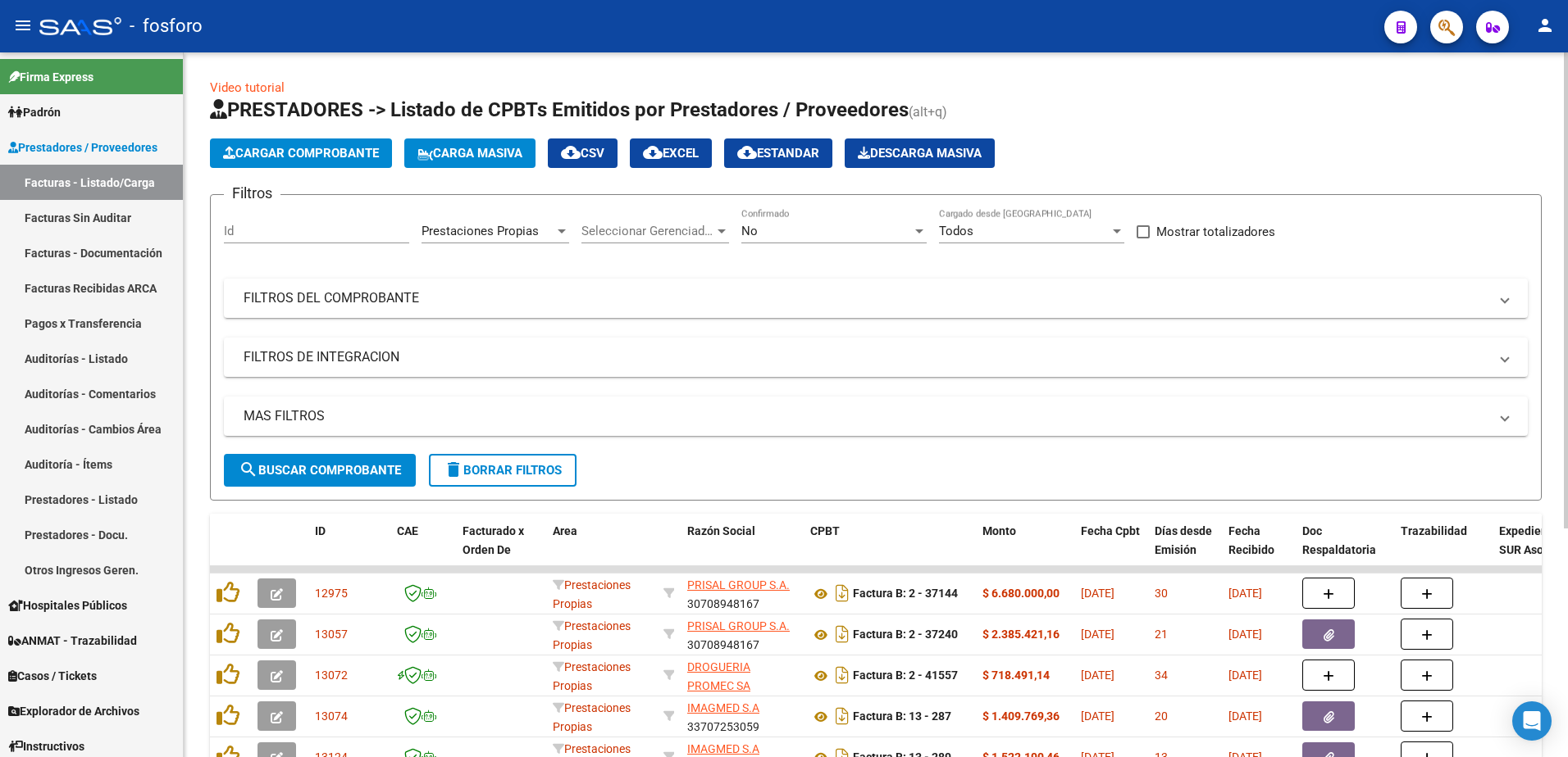
scroll to position [338, 0]
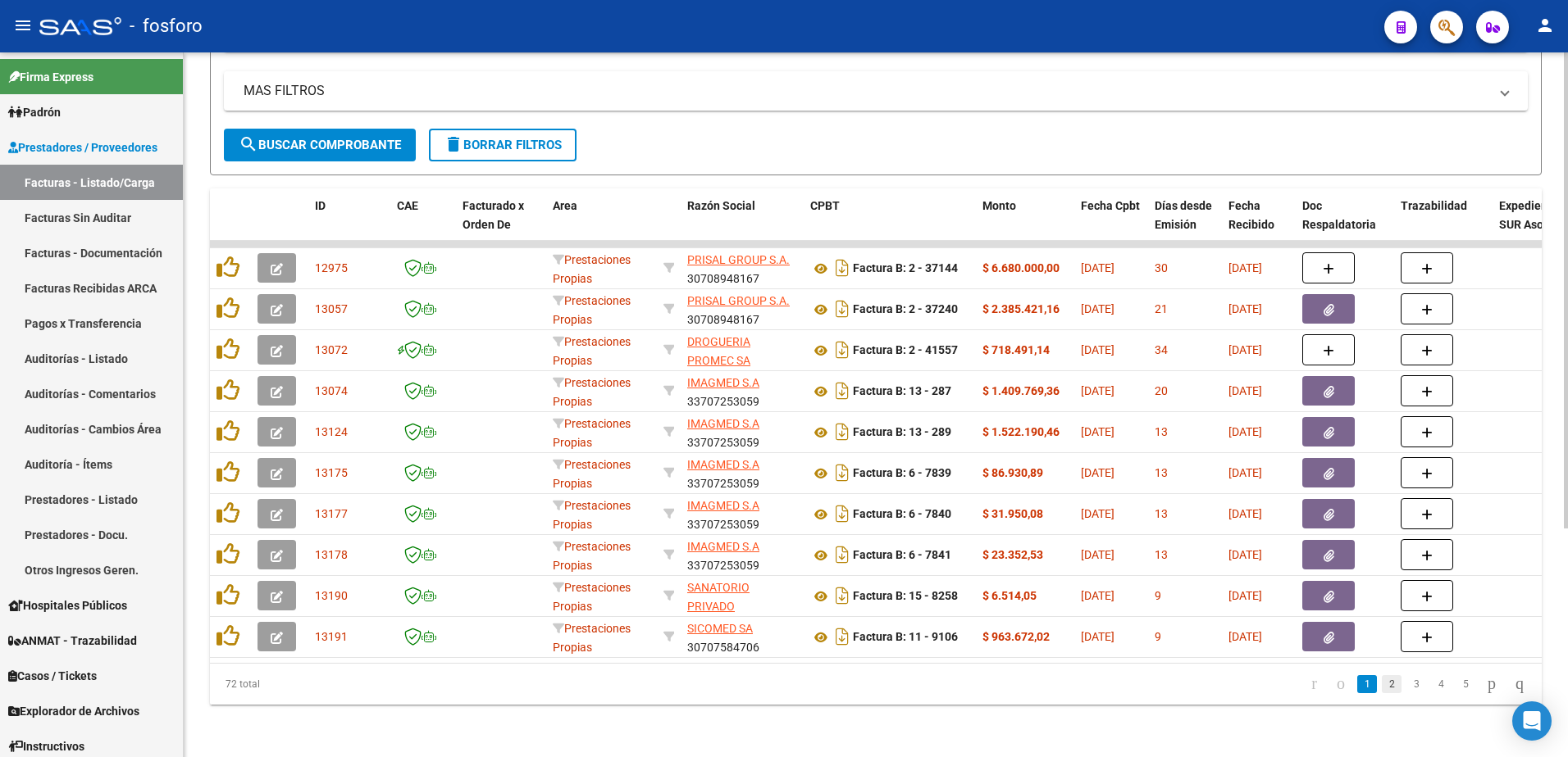
click at [1382, 691] on link "2" at bounding box center [1391, 684] width 20 height 18
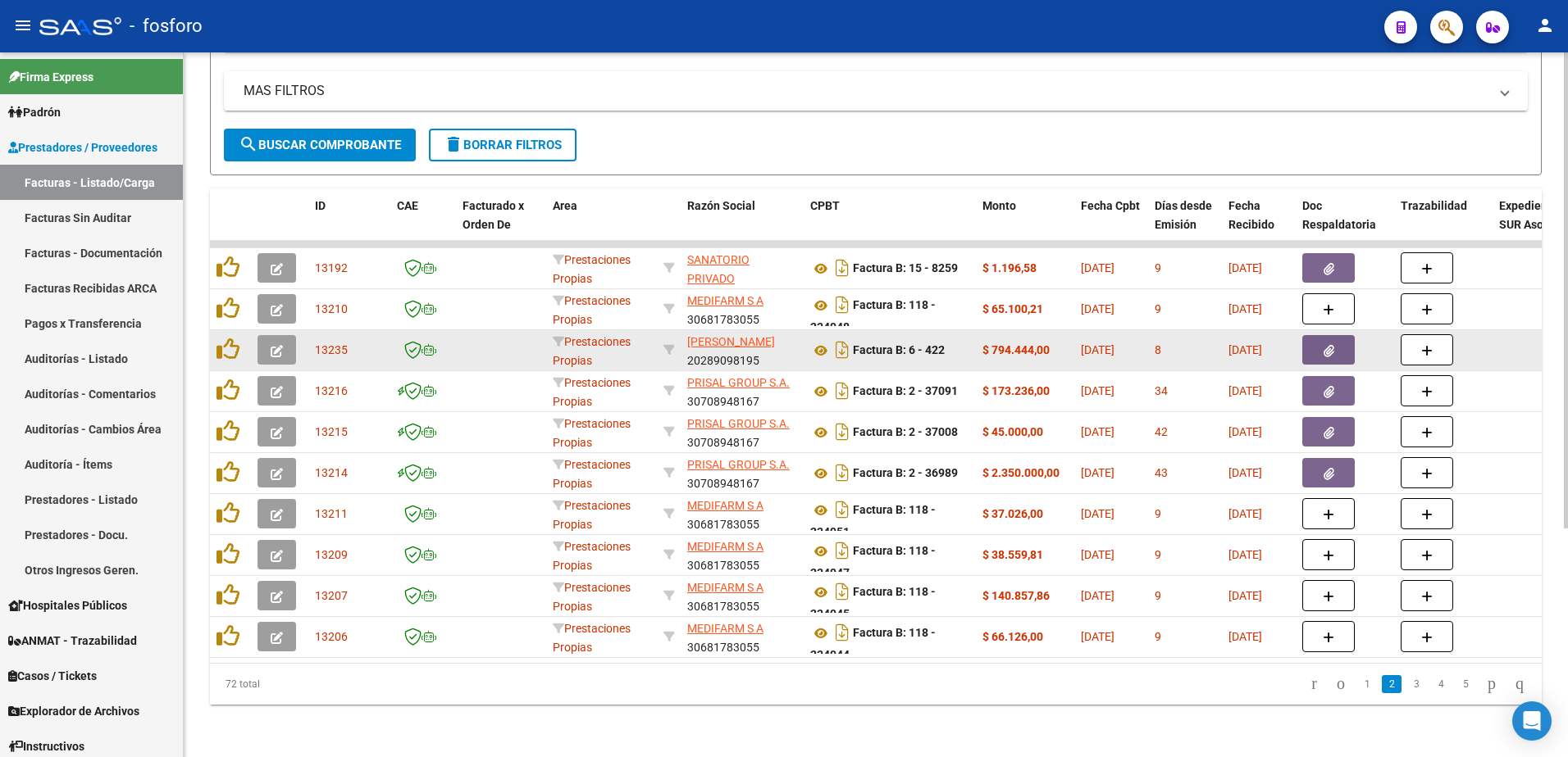
click at [732, 337] on app-link-go-to "[PERSON_NAME]" at bounding box center [731, 342] width 88 height 19
click at [692, 335] on span "[PERSON_NAME]" at bounding box center [731, 342] width 88 height 13
type textarea "20289098195"
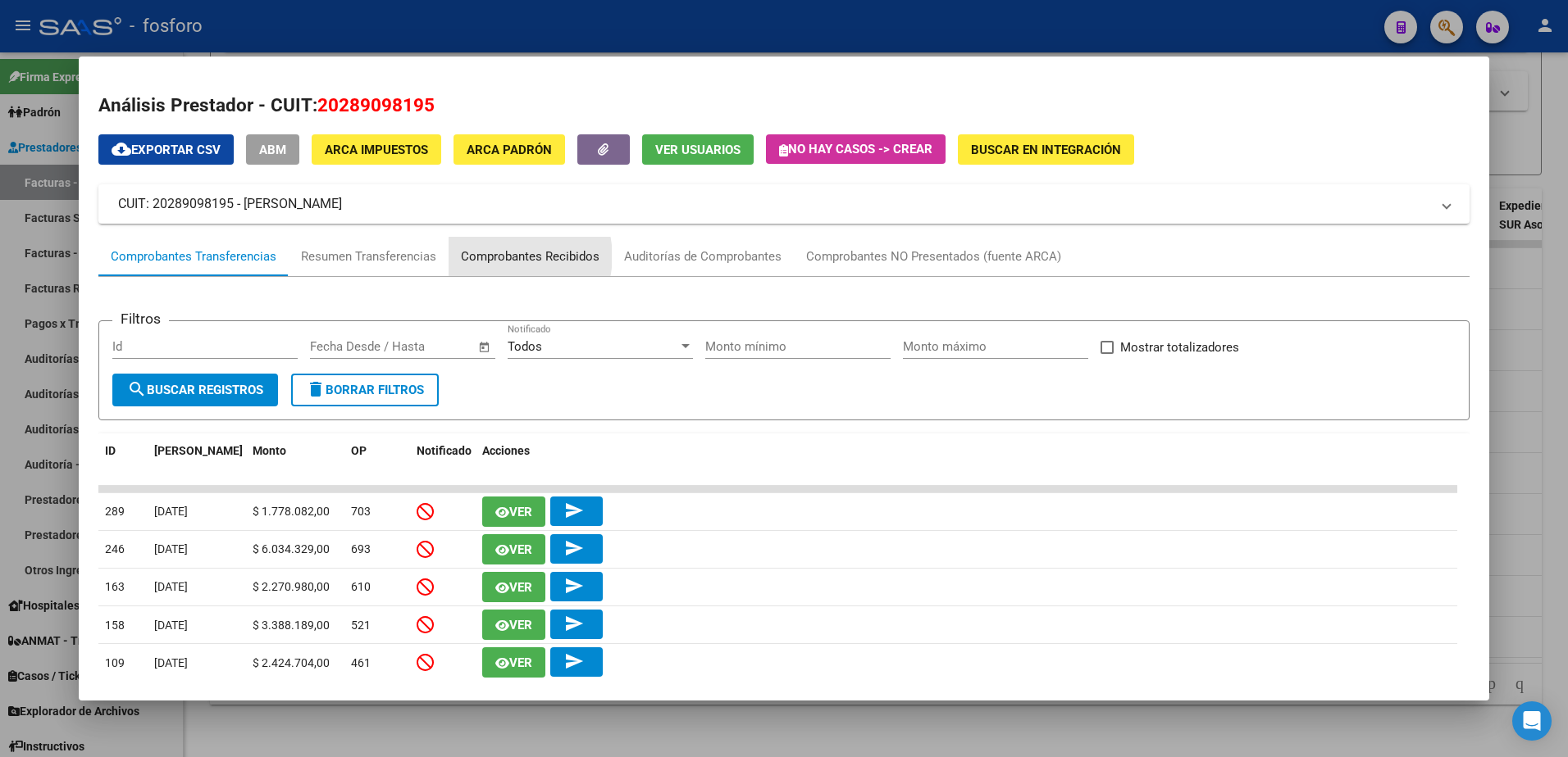
click at [516, 256] on div "Comprobantes Recibidos" at bounding box center [530, 257] width 139 height 19
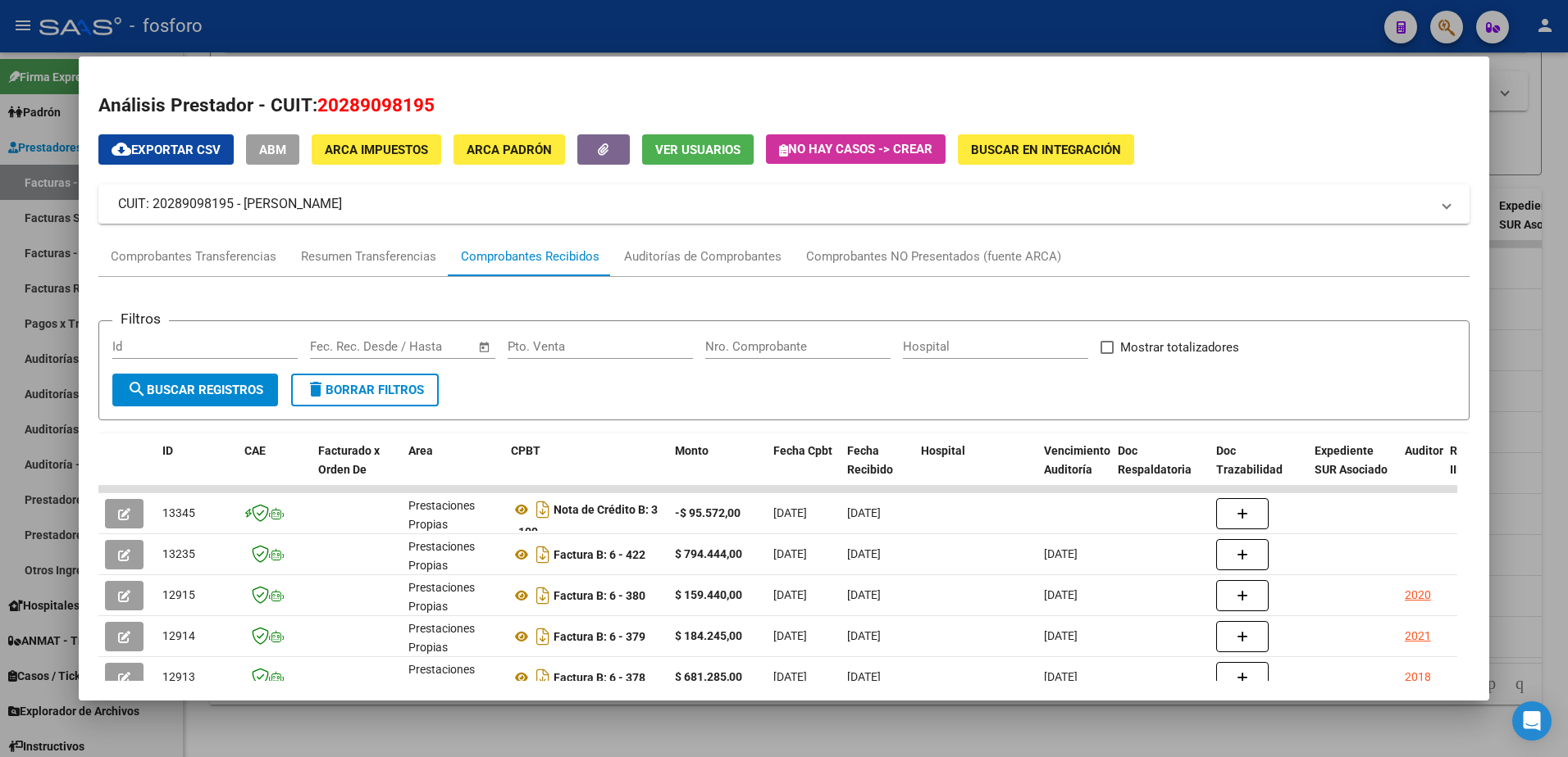
drag, startPoint x: 33, startPoint y: 264, endPoint x: 179, endPoint y: 233, distance: 149.3
click at [34, 264] on div at bounding box center [784, 378] width 1568 height 757
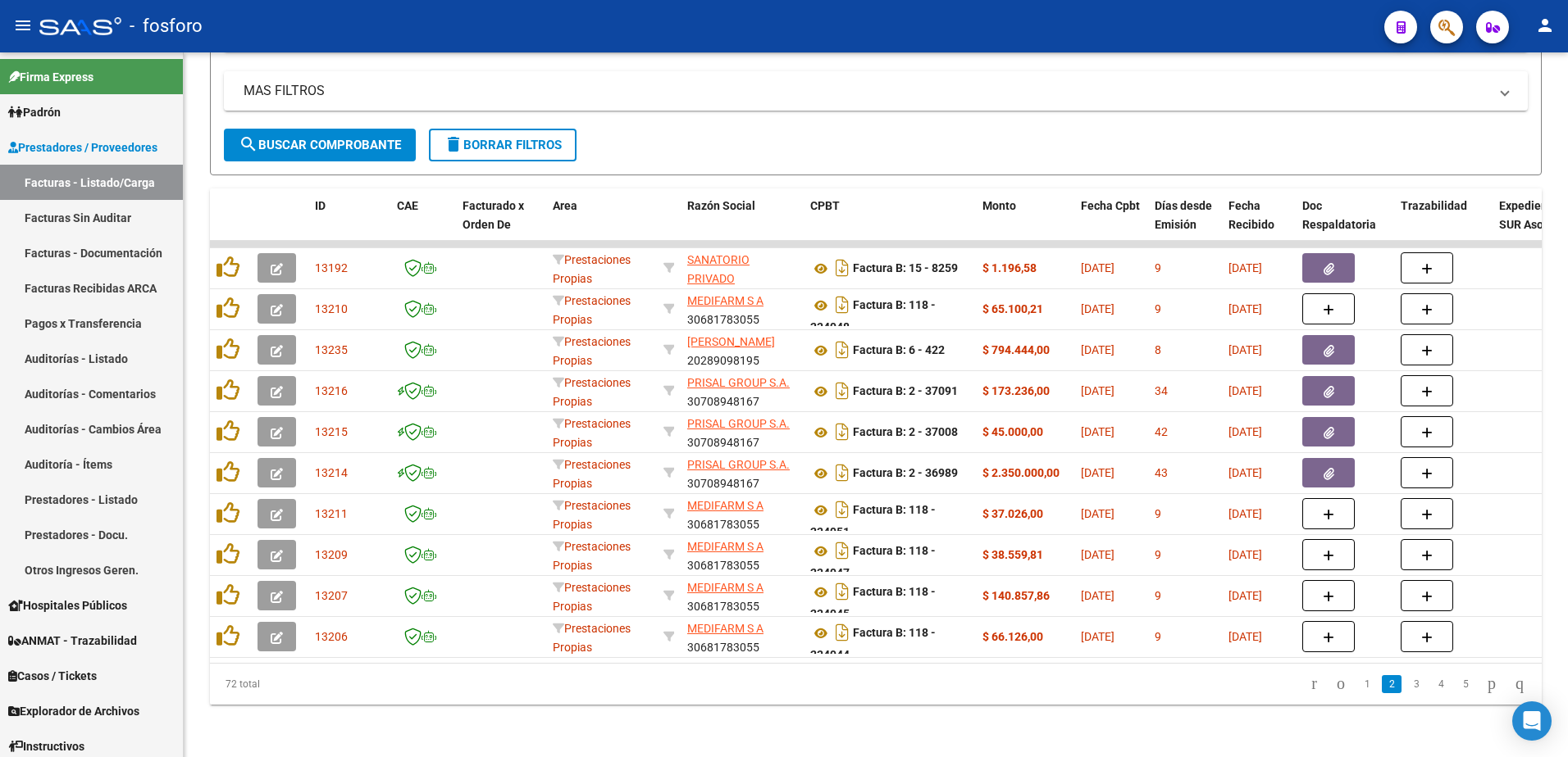
click at [1458, 30] on button "button" at bounding box center [1446, 26] width 33 height 33
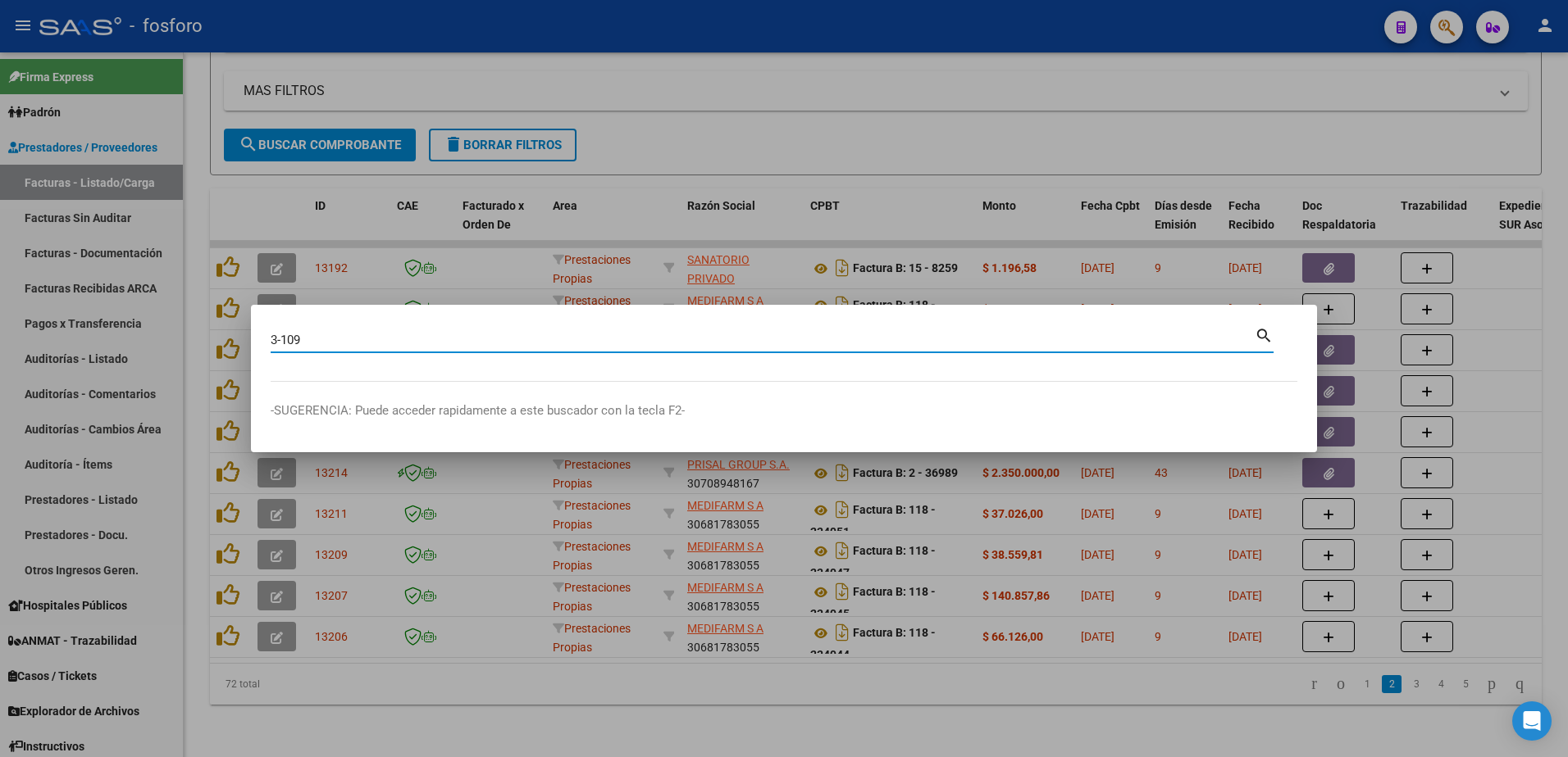
type input "3-109"
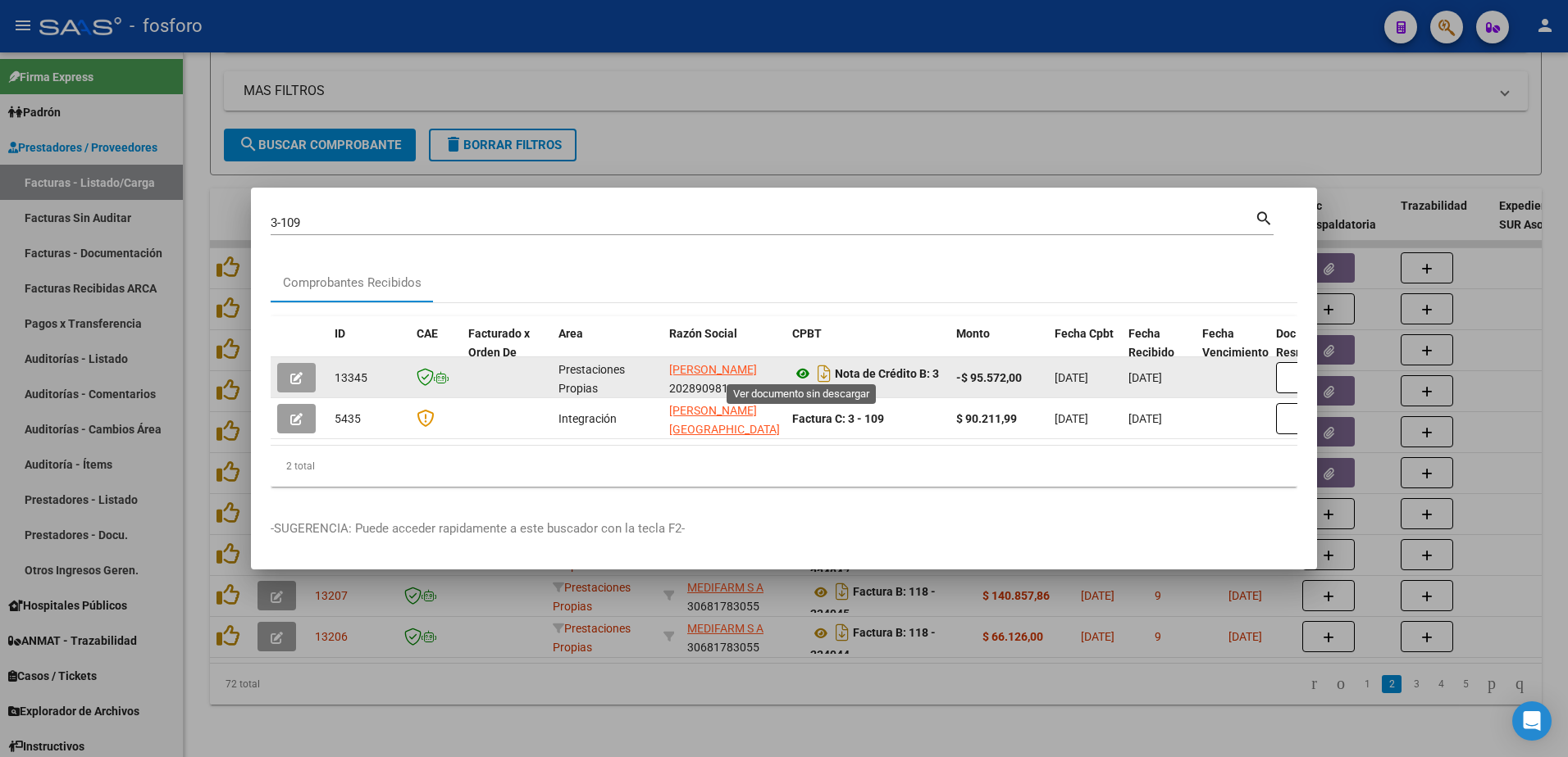
click at [804, 369] on icon at bounding box center [802, 373] width 22 height 20
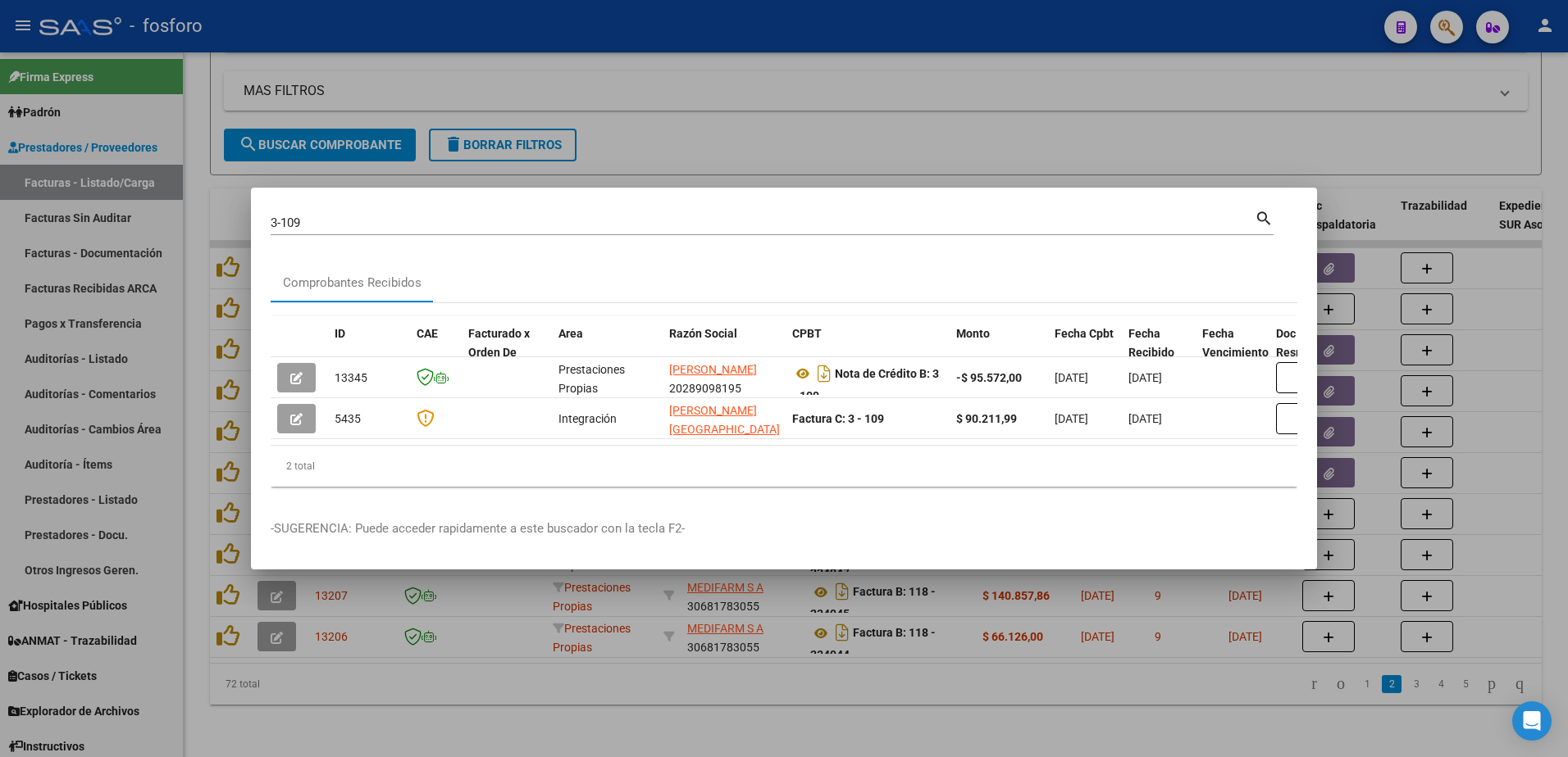
click at [985, 144] on div at bounding box center [784, 378] width 1568 height 757
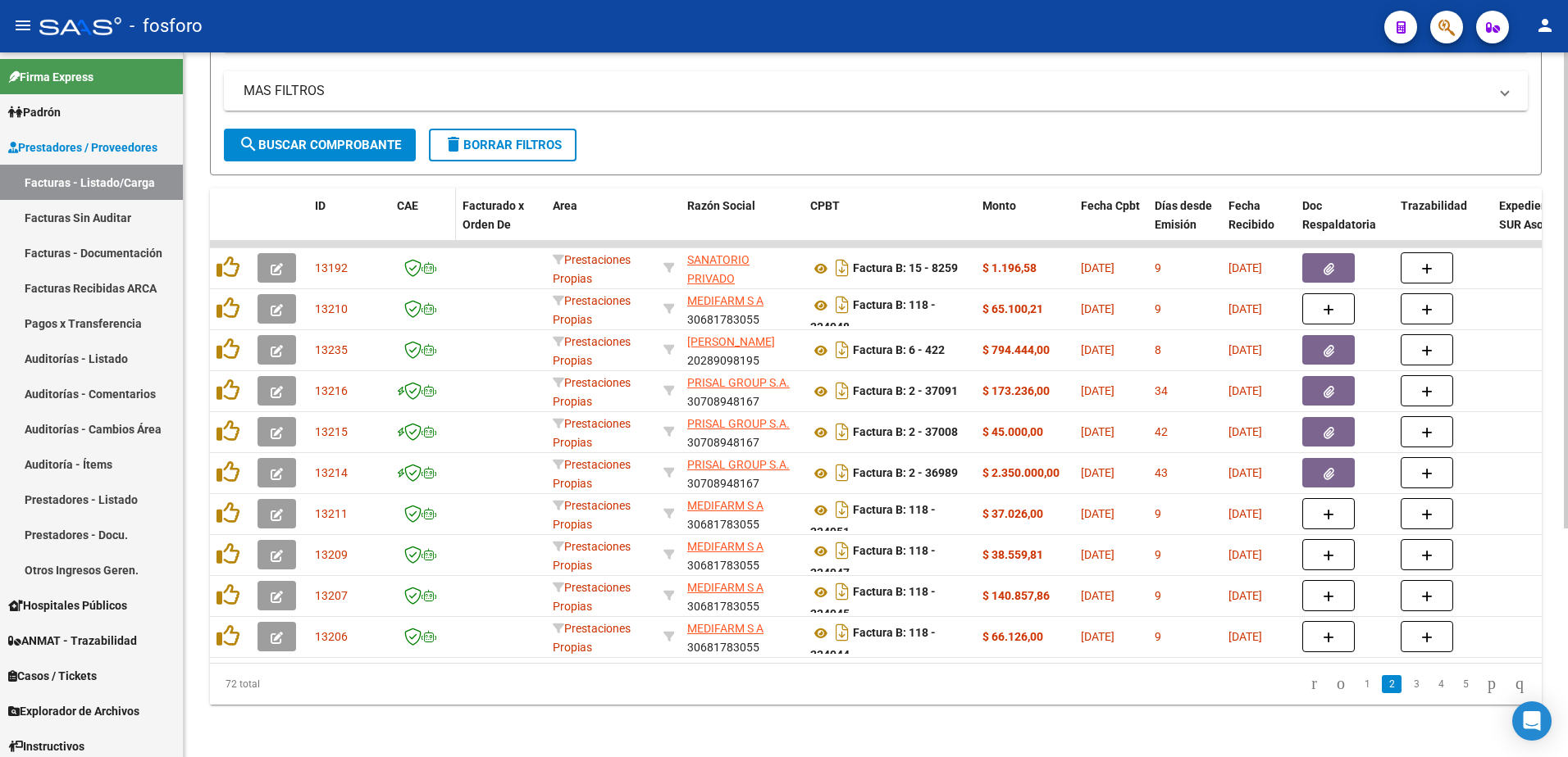
scroll to position [0, 0]
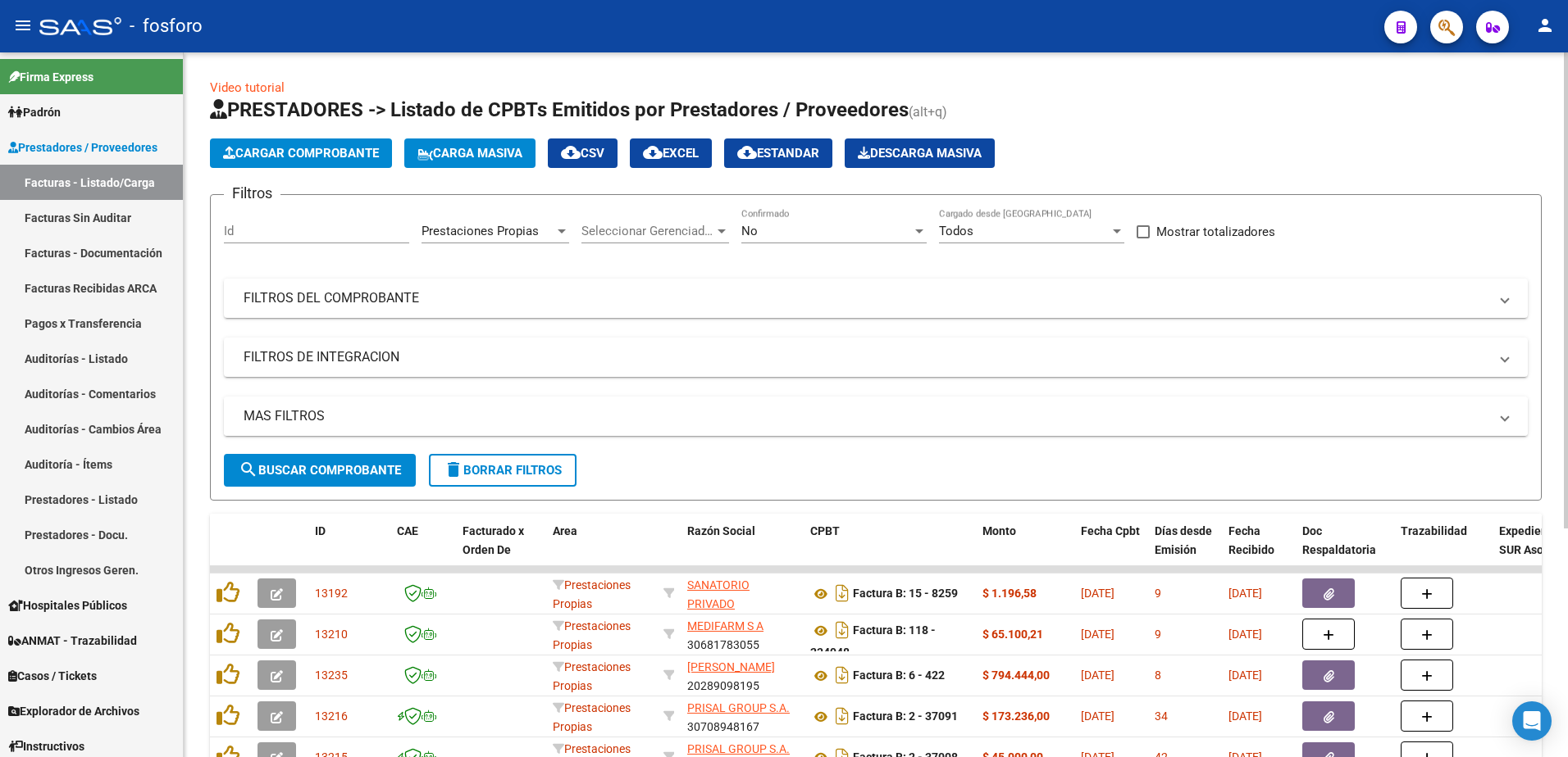
drag, startPoint x: 345, startPoint y: 463, endPoint x: 439, endPoint y: 429, distance: 100.0
click at [350, 459] on button "search Buscar Comprobante" at bounding box center [319, 470] width 192 height 33
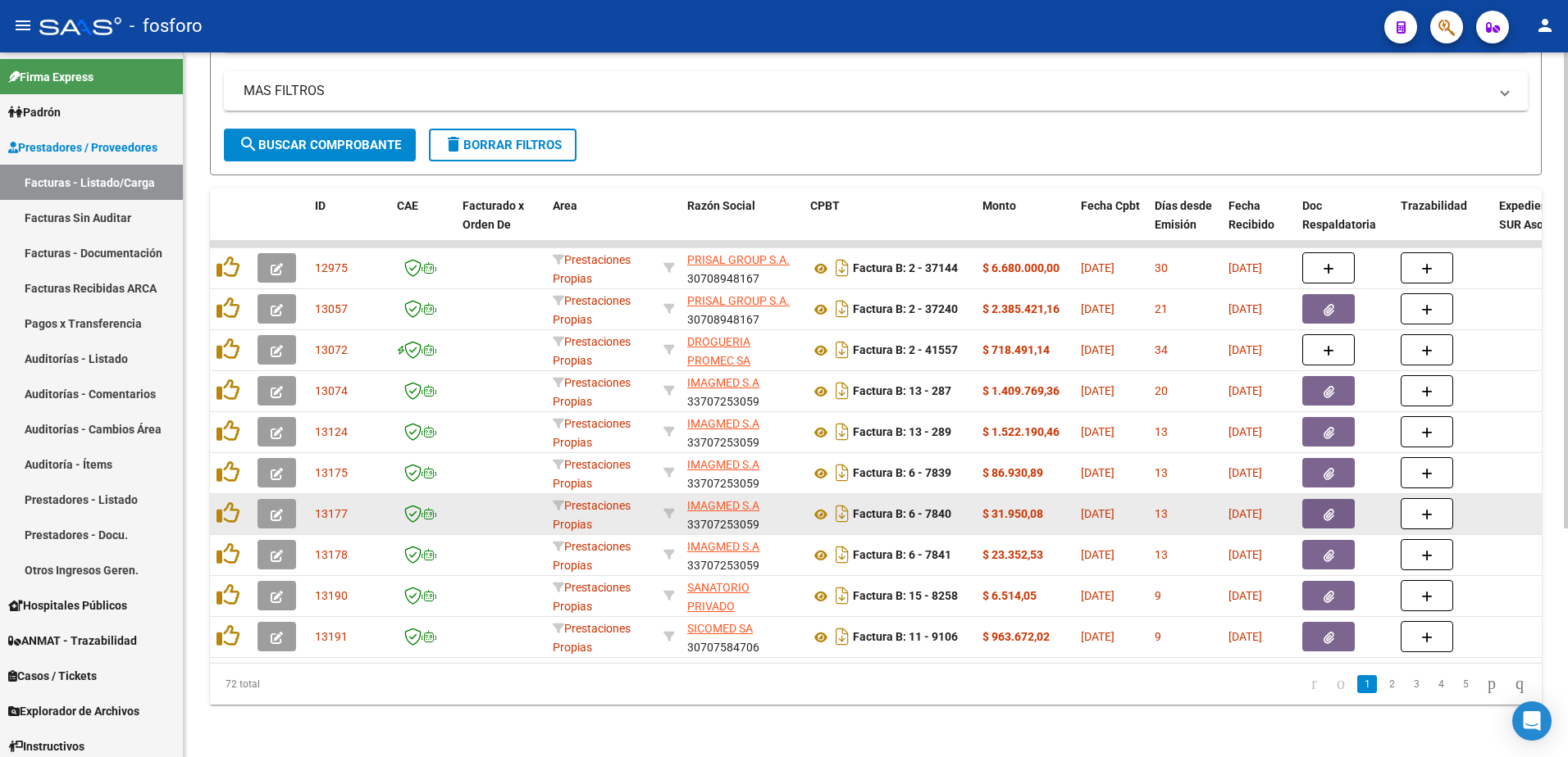
scroll to position [338, 0]
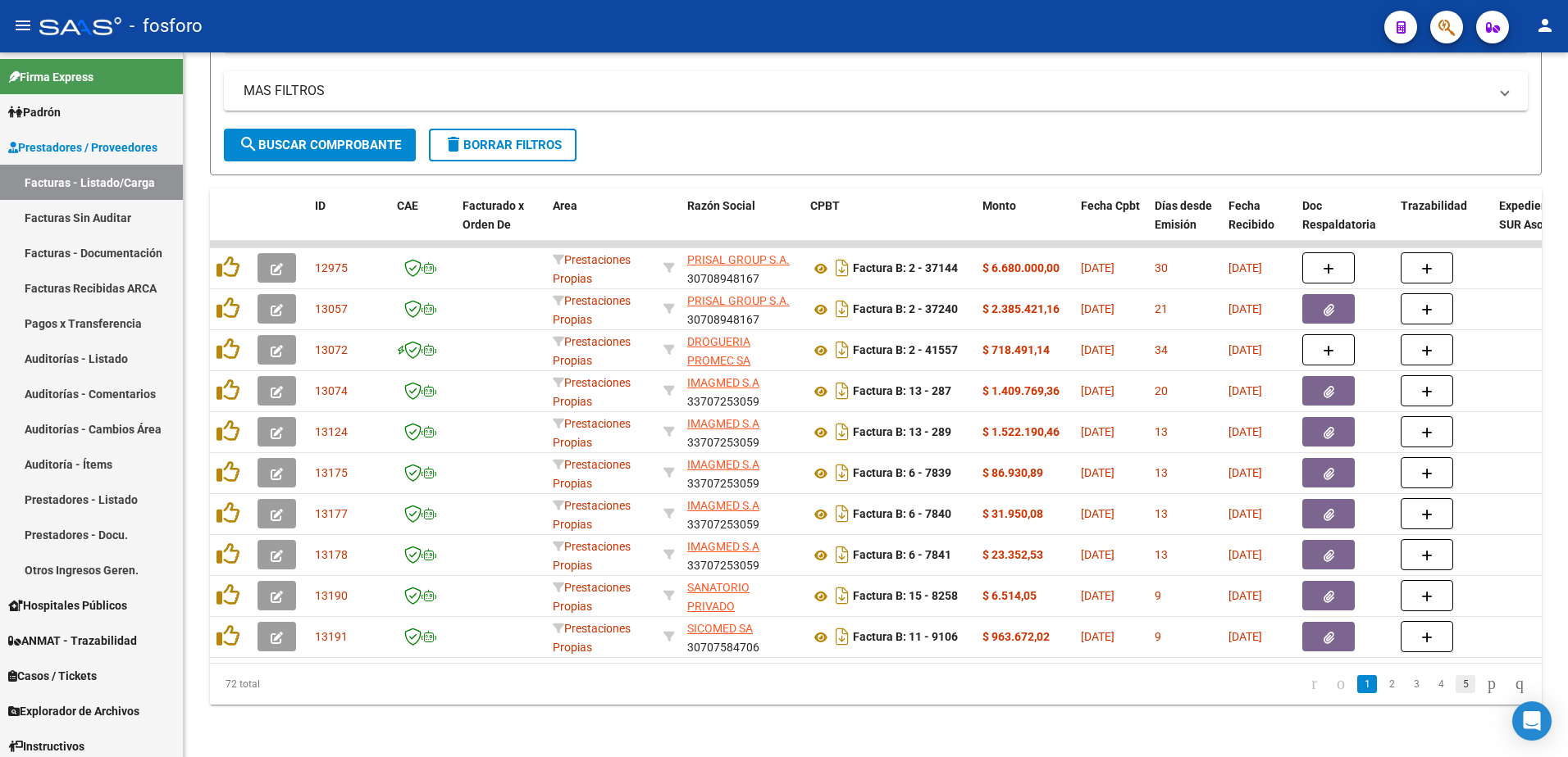
click at [1456, 683] on link "5" at bounding box center [1465, 684] width 20 height 18
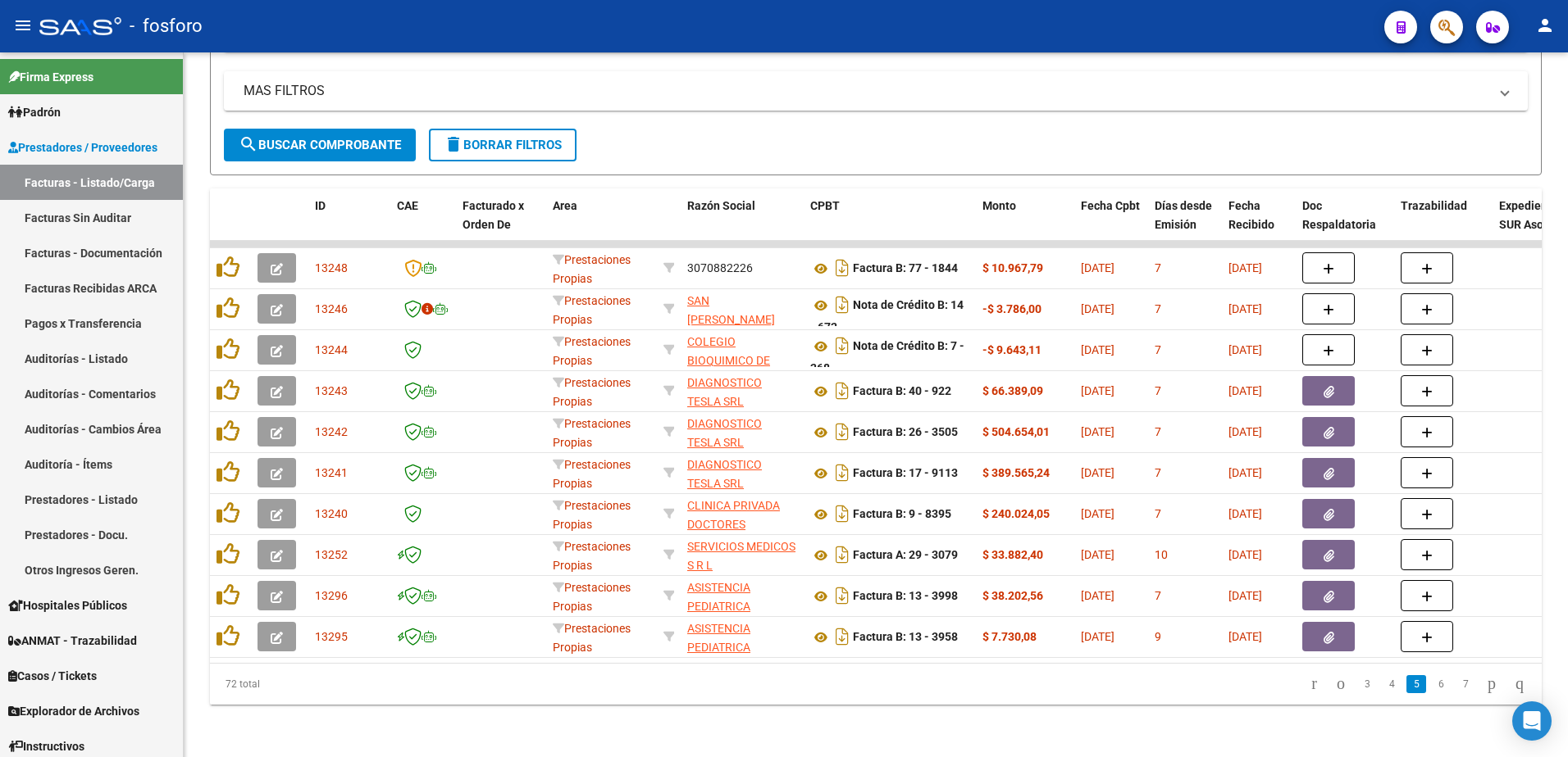
click at [1456, 683] on link "7" at bounding box center [1465, 684] width 20 height 18
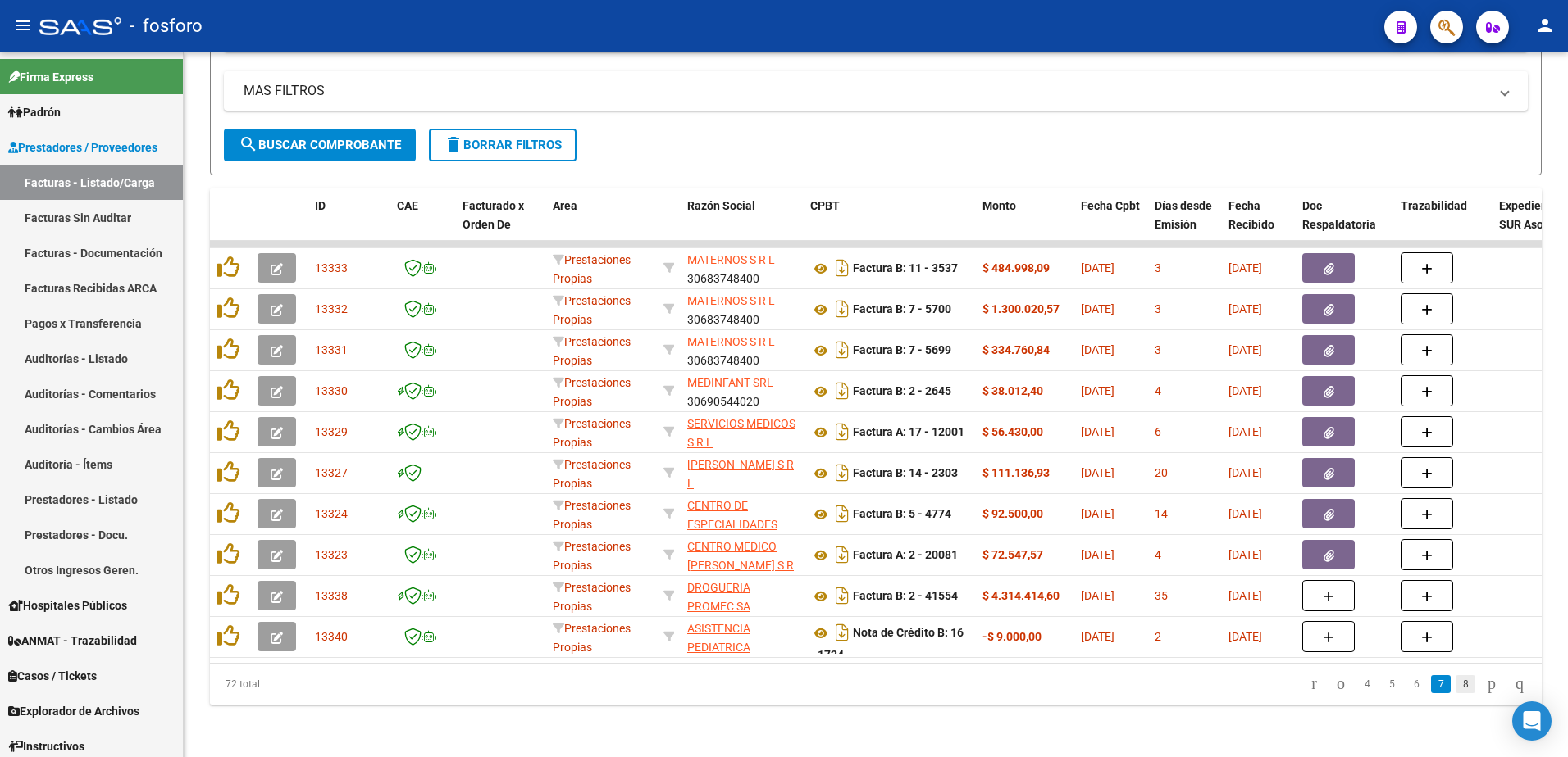
click at [1456, 683] on link "8" at bounding box center [1465, 684] width 20 height 18
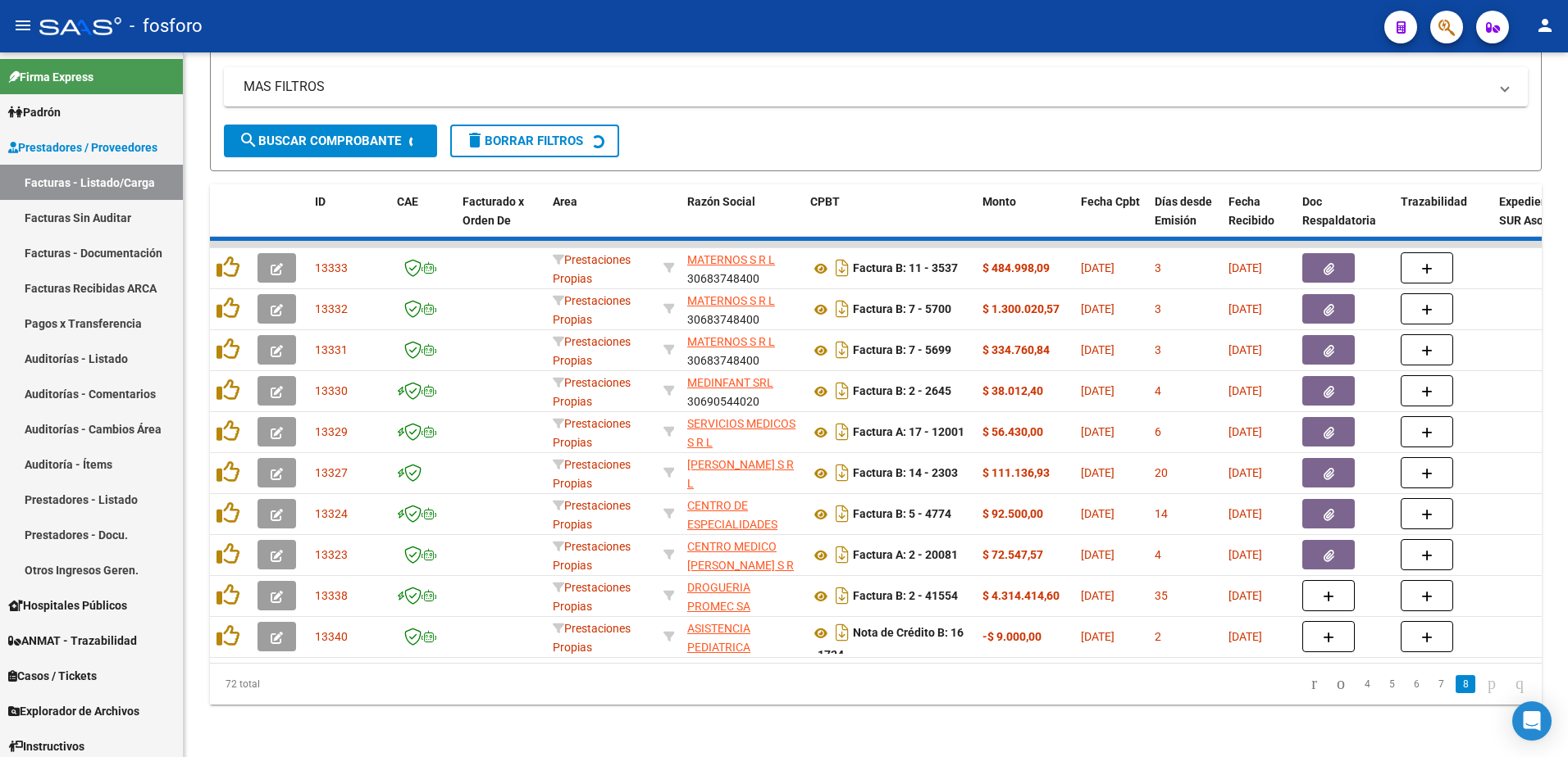
scroll to position [10, 0]
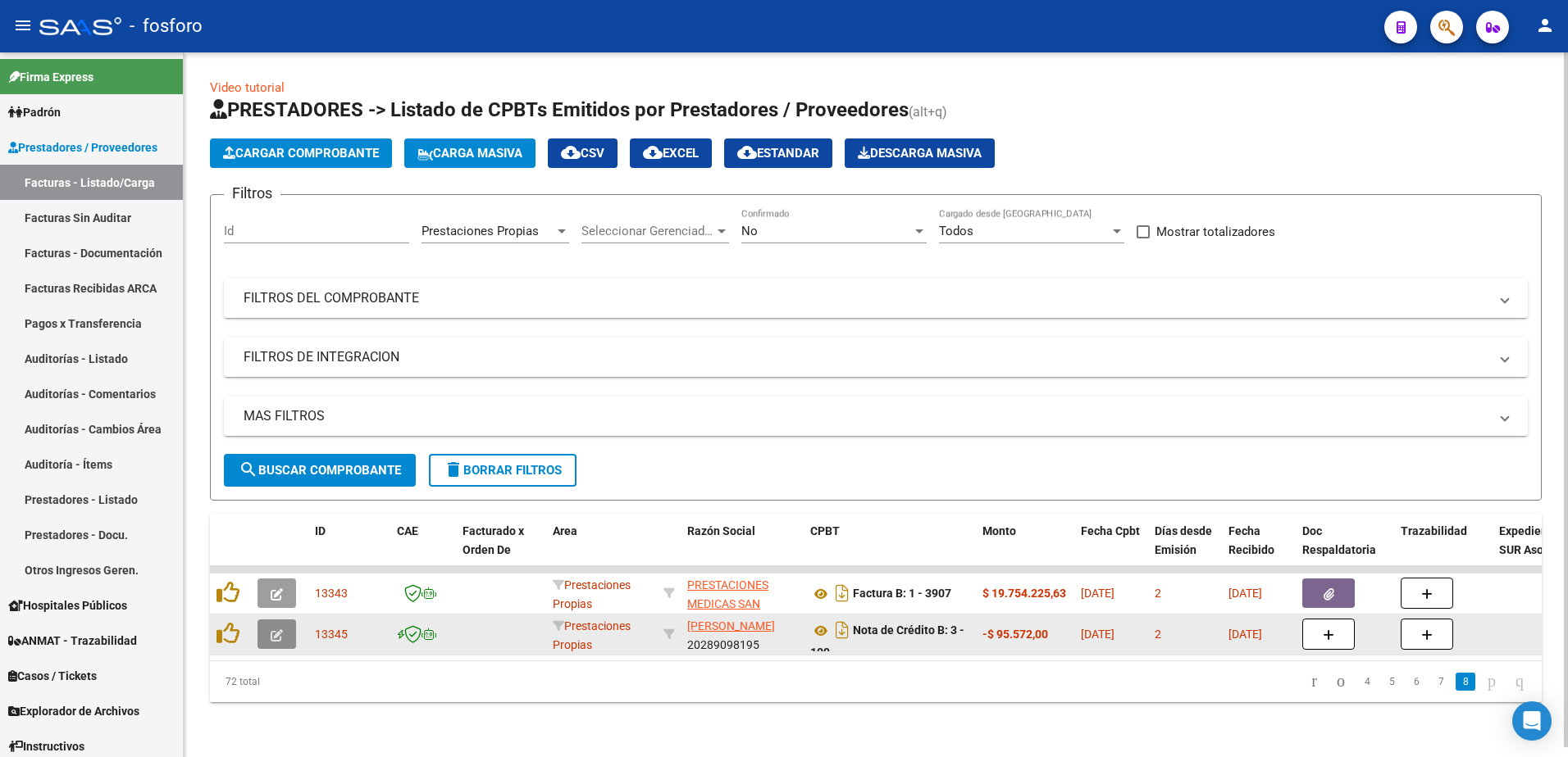
click at [263, 629] on button "button" at bounding box center [276, 634] width 38 height 30
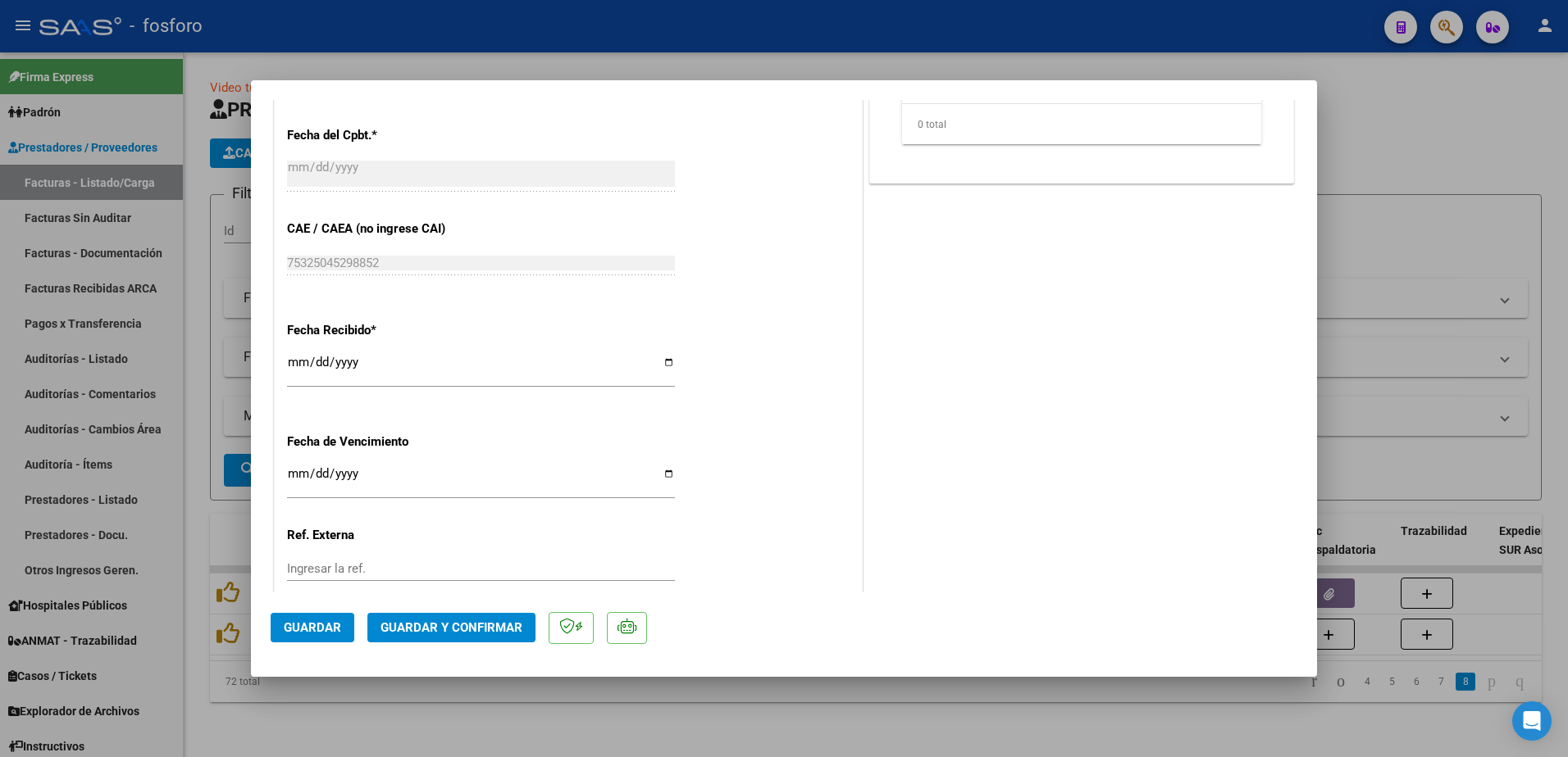
scroll to position [850, 0]
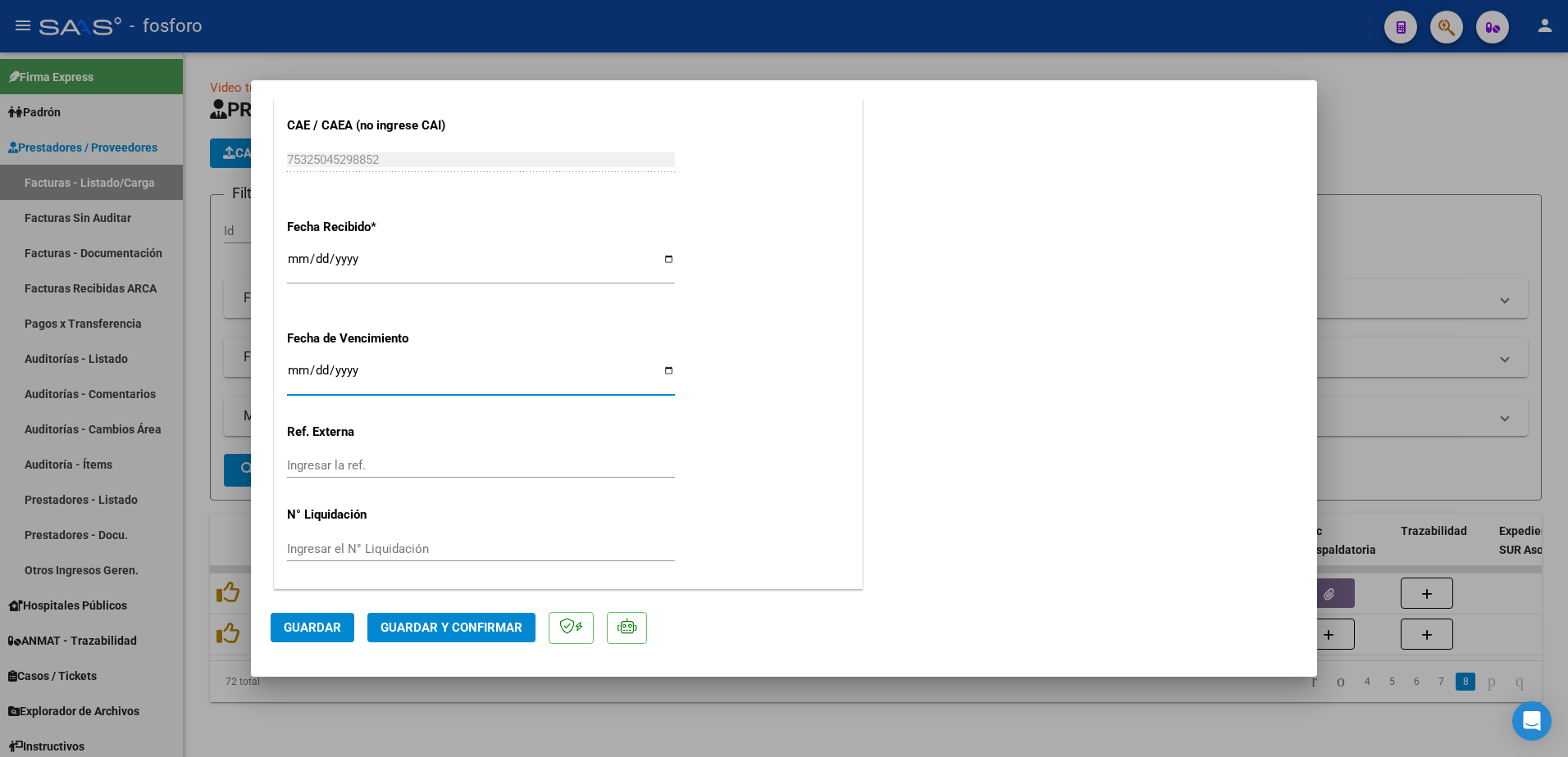
click at [291, 372] on input "Ingresar la fecha" at bounding box center [481, 377] width 388 height 26
type input "[DATE]"
click at [466, 633] on span "Guardar y Confirmar" at bounding box center [451, 628] width 142 height 15
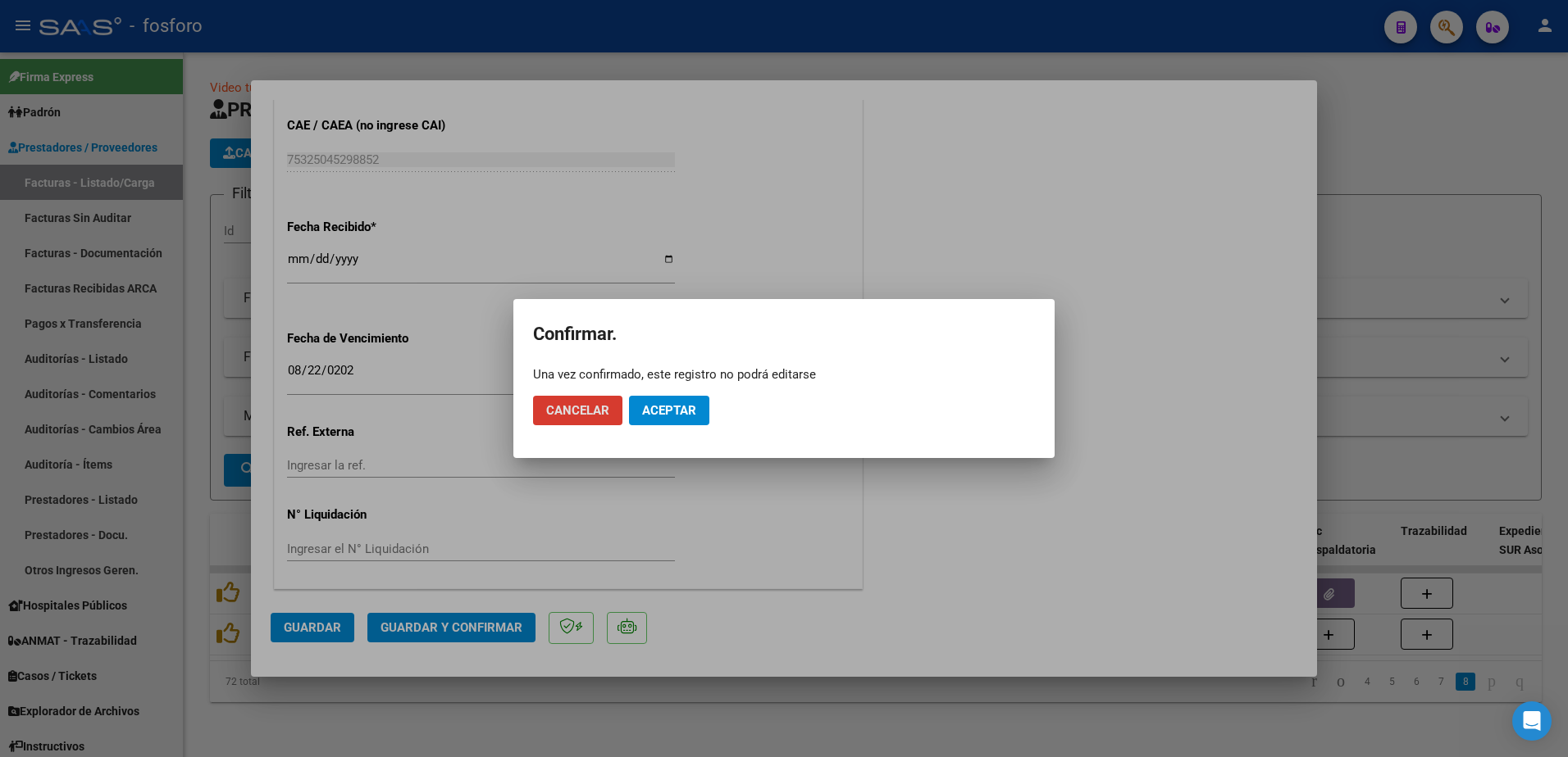
click at [634, 406] on button "Aceptar" at bounding box center [669, 411] width 81 height 30
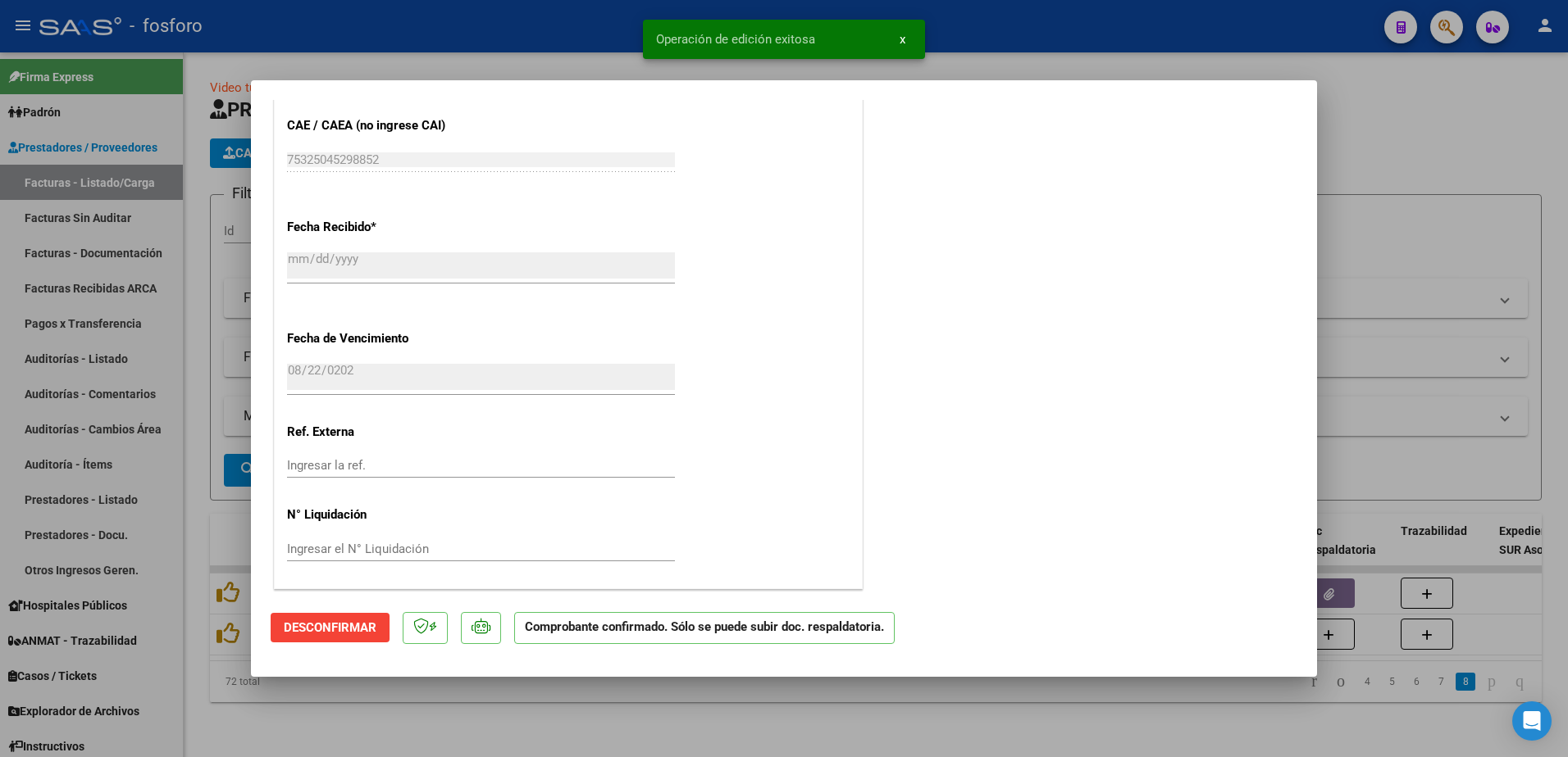
click at [96, 214] on div at bounding box center [784, 378] width 1568 height 757
type input "$ 0,00"
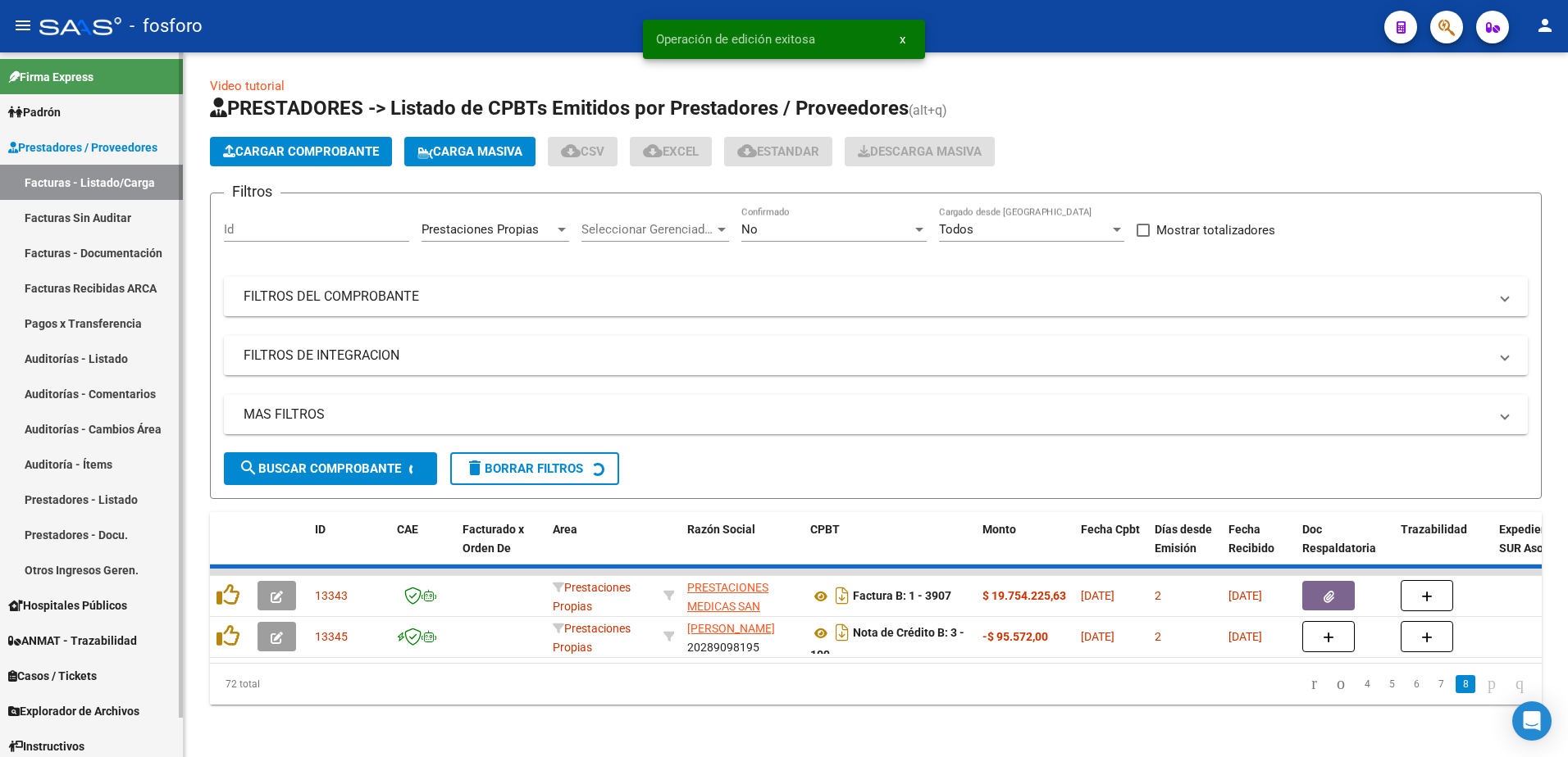
scroll to position [0, 0]
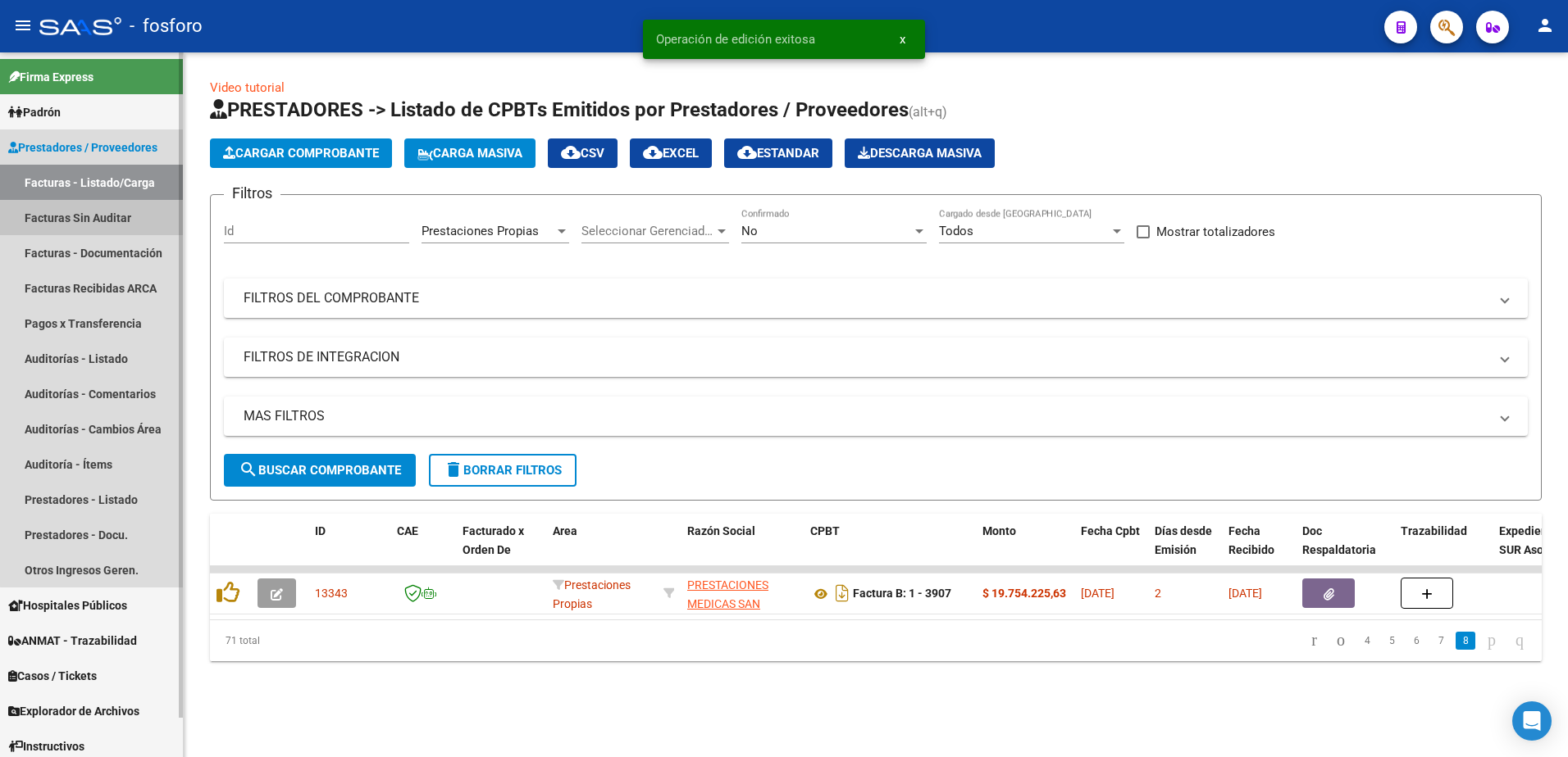
click at [96, 214] on link "Facturas Sin Auditar" at bounding box center [91, 218] width 183 height 36
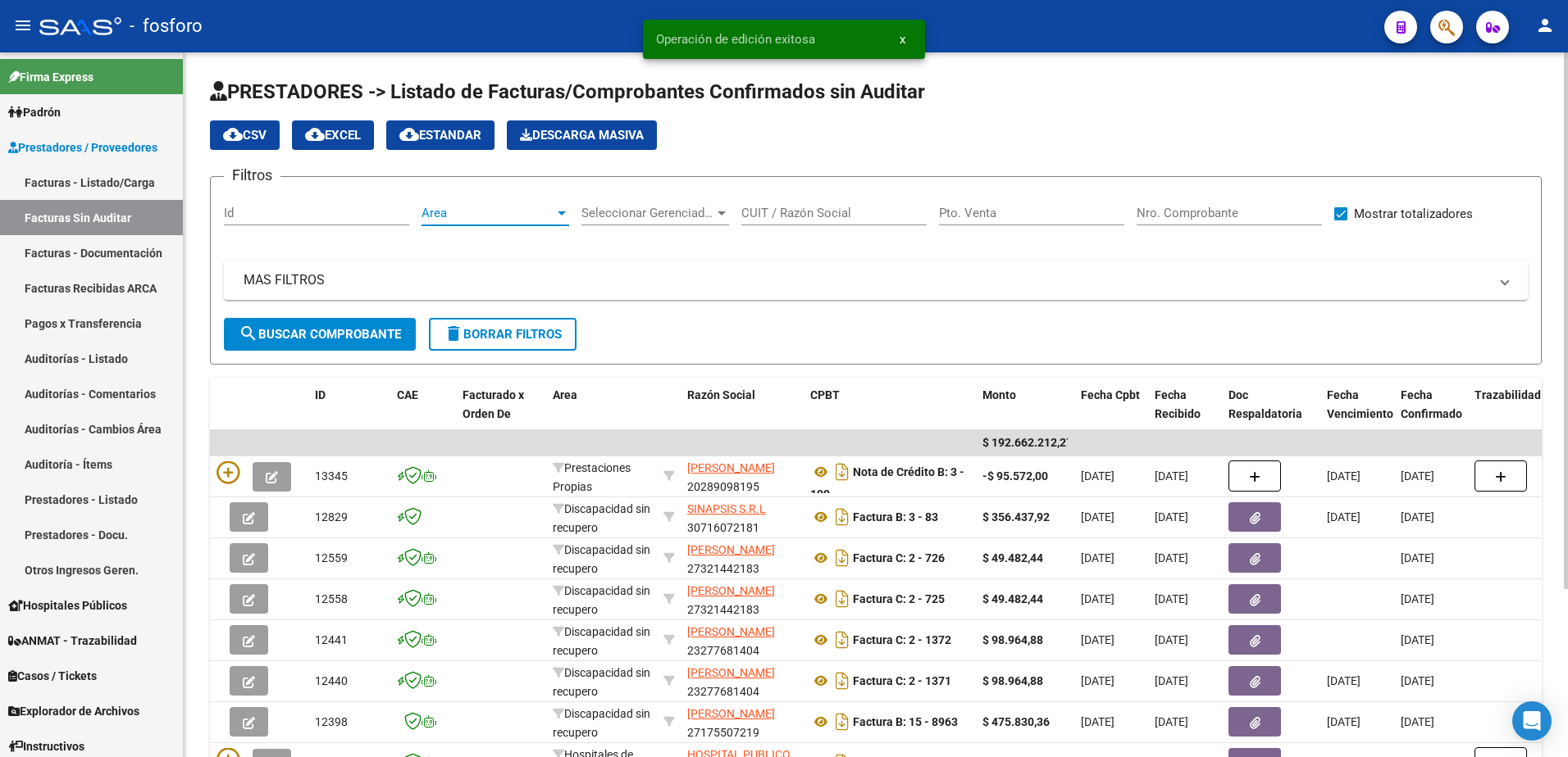
click at [562, 209] on div at bounding box center [562, 213] width 15 height 13
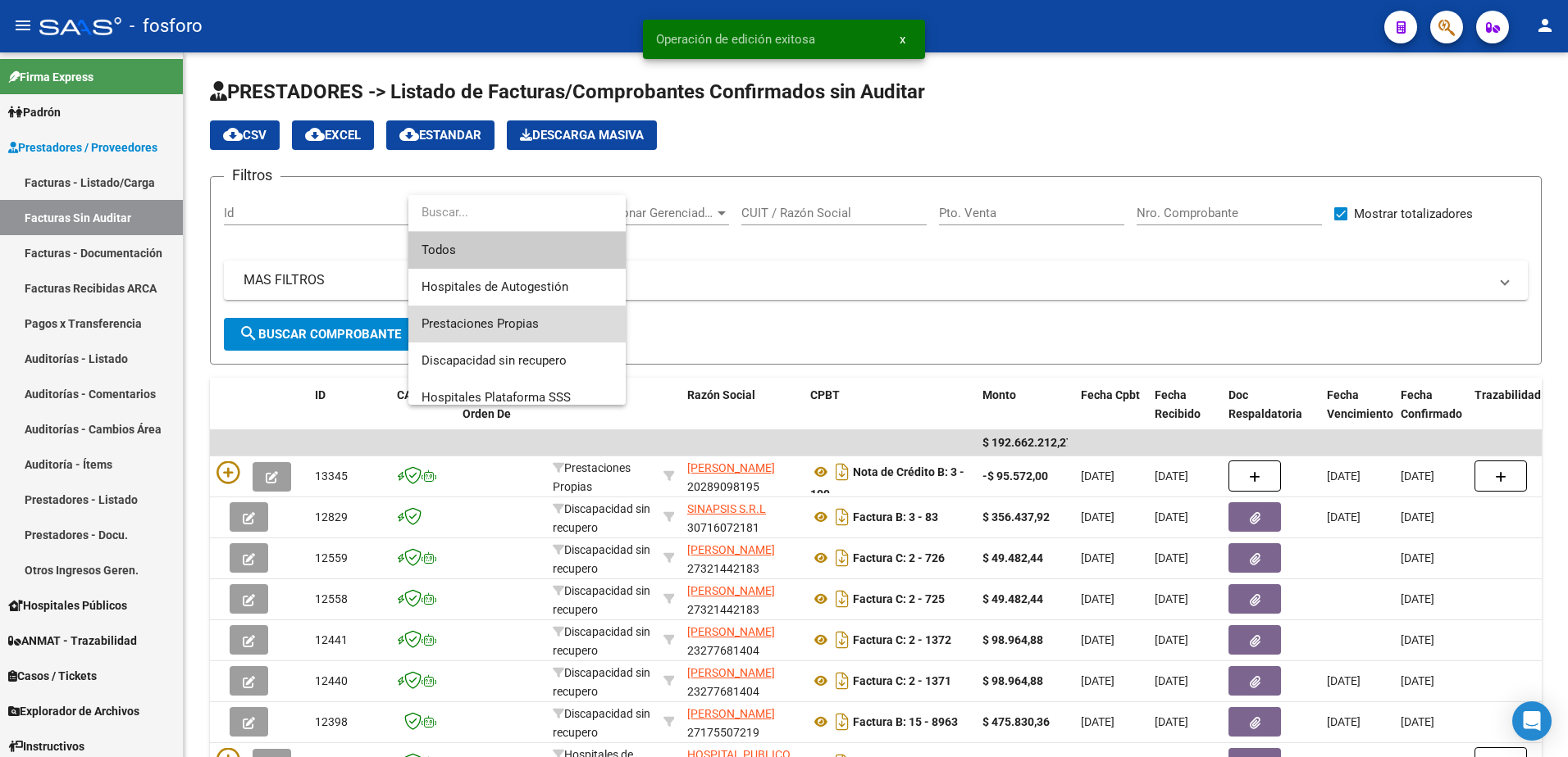
click at [493, 333] on span "Prestaciones Propias" at bounding box center [517, 324] width 191 height 36
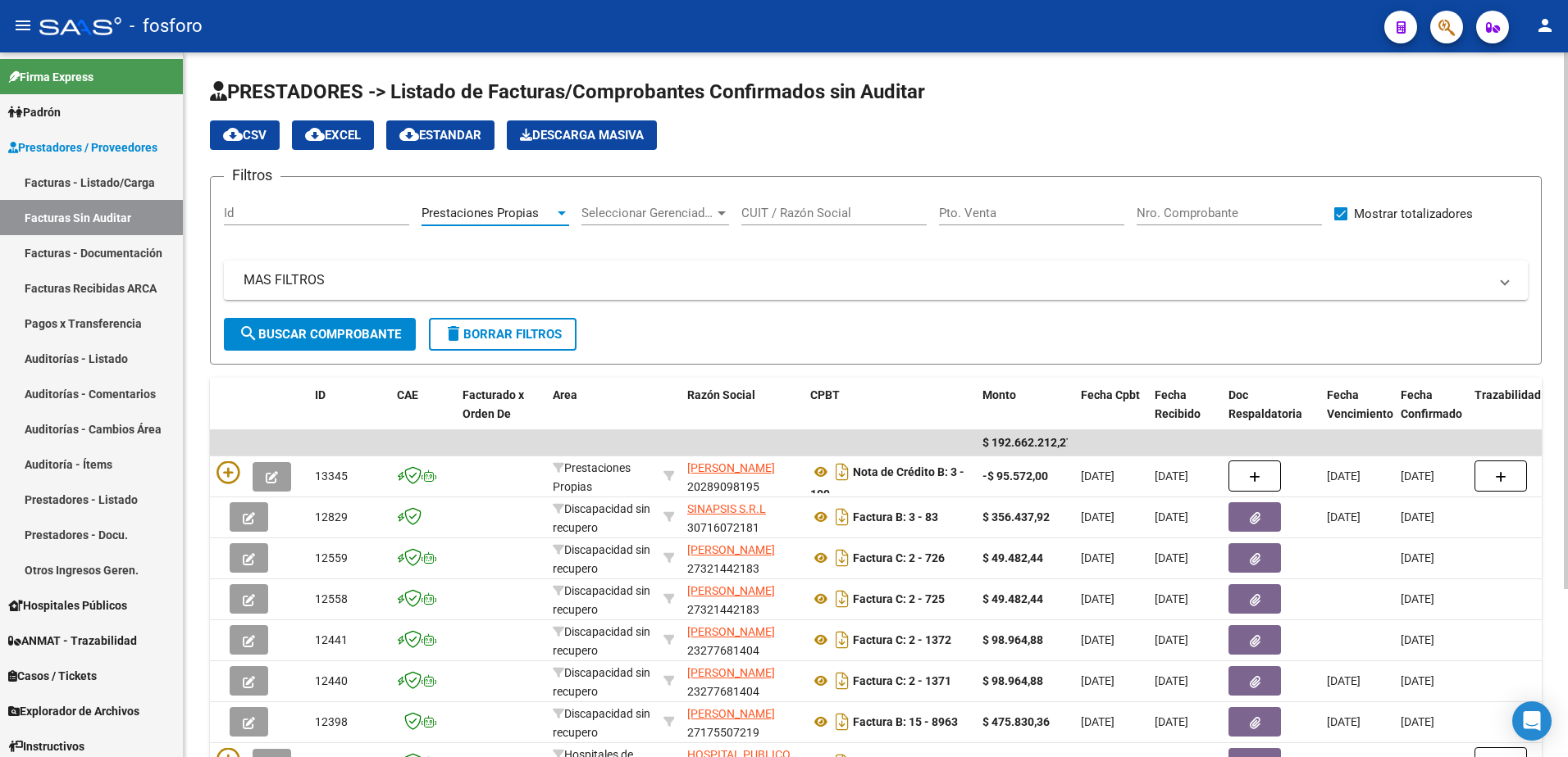
click at [347, 334] on span "search Buscar Comprobante" at bounding box center [319, 334] width 162 height 15
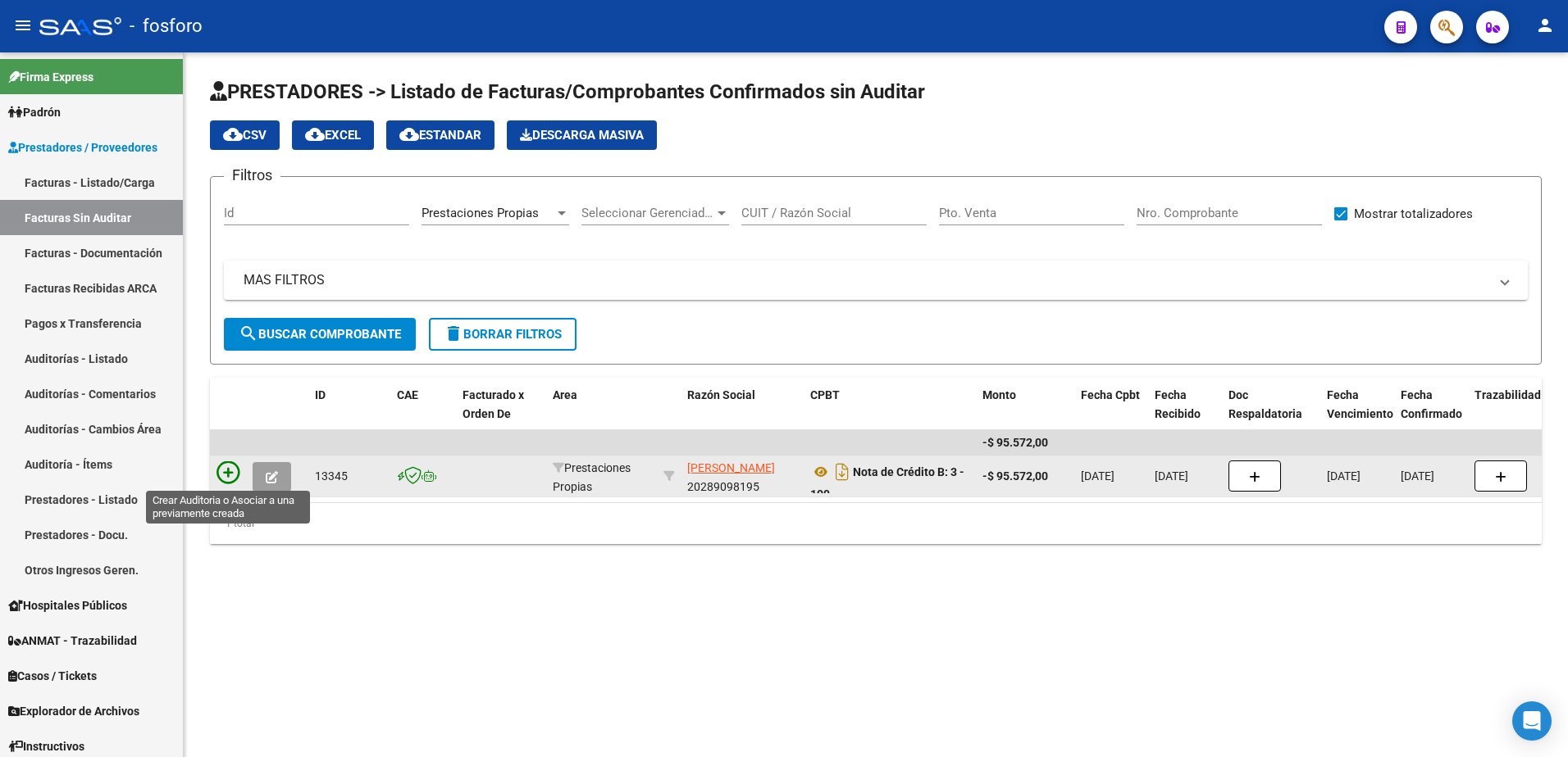
click at [227, 468] on icon at bounding box center [227, 473] width 23 height 23
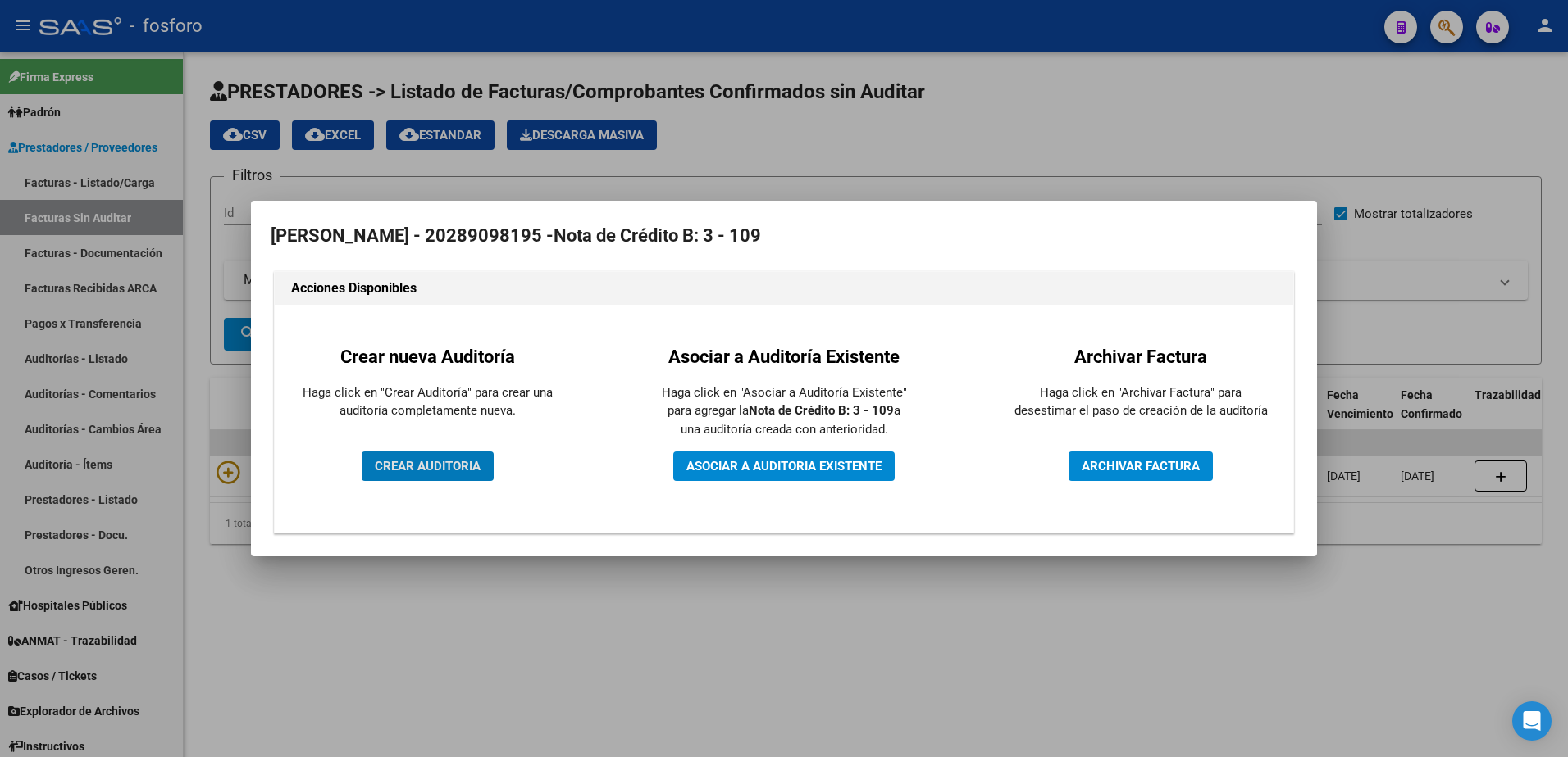
click at [432, 471] on span "CREAR AUDITORIA" at bounding box center [427, 467] width 106 height 15
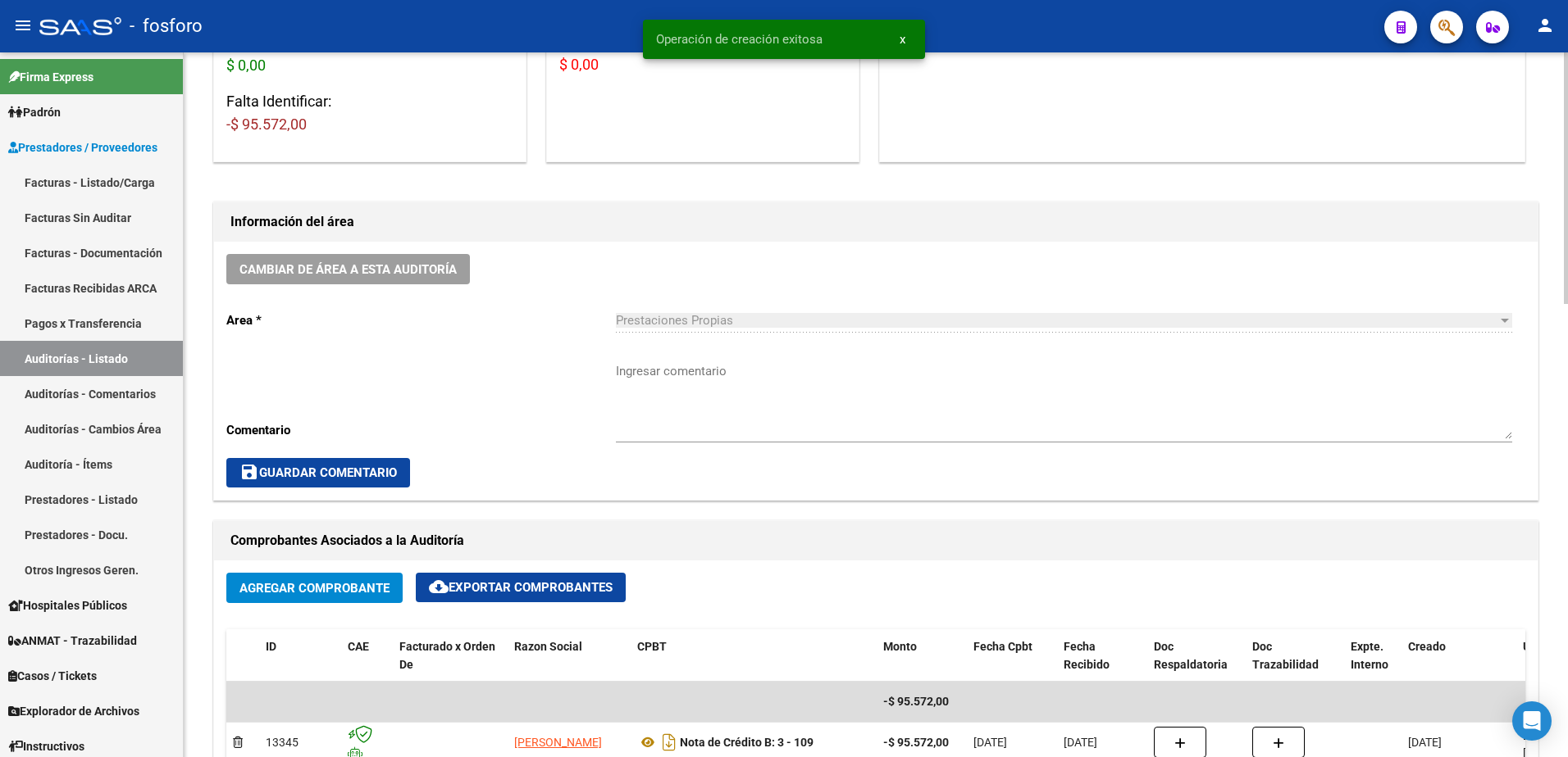
scroll to position [328, 0]
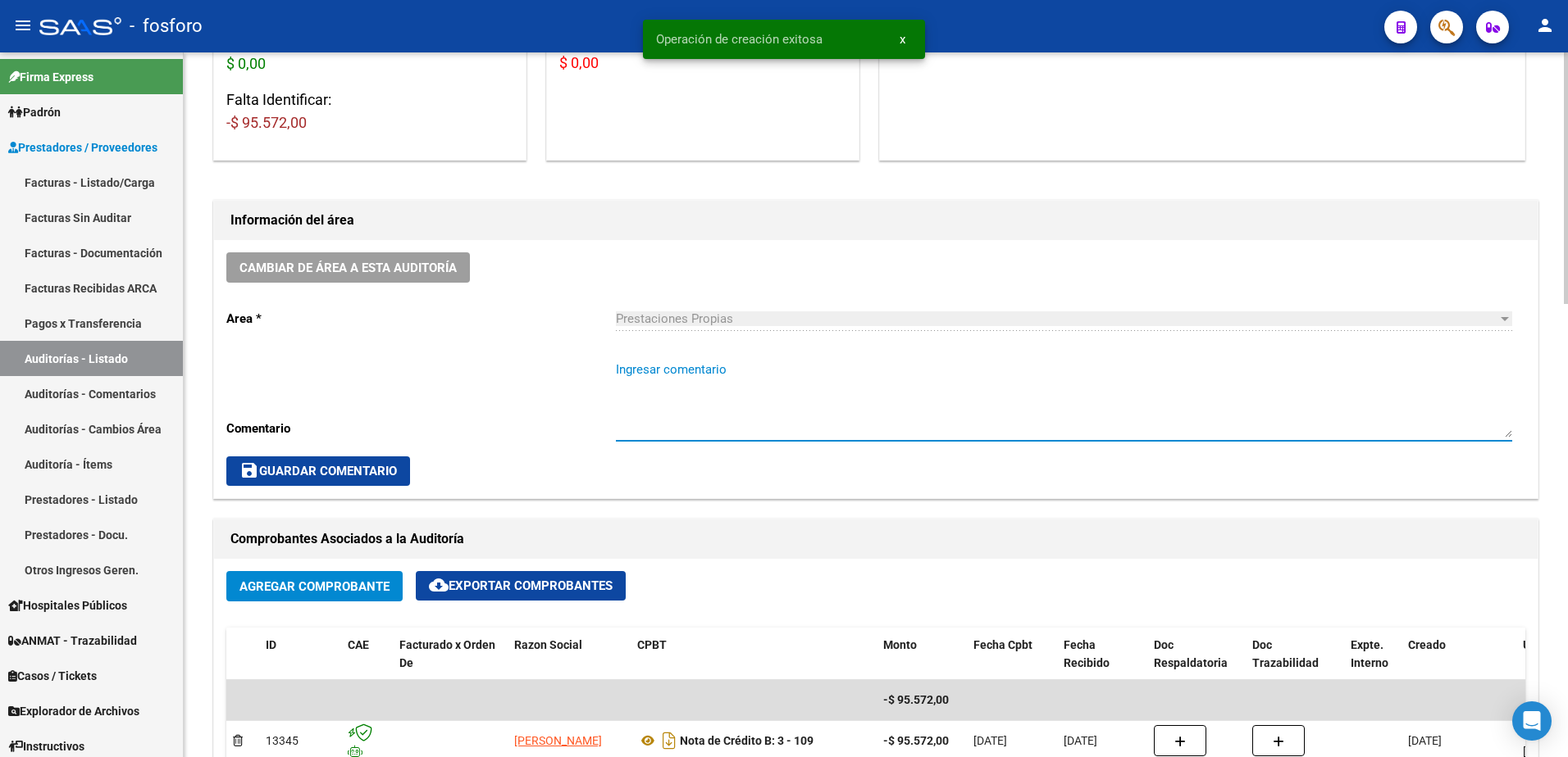
click at [655, 366] on textarea "Ingresar comentario" at bounding box center [1063, 399] width 896 height 77
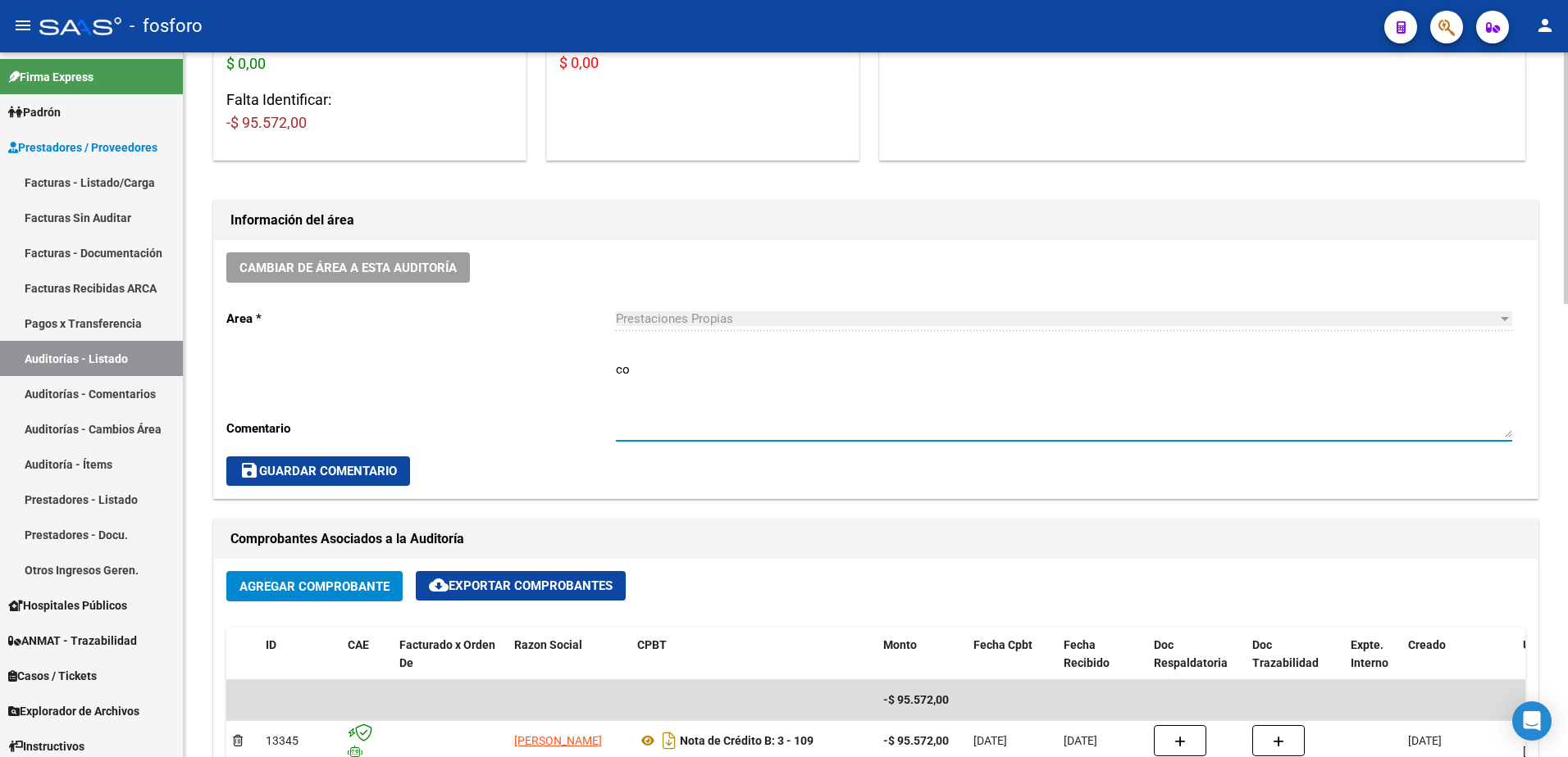
type textarea "c"
click at [745, 373] on textarea "CORRESPONDE A FC.006-309" at bounding box center [1063, 399] width 896 height 77
type textarea "CORRESPONDE A FC.0006-309"
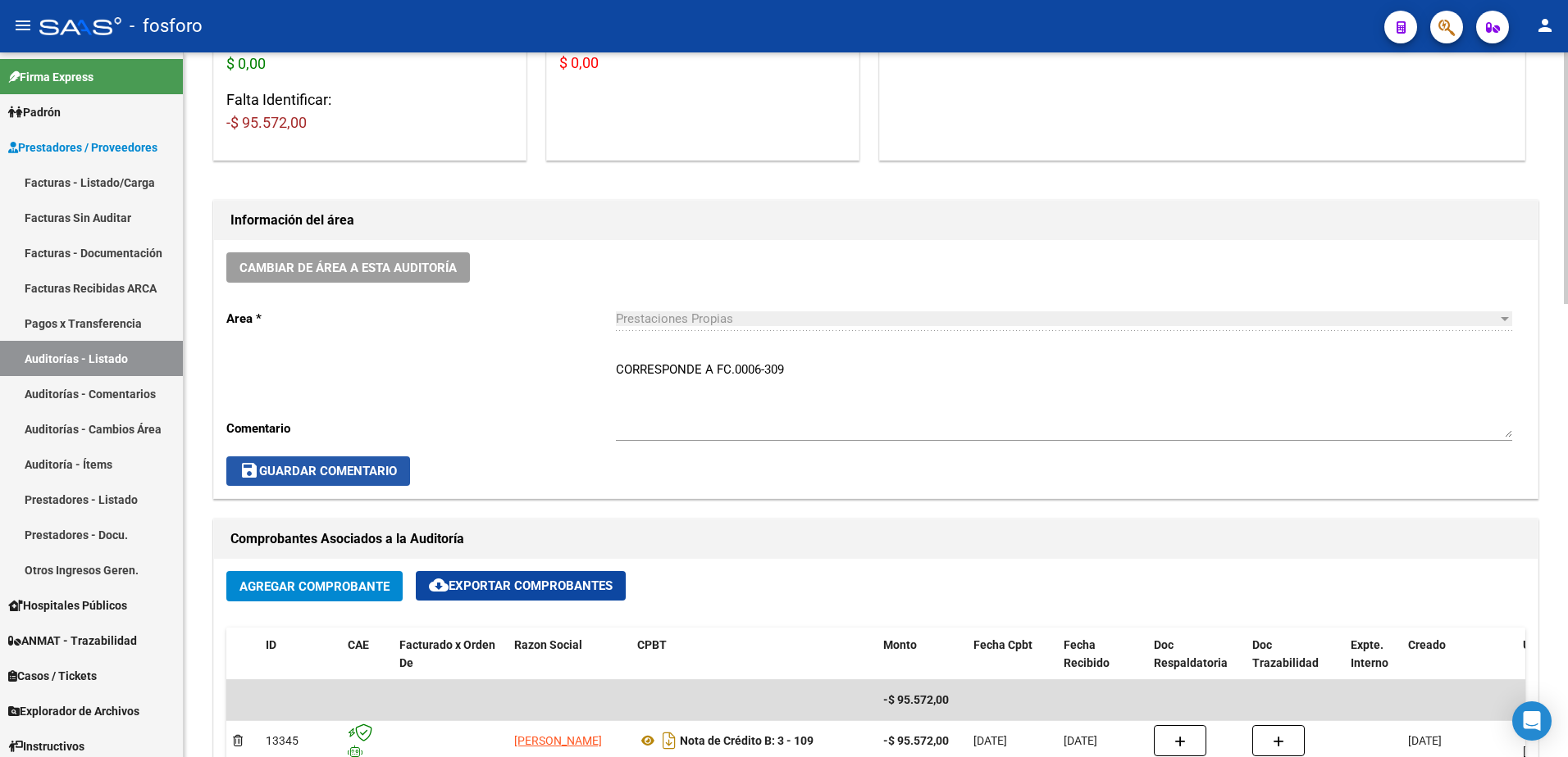
click at [307, 461] on button "save Guardar Comentario" at bounding box center [318, 472] width 183 height 30
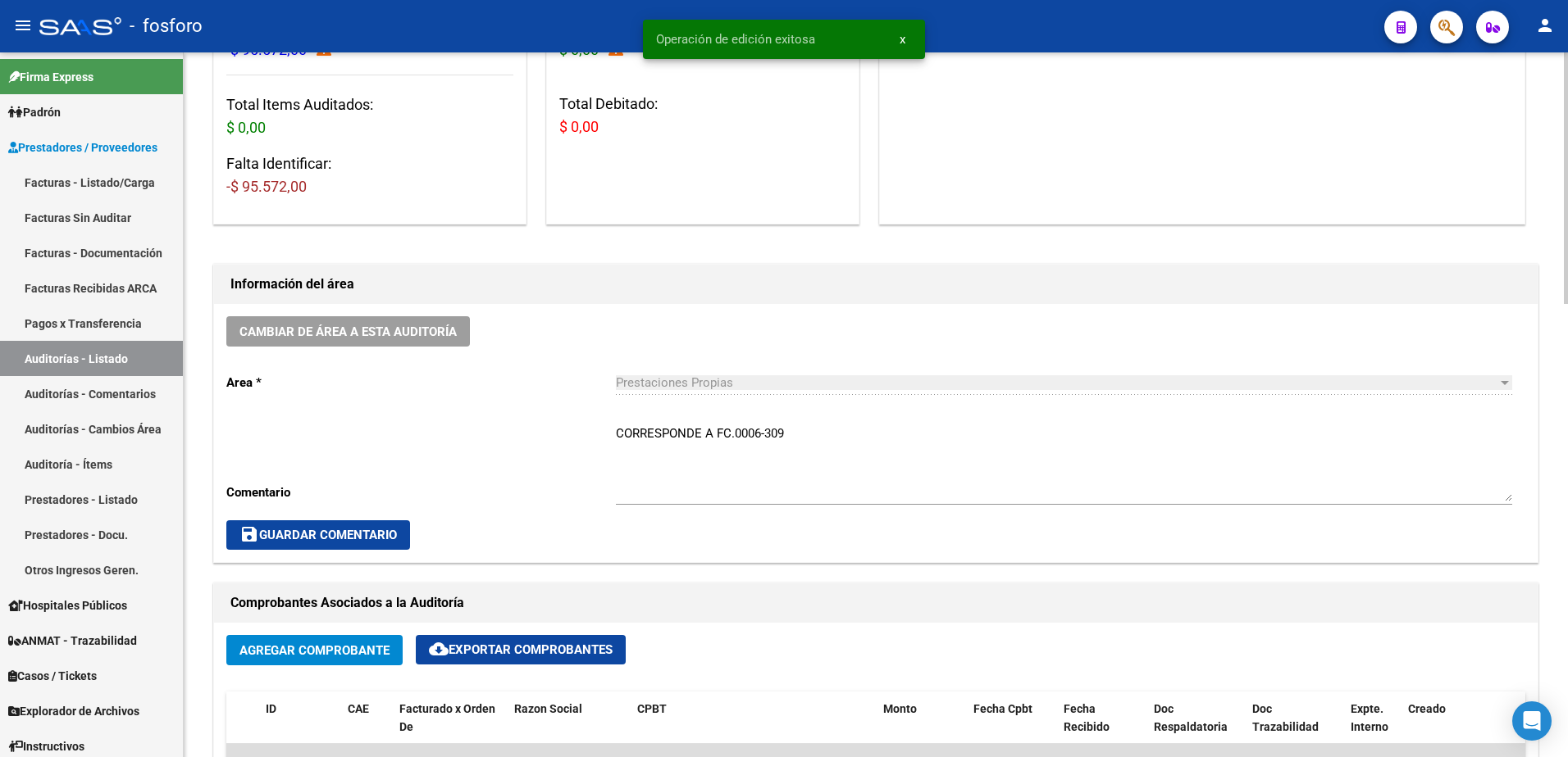
scroll to position [0, 0]
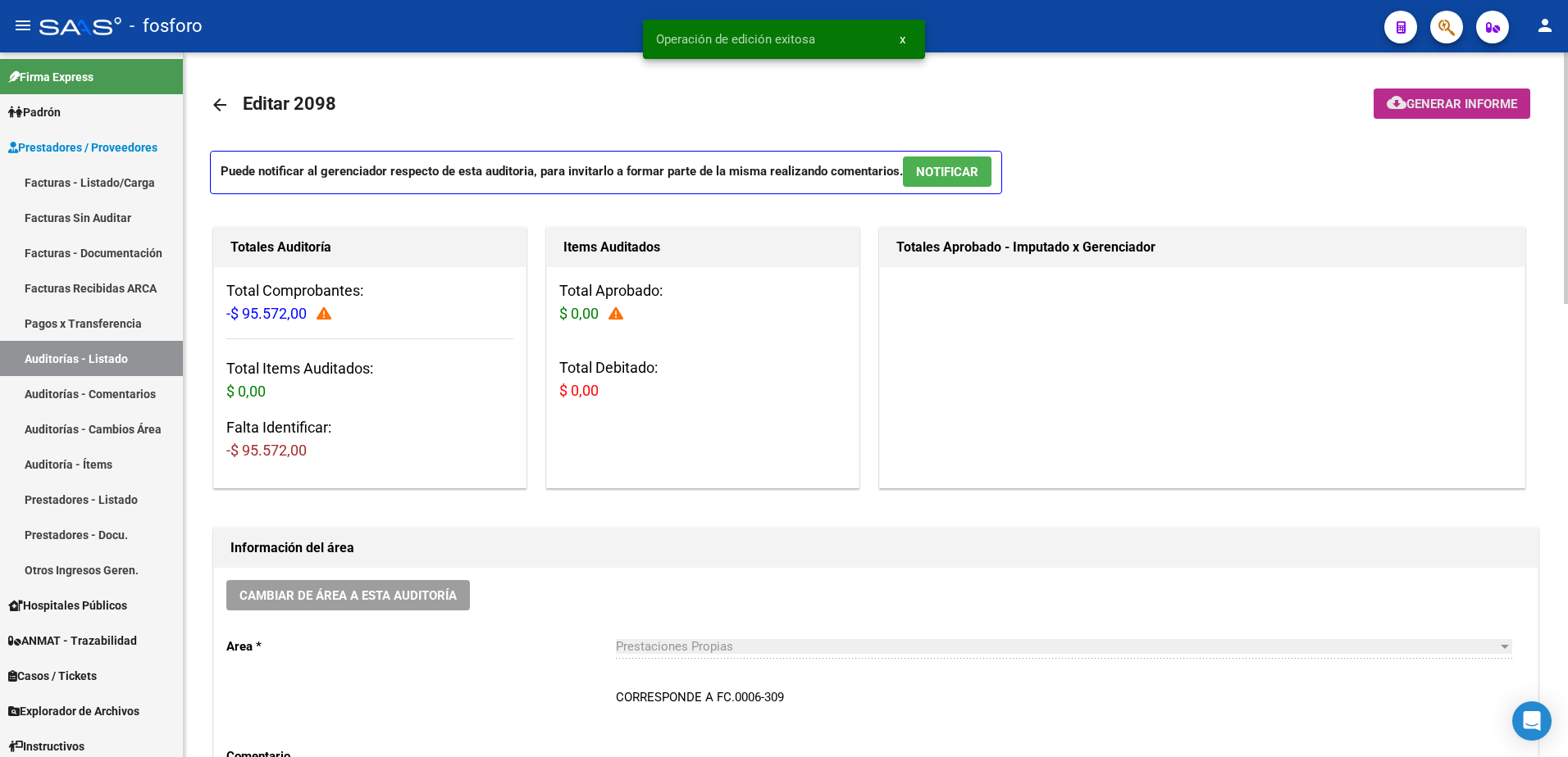
click at [1439, 111] on span "Generar informe" at bounding box center [1461, 104] width 110 height 15
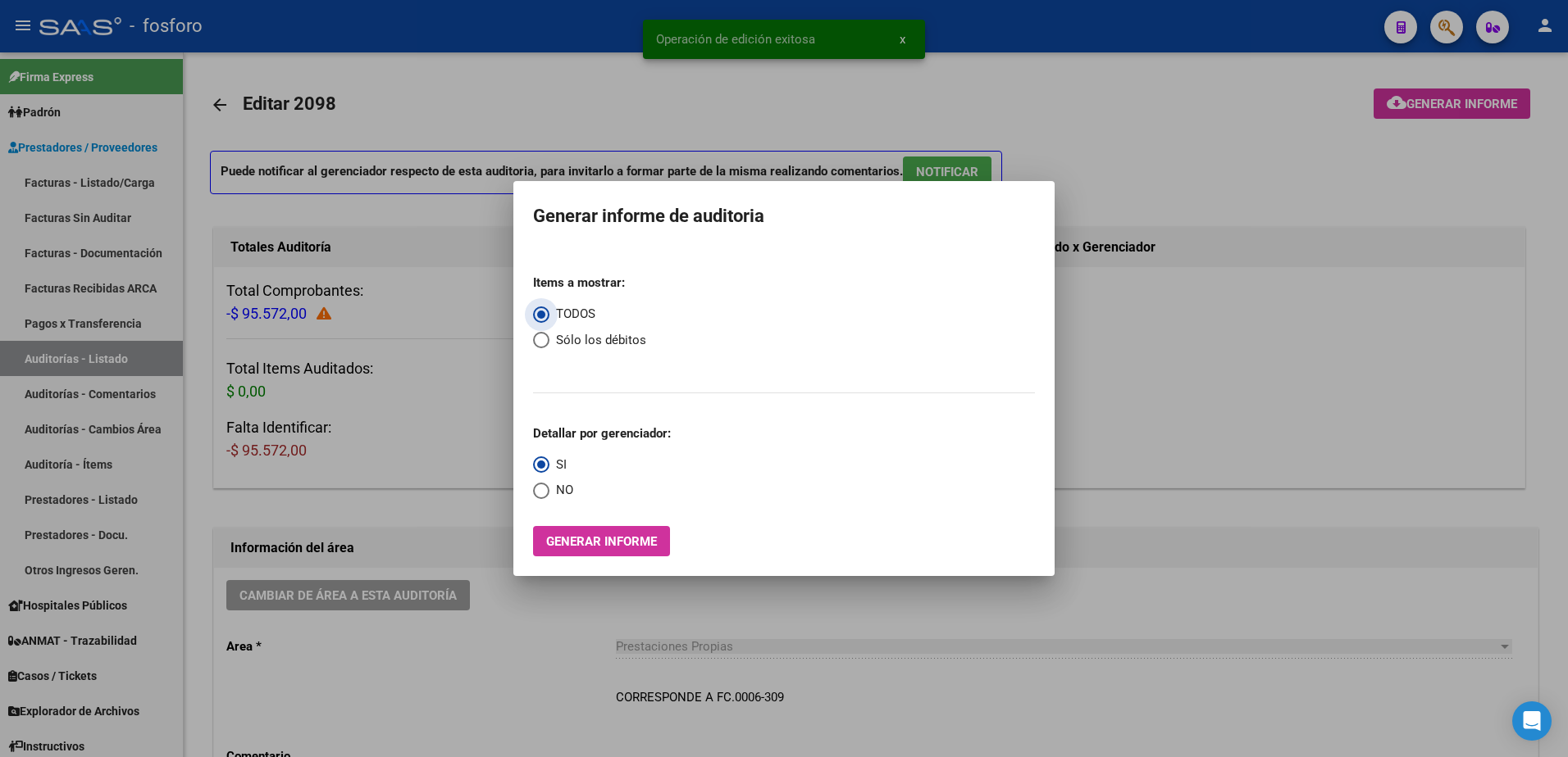
click at [630, 549] on button "Generar informe" at bounding box center [601, 541] width 137 height 30
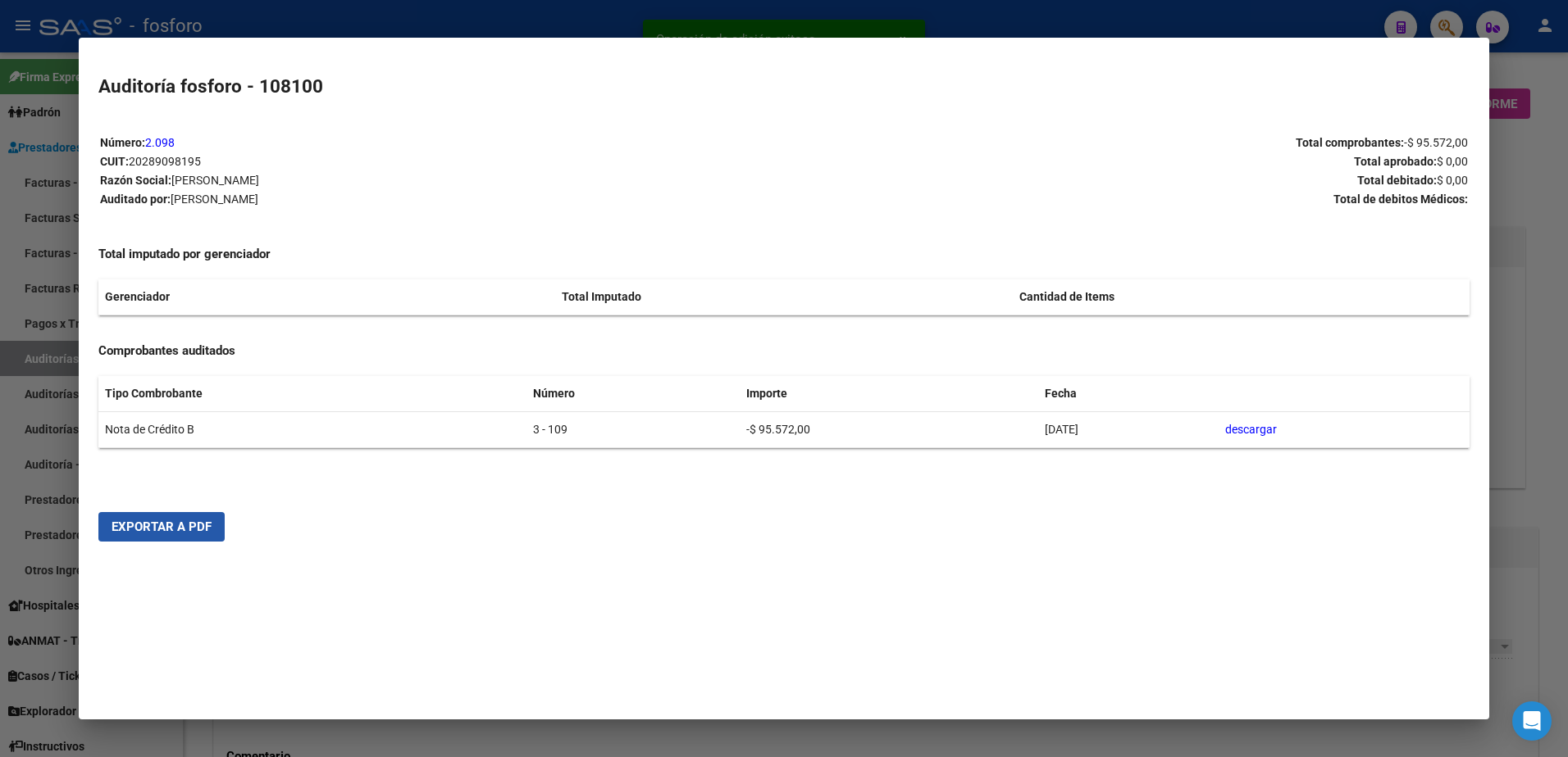
click at [166, 533] on span "Exportar a PDF" at bounding box center [161, 527] width 100 height 15
drag, startPoint x: 1546, startPoint y: 201, endPoint x: 1496, endPoint y: 71, distance: 139.3
click at [1547, 199] on div at bounding box center [784, 378] width 1568 height 757
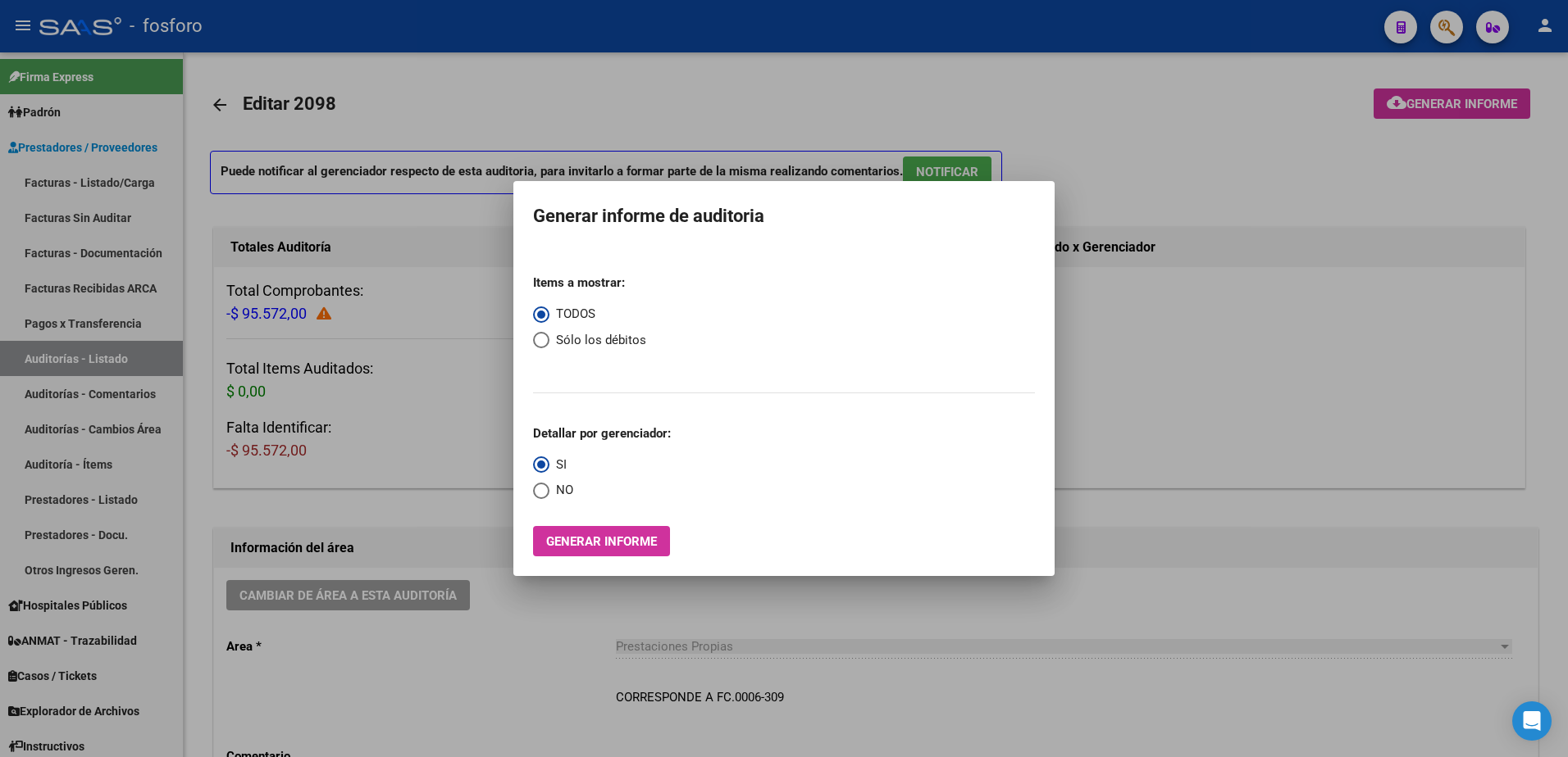
click at [1454, 36] on div at bounding box center [784, 378] width 1568 height 757
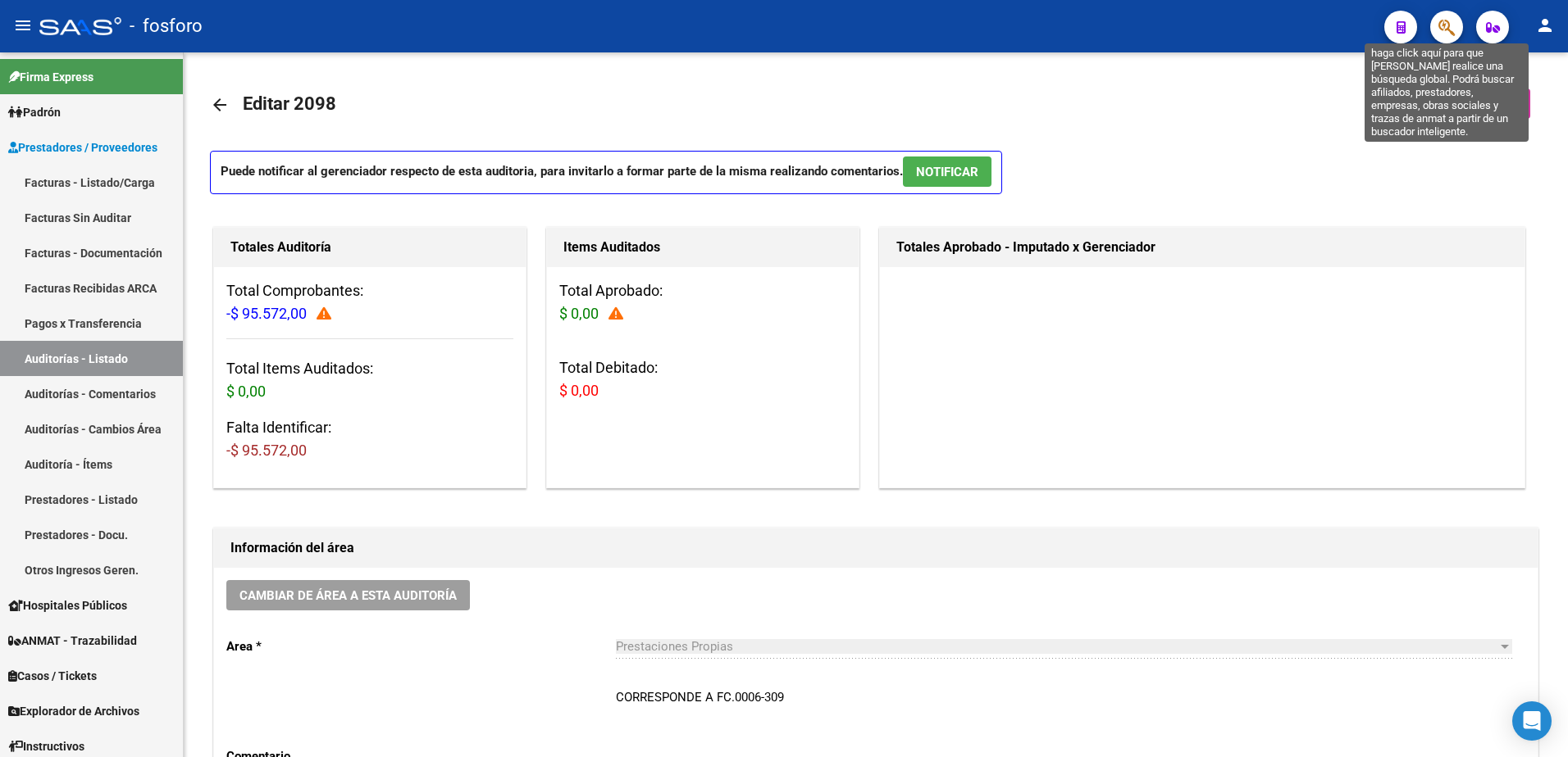
click at [1454, 35] on icon "button" at bounding box center [1446, 27] width 17 height 19
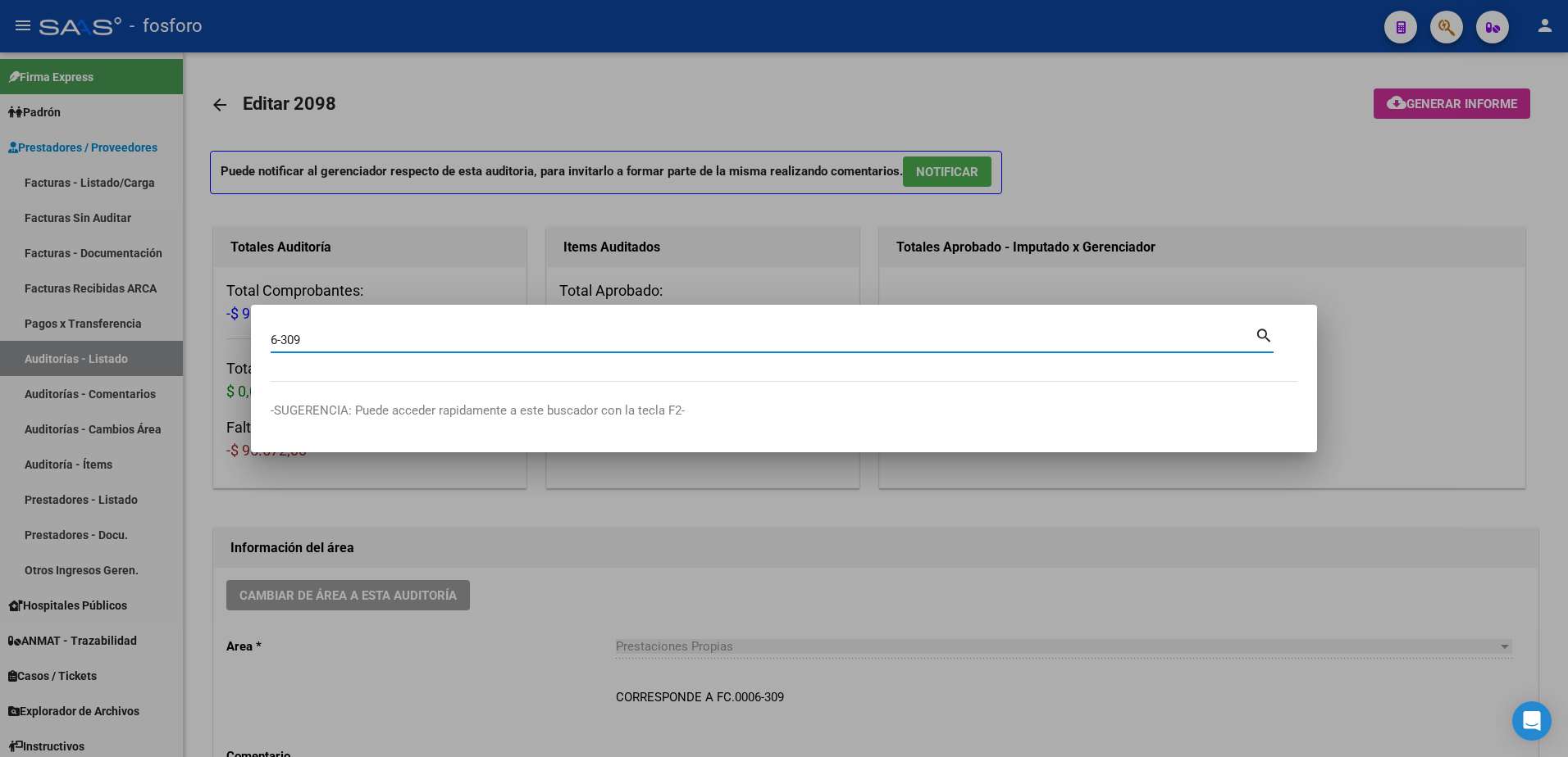
type input "6-309"
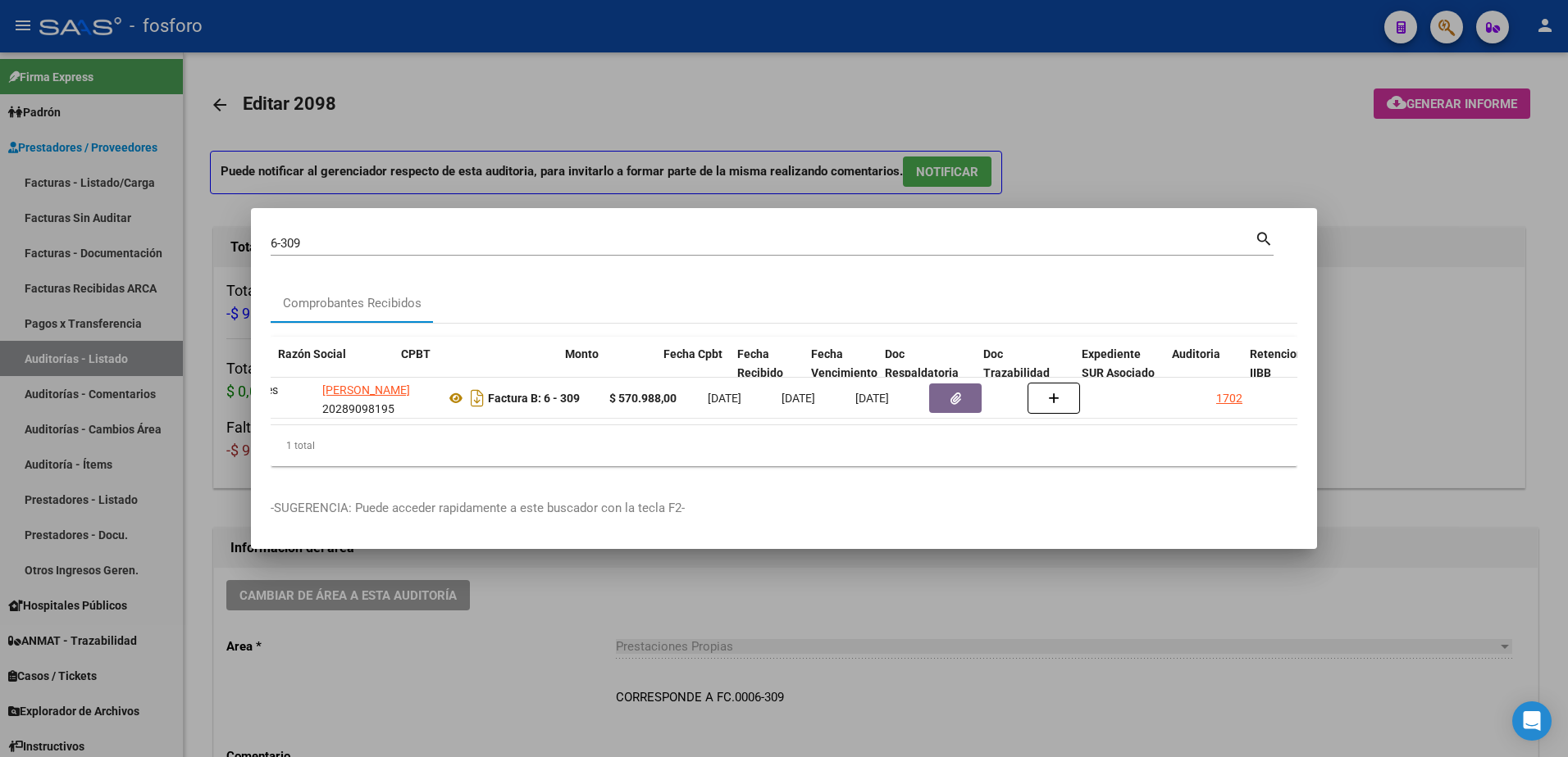
click at [1287, 424] on div "ID CAE Facturado x Orden De Area Razón Social CPBT Monto Fecha Cpbt Fecha Recib…" at bounding box center [784, 401] width 1027 height 129
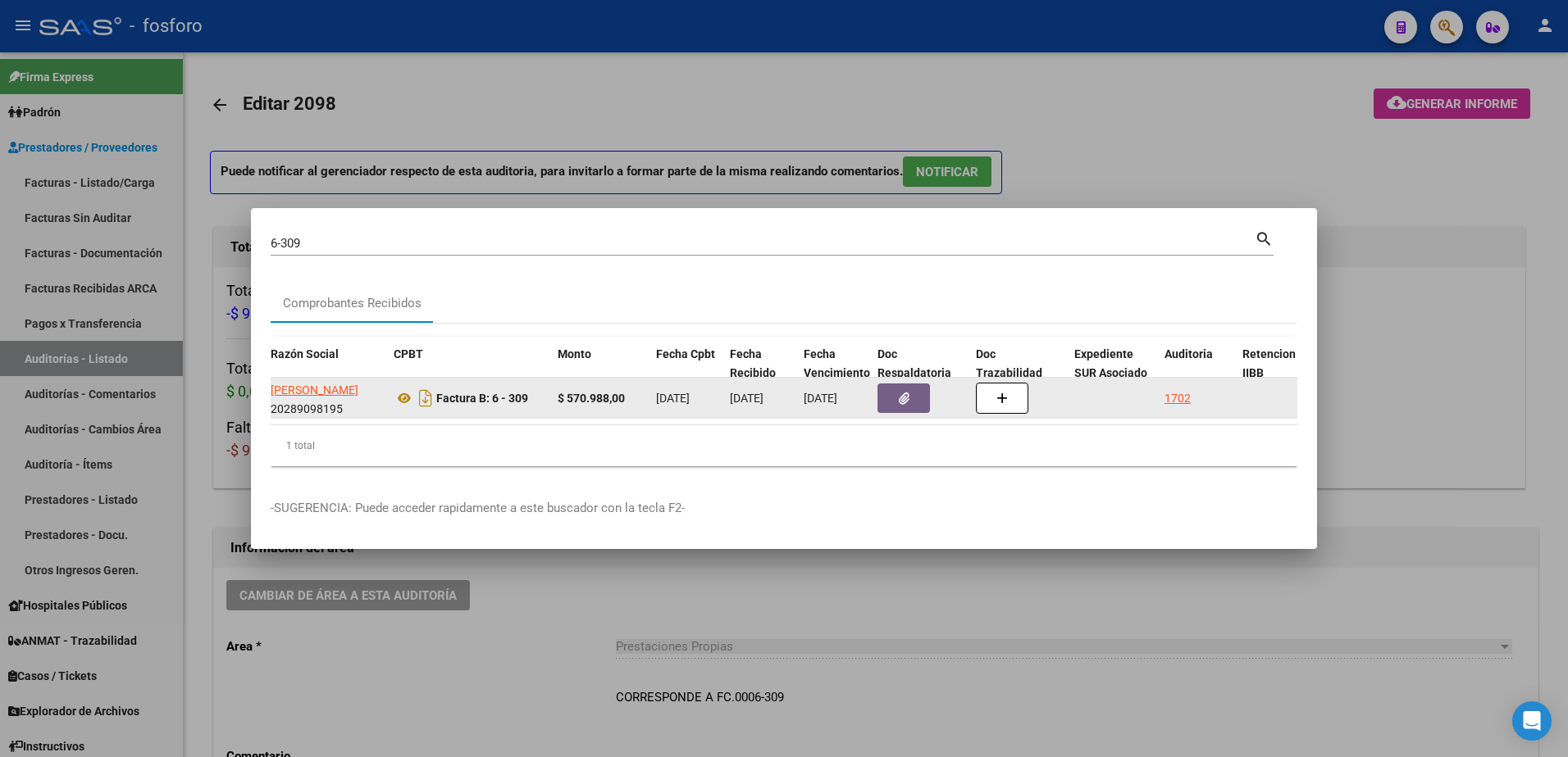
drag, startPoint x: 1287, startPoint y: 424, endPoint x: 1185, endPoint y: 394, distance: 106.3
click at [1185, 394] on div "1702" at bounding box center [1178, 399] width 26 height 19
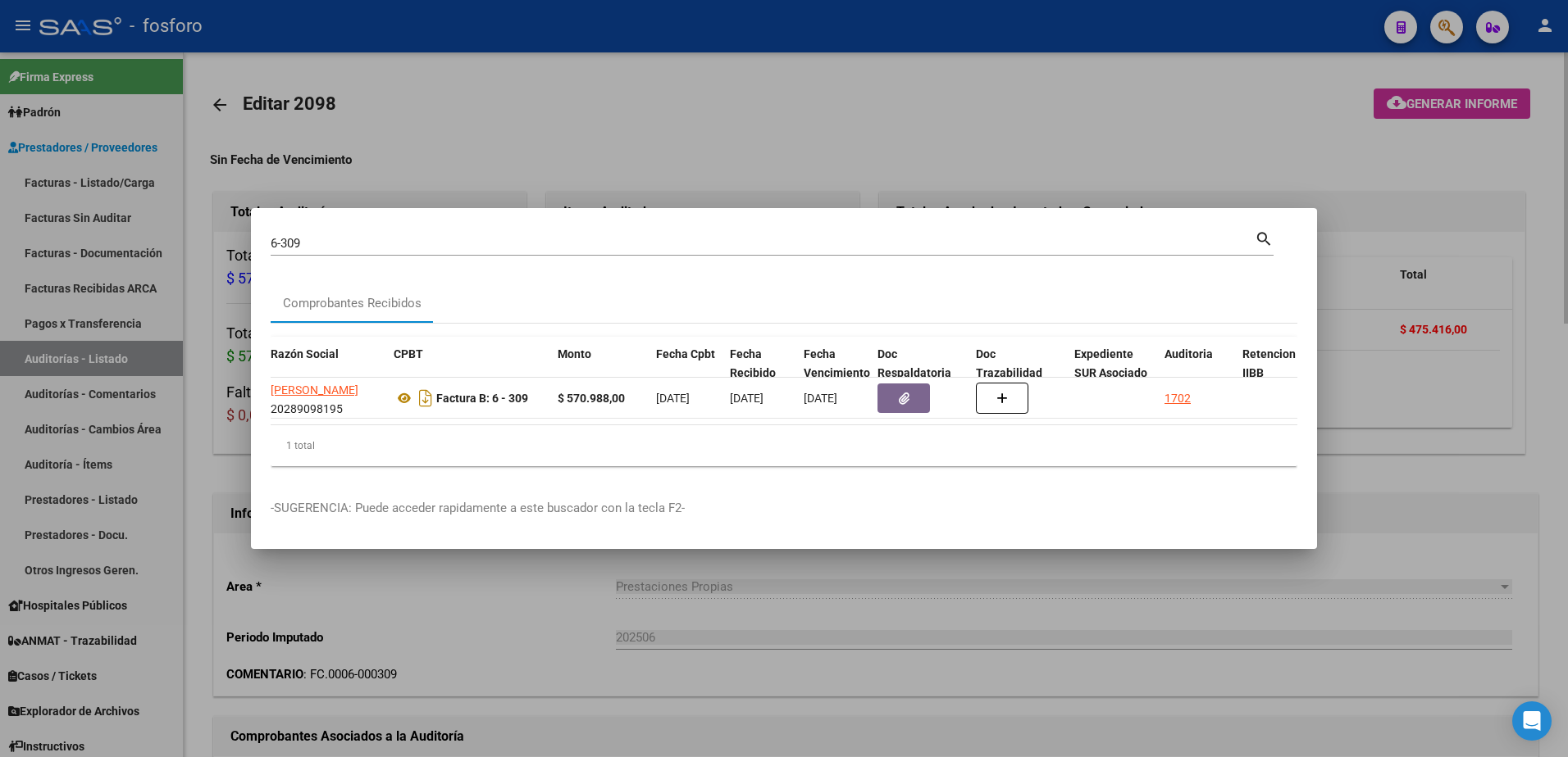
drag, startPoint x: 1132, startPoint y: 585, endPoint x: 1130, endPoint y: 575, distance: 10.2
click at [1133, 582] on div at bounding box center [784, 378] width 1568 height 757
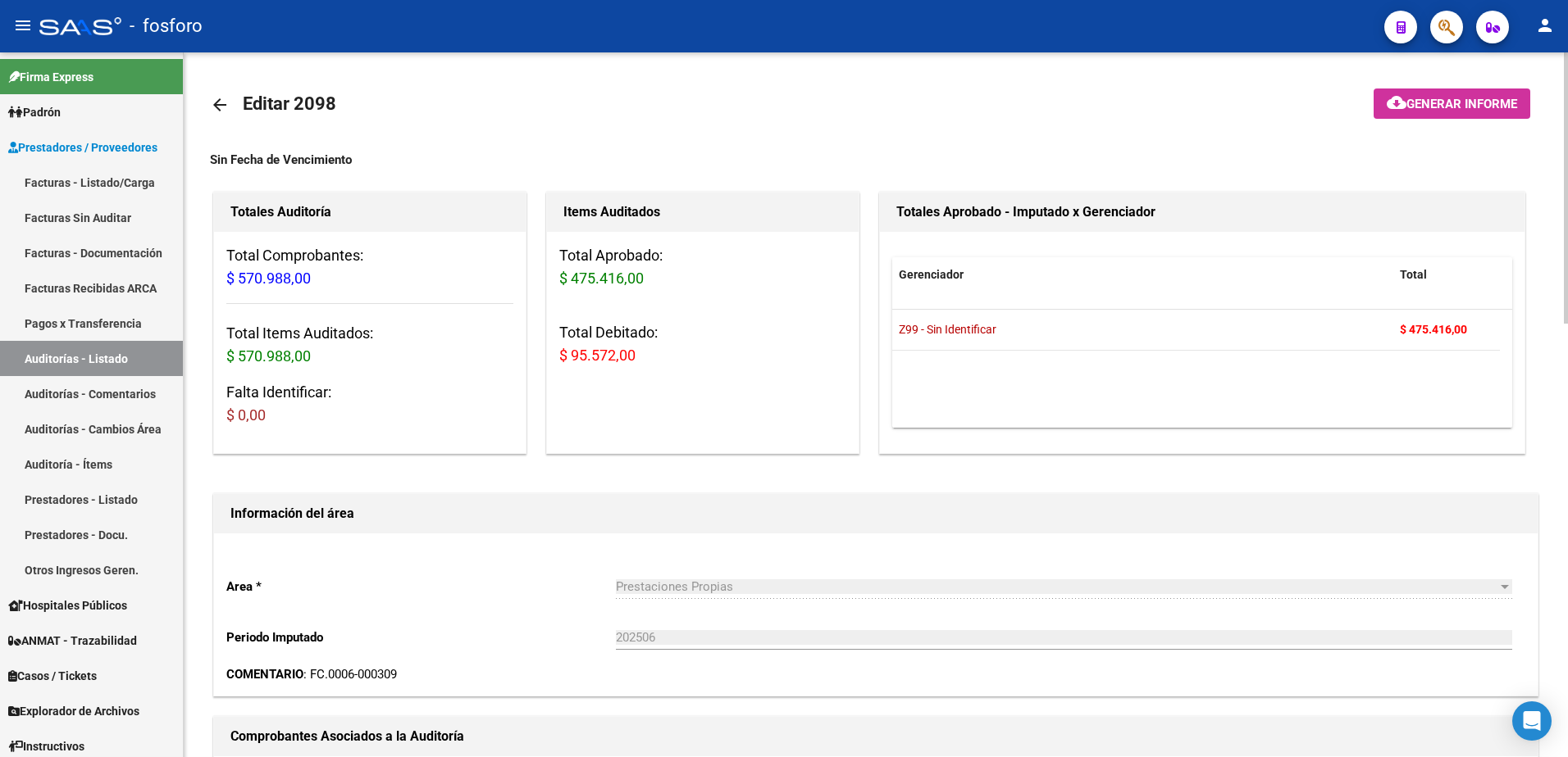
drag, startPoint x: 88, startPoint y: 179, endPoint x: 207, endPoint y: 167, distance: 119.6
click at [88, 179] on link "Facturas - Listado/Carga" at bounding box center [91, 182] width 183 height 36
